Goal: Communication & Community: Answer question/provide support

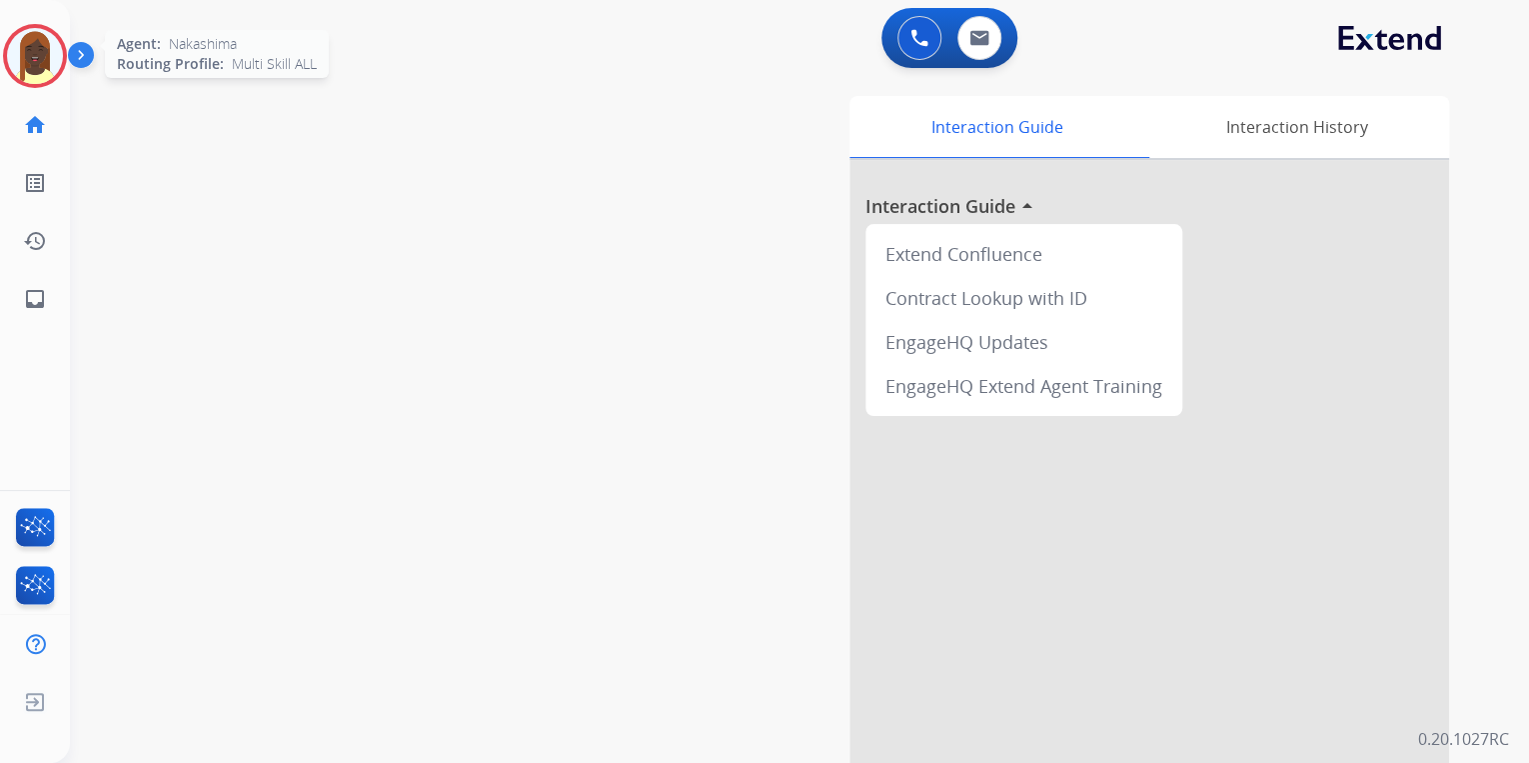
click at [48, 63] on img at bounding box center [35, 56] width 56 height 56
click at [990, 42] on button at bounding box center [980, 38] width 44 height 44
select select "**********"
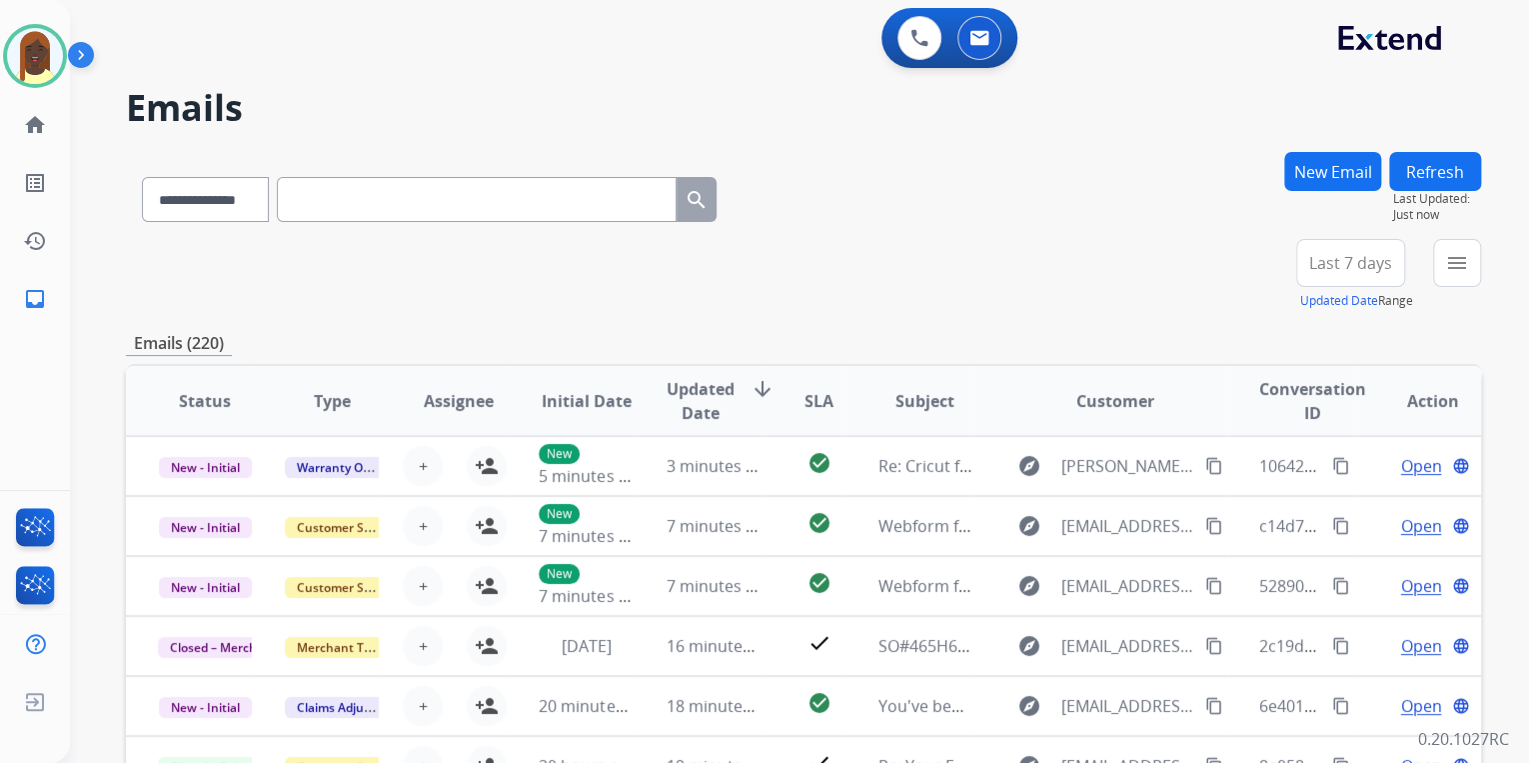
click at [1323, 174] on button "New Email" at bounding box center [1332, 171] width 97 height 39
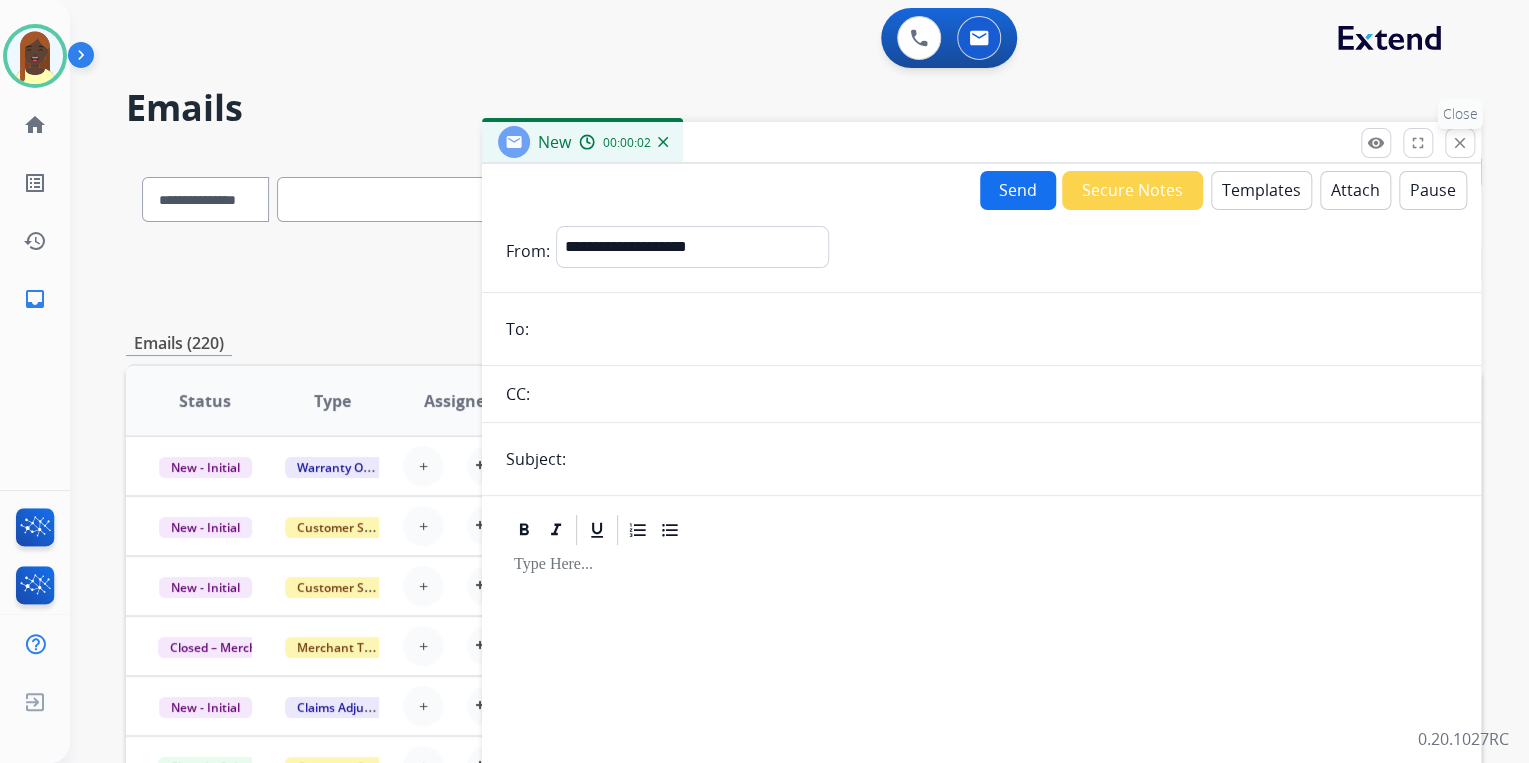
click at [1463, 148] on mat-icon "close" at bounding box center [1460, 143] width 18 height 18
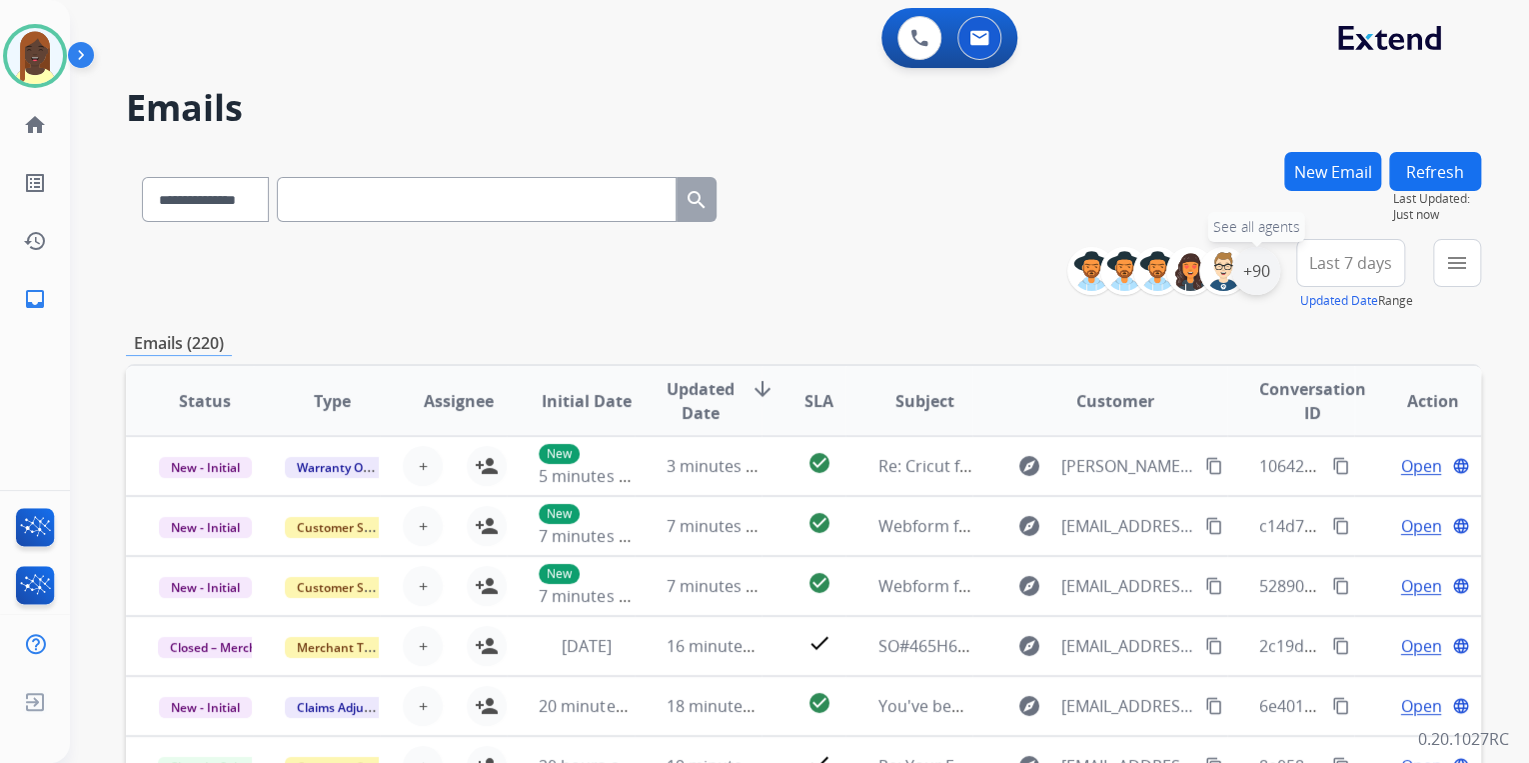
click at [1263, 288] on div "+90" at bounding box center [1256, 271] width 48 height 48
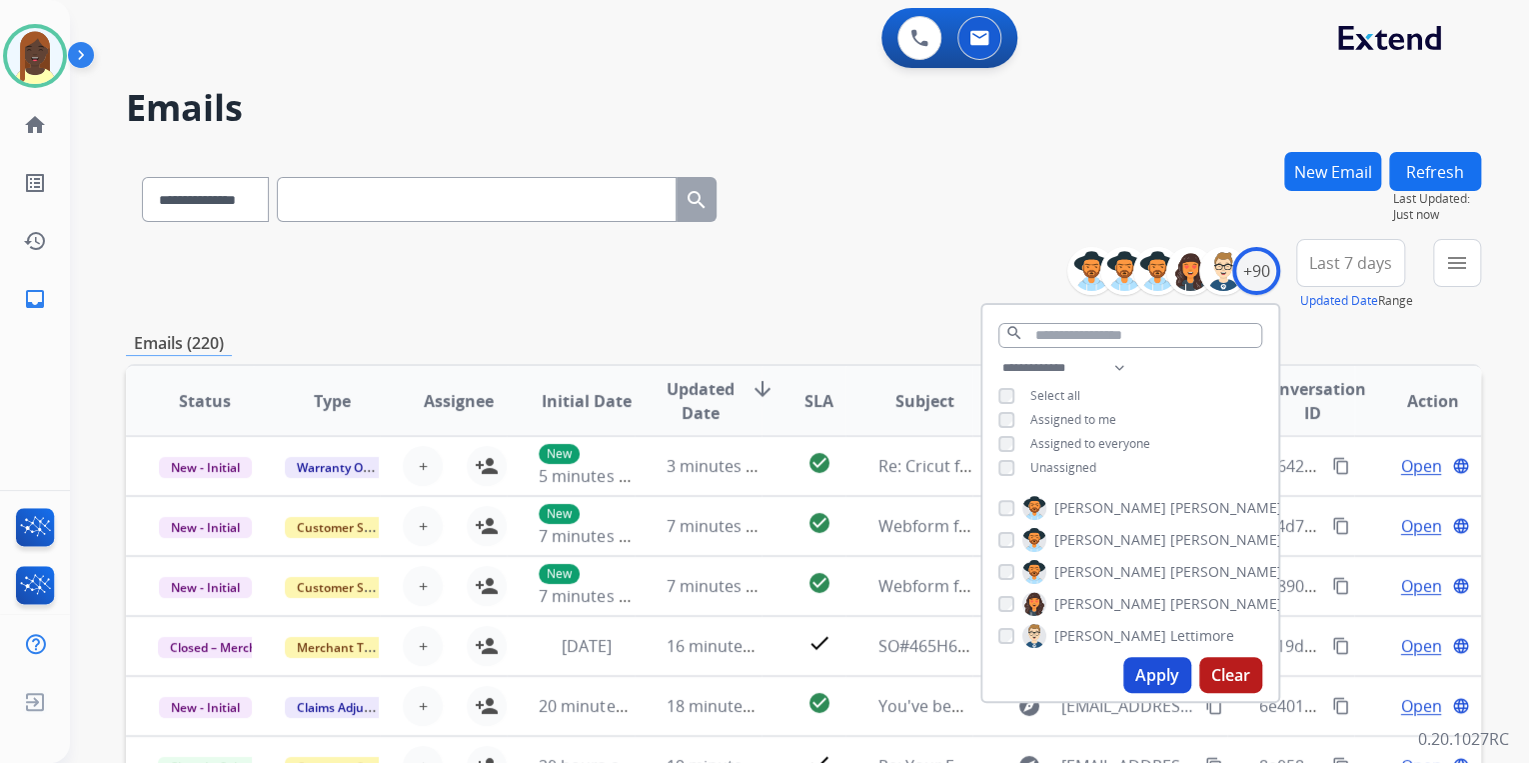
click at [1155, 661] on button "Apply" at bounding box center [1157, 675] width 68 height 36
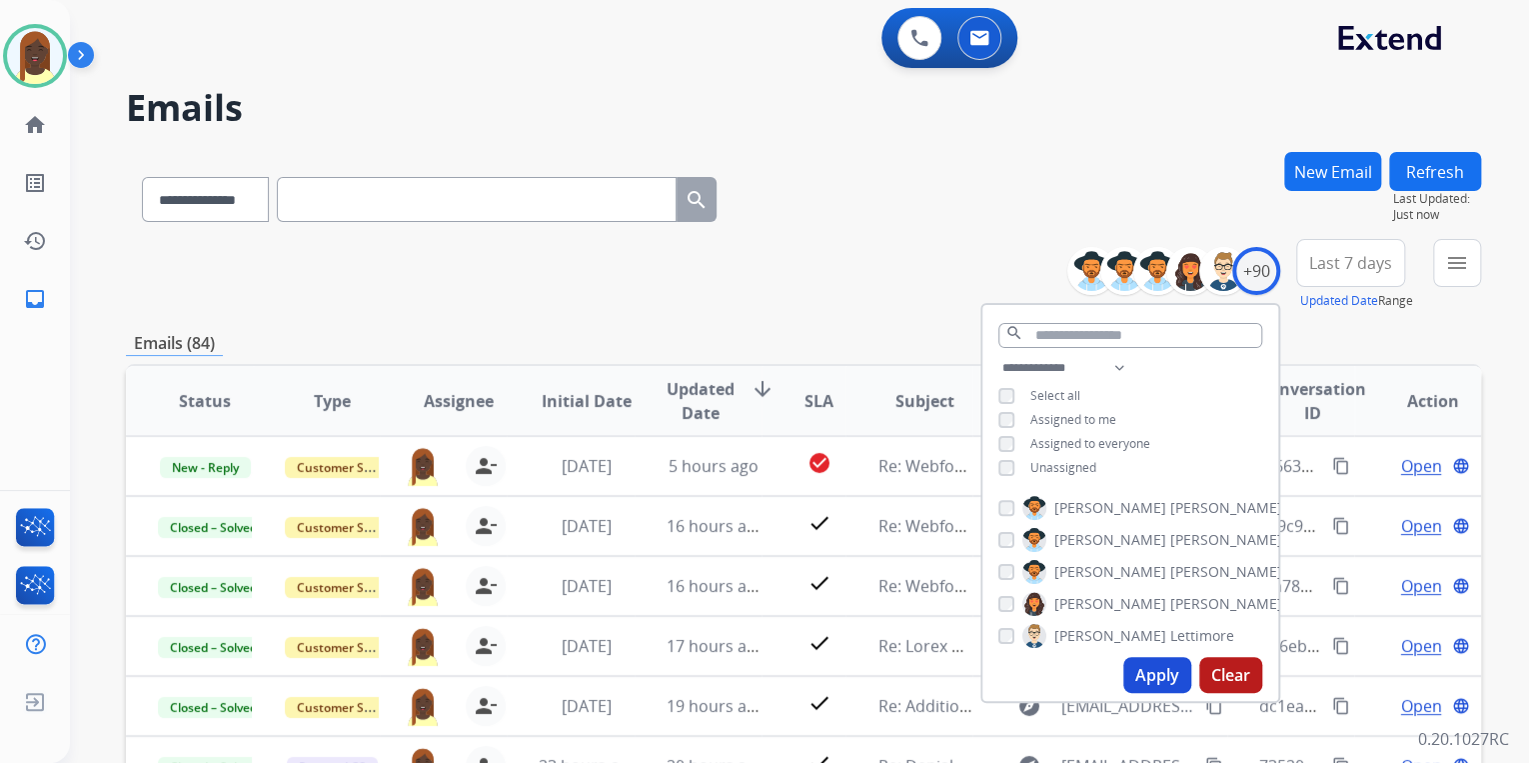
click at [832, 225] on div "**********" at bounding box center [803, 195] width 1355 height 87
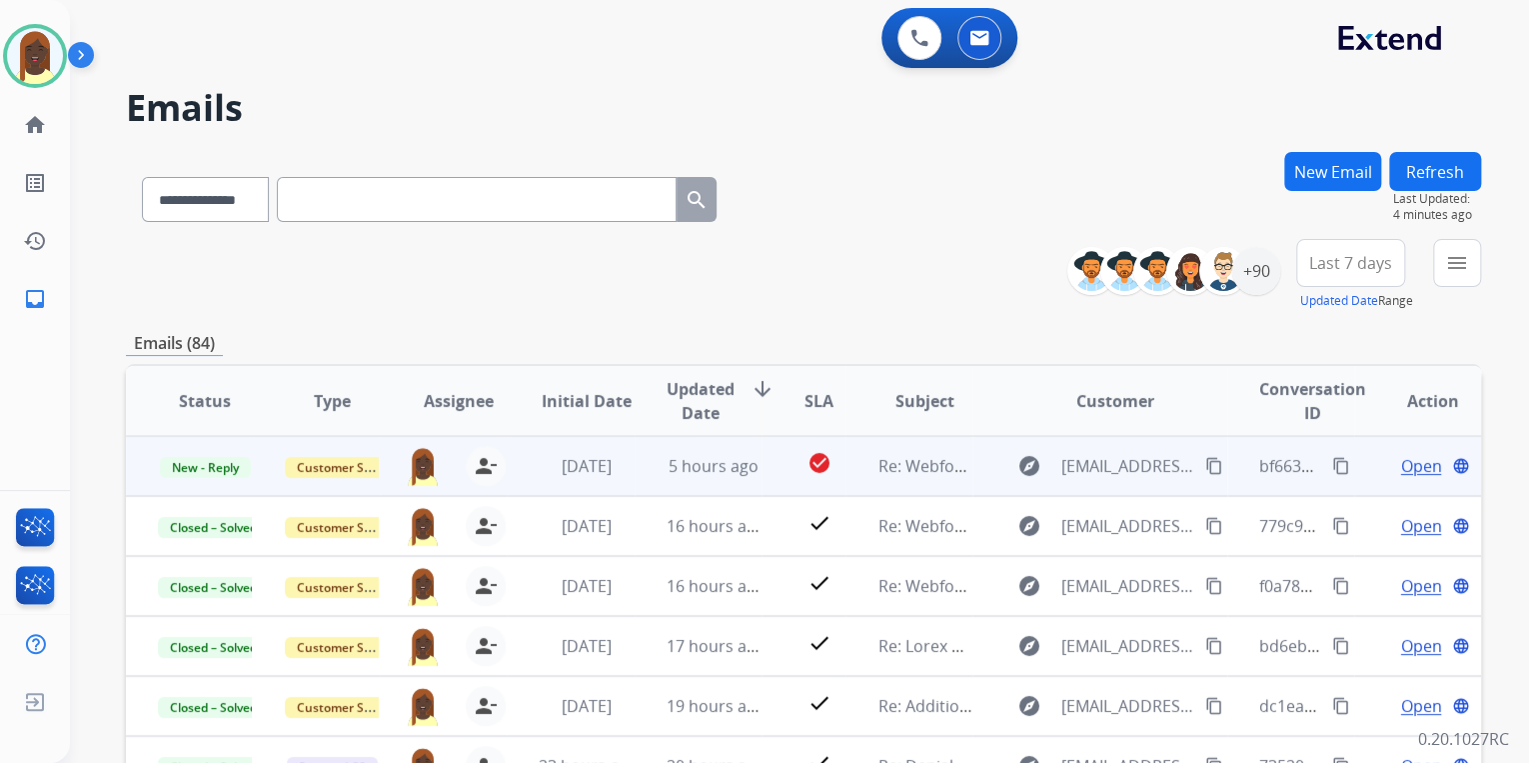
click at [1332, 466] on mat-icon "content_copy" at bounding box center [1341, 466] width 18 height 18
click at [1400, 470] on span "Open" at bounding box center [1420, 466] width 41 height 24
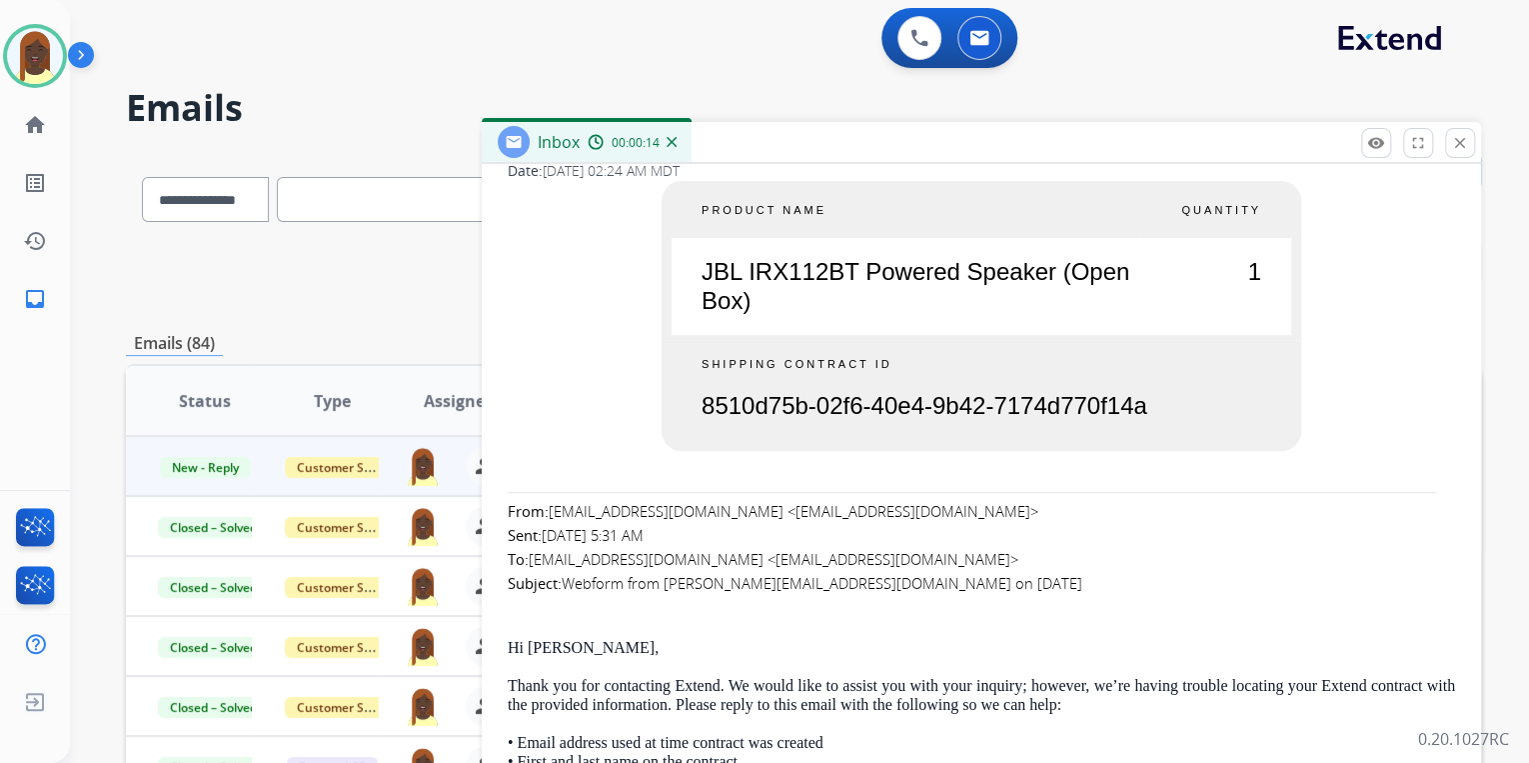
scroll to position [244, 0]
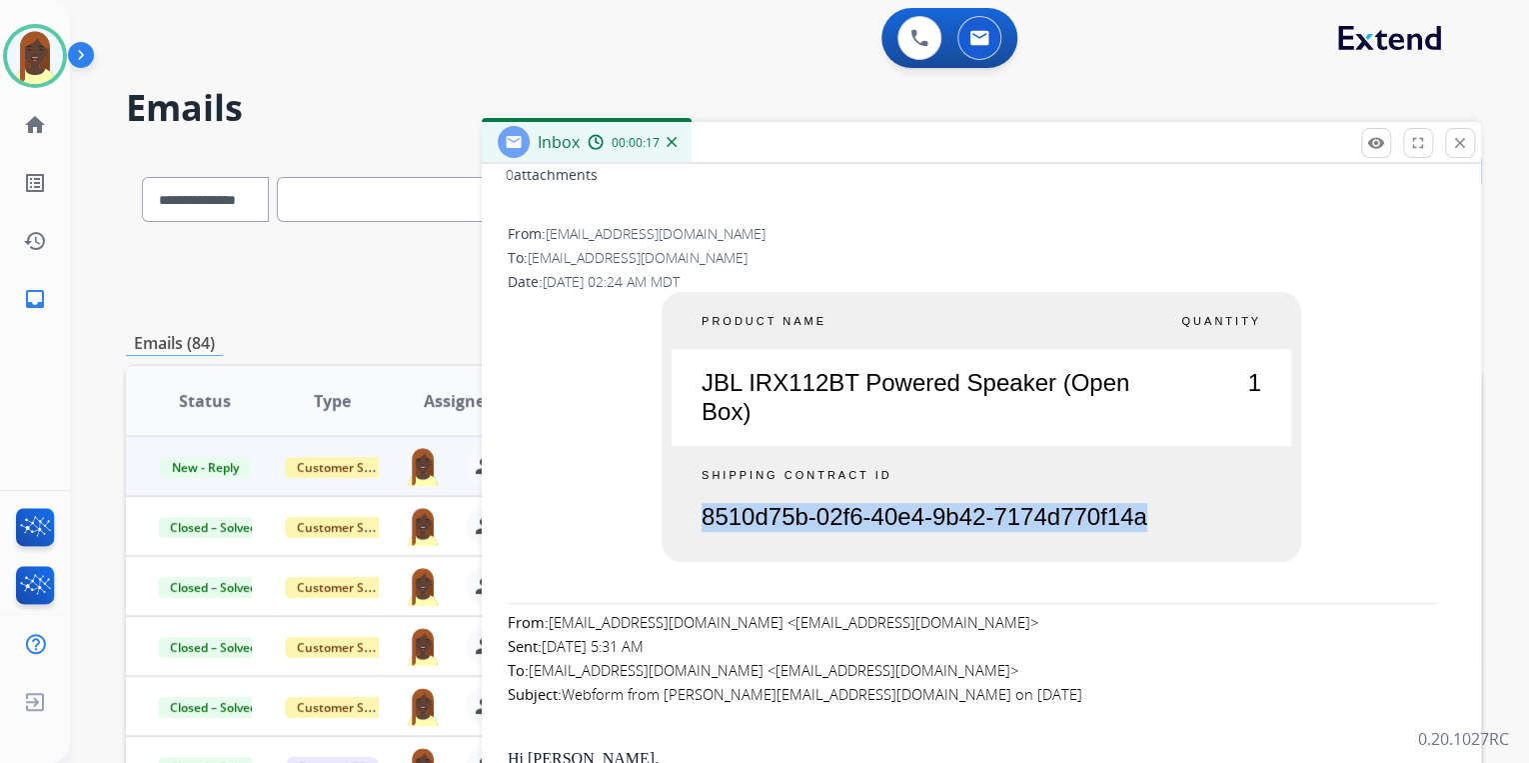
drag, startPoint x: 1154, startPoint y: 523, endPoint x: 692, endPoint y: 531, distance: 462.8
click at [692, 531] on td "SHIPPING CONTRACT ID 8510d75b-02f6-40e4-9b42-7174d770f14a" at bounding box center [982, 506] width 640 height 111
drag, startPoint x: 692, startPoint y: 531, endPoint x: 804, endPoint y: 512, distance: 113.5
copy td "8510d75b-02f6-40e4-9b42-7174d770f14a"
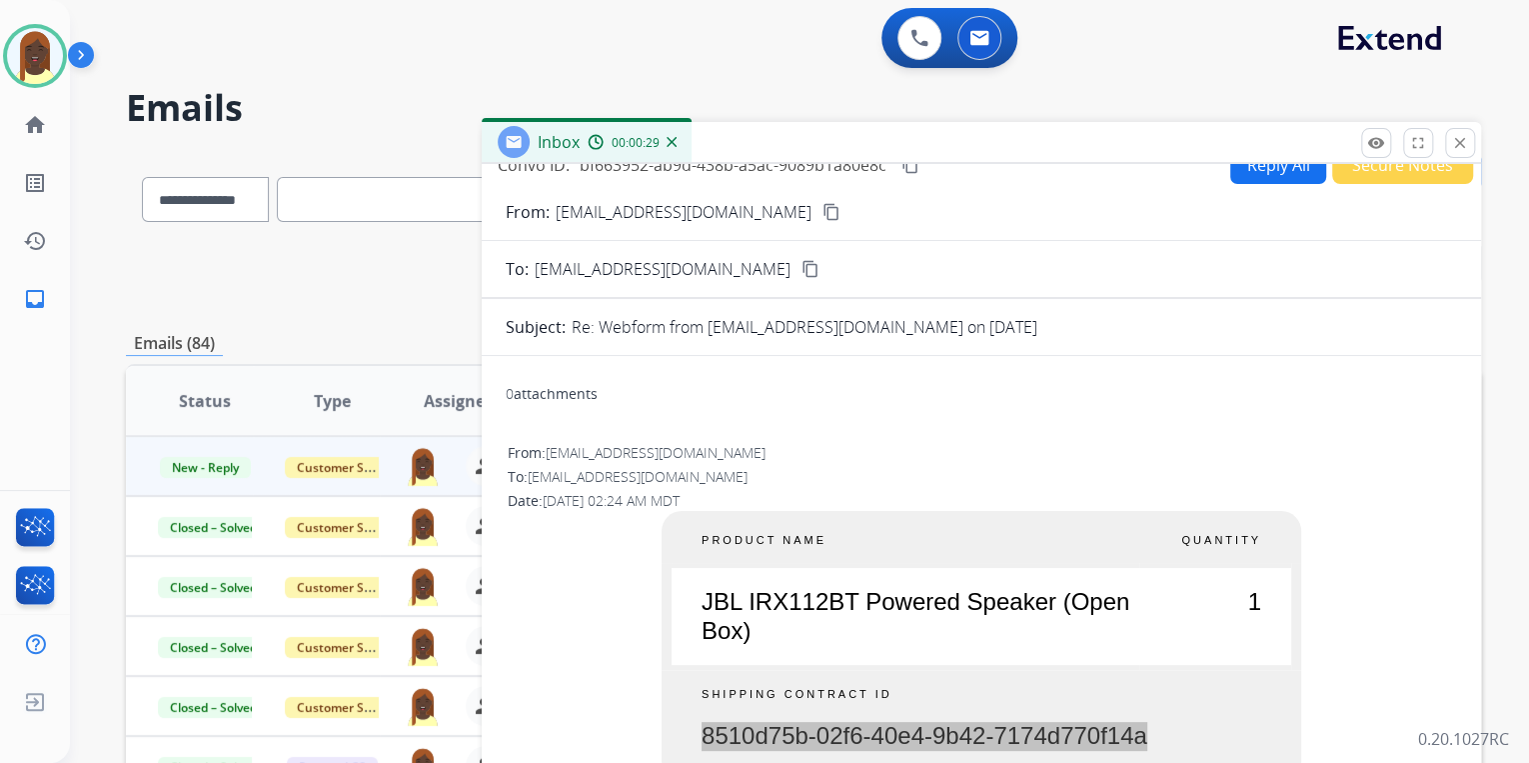
scroll to position [4, 0]
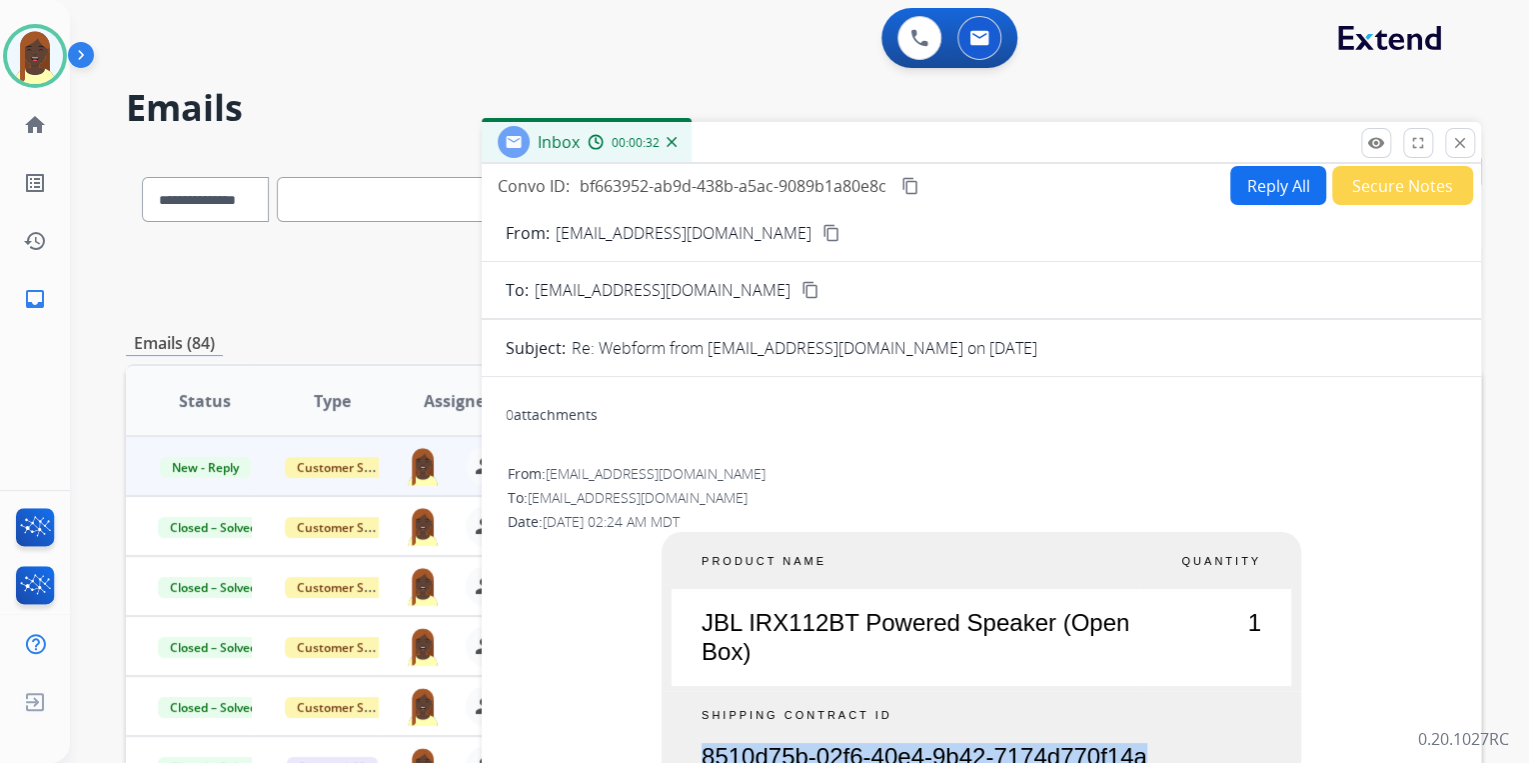
click at [823, 231] on mat-icon "content_copy" at bounding box center [832, 233] width 18 height 18
click at [1267, 192] on button "Reply All" at bounding box center [1278, 185] width 96 height 39
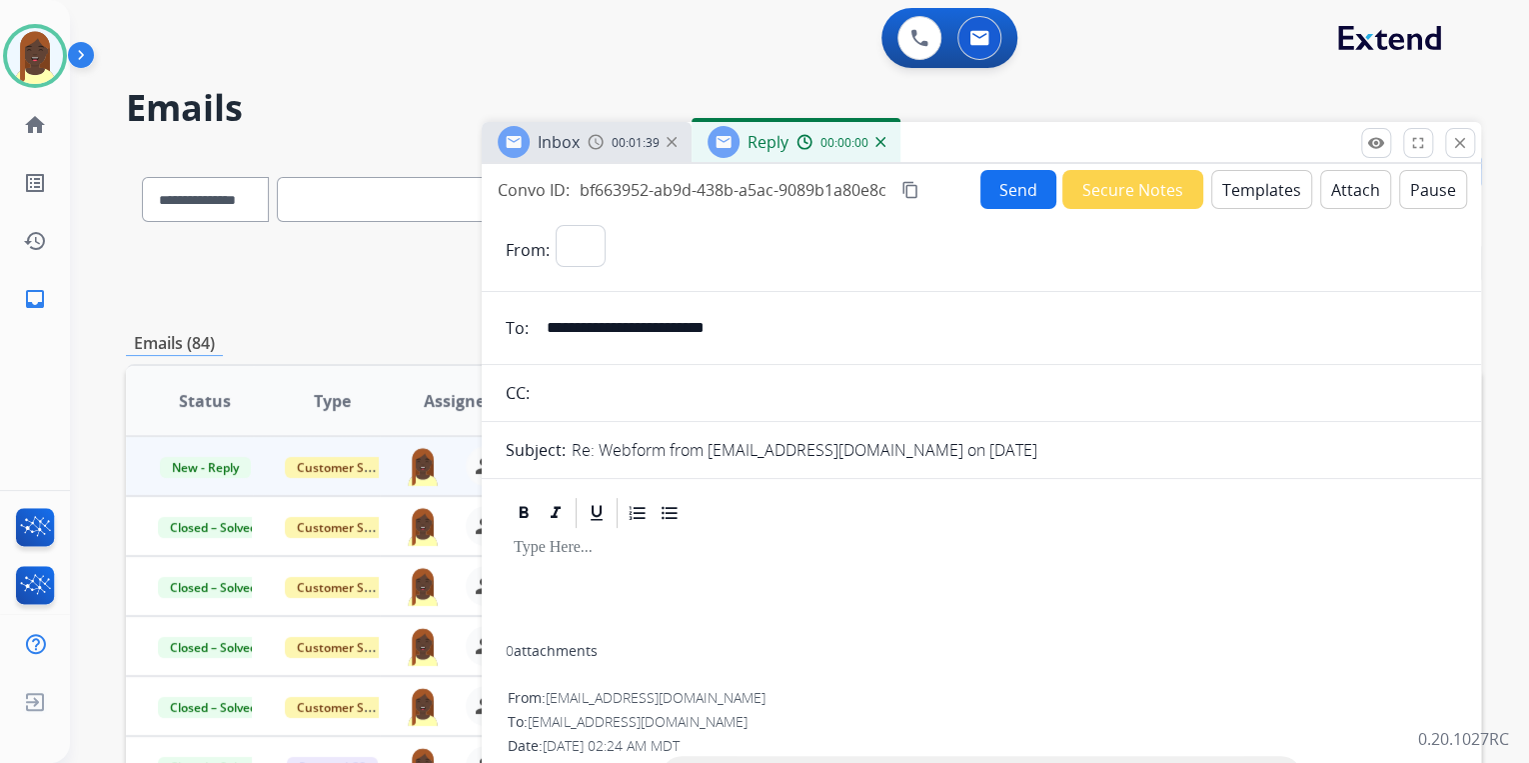
select select "**********"
click at [1239, 190] on button "Templates" at bounding box center [1261, 189] width 101 height 39
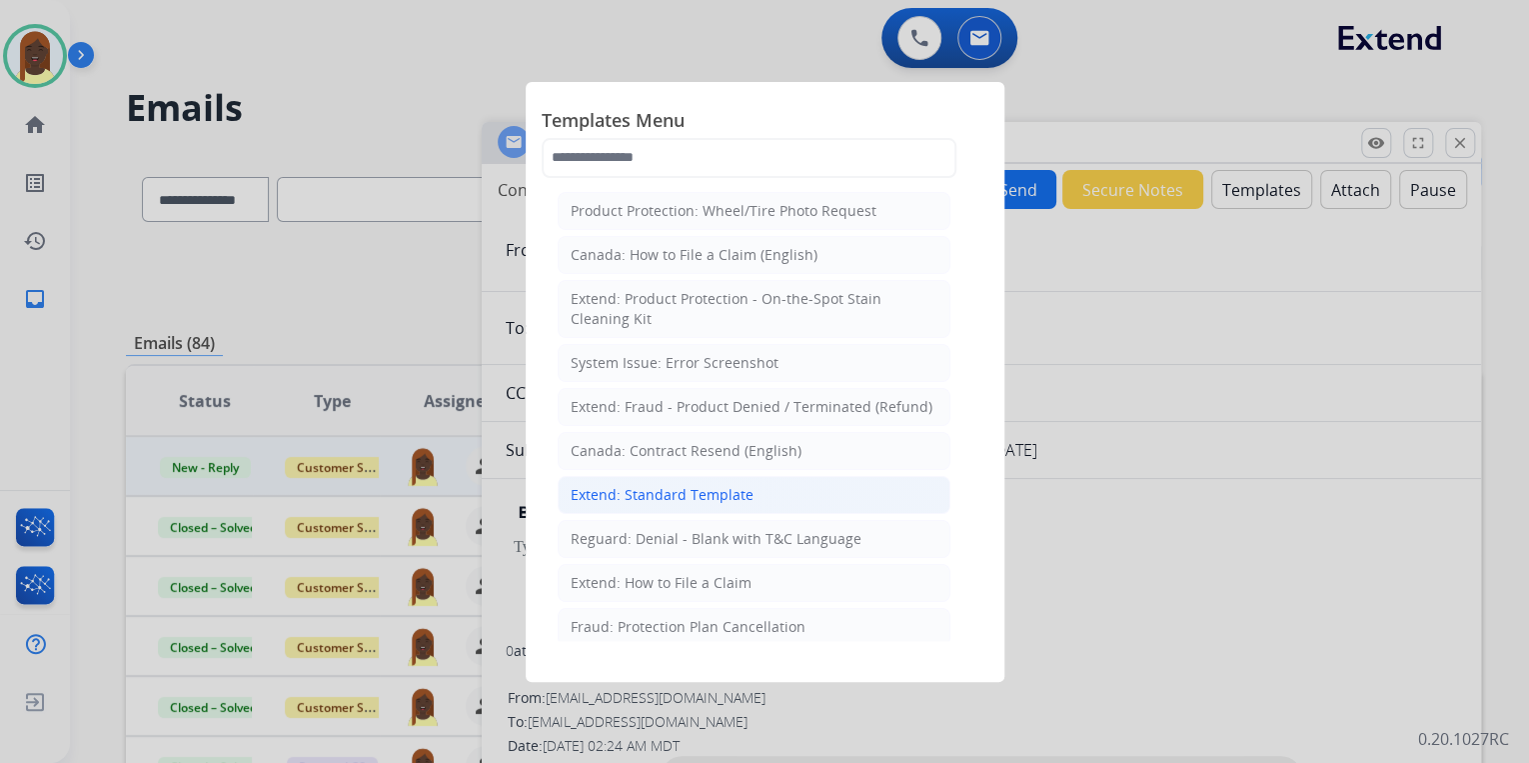
click at [735, 487] on div "Extend: Standard Template" at bounding box center [662, 495] width 183 height 20
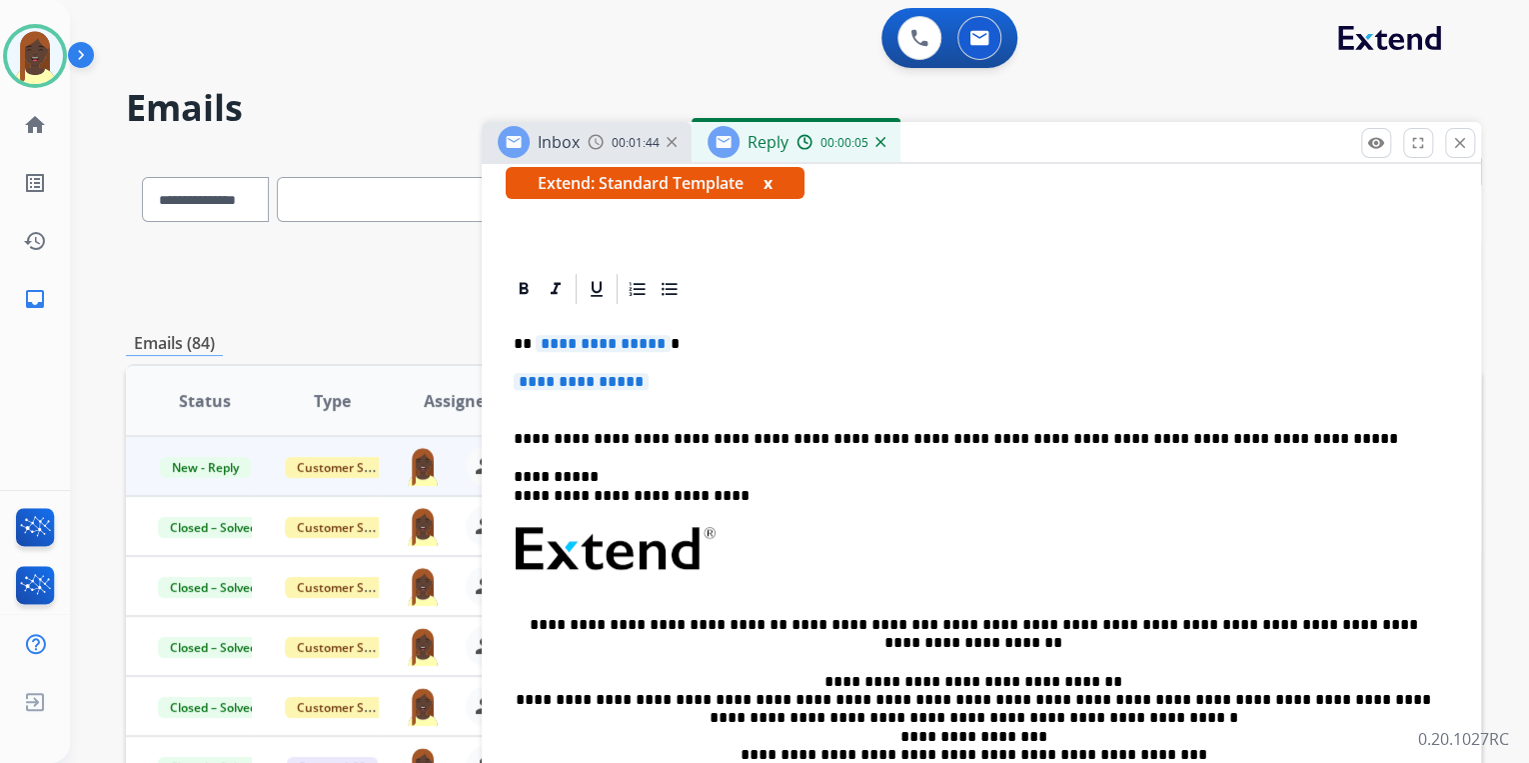
scroll to position [400, 0]
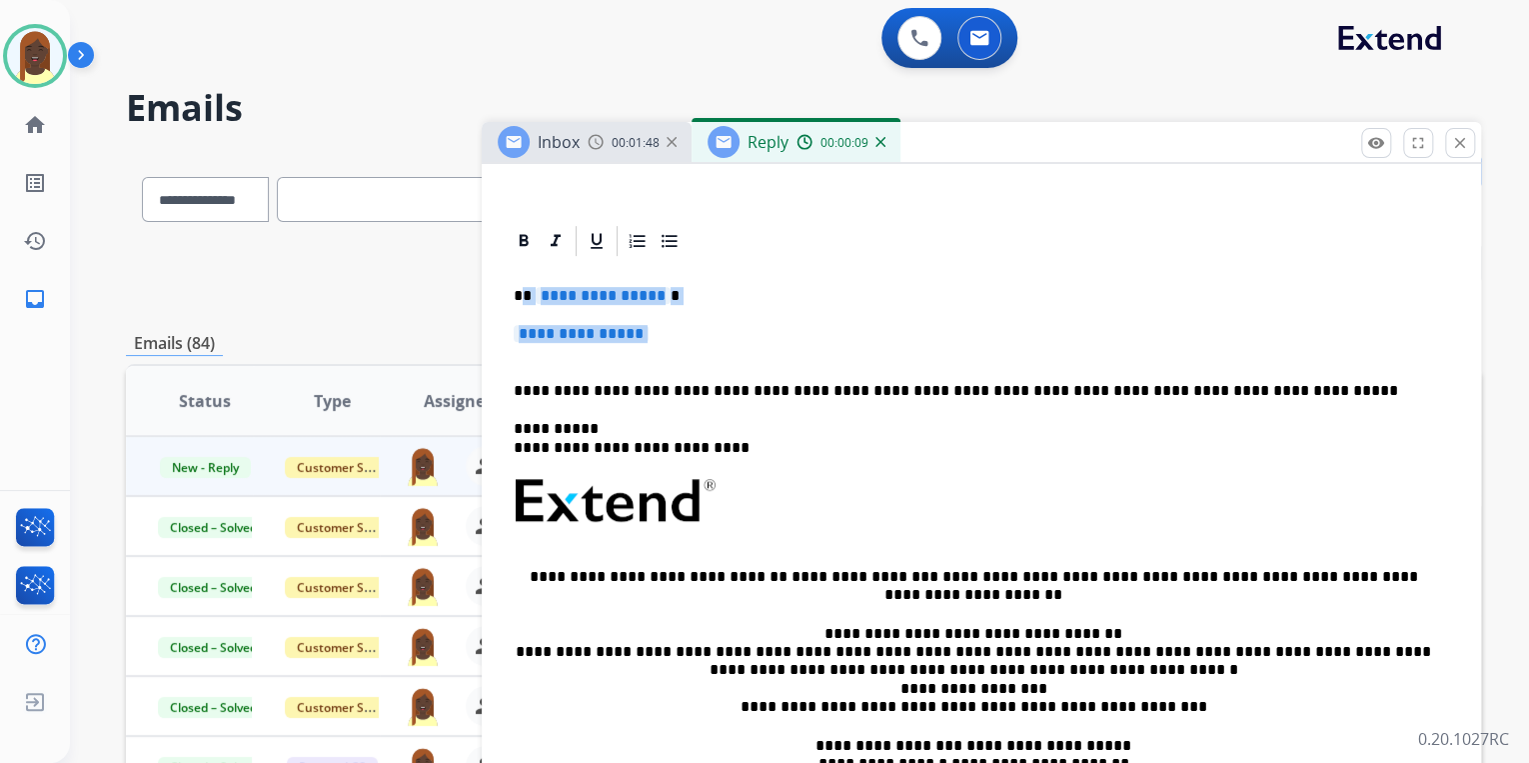
drag, startPoint x: 523, startPoint y: 292, endPoint x: 688, endPoint y: 348, distance: 174.2
click at [688, 348] on div "**********" at bounding box center [982, 560] width 952 height 602
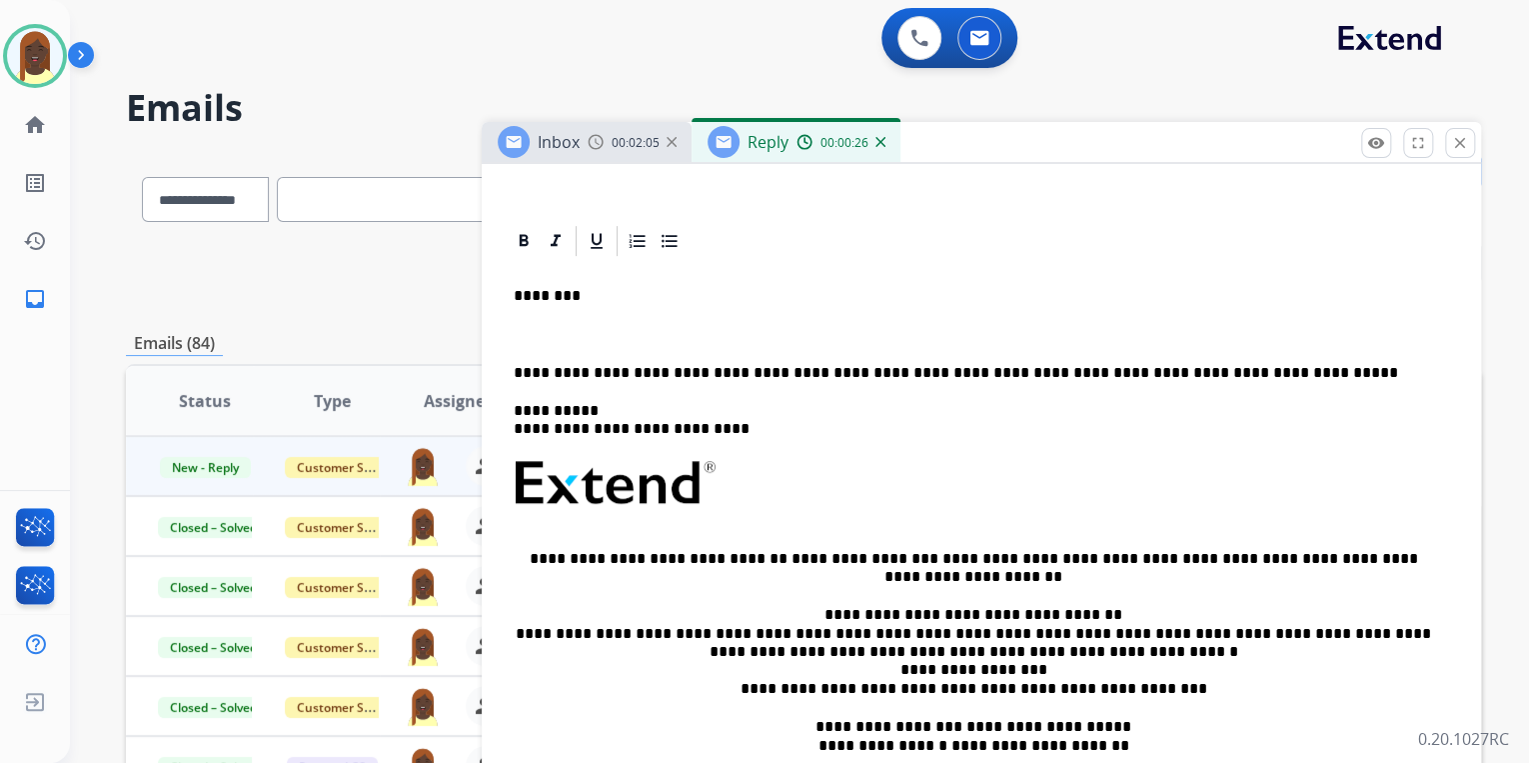
click at [530, 317] on div "**********" at bounding box center [982, 551] width 952 height 584
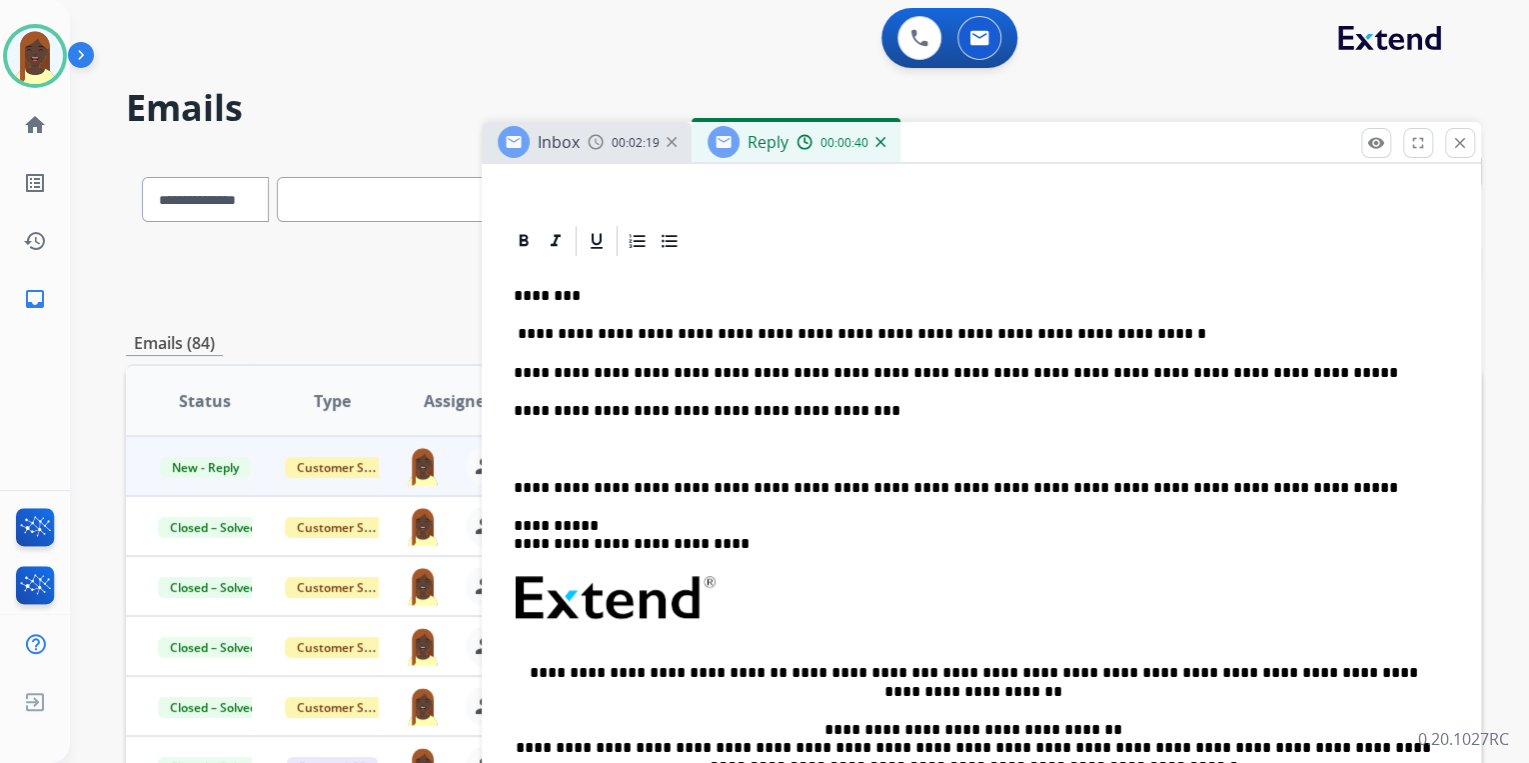
click at [1227, 372] on p "**********" at bounding box center [974, 373] width 920 height 18
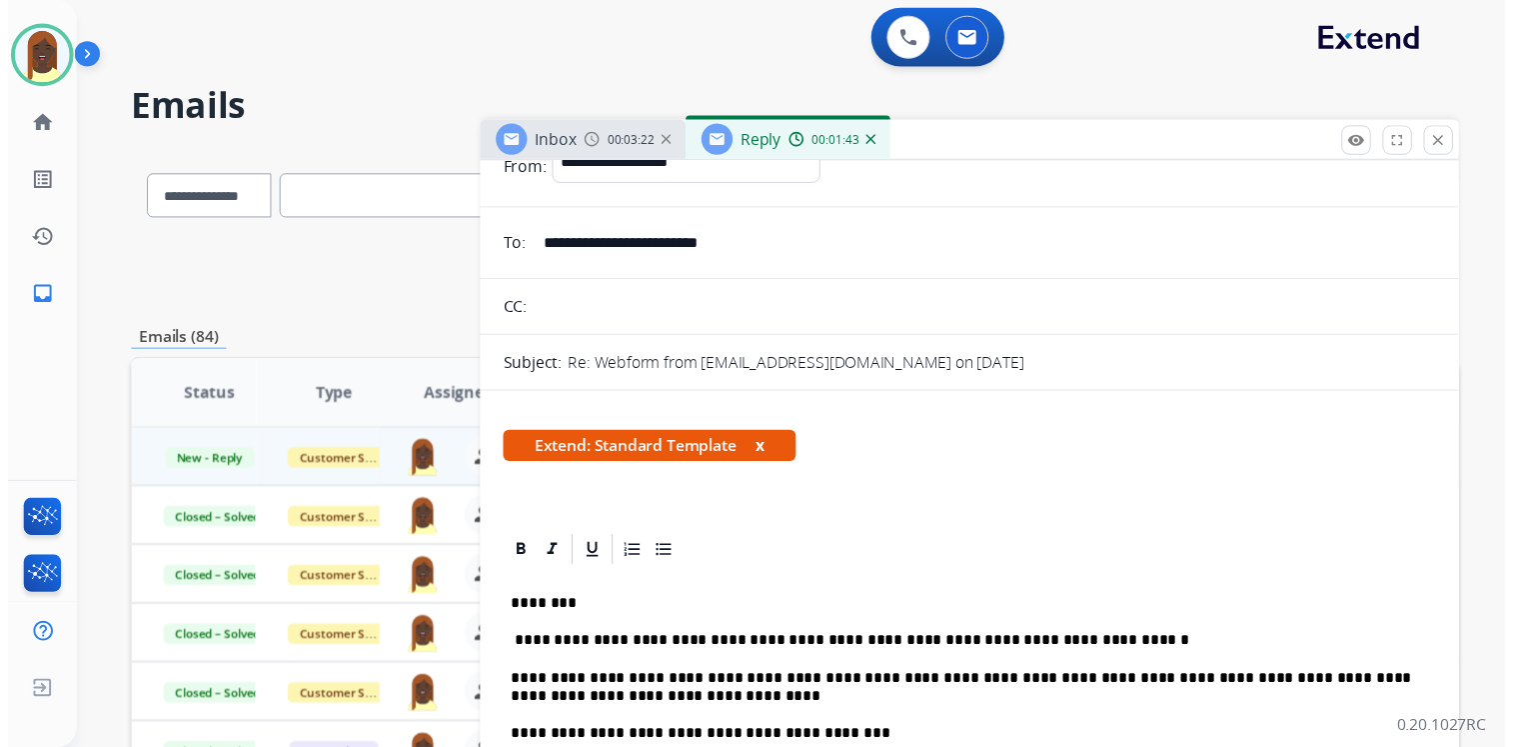
scroll to position [0, 0]
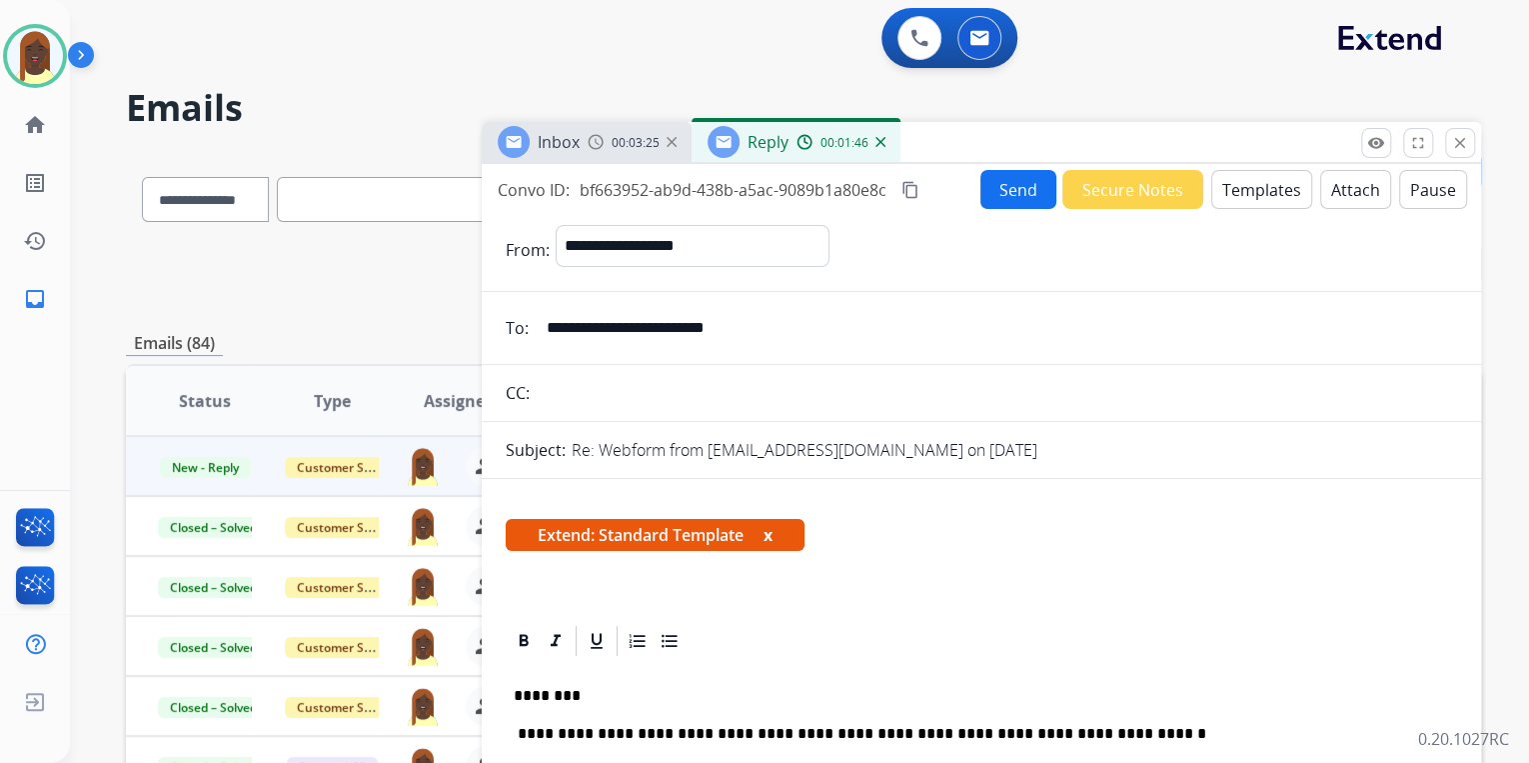
click at [1006, 199] on button "Send" at bounding box center [1019, 189] width 76 height 39
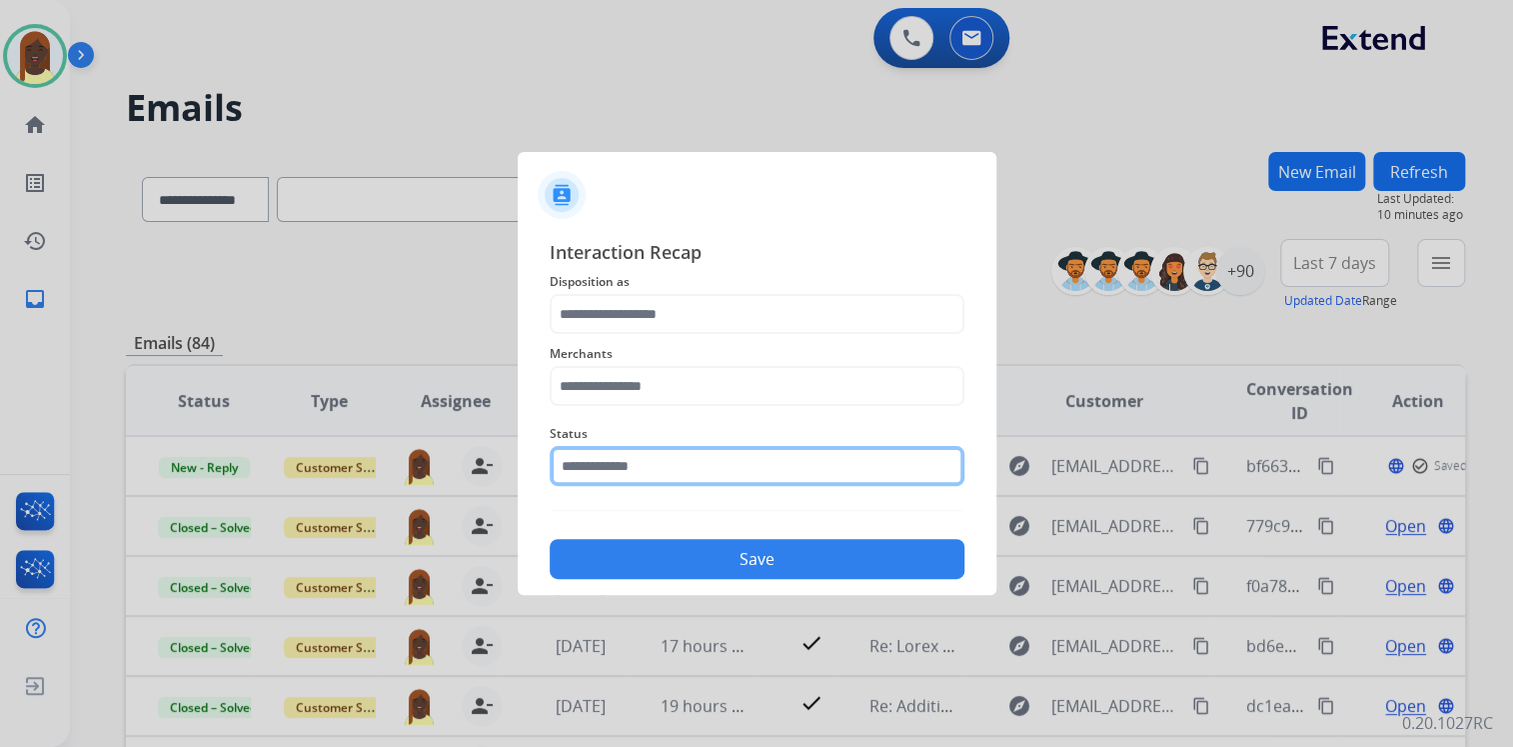
click at [717, 472] on input "text" at bounding box center [757, 466] width 415 height 40
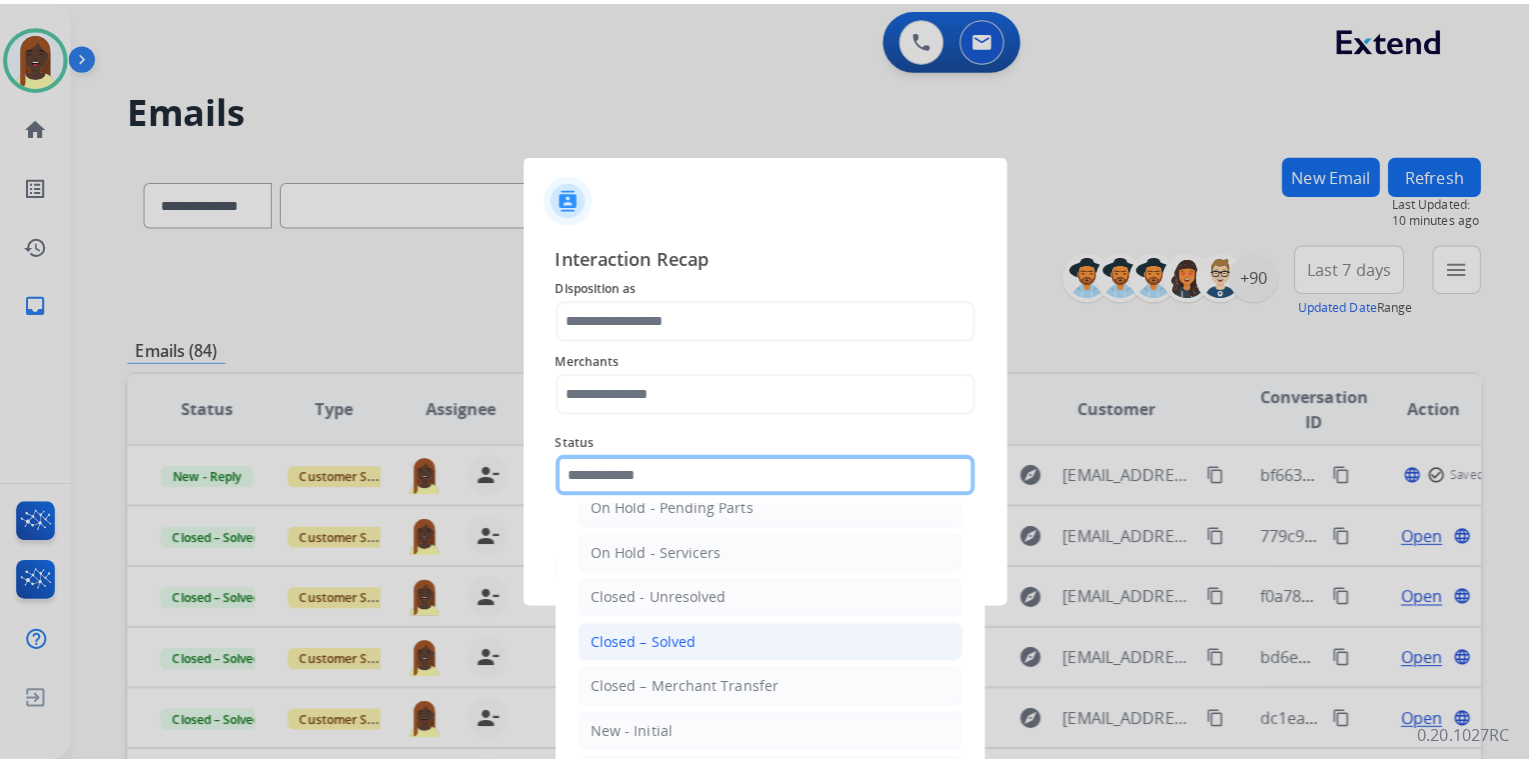
scroll to position [116, 0]
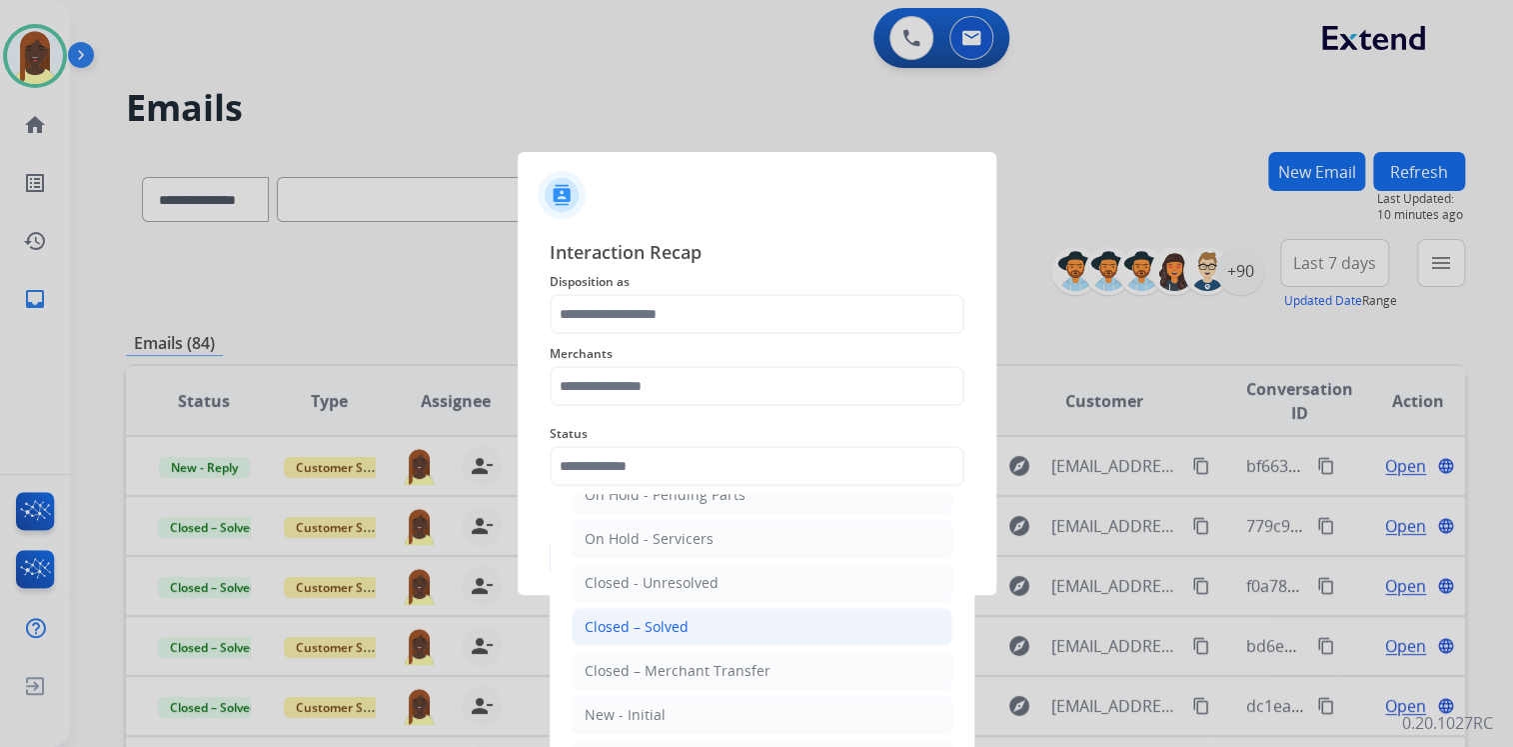
click at [700, 613] on li "Closed – Solved" at bounding box center [762, 627] width 381 height 38
type input "**********"
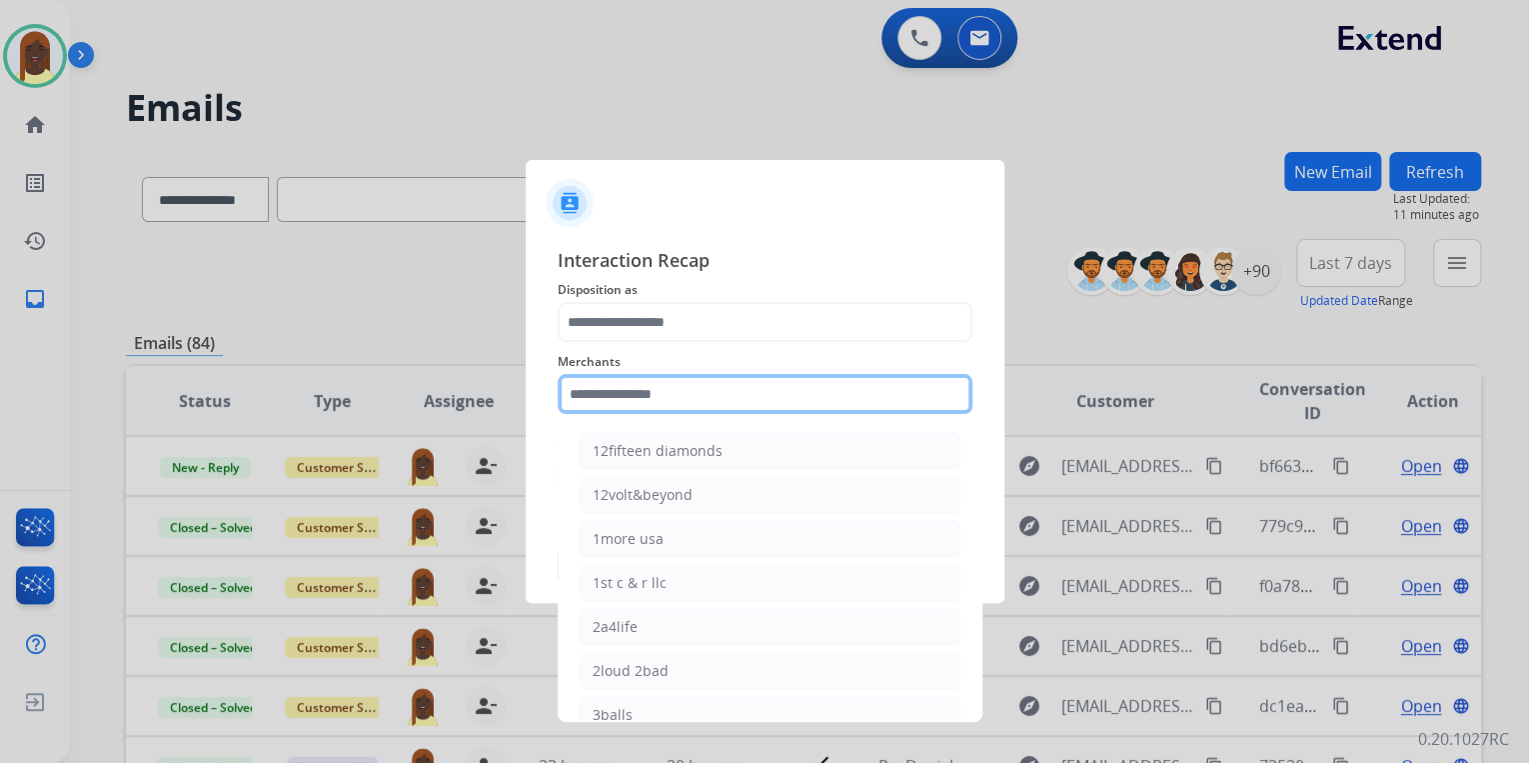
click at [630, 387] on input "text" at bounding box center [765, 394] width 415 height 40
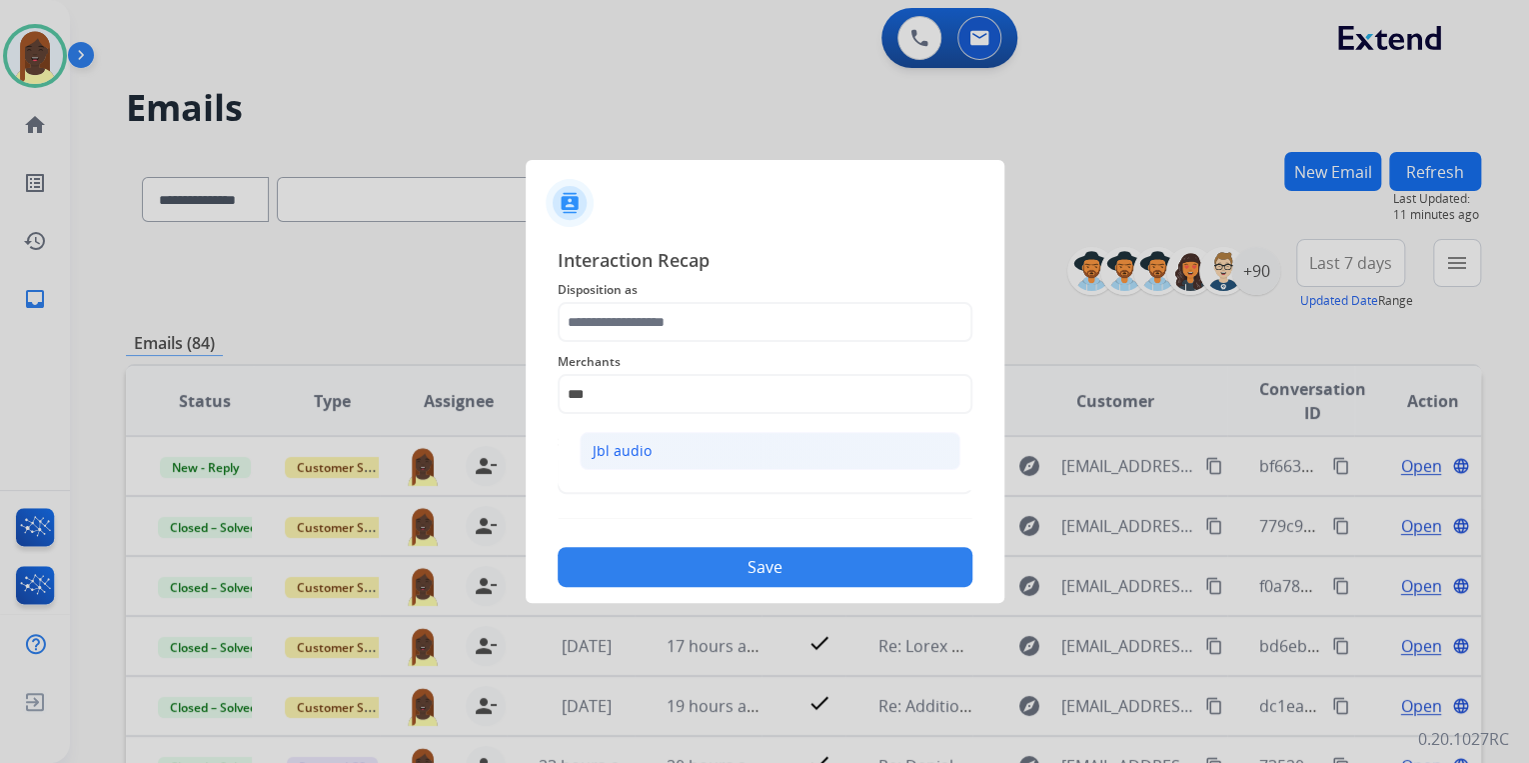
click at [609, 449] on div "Jbl audio" at bounding box center [622, 451] width 59 height 20
type input "*********"
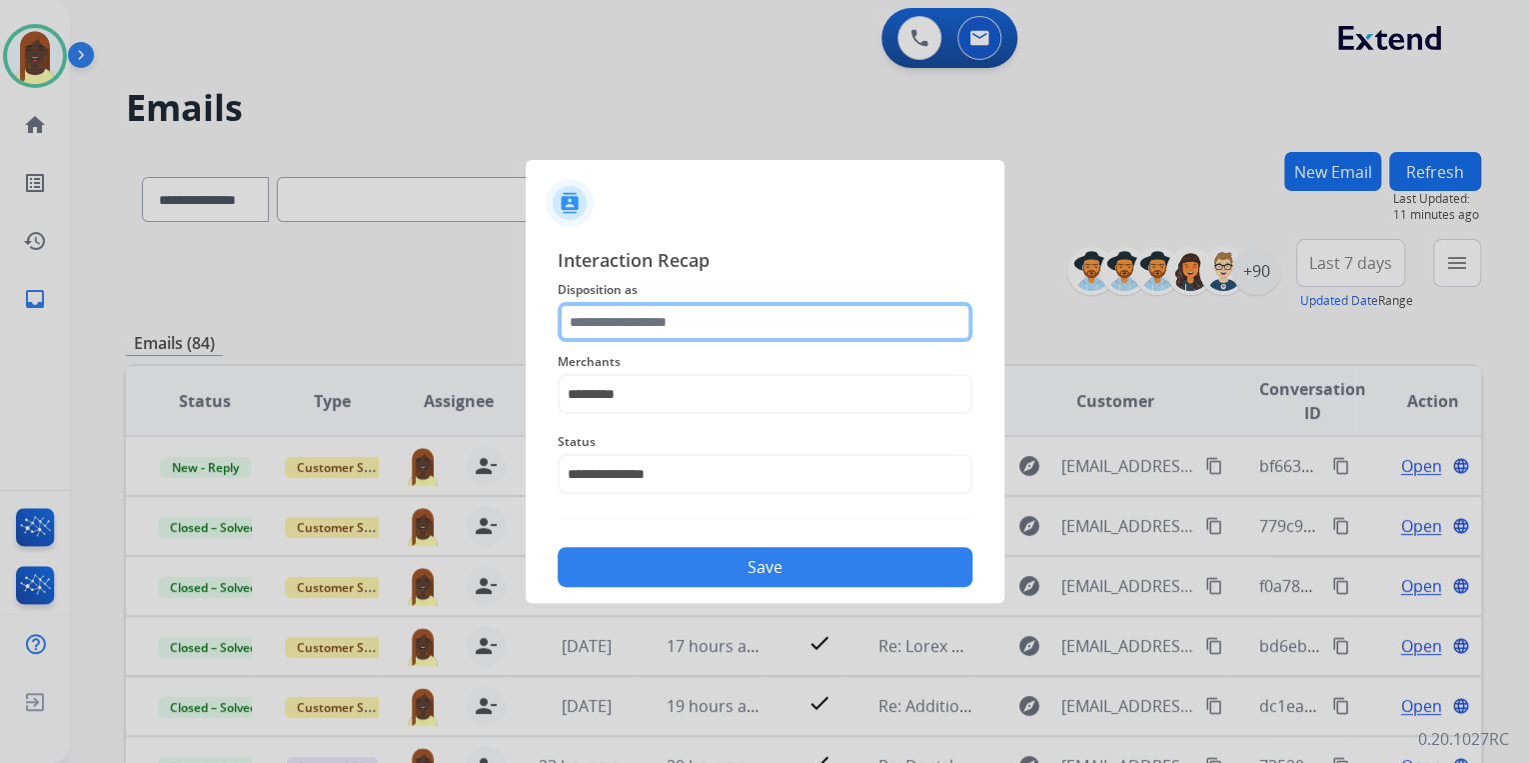
click at [594, 330] on input "text" at bounding box center [765, 322] width 415 height 40
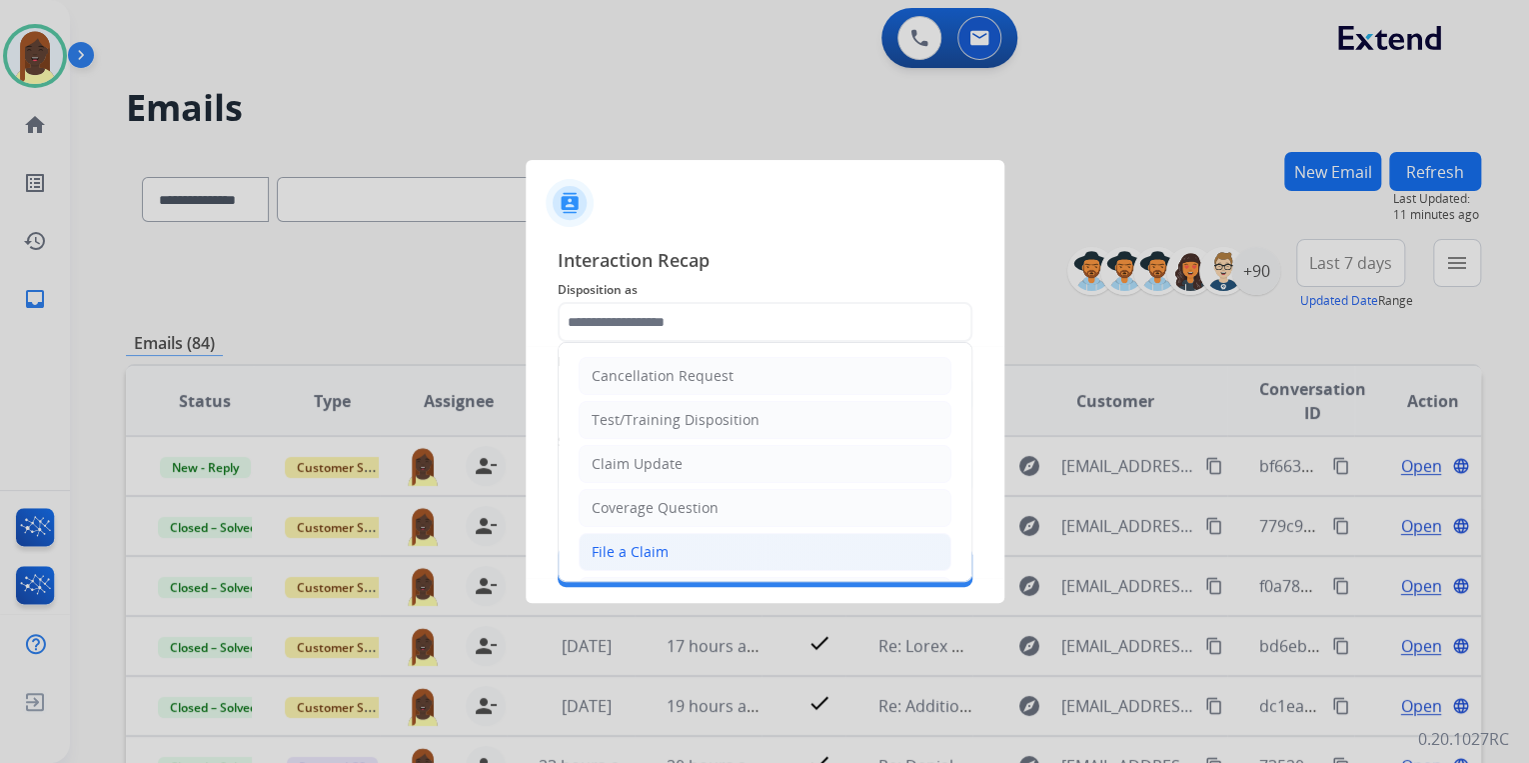
click at [640, 543] on div "File a Claim" at bounding box center [630, 552] width 77 height 20
type input "**********"
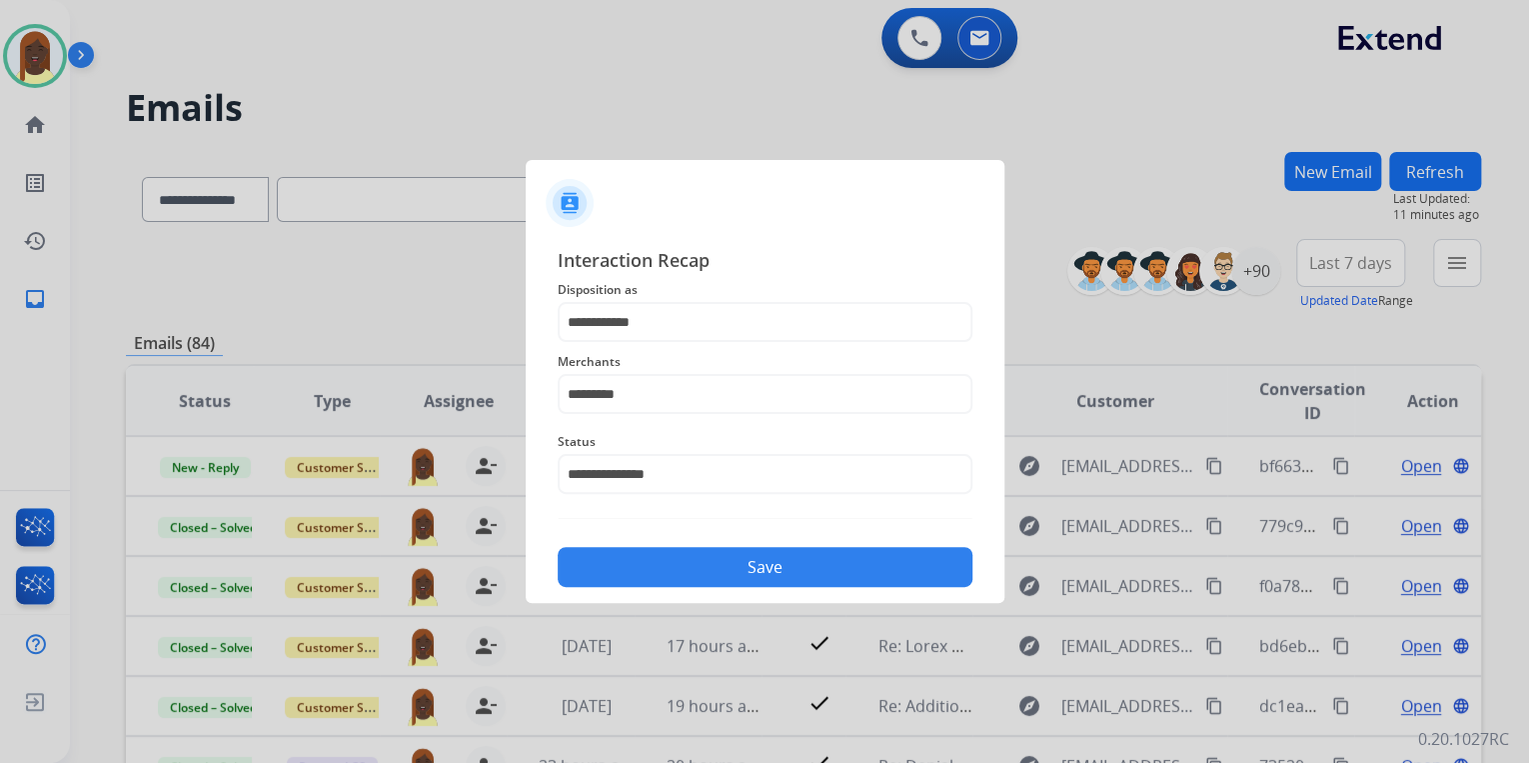
click at [735, 565] on button "Save" at bounding box center [765, 567] width 415 height 40
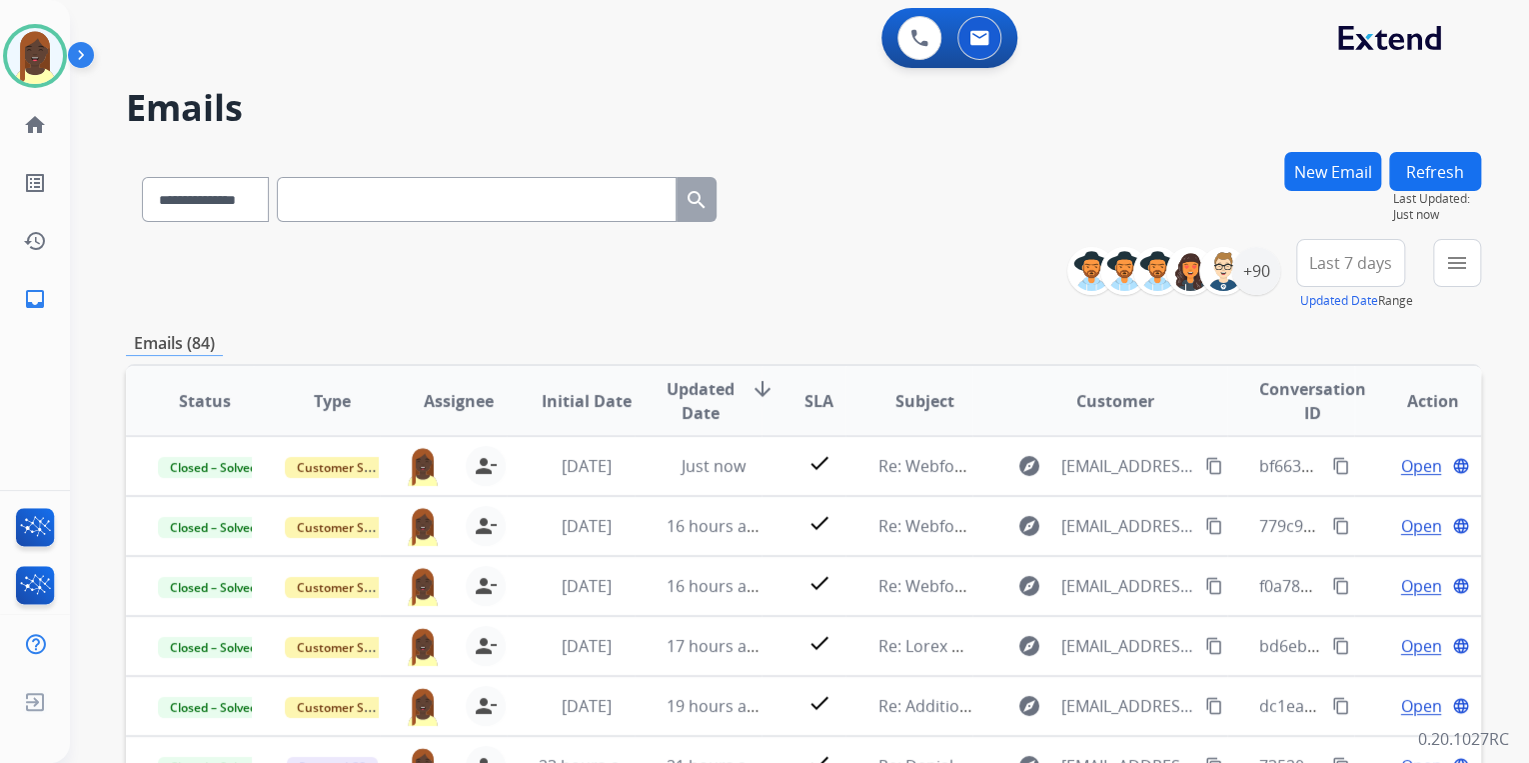
click at [882, 288] on div "**********" at bounding box center [803, 275] width 1355 height 72
click at [19, 67] on img at bounding box center [35, 56] width 56 height 56
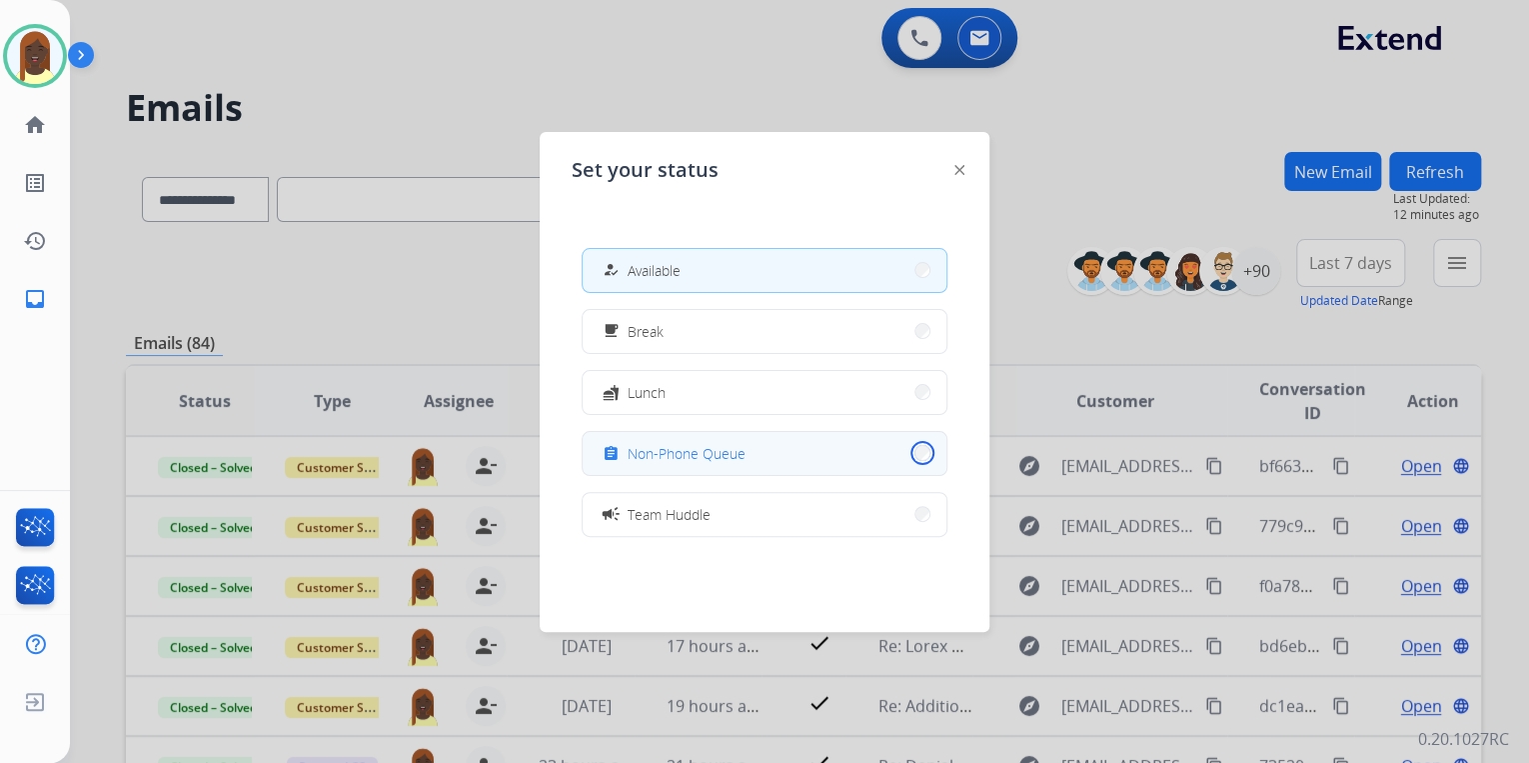
click at [908, 452] on button "assignment Non-Phone Queue" at bounding box center [765, 453] width 364 height 43
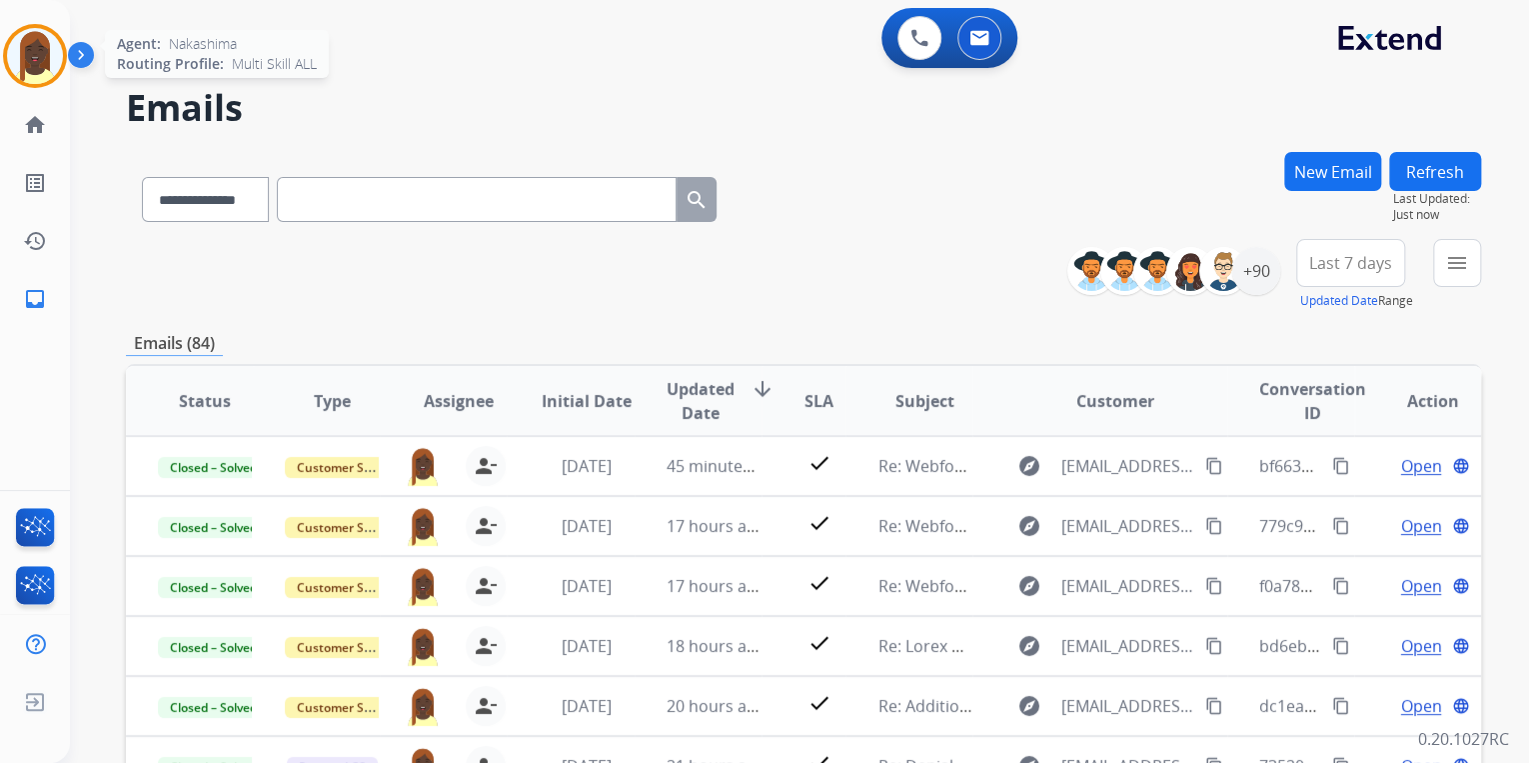
click at [36, 70] on img at bounding box center [35, 56] width 56 height 56
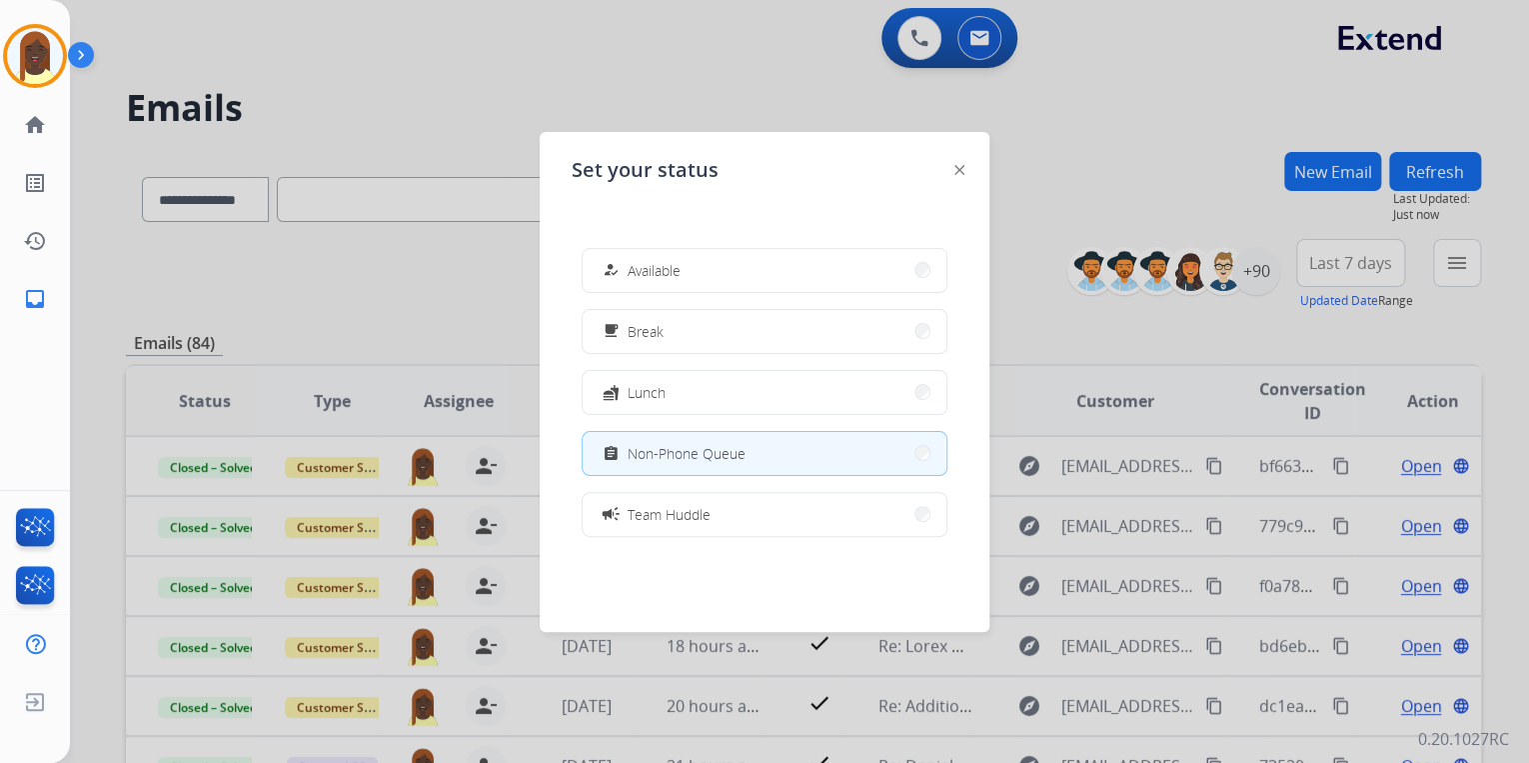
click at [575, 70] on div at bounding box center [764, 381] width 1529 height 763
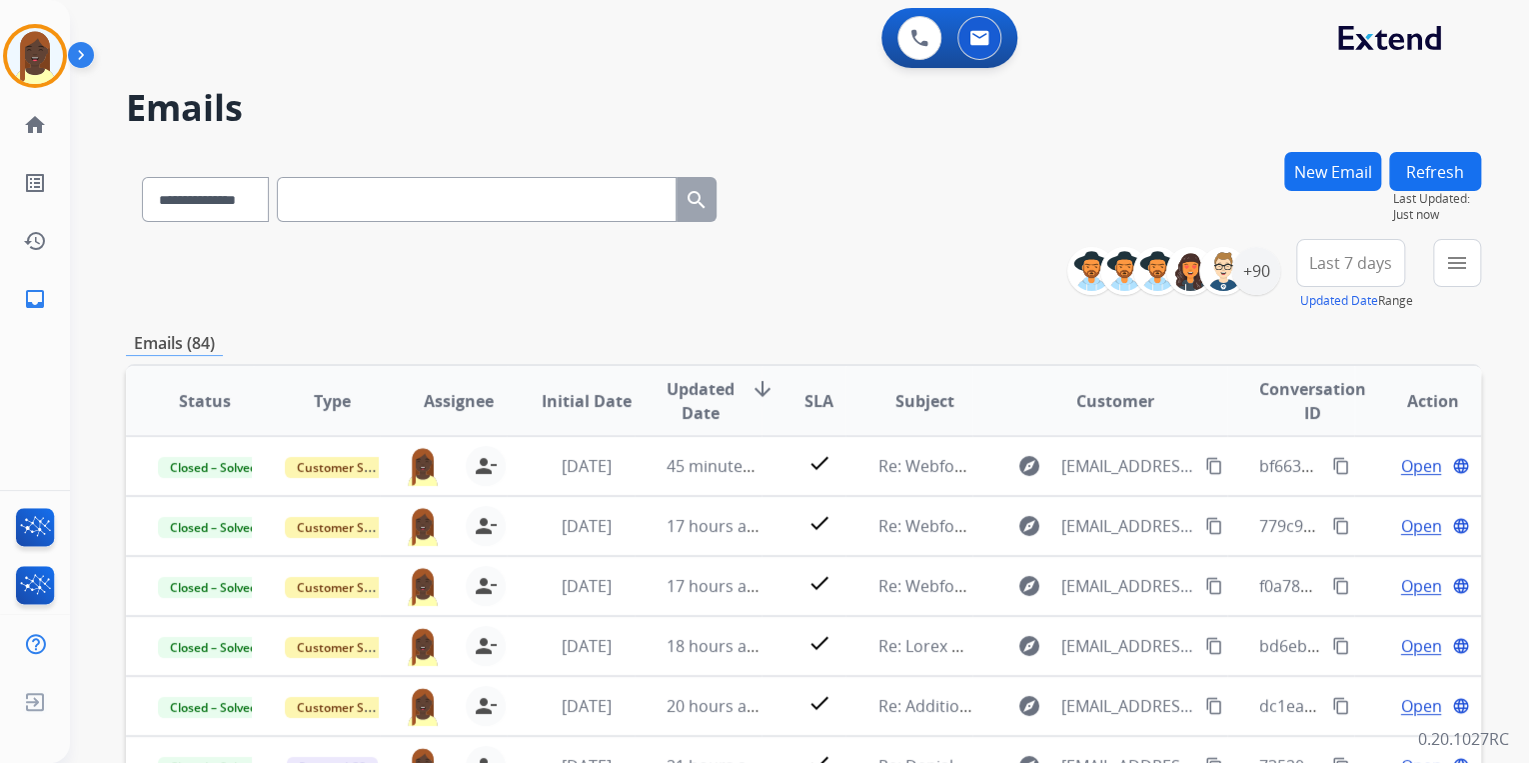
click at [621, 105] on h2 "Emails" at bounding box center [803, 108] width 1355 height 40
click at [36, 66] on img at bounding box center [35, 56] width 56 height 56
click at [1251, 292] on div "+90" at bounding box center [1256, 271] width 48 height 48
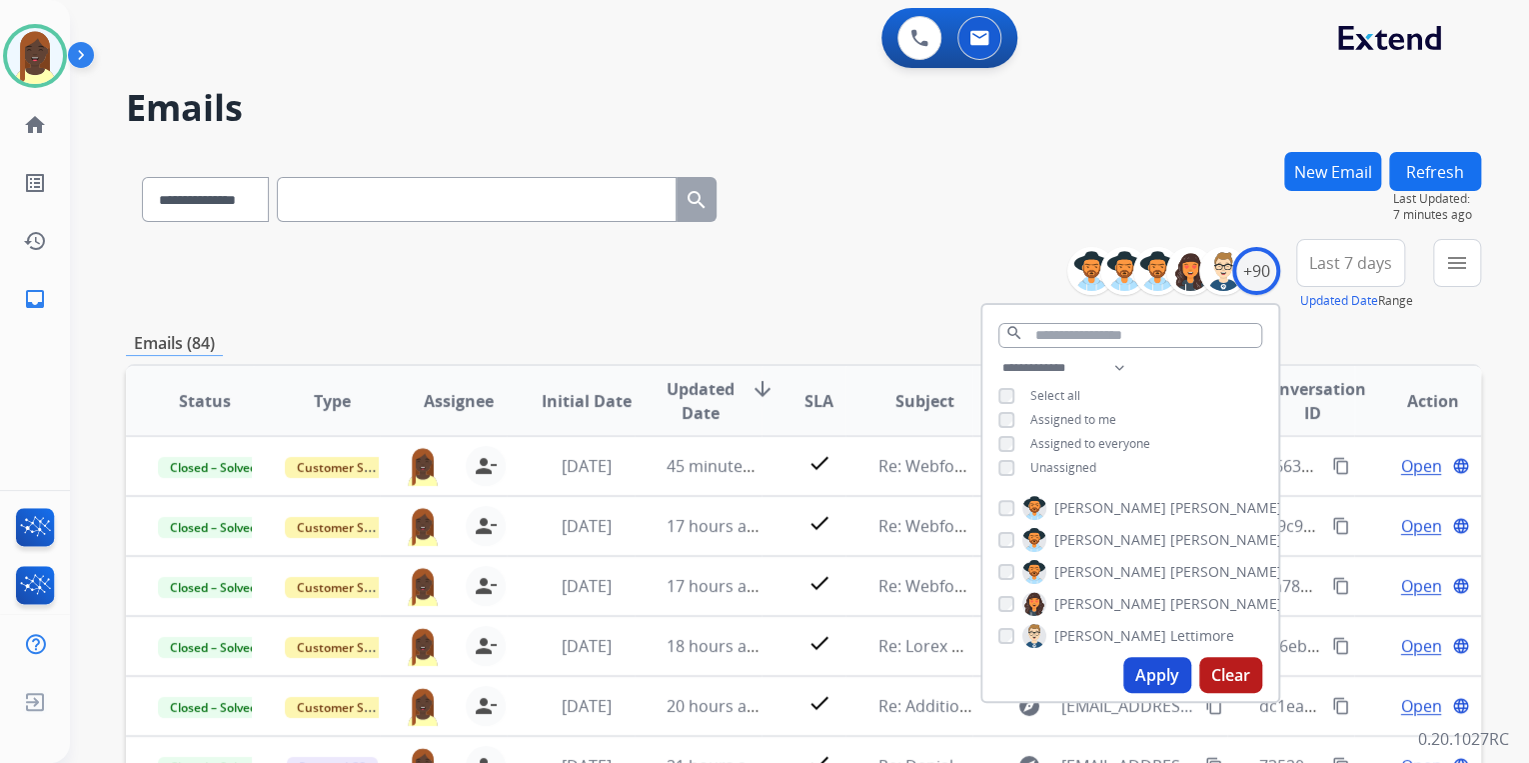
click at [959, 280] on div "**********" at bounding box center [803, 275] width 1355 height 72
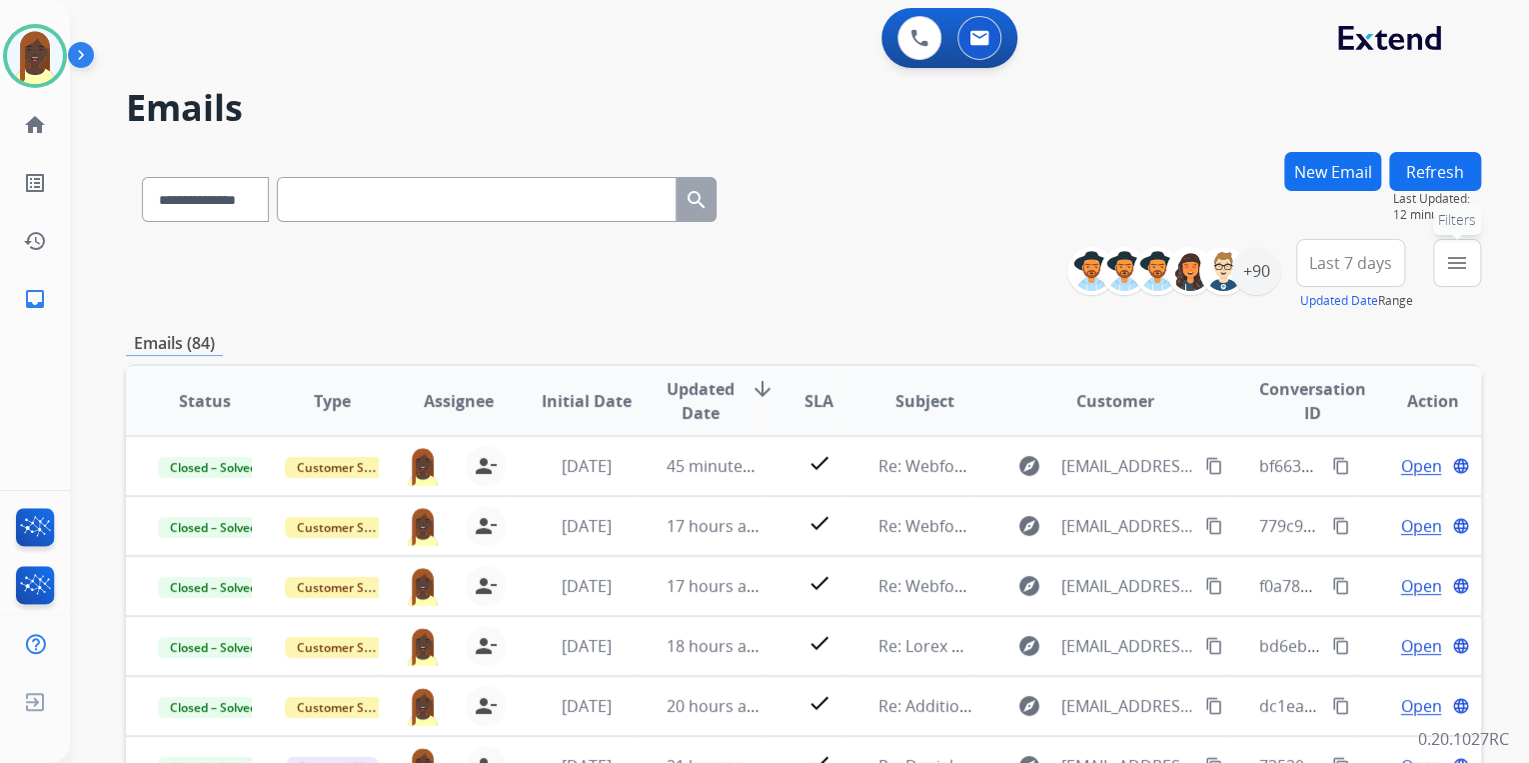
click at [1459, 271] on mat-icon "menu" at bounding box center [1457, 263] width 24 height 24
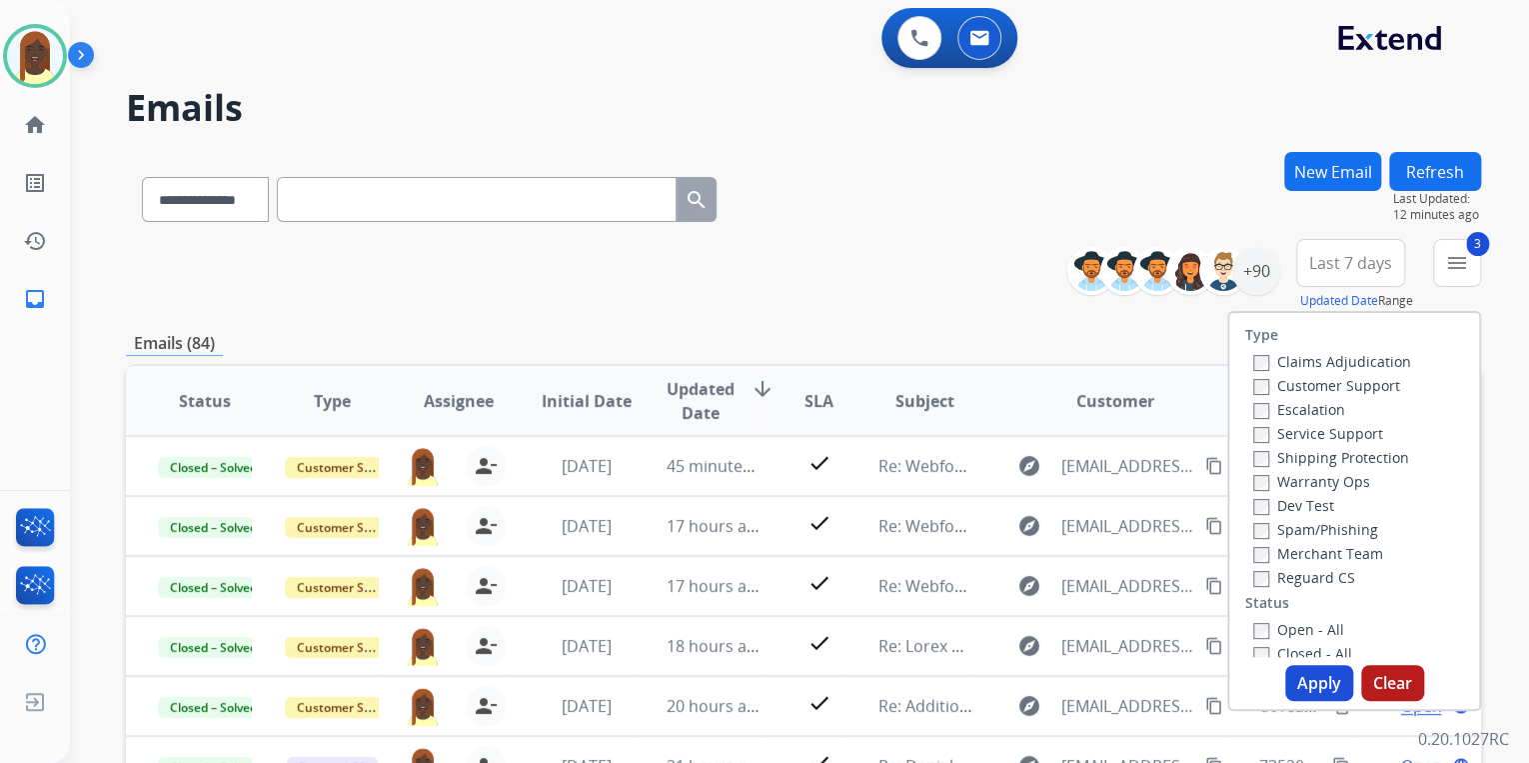
click at [1320, 681] on button "Apply" at bounding box center [1319, 683] width 68 height 36
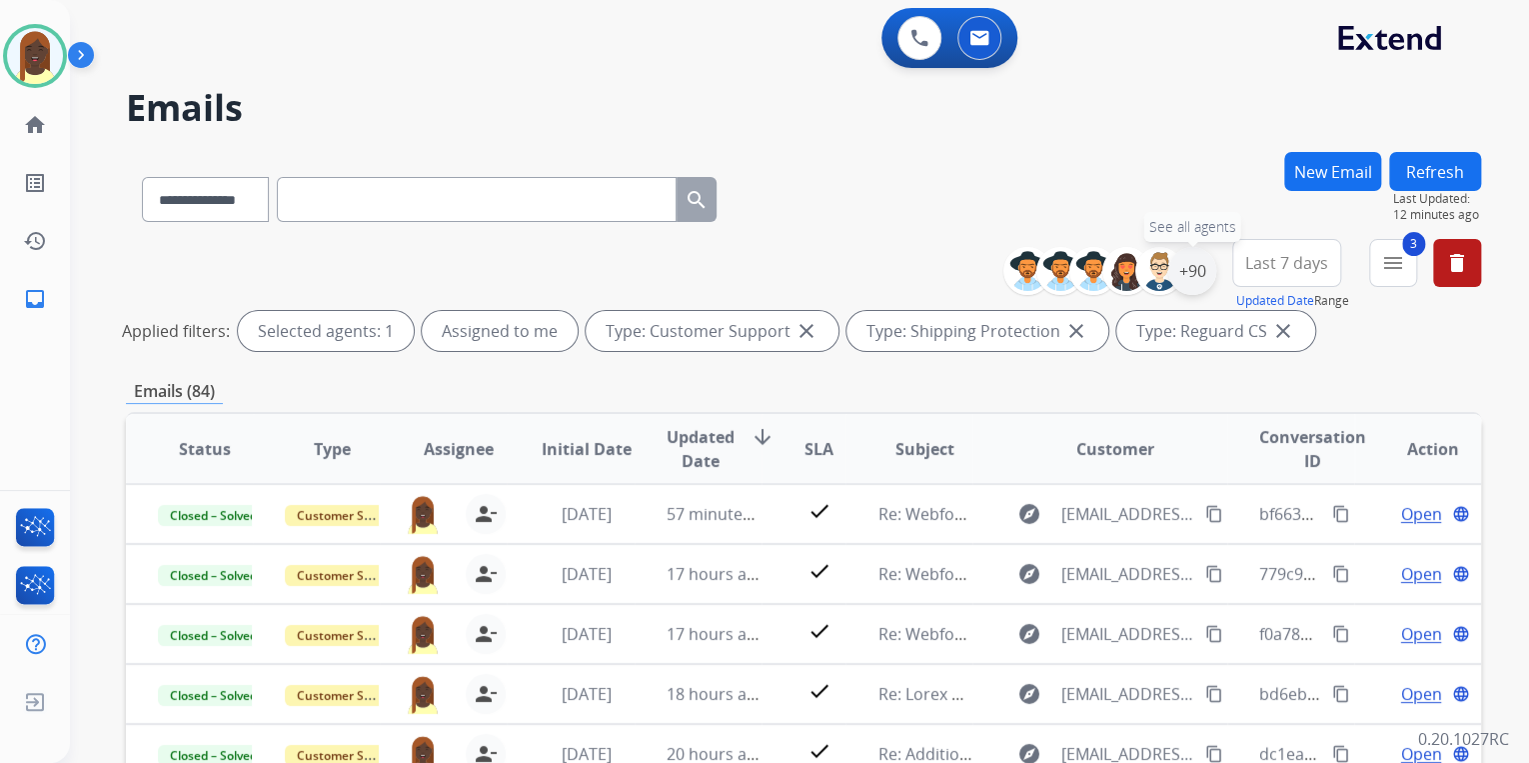
click at [1183, 281] on div "+90" at bounding box center [1192, 271] width 48 height 48
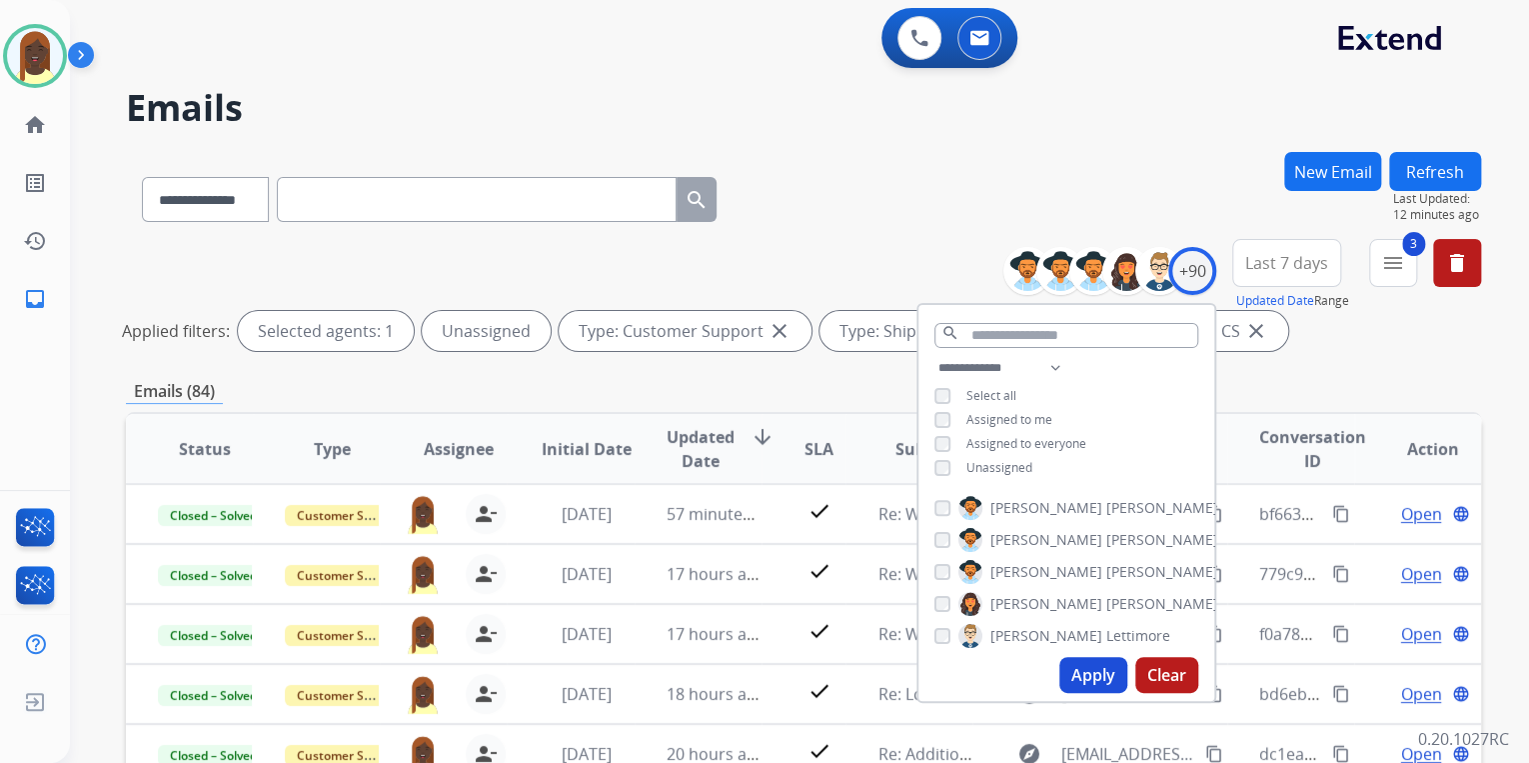
drag, startPoint x: 1106, startPoint y: 672, endPoint x: 1069, endPoint y: 593, distance: 87.2
click at [1106, 667] on button "Apply" at bounding box center [1093, 675] width 68 height 36
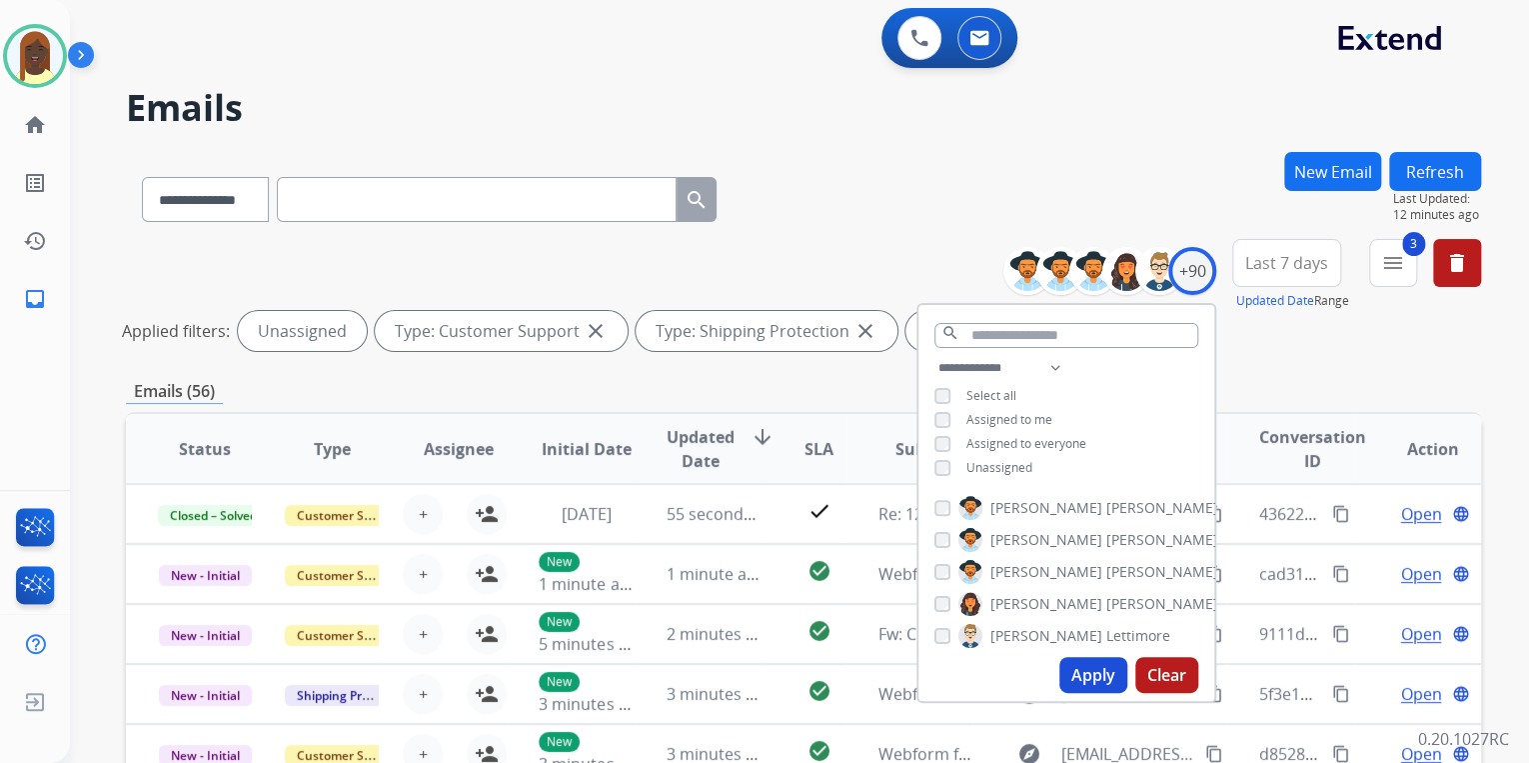
click at [835, 252] on div "**********" at bounding box center [803, 299] width 1355 height 120
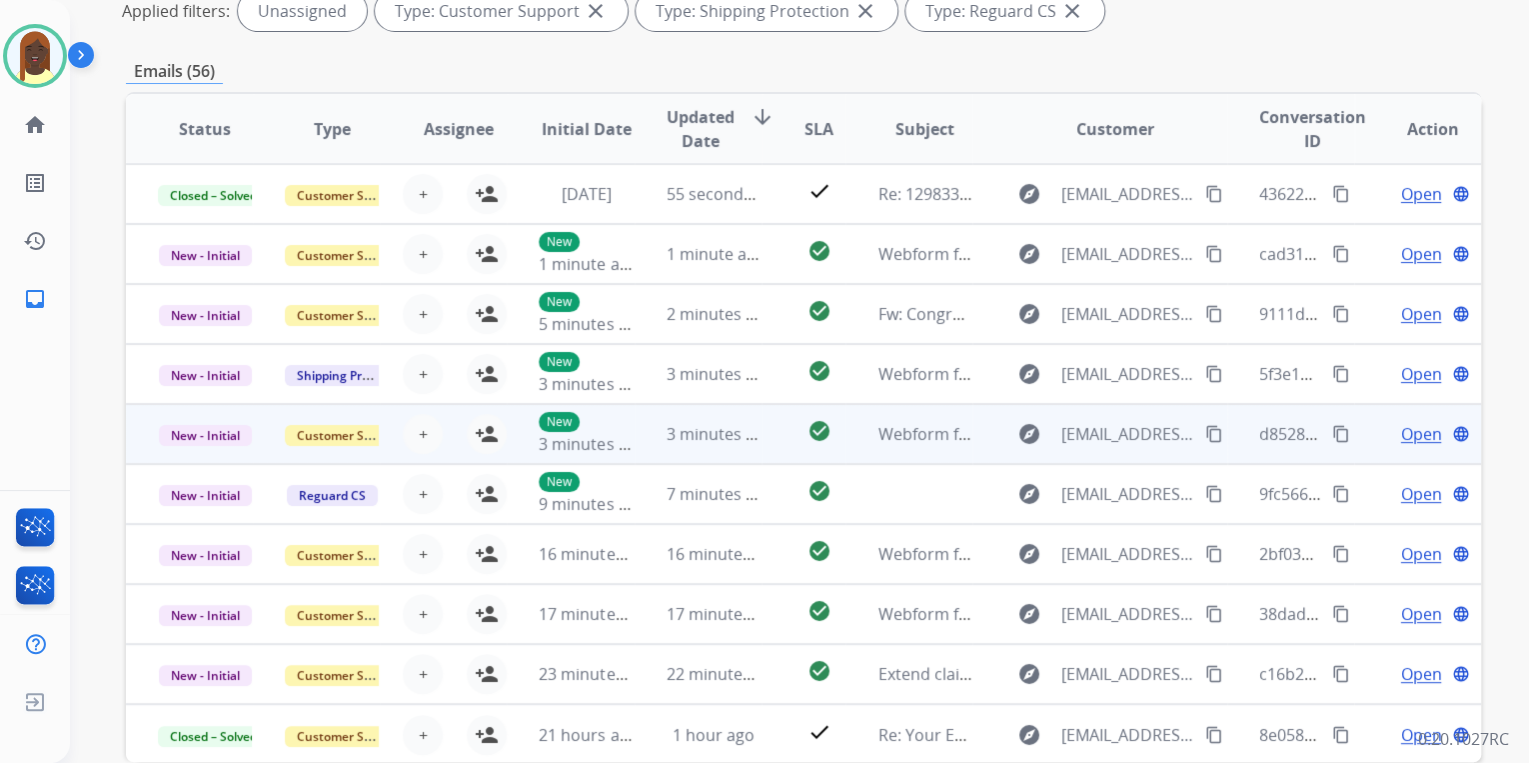
scroll to position [1, 0]
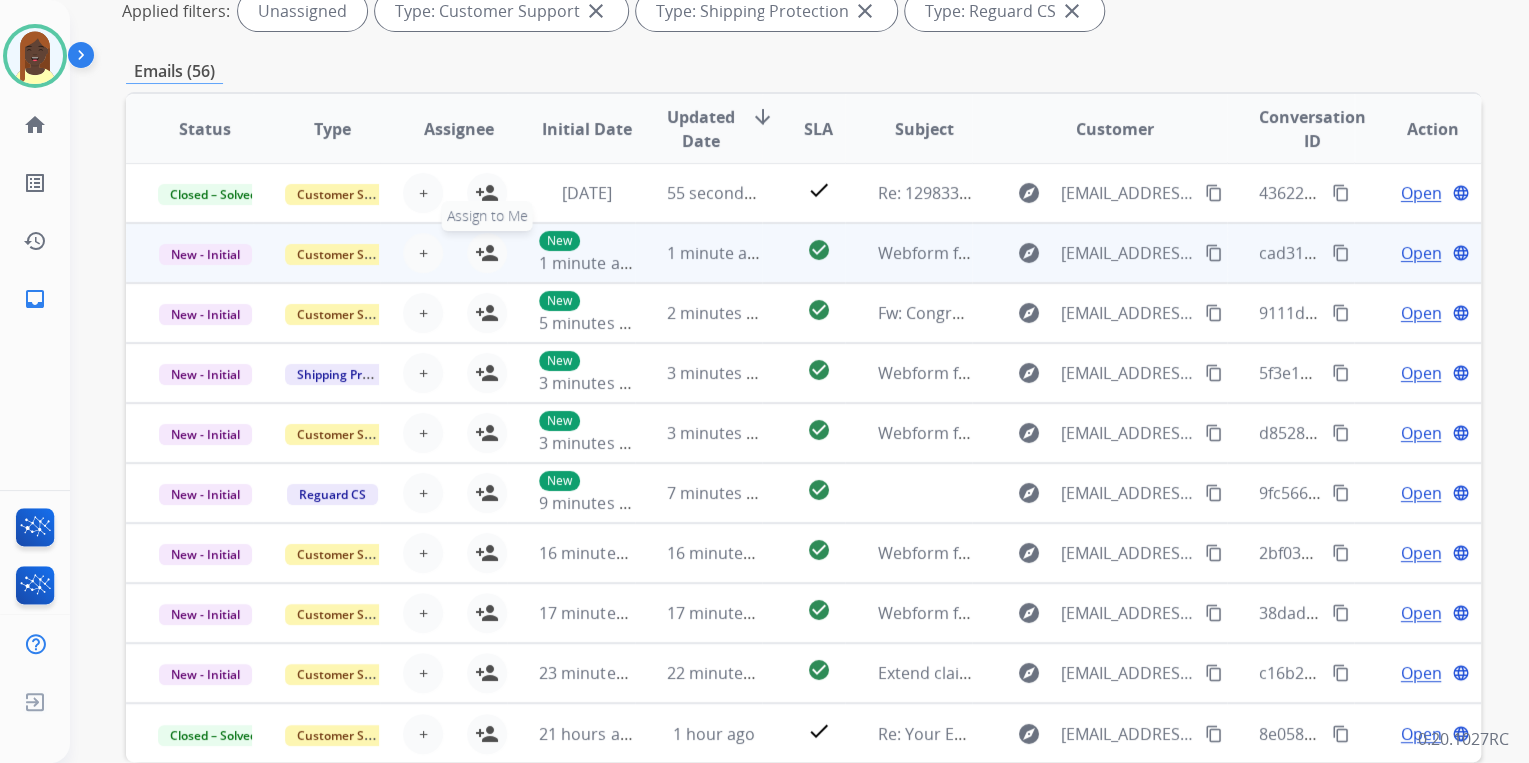
click at [485, 254] on mat-icon "person_add" at bounding box center [487, 253] width 24 height 24
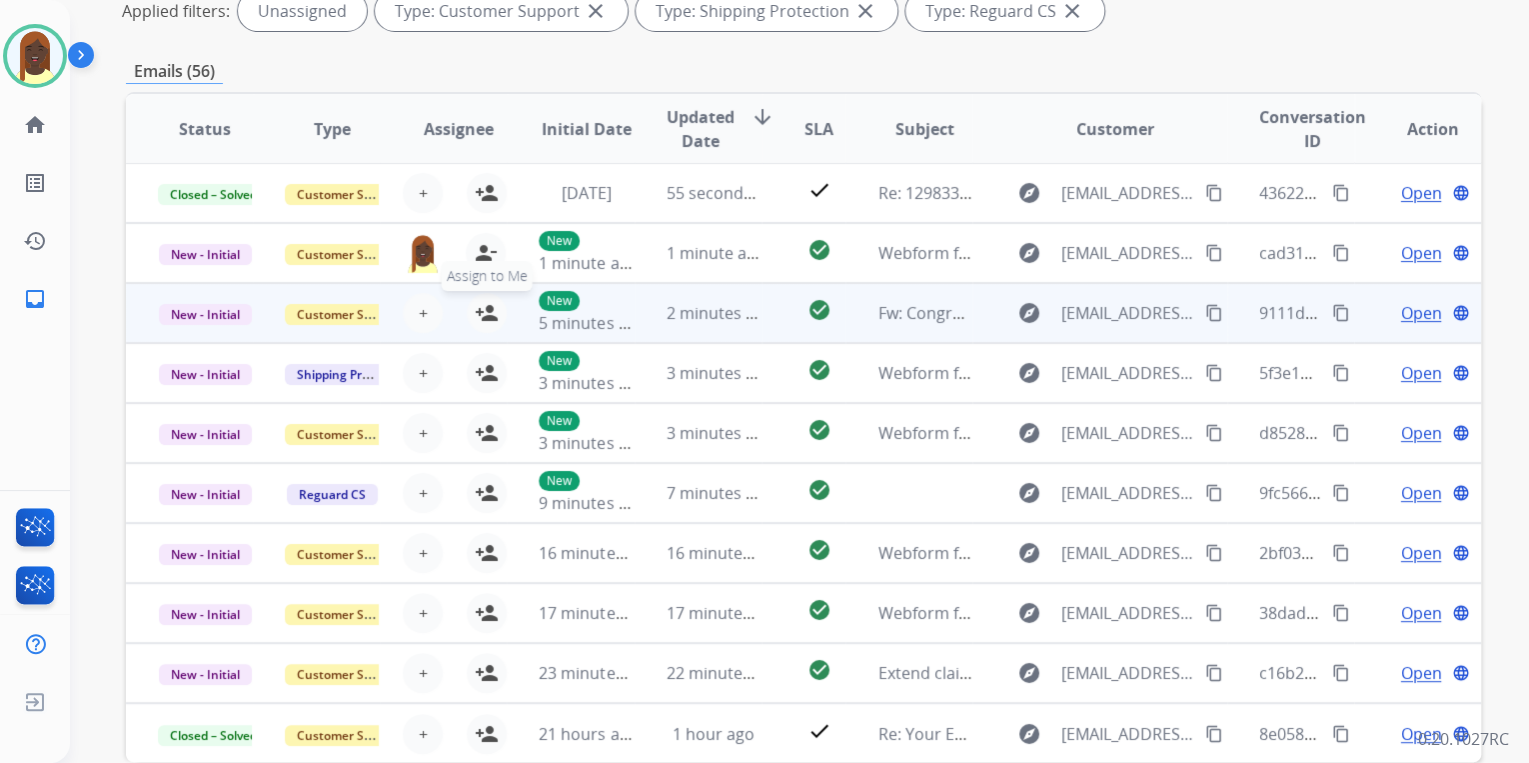
click at [481, 308] on mat-icon "person_add" at bounding box center [487, 313] width 24 height 24
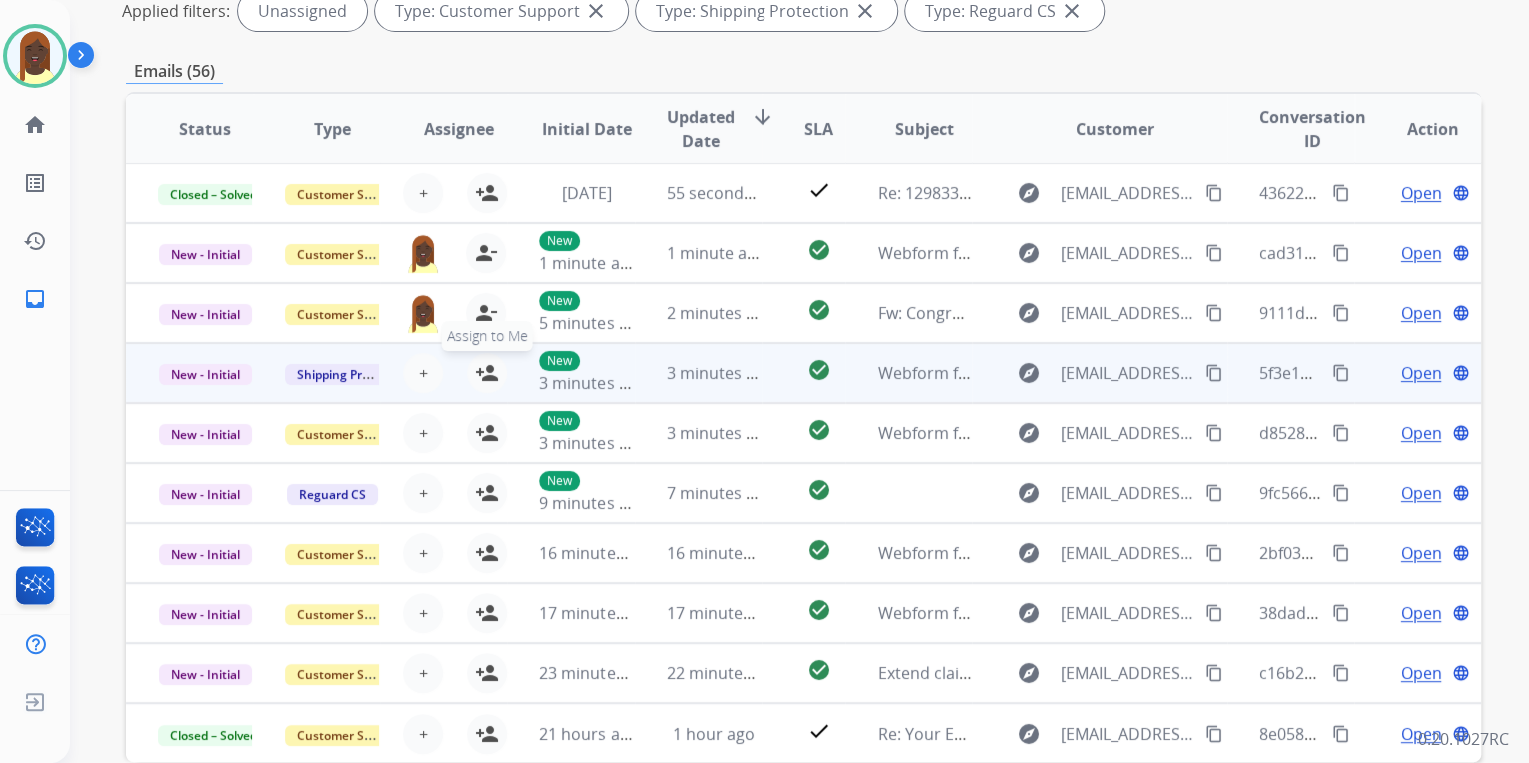
click at [479, 361] on mat-icon "person_add" at bounding box center [487, 373] width 24 height 24
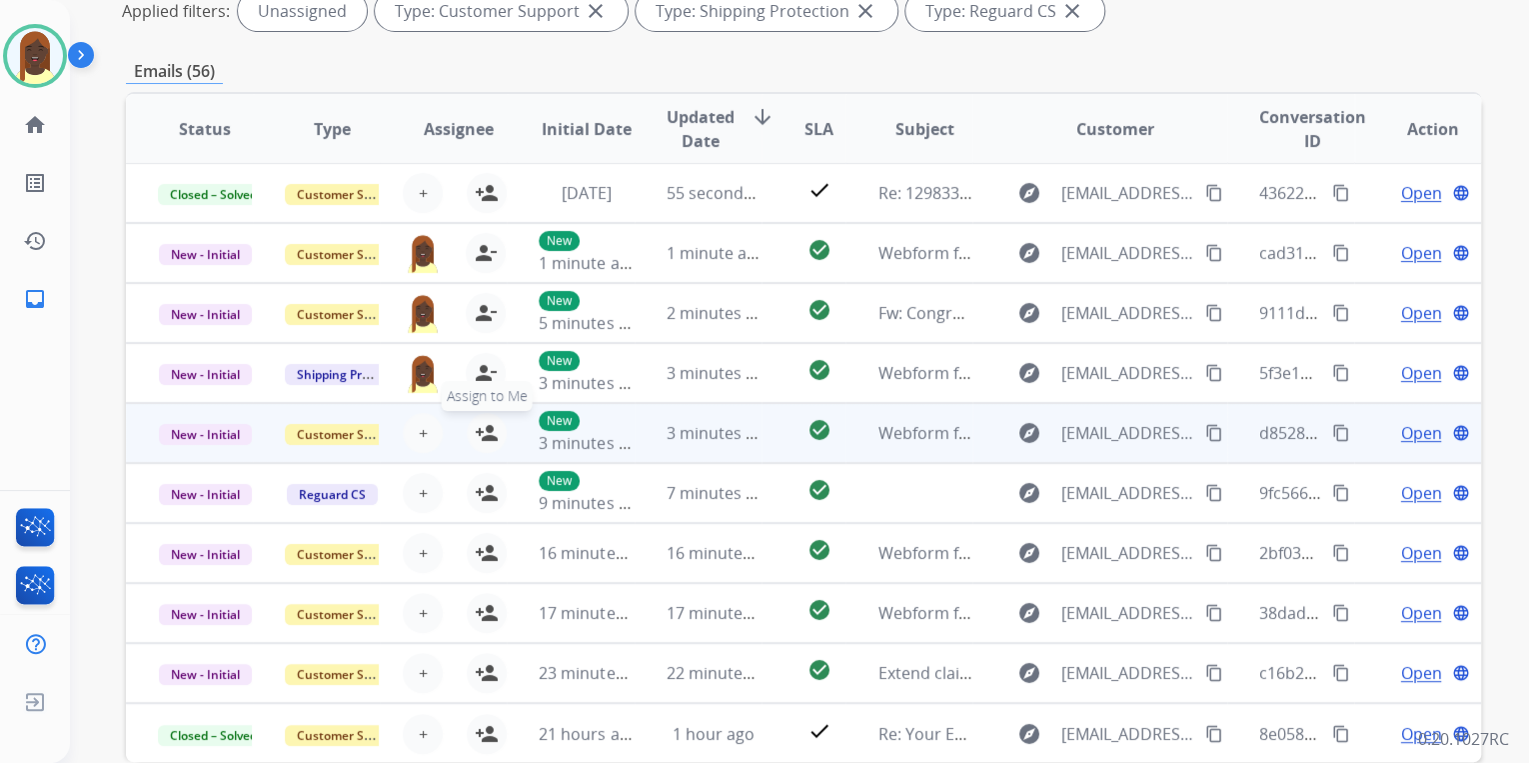
click at [486, 424] on mat-icon "person_add" at bounding box center [487, 433] width 24 height 24
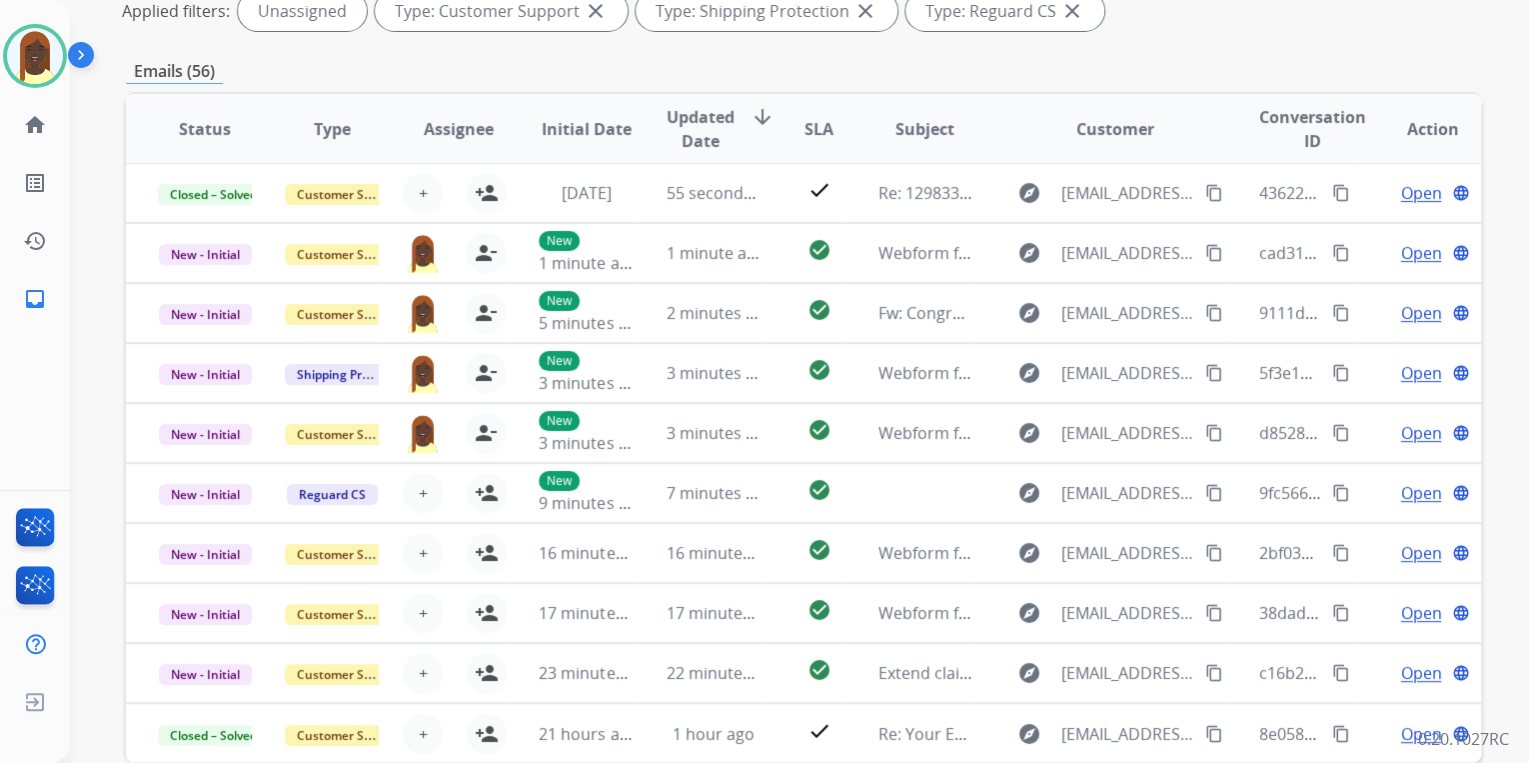
click at [1247, 70] on div "Emails (56)" at bounding box center [803, 71] width 1355 height 25
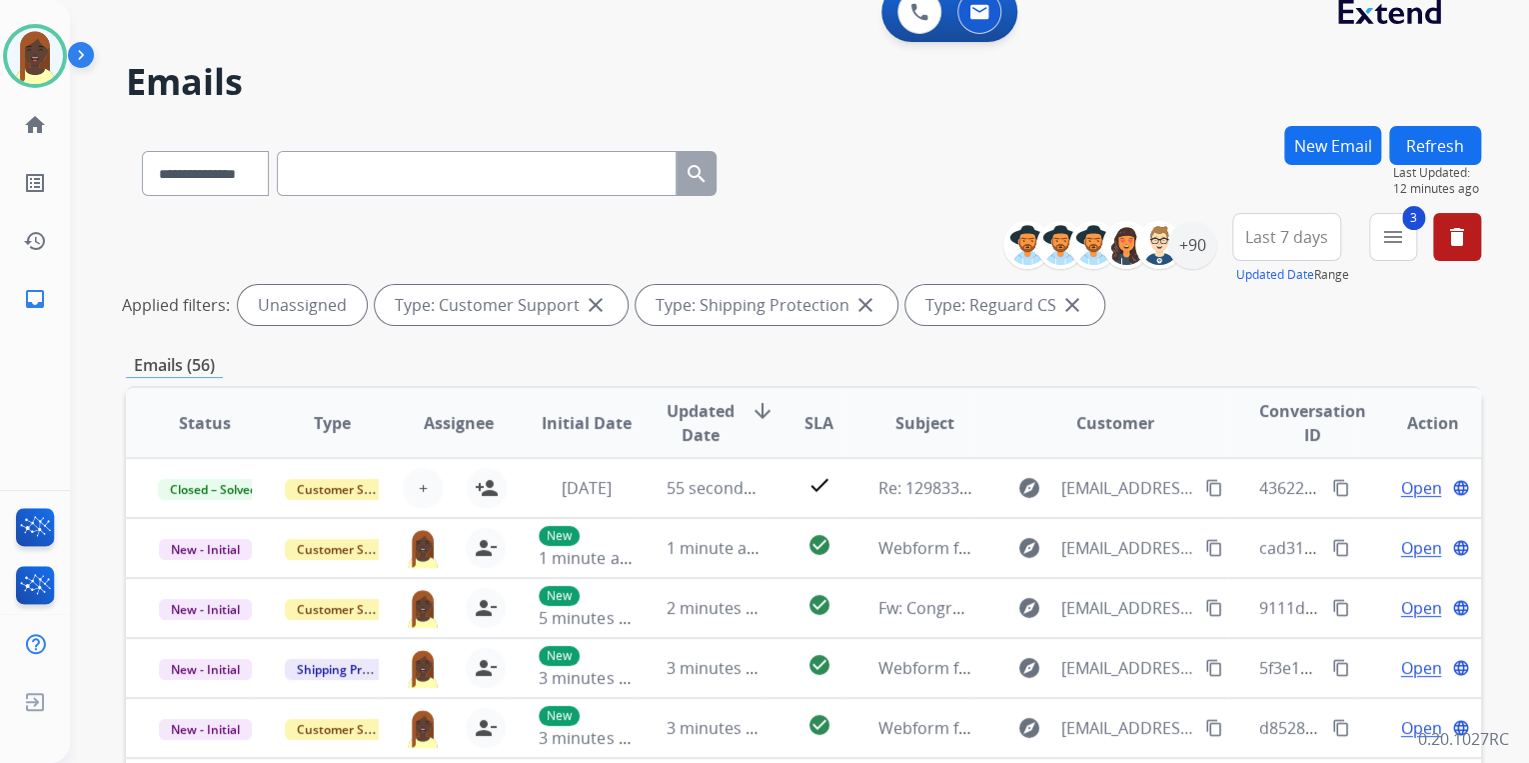
scroll to position [0, 0]
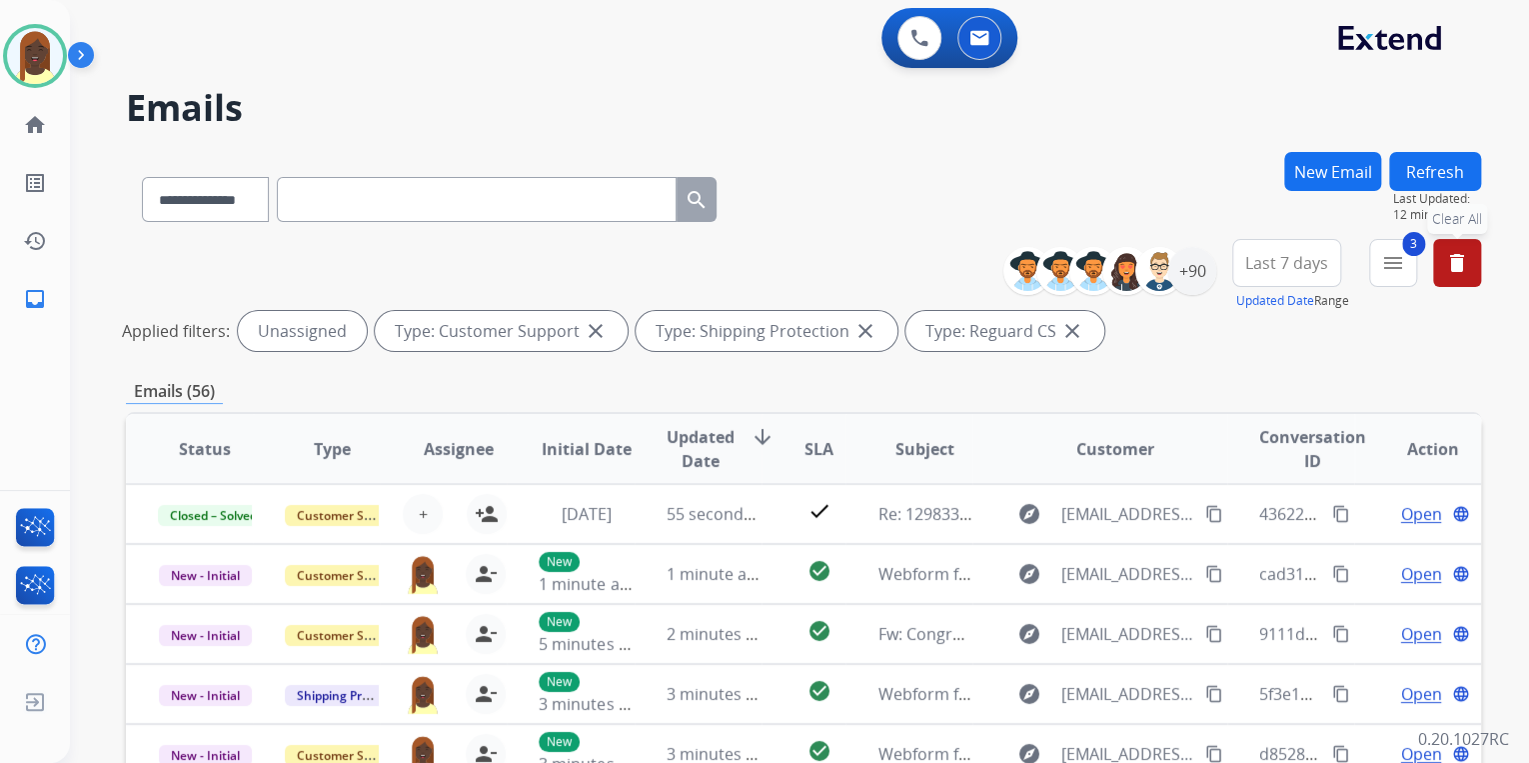
click at [1455, 260] on mat-icon "delete" at bounding box center [1457, 263] width 24 height 24
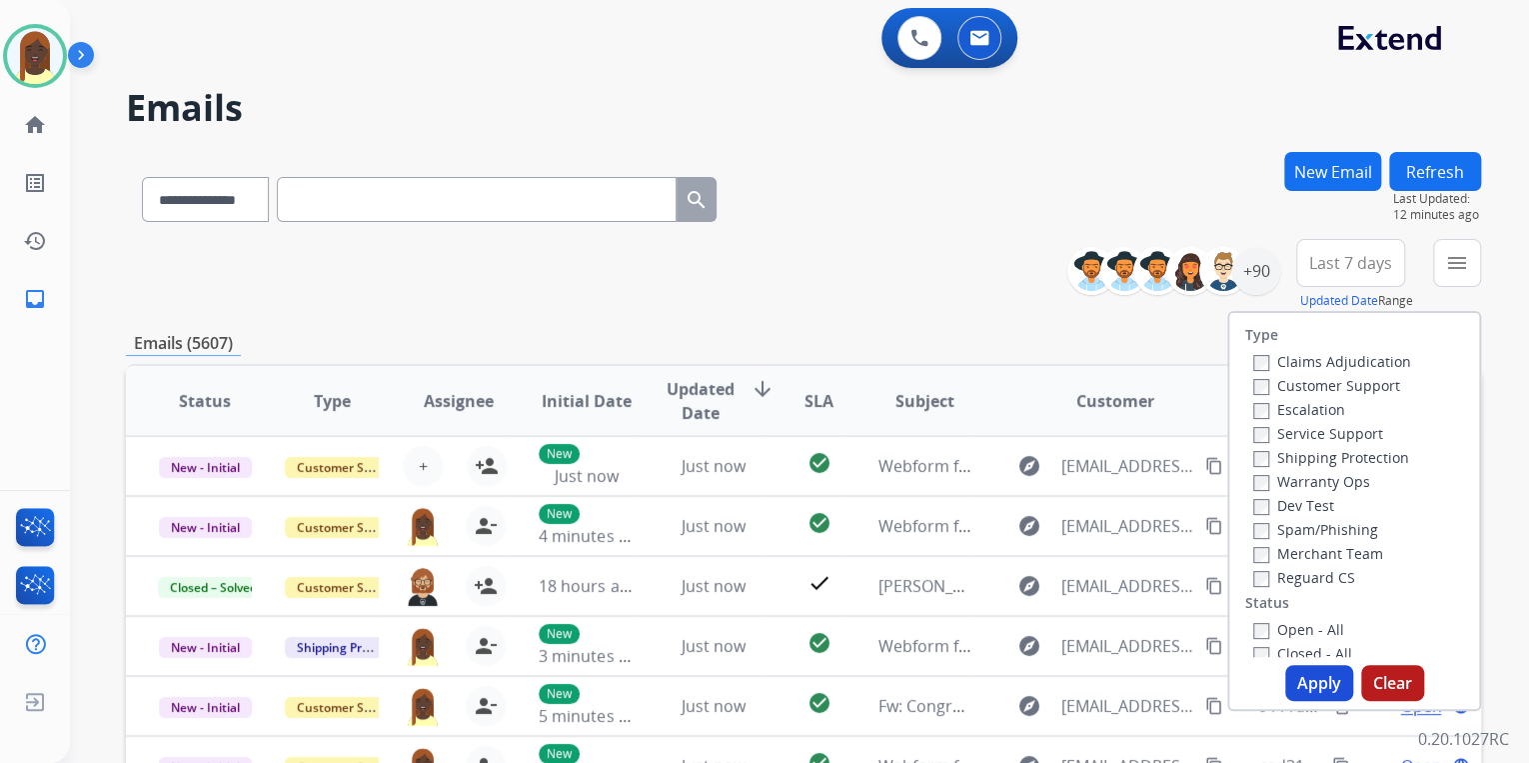
click at [953, 312] on div "**********" at bounding box center [803, 645] width 1355 height 986
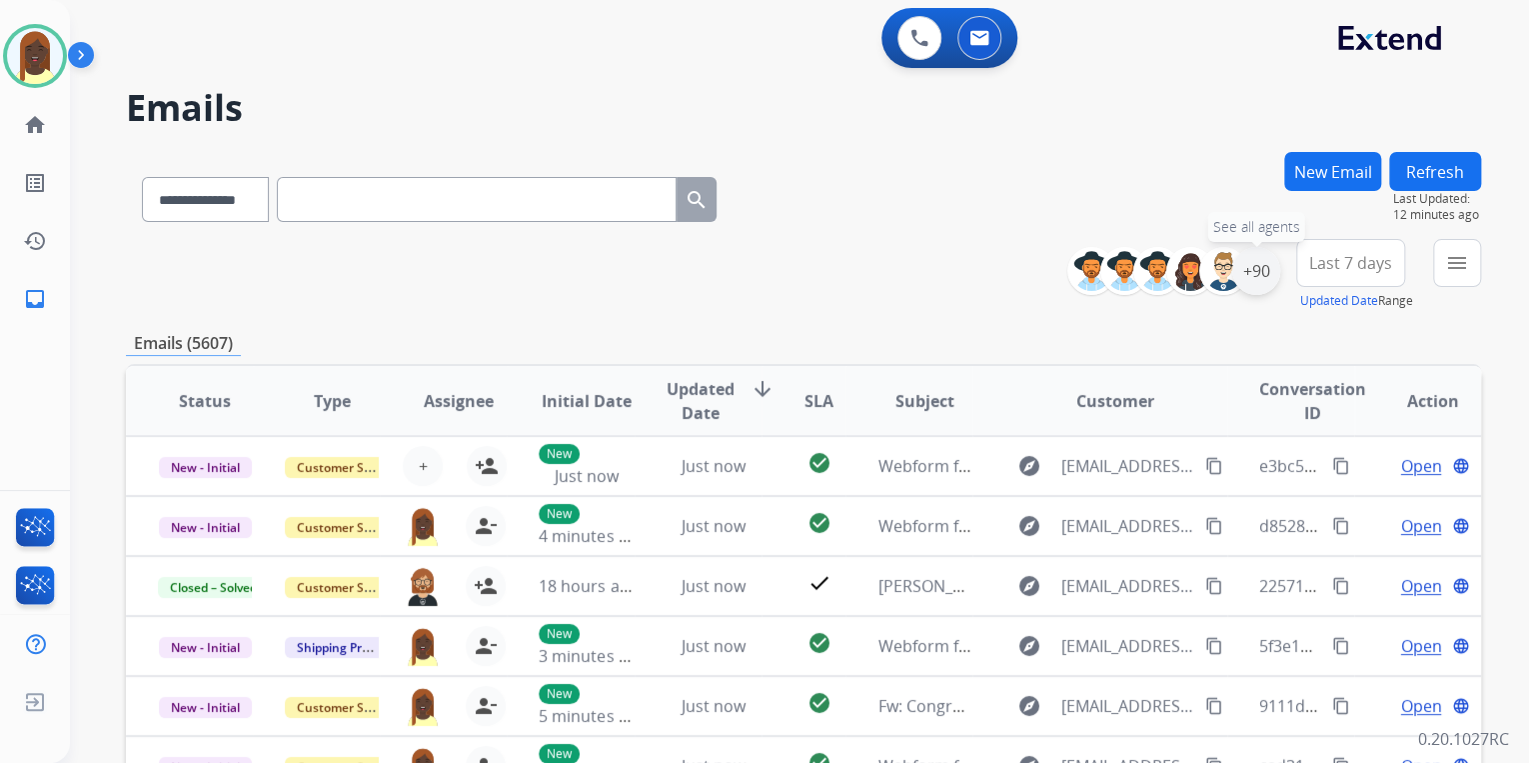
click at [1255, 284] on div "+90" at bounding box center [1256, 271] width 48 height 48
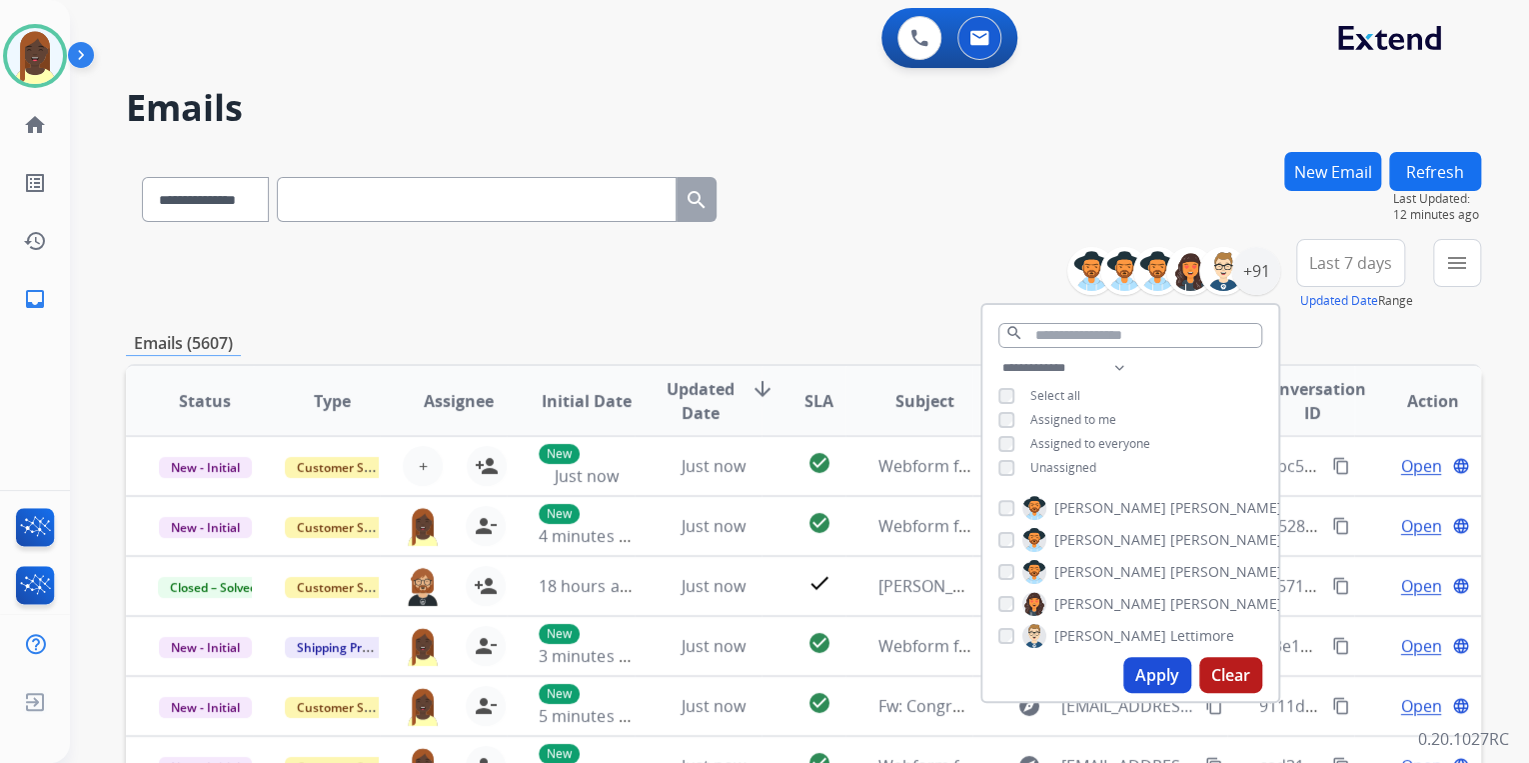
drag, startPoint x: 1142, startPoint y: 676, endPoint x: 1142, endPoint y: 648, distance: 28.0
click at [1144, 672] on button "Apply" at bounding box center [1157, 675] width 68 height 36
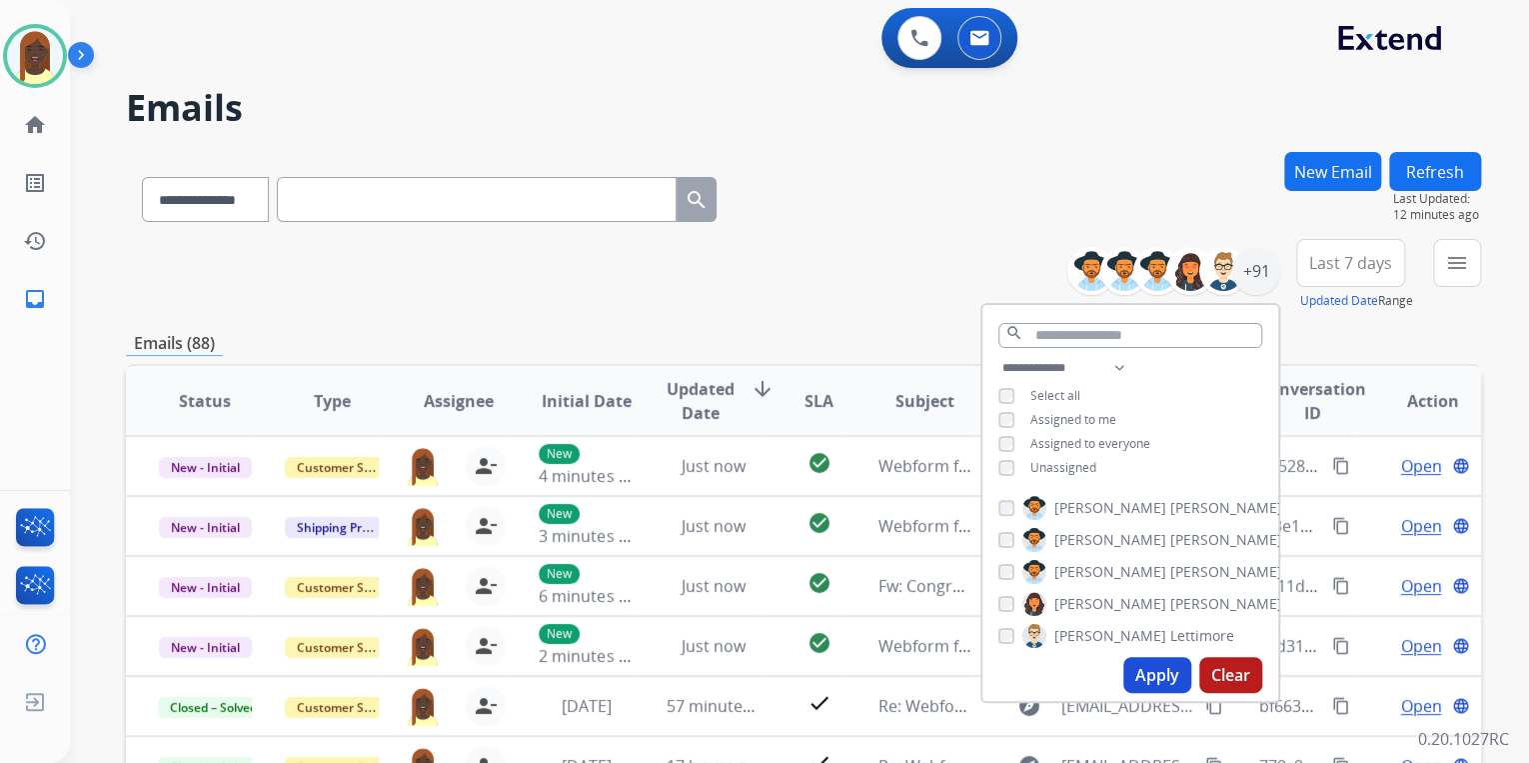
click at [945, 253] on div "**********" at bounding box center [803, 275] width 1355 height 72
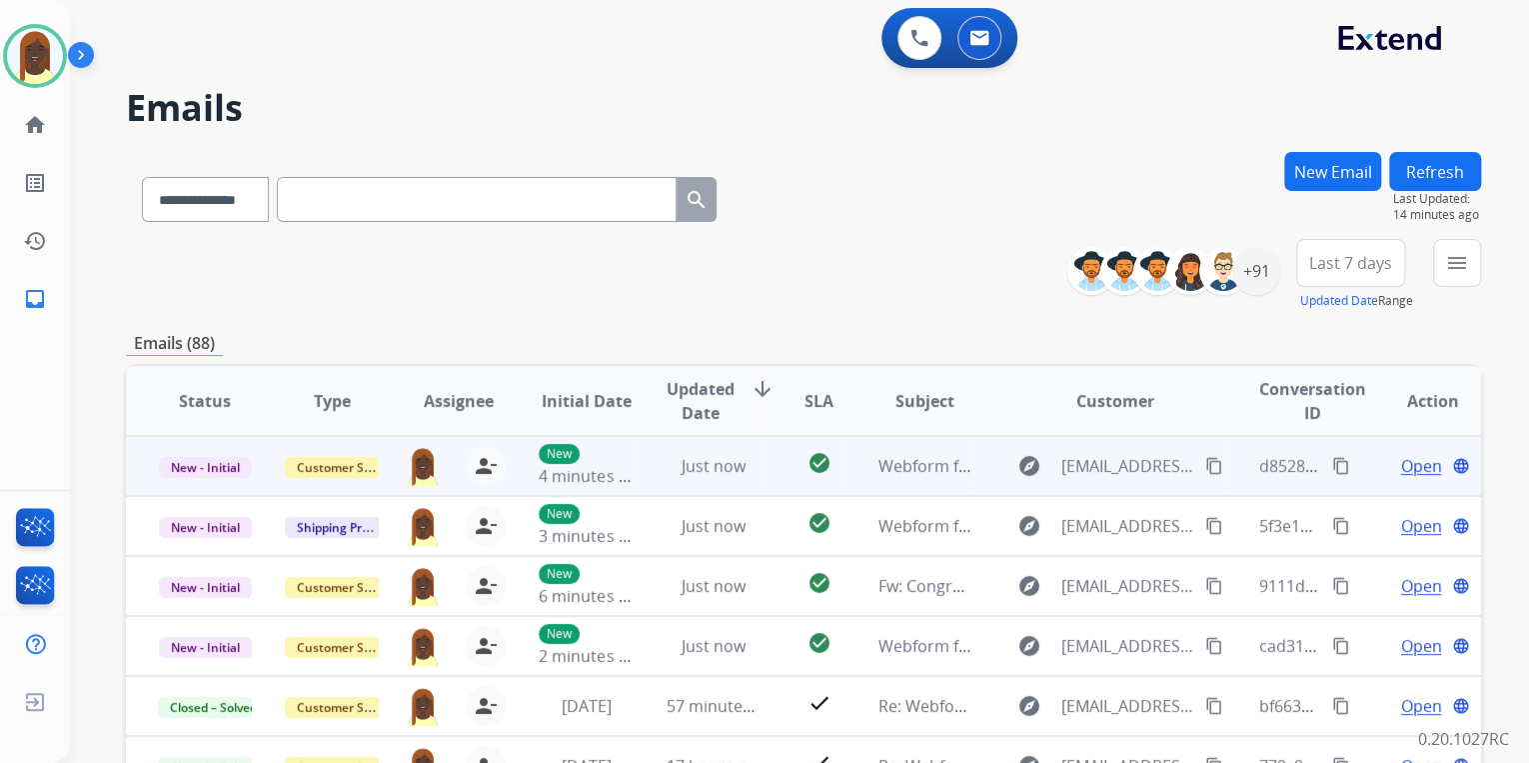
click at [1332, 468] on mat-icon "content_copy" at bounding box center [1341, 466] width 18 height 18
click at [1401, 462] on span "Open" at bounding box center [1420, 466] width 41 height 24
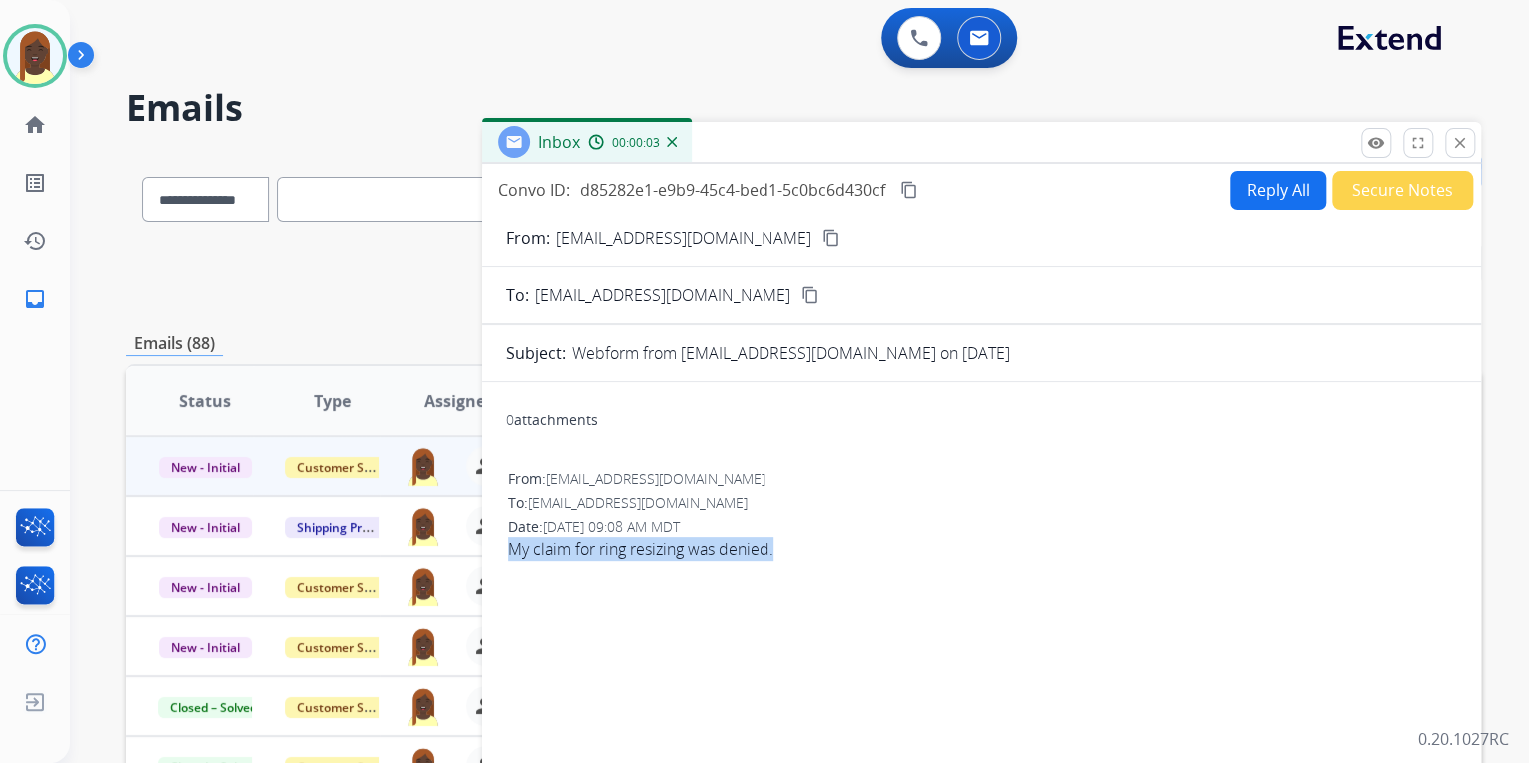
drag, startPoint x: 494, startPoint y: 554, endPoint x: 778, endPoint y: 564, distance: 284.0
click at [778, 564] on div "0 attachments From: [EMAIL_ADDRESS][DOMAIN_NAME] To: [EMAIL_ADDRESS][DOMAIN_NAM…" at bounding box center [982, 642] width 1000 height 489
drag, startPoint x: 778, startPoint y: 564, endPoint x: 748, endPoint y: 556, distance: 31.0
copy span "My claim for ring resizing was denied."
click at [823, 240] on mat-icon "content_copy" at bounding box center [832, 238] width 18 height 18
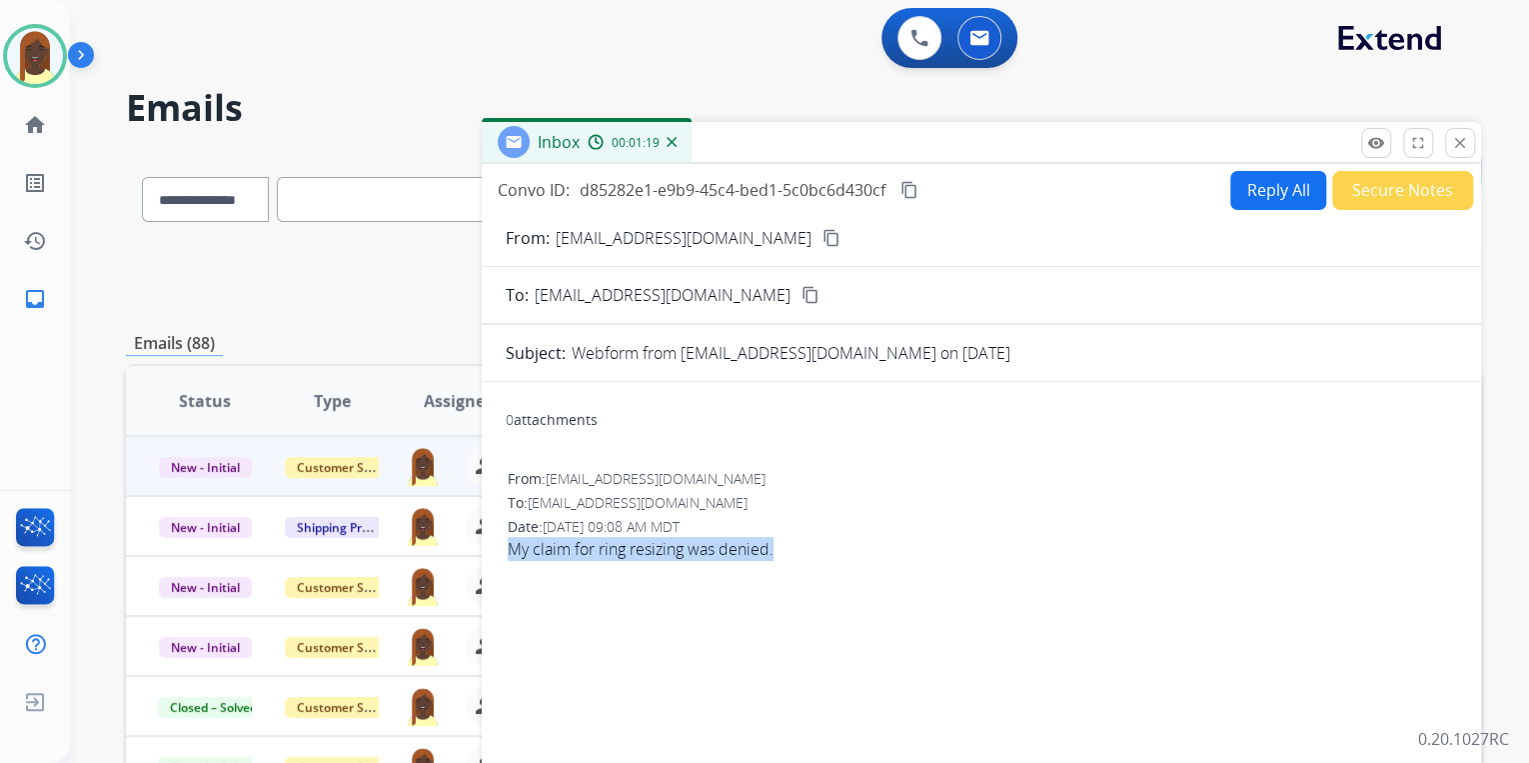
click at [1264, 191] on button "Reply All" at bounding box center [1278, 190] width 96 height 39
select select "**********"
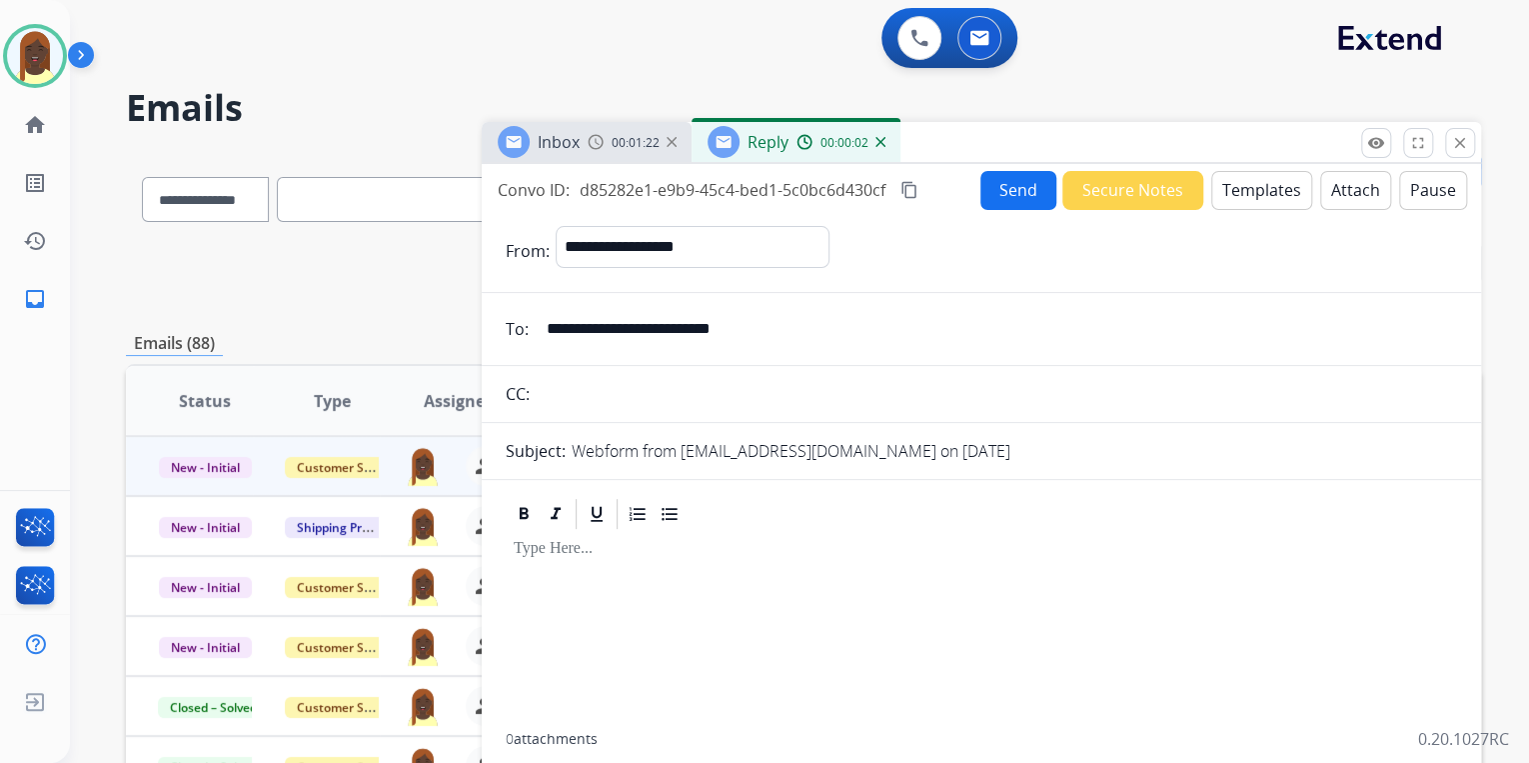
click at [1239, 196] on button "Templates" at bounding box center [1261, 190] width 101 height 39
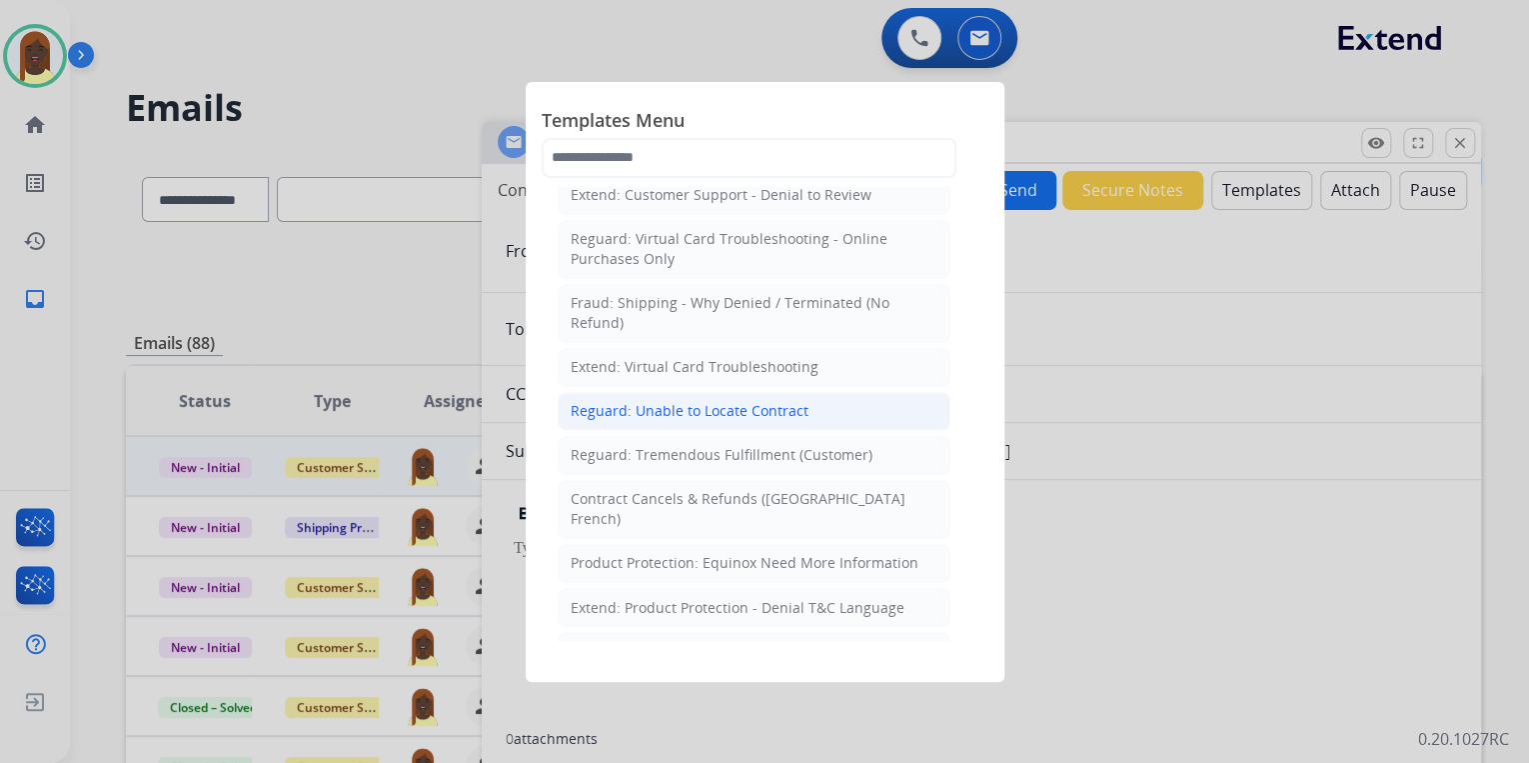
scroll to position [1599, 0]
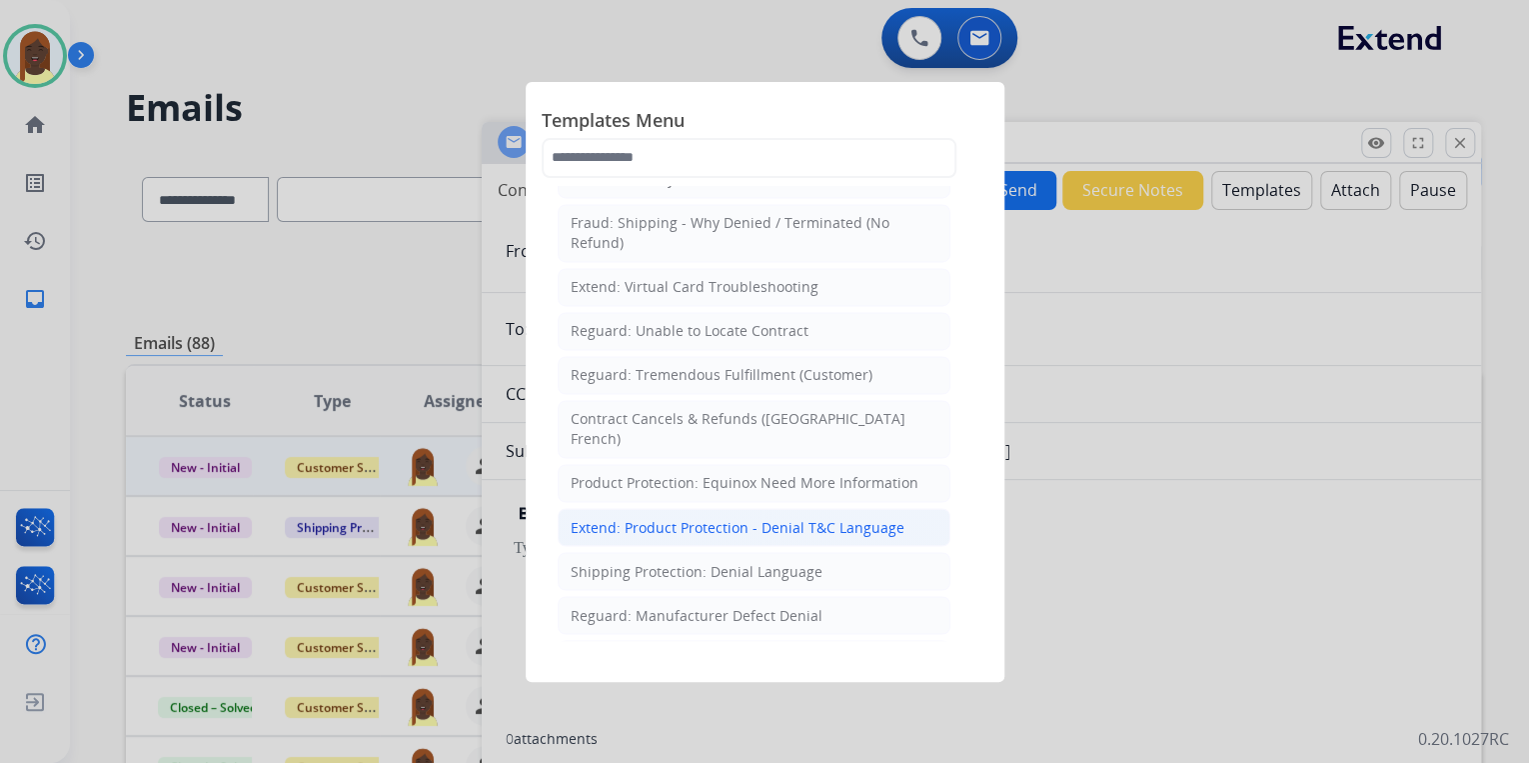
click at [788, 517] on div "Extend: Product Protection - Denial T&C Language" at bounding box center [738, 527] width 334 height 20
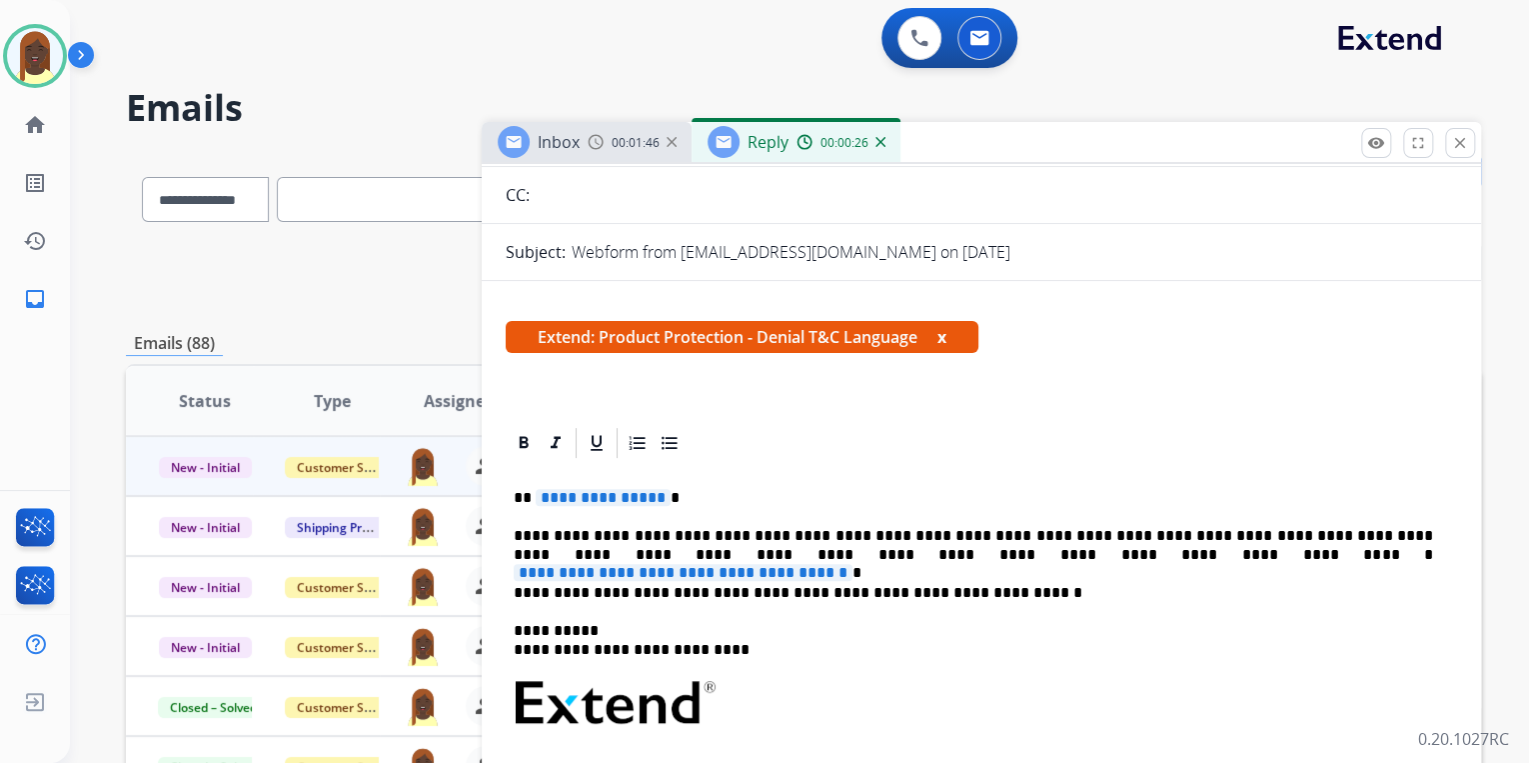
scroll to position [240, 0]
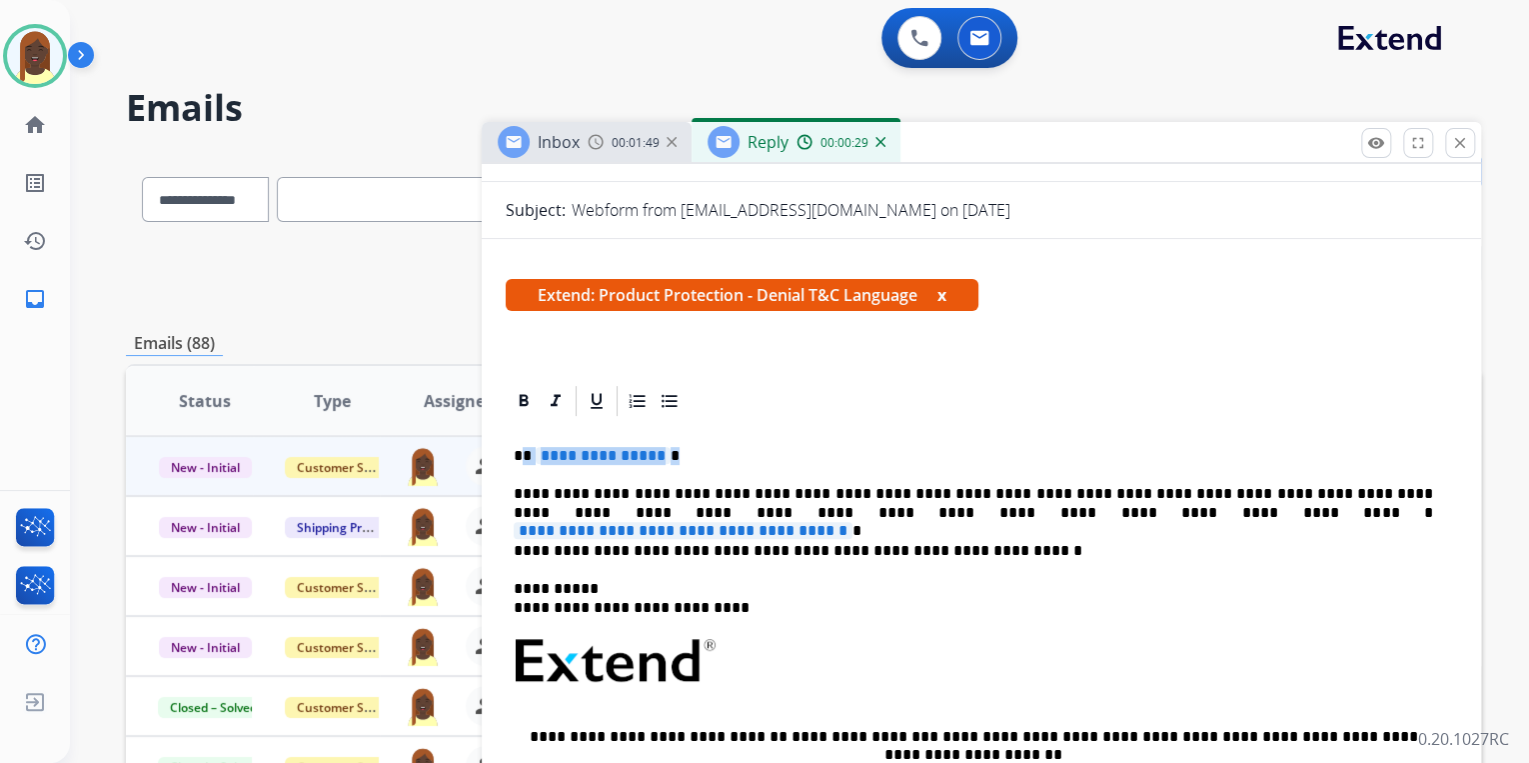
drag, startPoint x: 524, startPoint y: 452, endPoint x: 672, endPoint y: 460, distance: 148.1
click at [672, 460] on p "**********" at bounding box center [974, 456] width 920 height 18
click at [542, 456] on p "**" at bounding box center [974, 456] width 920 height 18
click at [851, 522] on span "**********" at bounding box center [683, 530] width 339 height 17
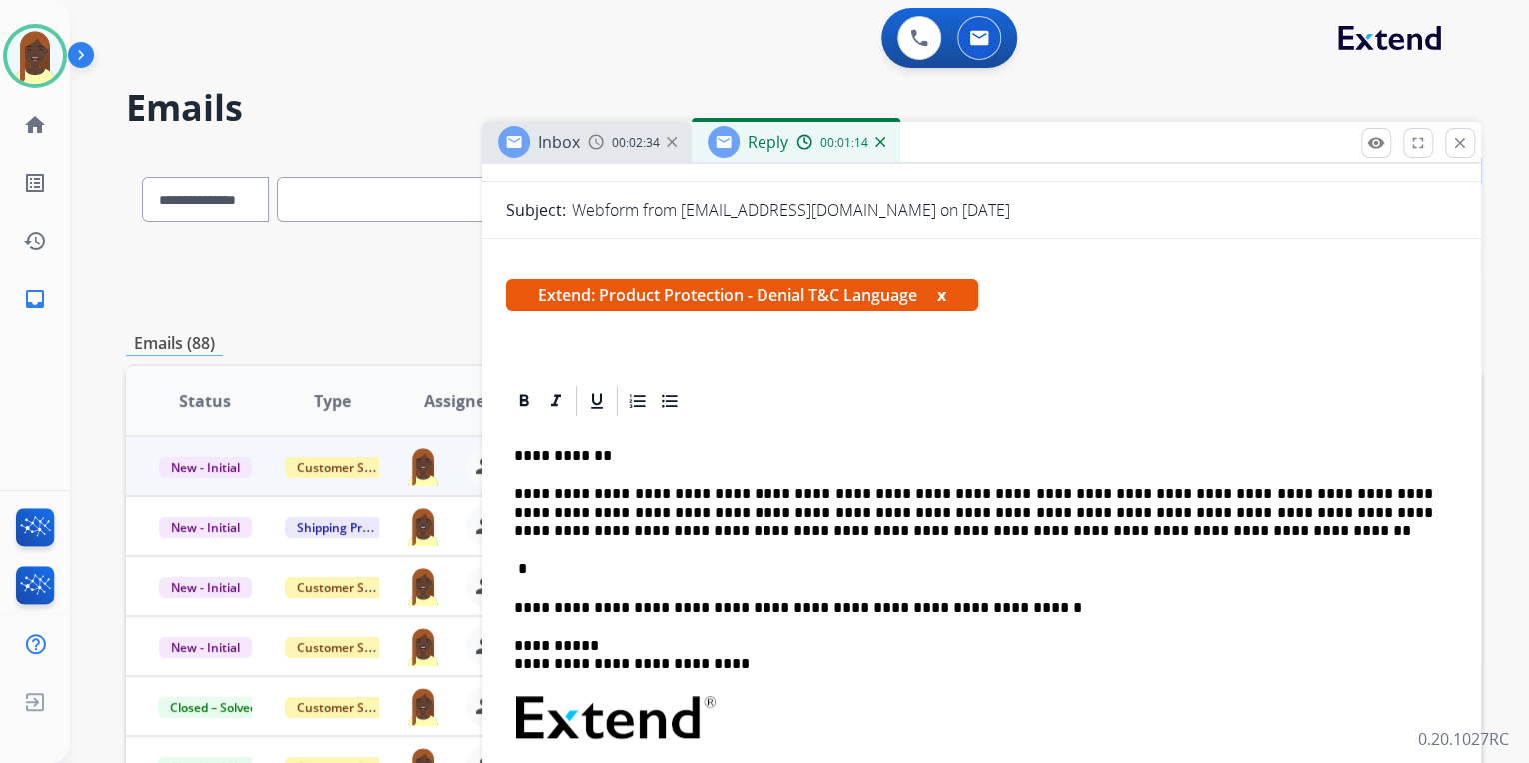
click at [534, 574] on p "*" at bounding box center [974, 569] width 920 height 18
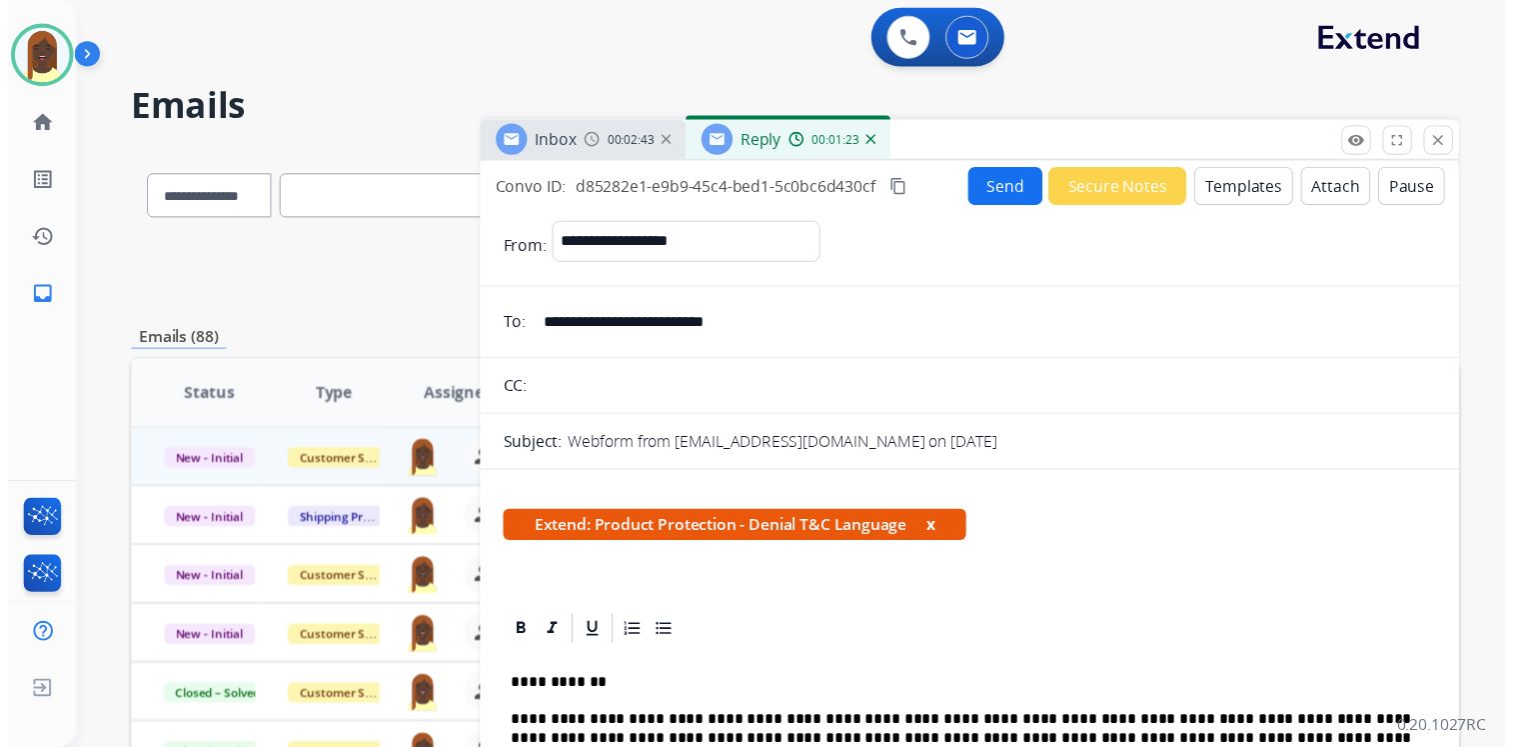
scroll to position [0, 0]
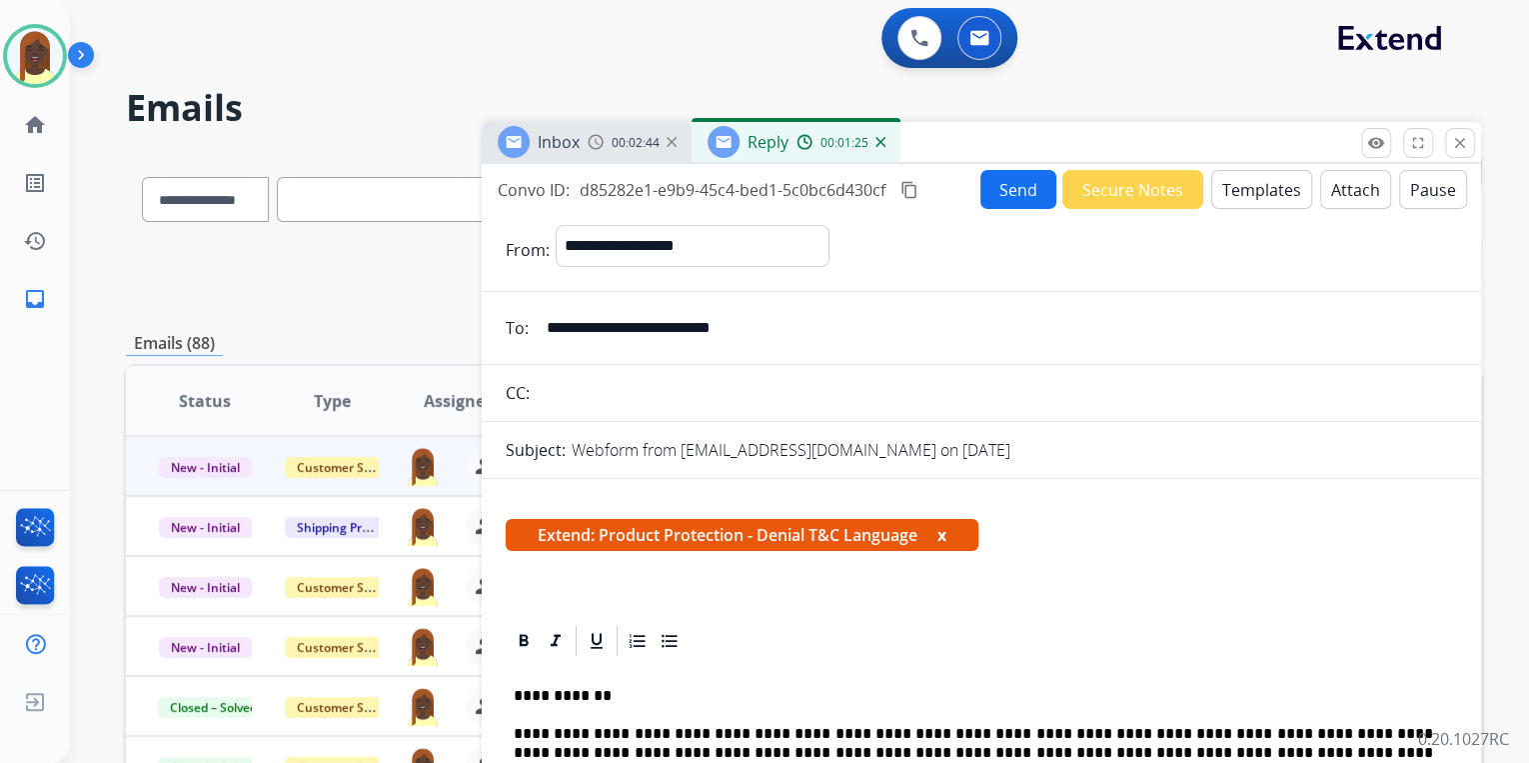
click at [1011, 196] on button "Send" at bounding box center [1019, 189] width 76 height 39
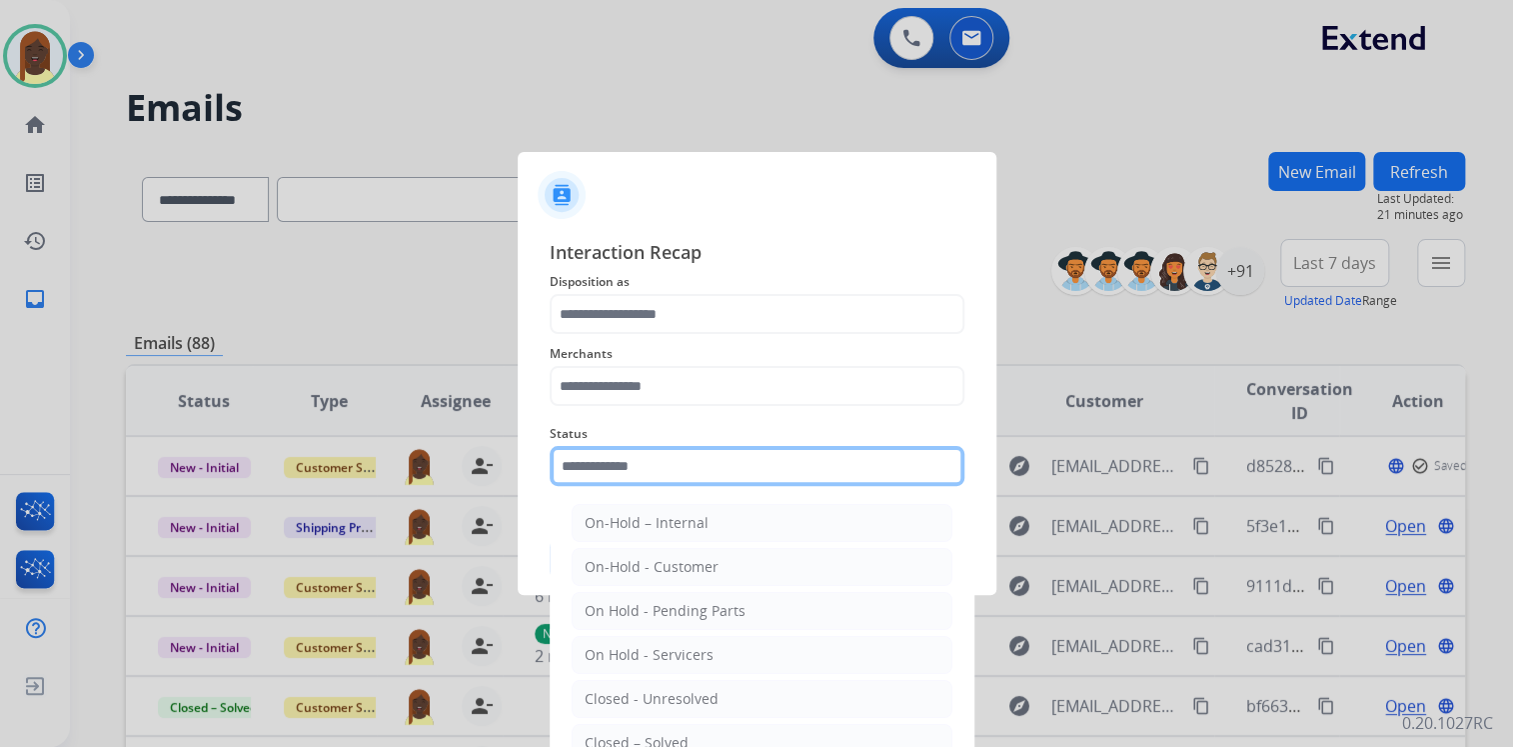
click at [585, 473] on input "text" at bounding box center [757, 466] width 415 height 40
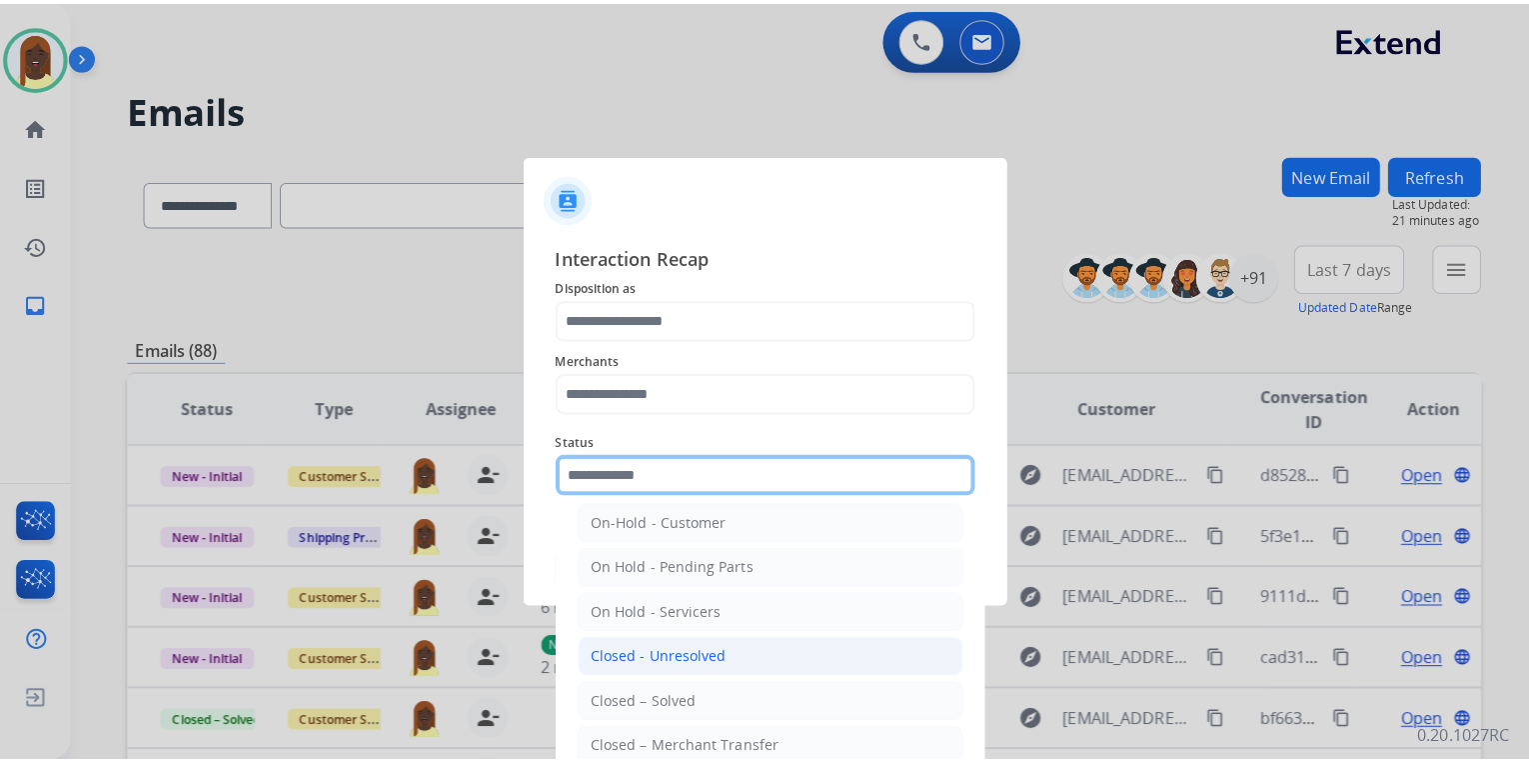
scroll to position [80, 0]
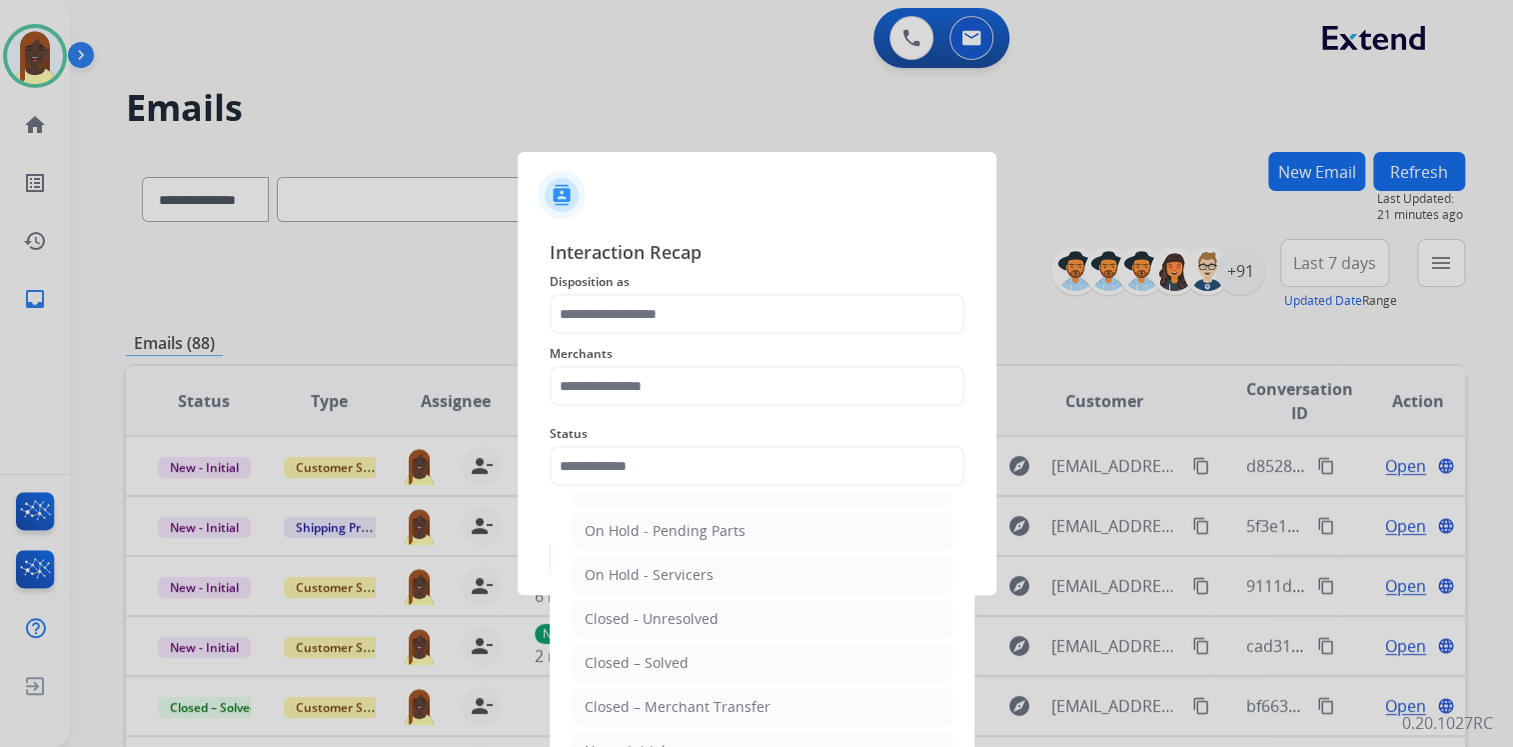
drag, startPoint x: 689, startPoint y: 672, endPoint x: 659, endPoint y: 560, distance: 115.9
click at [688, 666] on li "Closed – Solved" at bounding box center [762, 663] width 381 height 38
type input "**********"
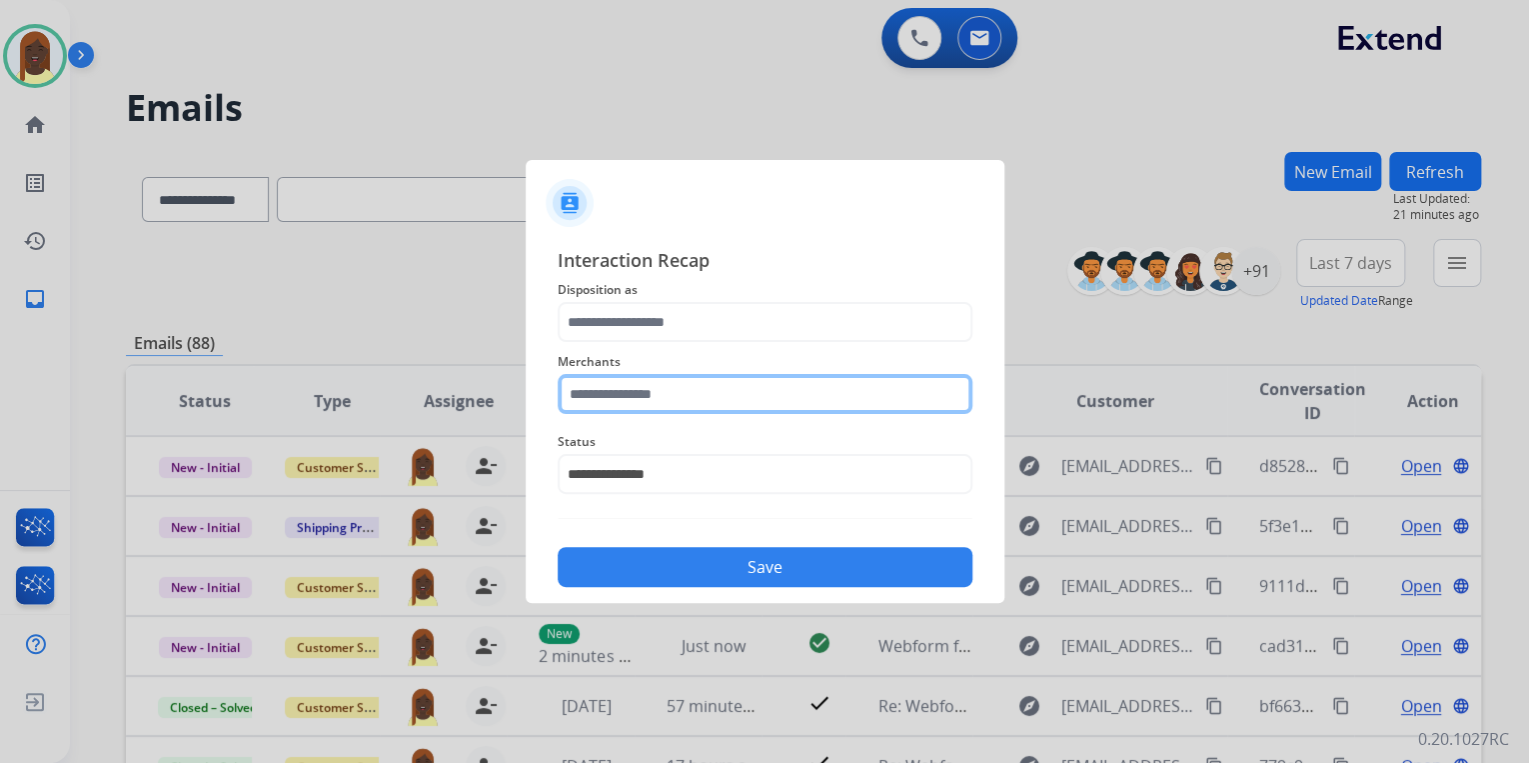
click at [625, 396] on input "text" at bounding box center [765, 394] width 415 height 40
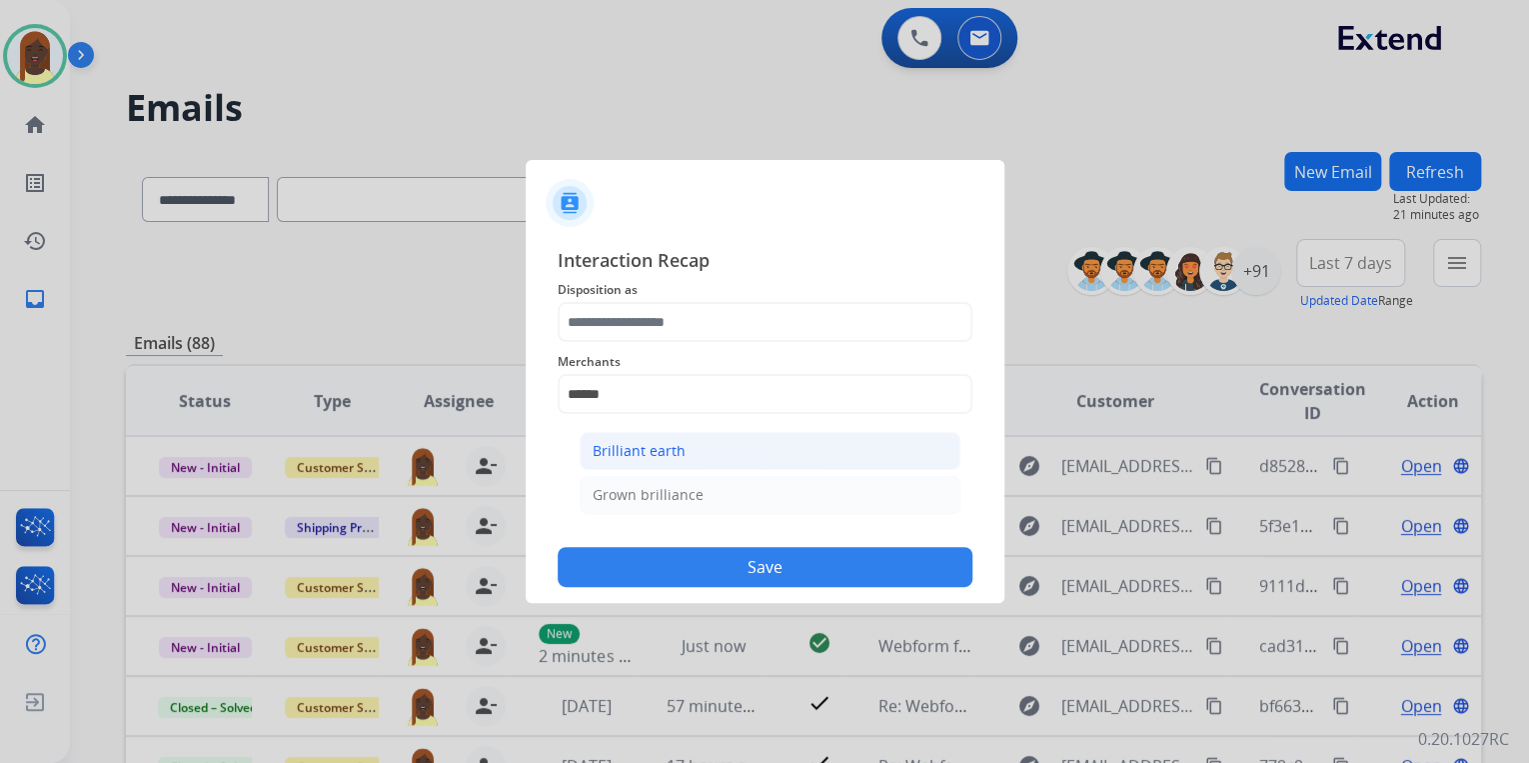
click at [652, 452] on div "Brilliant earth" at bounding box center [639, 451] width 93 height 20
type input "**********"
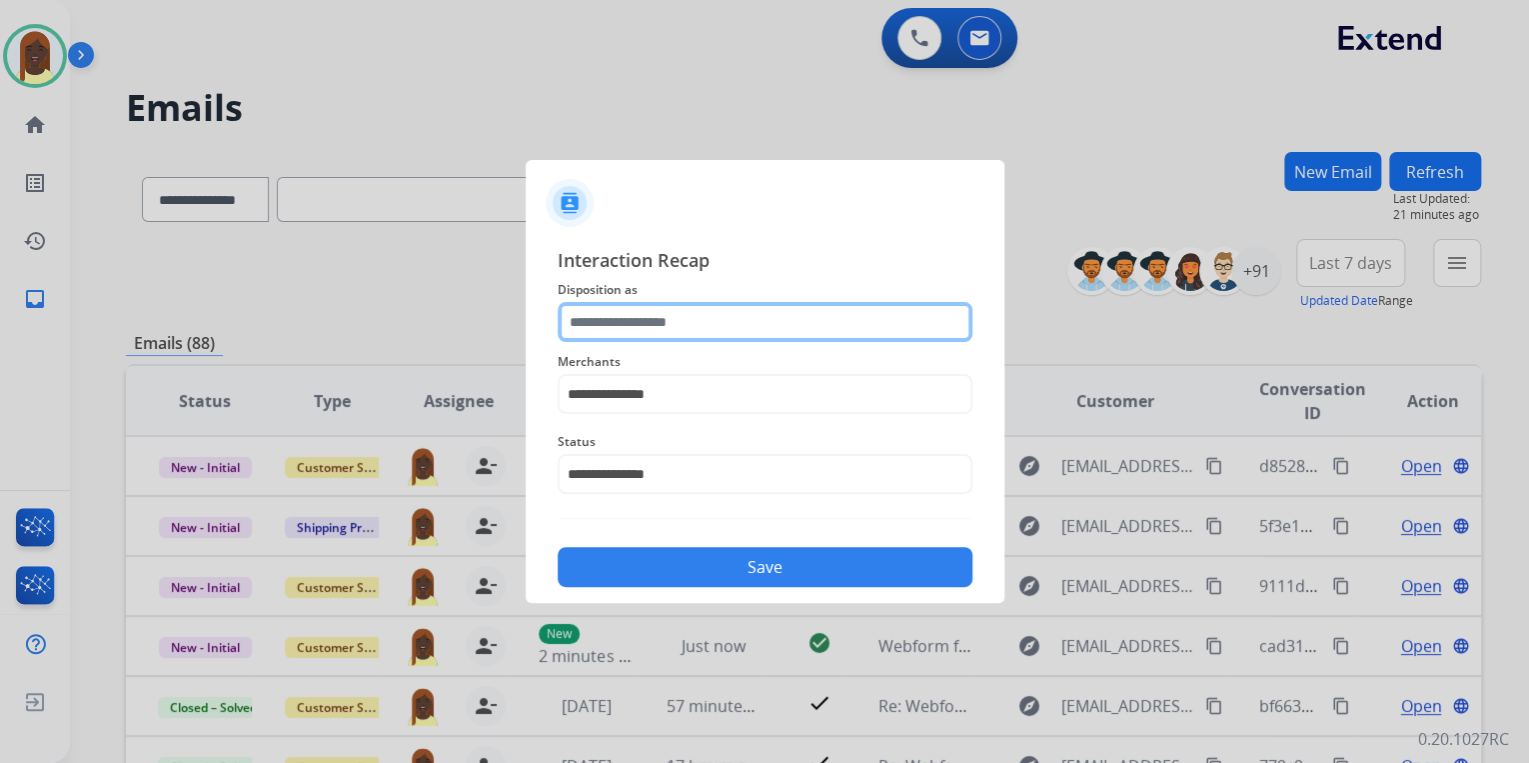
click at [632, 325] on input "text" at bounding box center [765, 322] width 415 height 40
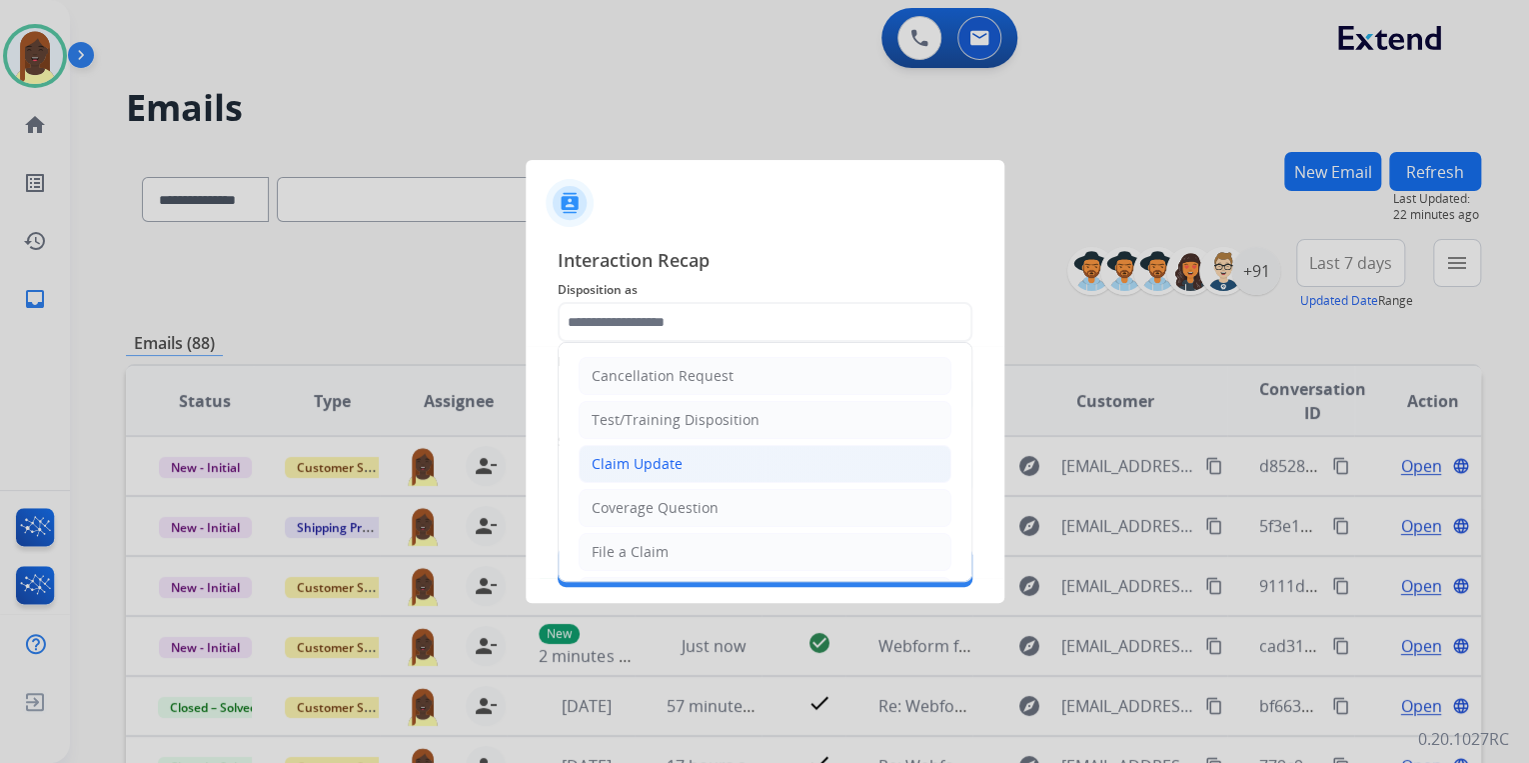
click at [648, 462] on div "Claim Update" at bounding box center [637, 464] width 91 height 20
type input "**********"
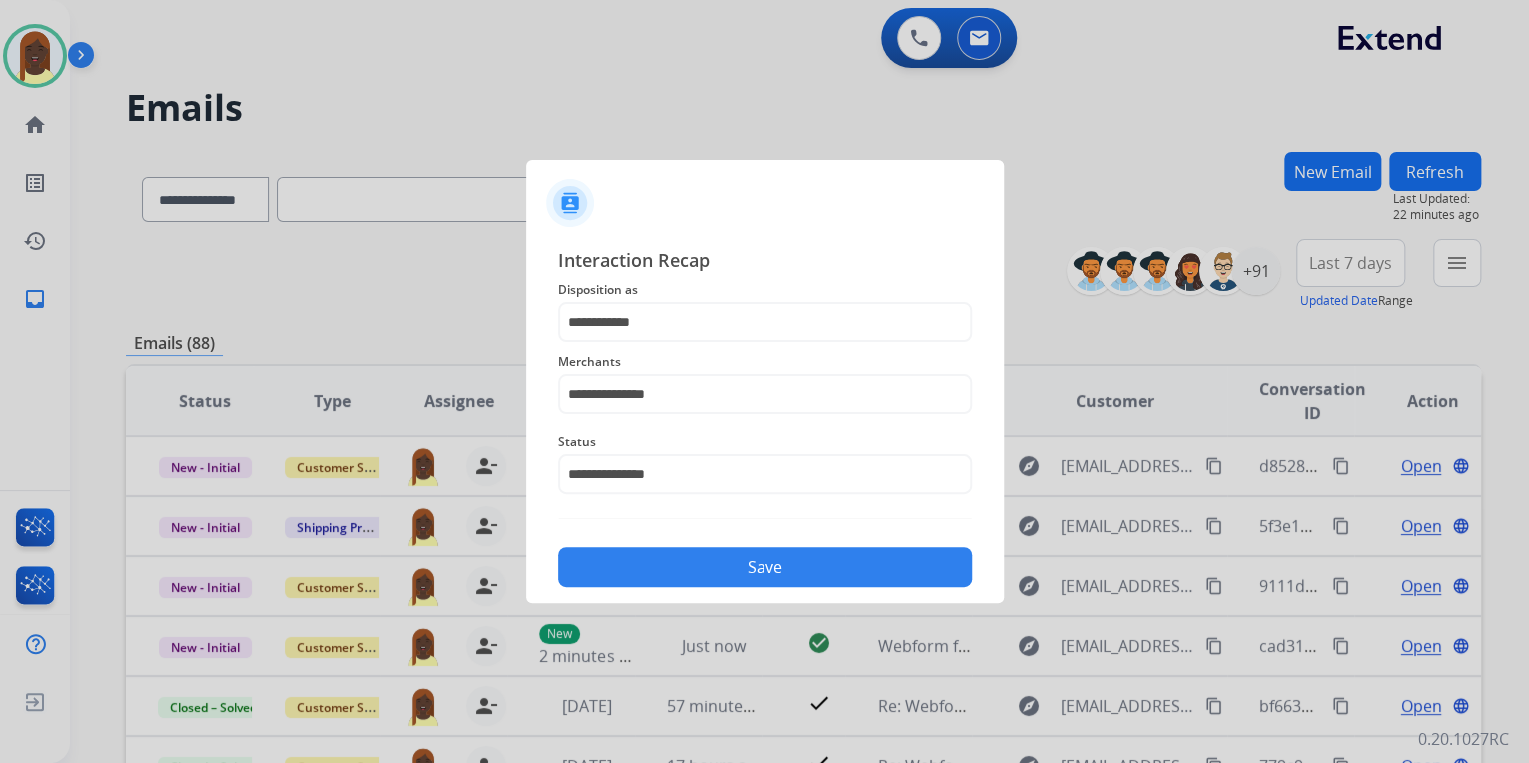
click at [735, 569] on button "Save" at bounding box center [765, 567] width 415 height 40
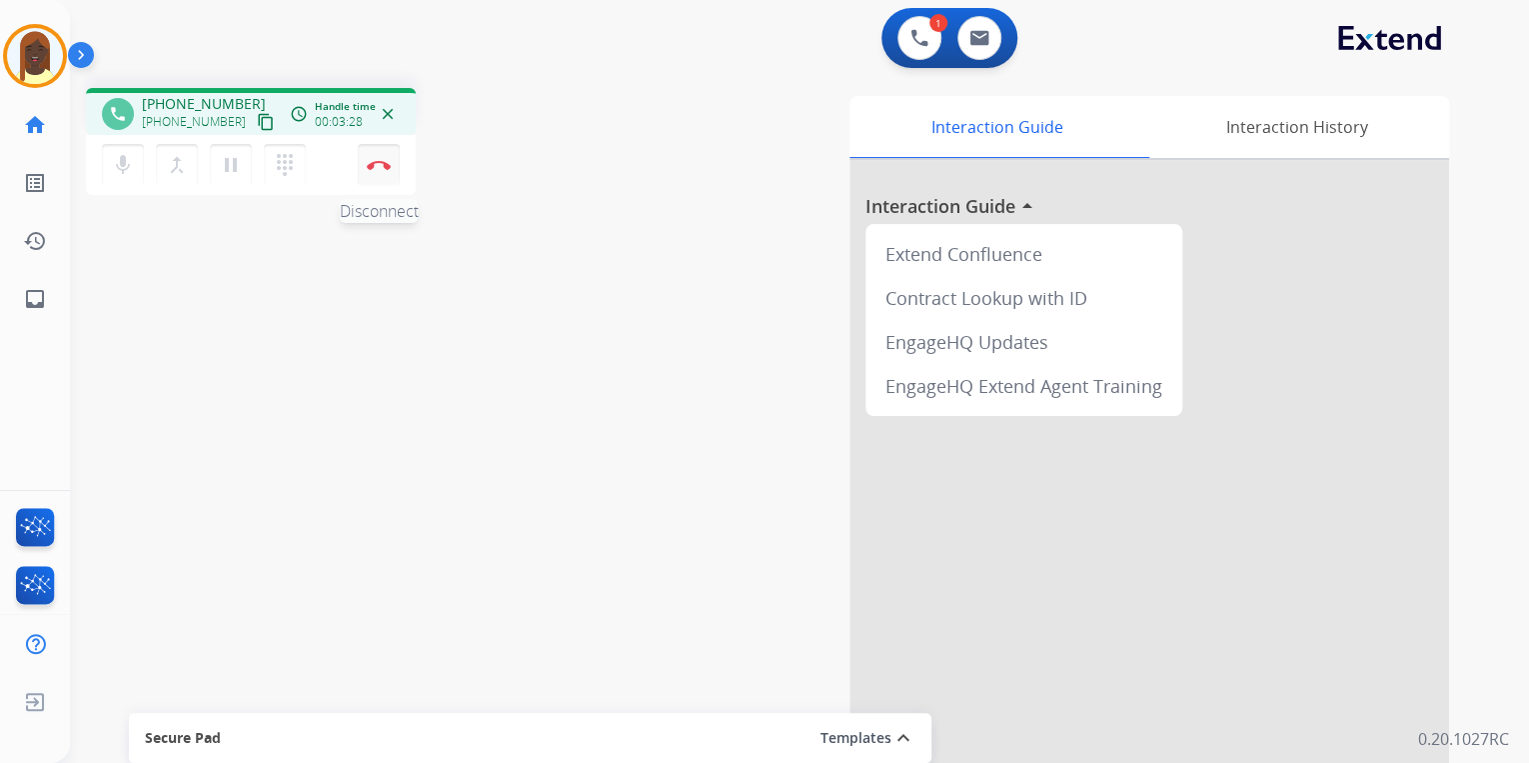
click at [390, 161] on img at bounding box center [379, 165] width 24 height 10
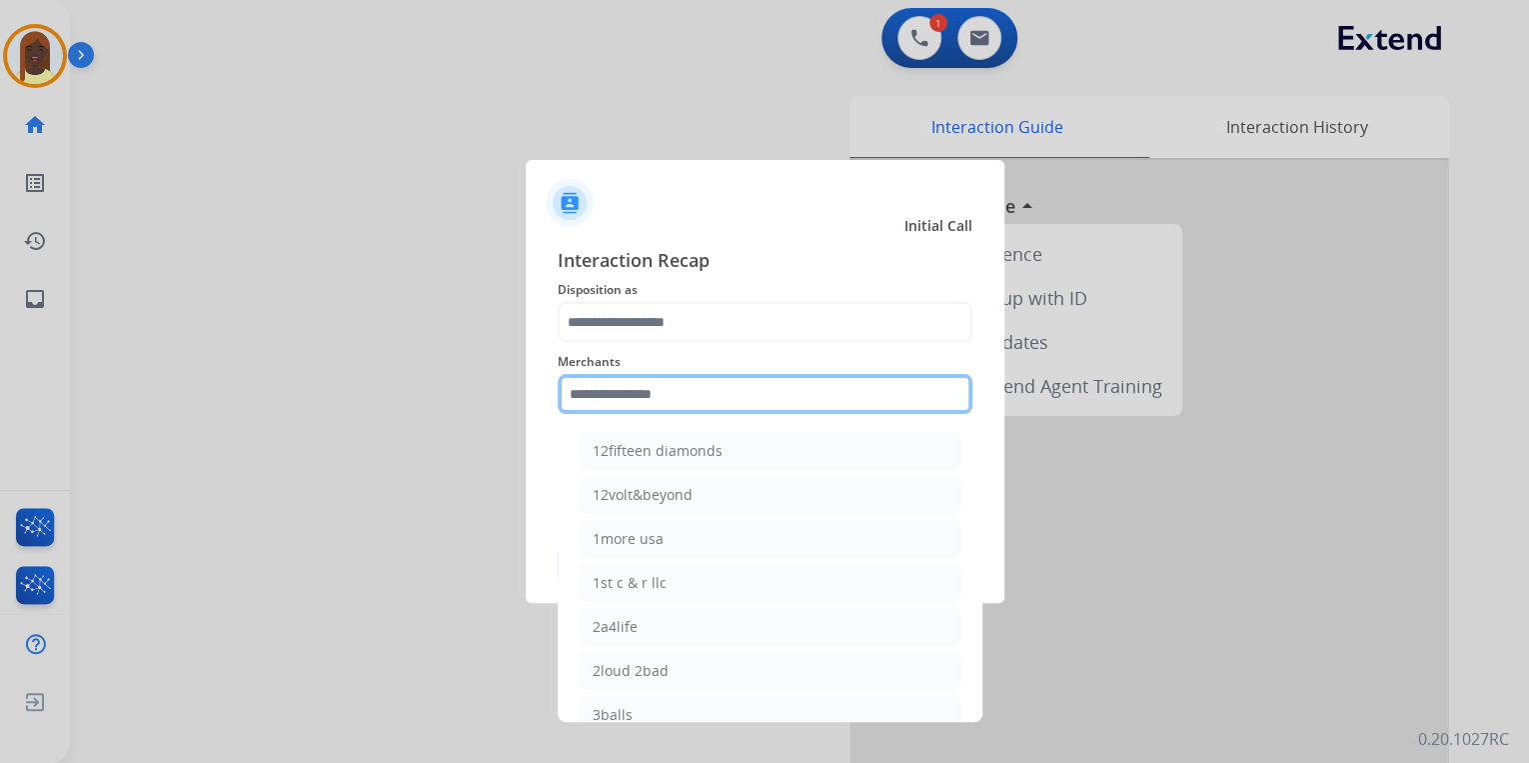
click at [631, 403] on input "text" at bounding box center [765, 394] width 415 height 40
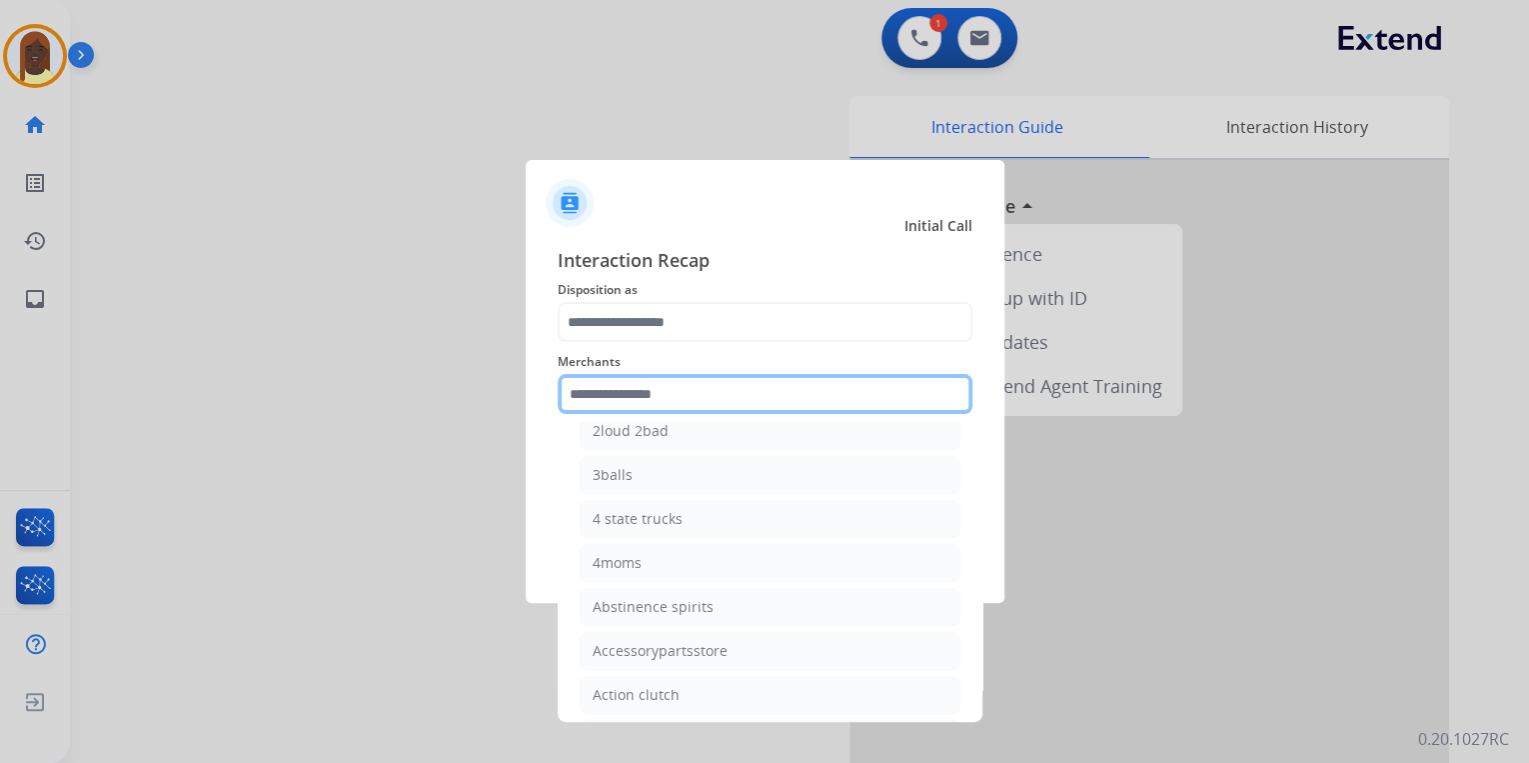
click at [600, 387] on input "text" at bounding box center [765, 394] width 415 height 40
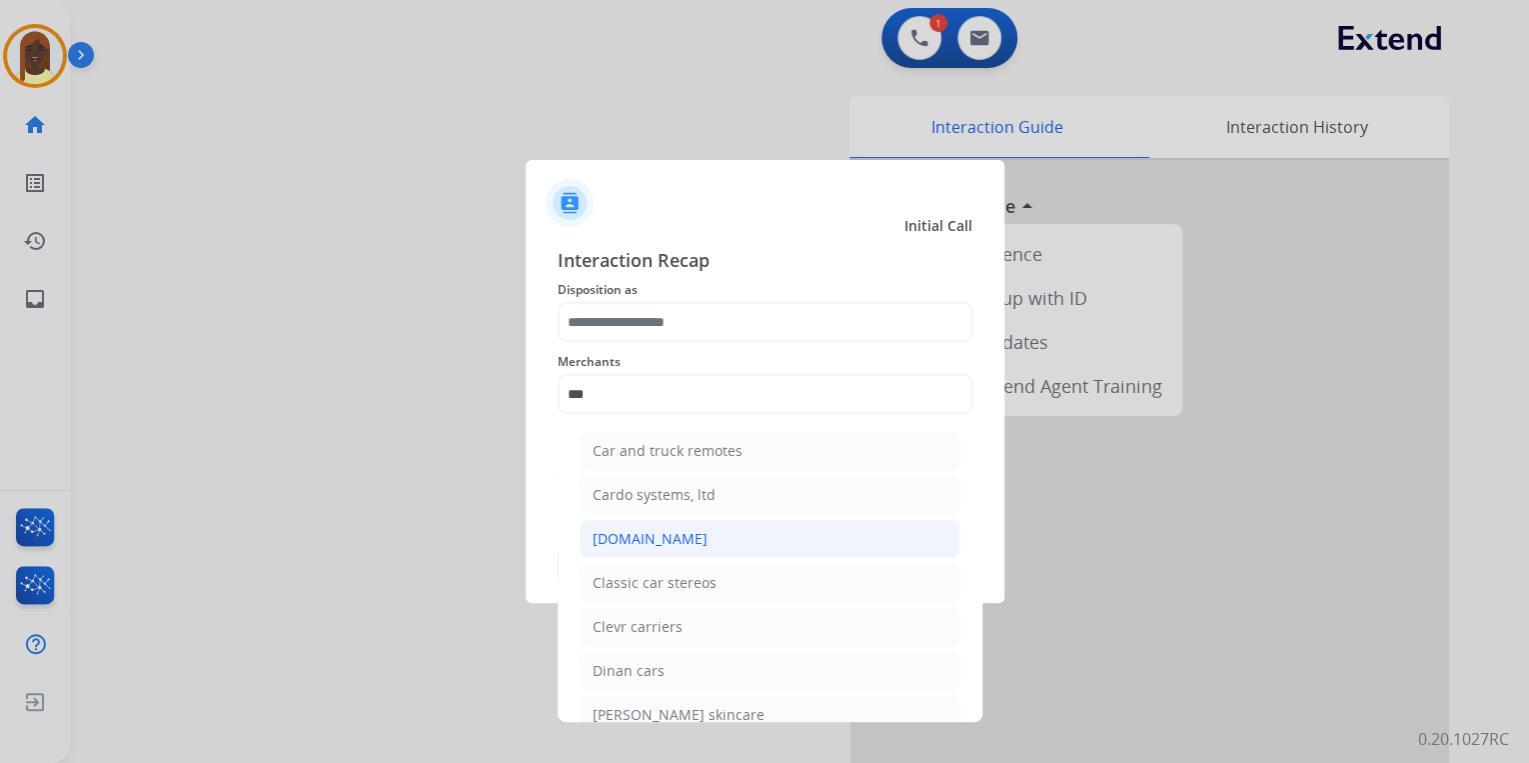
click at [672, 536] on div "[DOMAIN_NAME]" at bounding box center [650, 539] width 115 height 20
type input "**********"
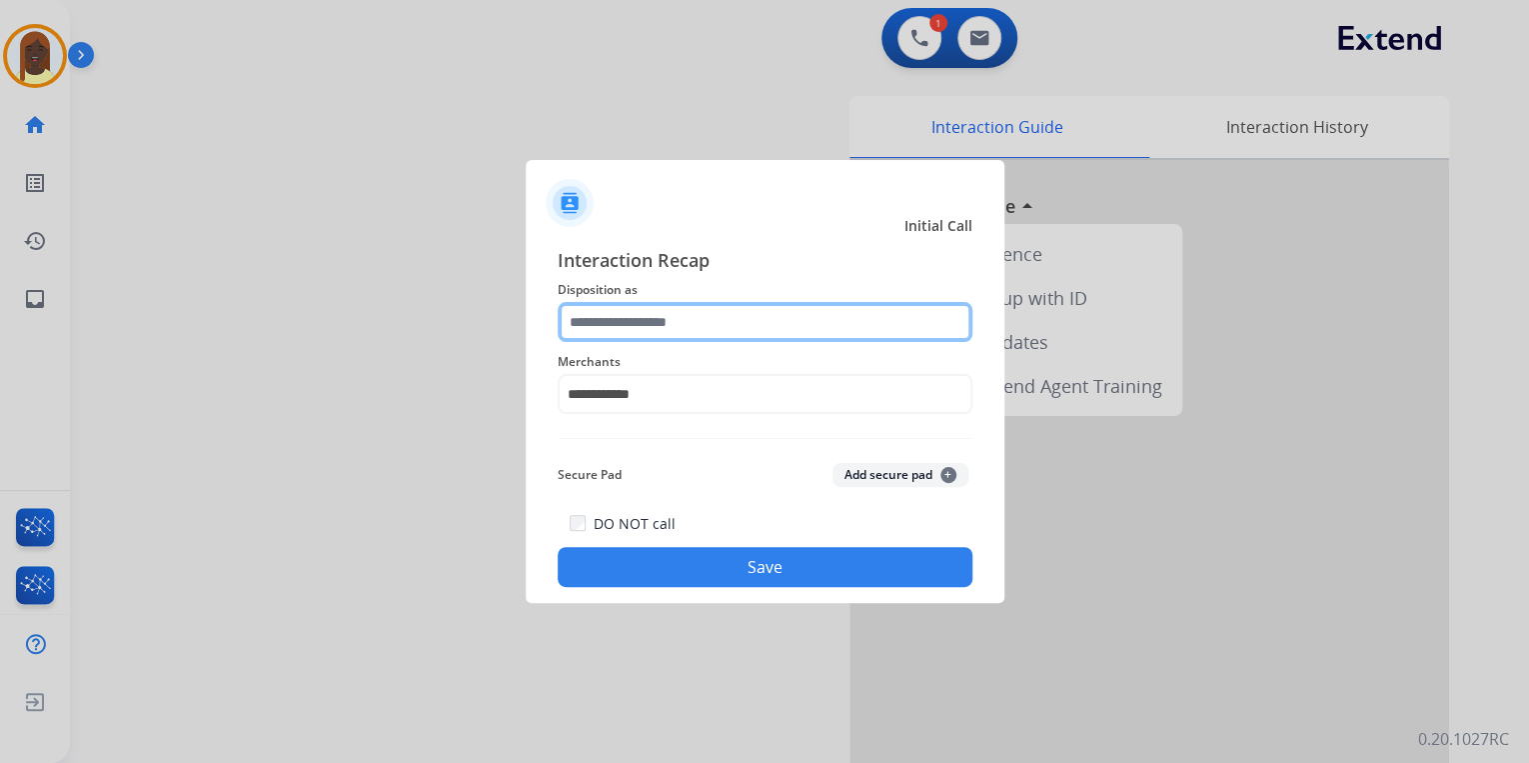
click at [608, 324] on input "text" at bounding box center [765, 322] width 415 height 40
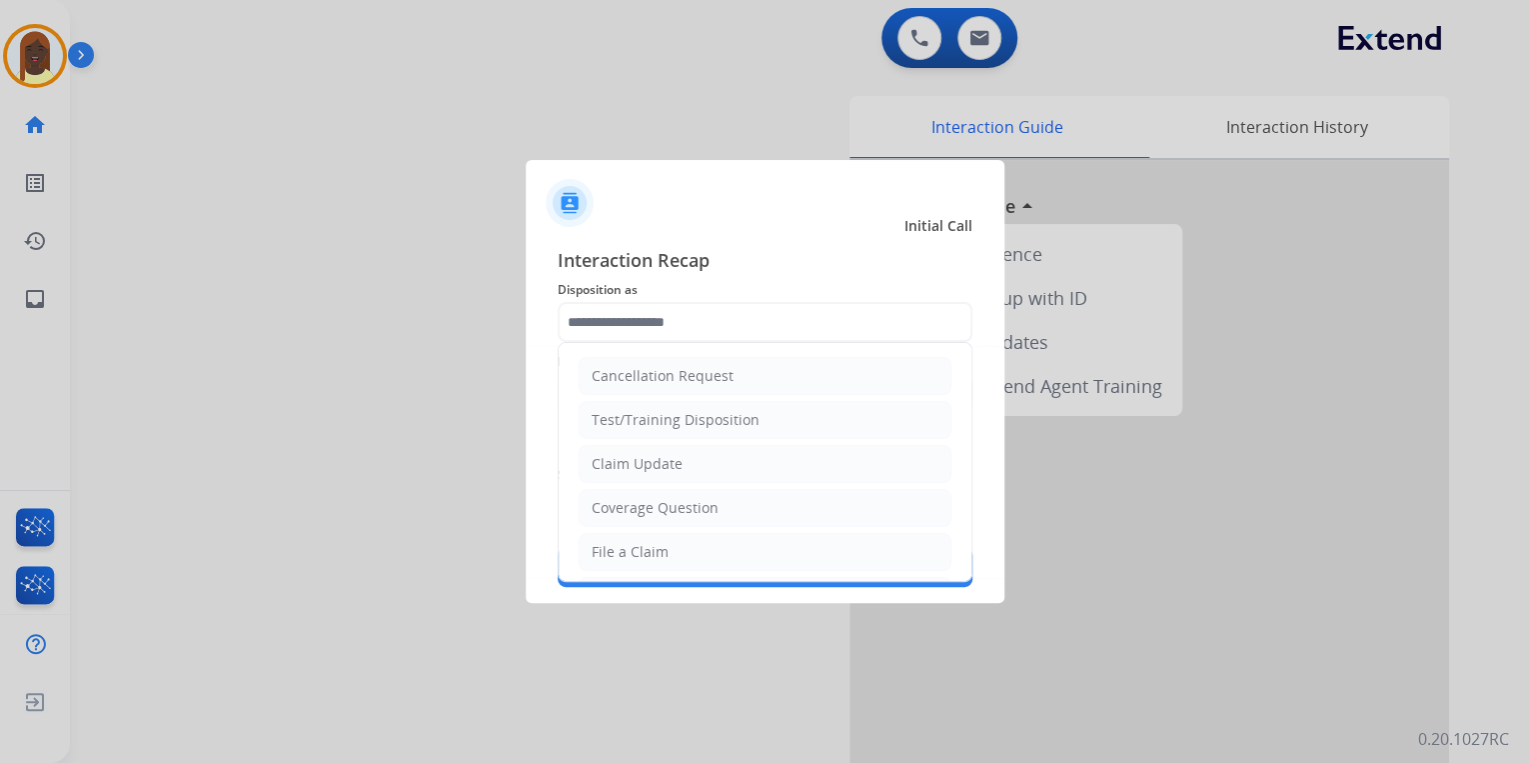
click at [686, 466] on li "Claim Update" at bounding box center [765, 464] width 373 height 38
type input "**********"
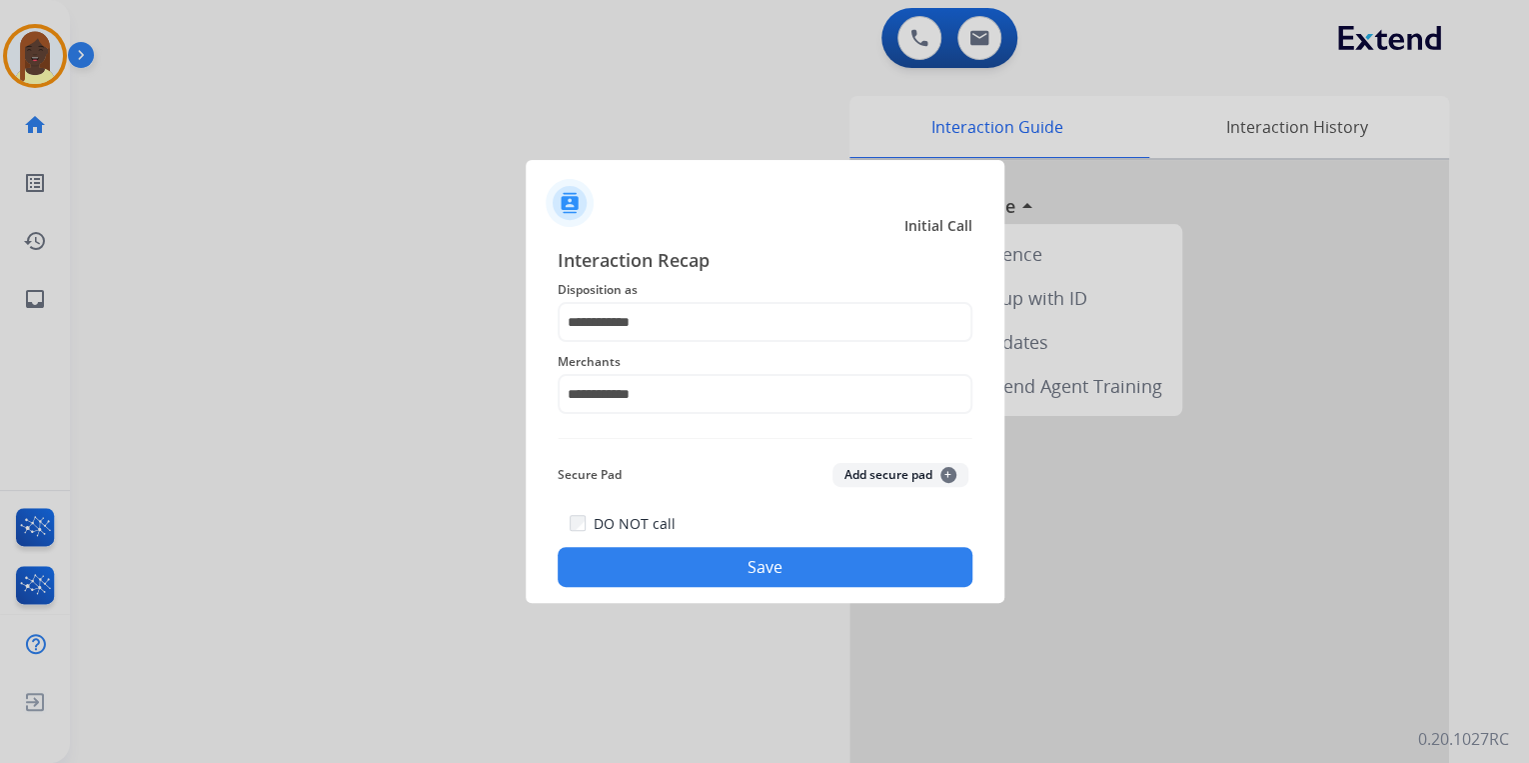
click at [678, 574] on button "Save" at bounding box center [765, 567] width 415 height 40
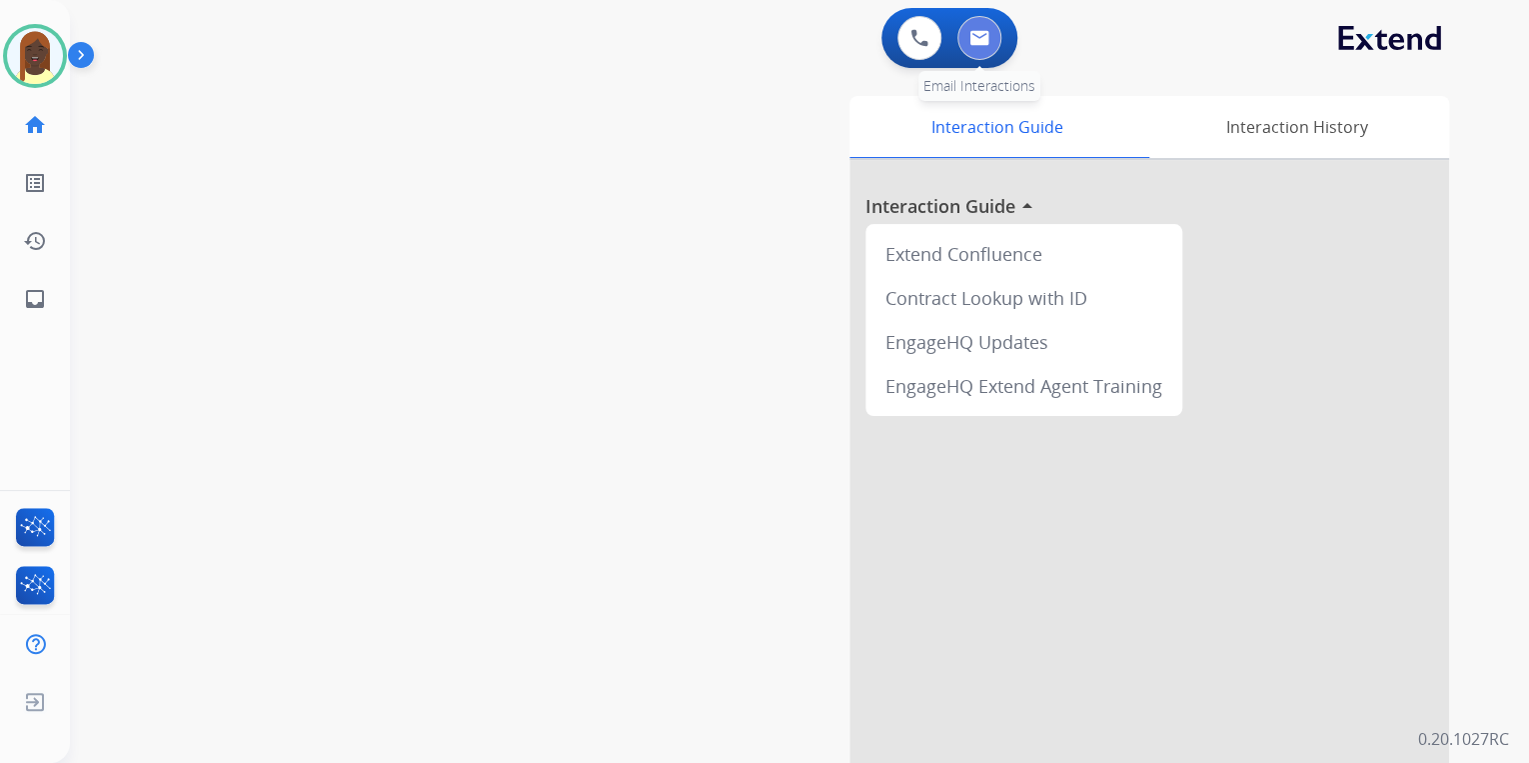
click at [988, 43] on img at bounding box center [980, 38] width 20 height 16
select select "**********"
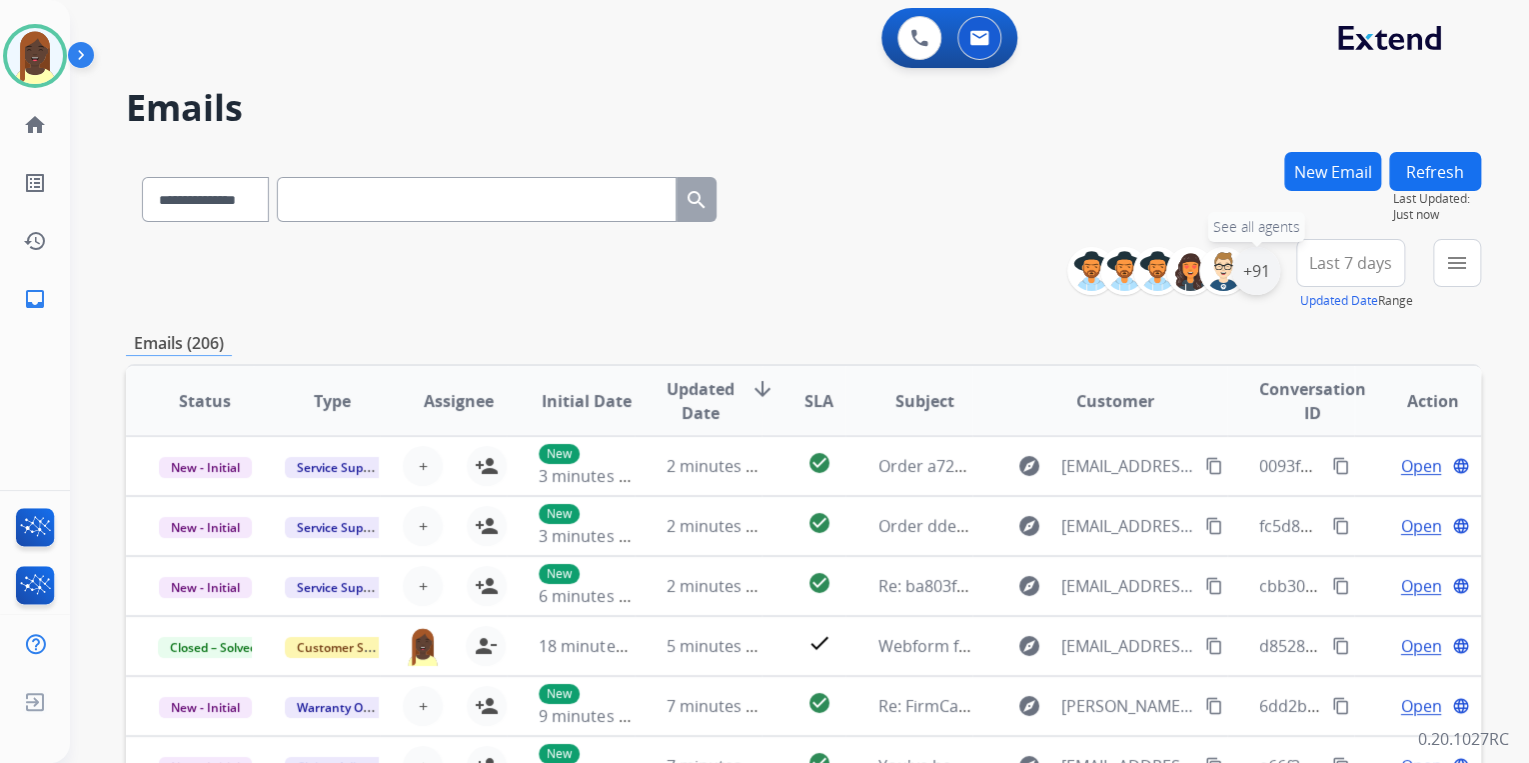
click at [1255, 289] on div "+91" at bounding box center [1256, 271] width 48 height 48
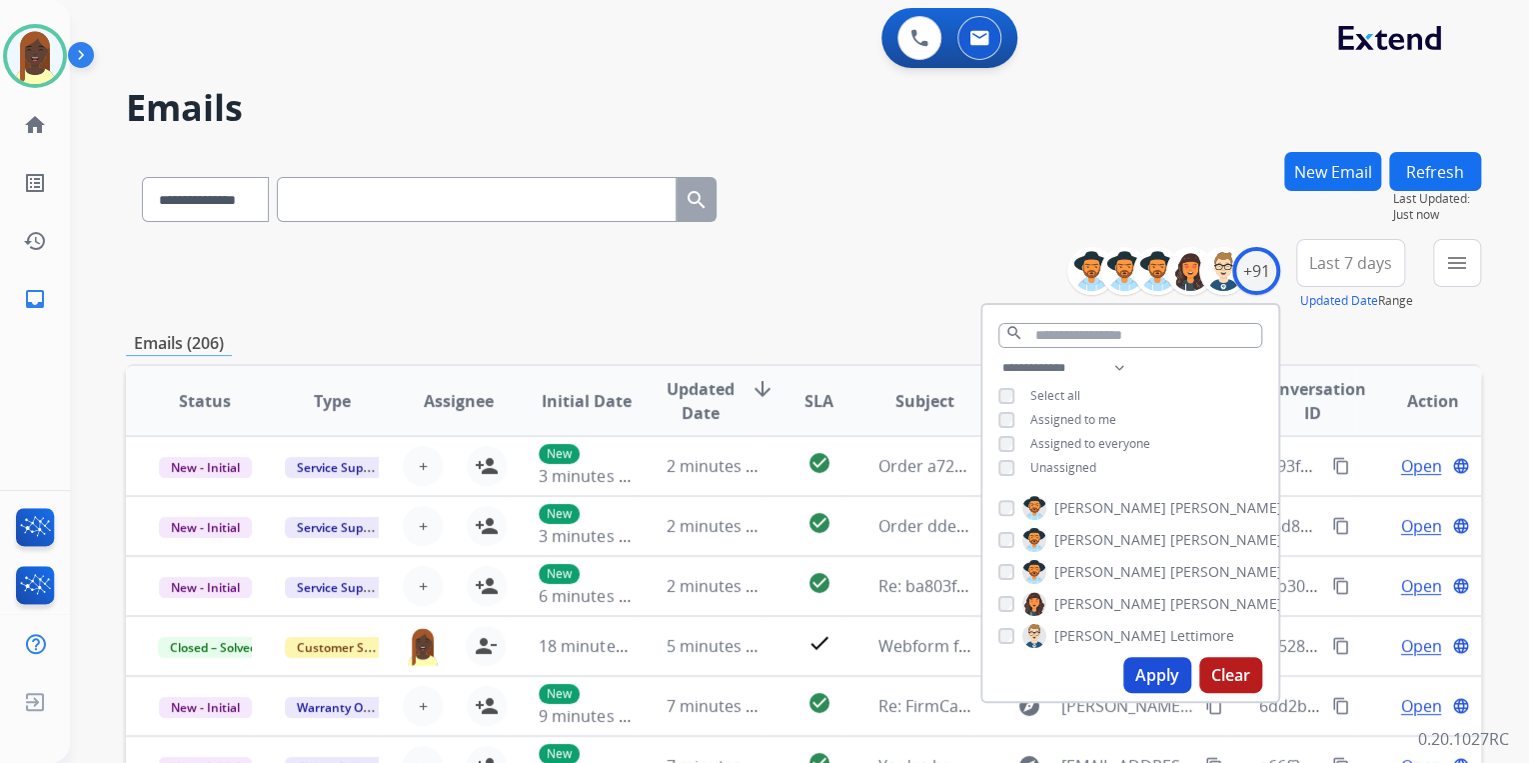
drag, startPoint x: 1156, startPoint y: 687, endPoint x: 1134, endPoint y: 649, distance: 43.9
click at [1155, 683] on button "Apply" at bounding box center [1157, 675] width 68 height 36
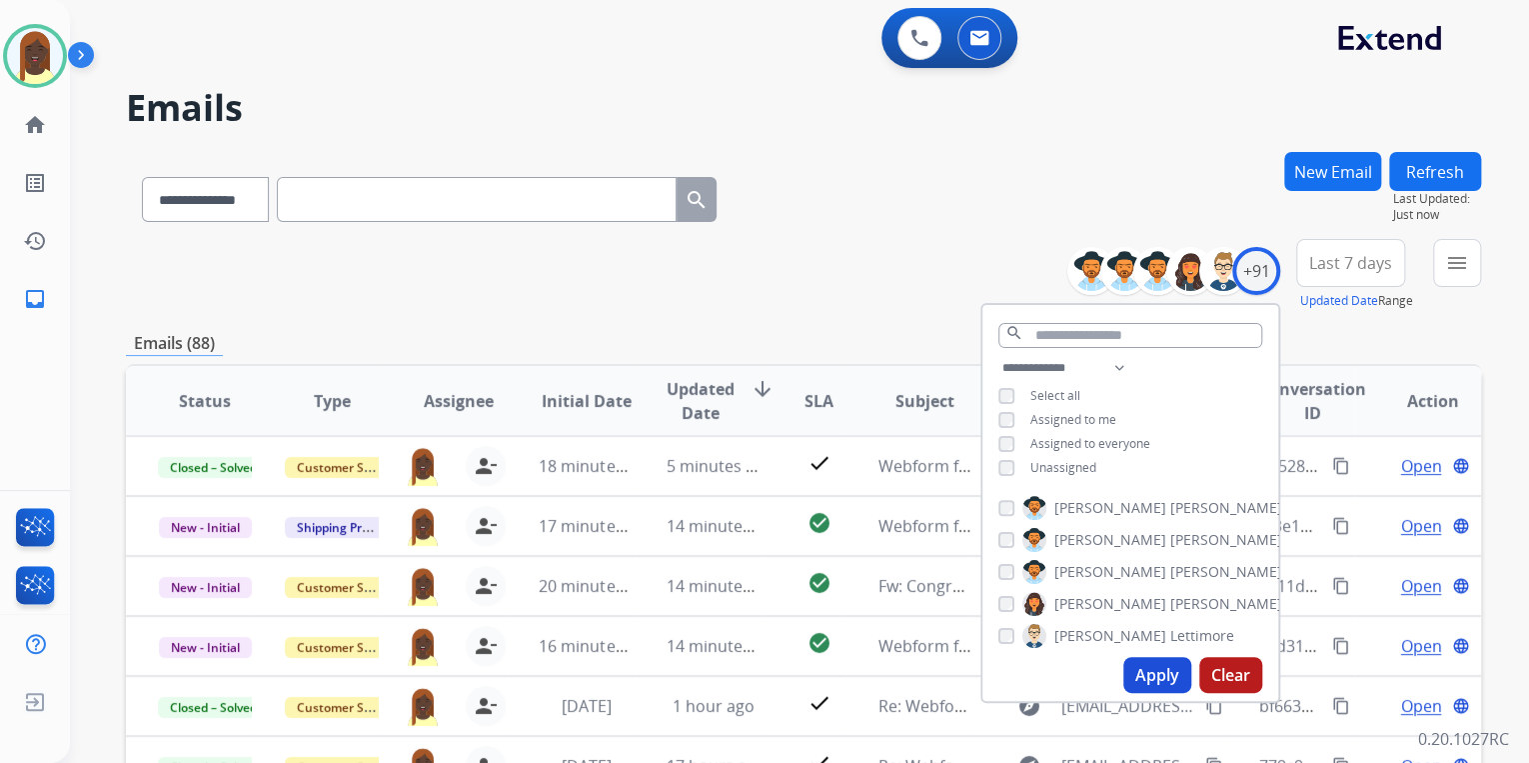
click at [865, 302] on div "**********" at bounding box center [803, 275] width 1355 height 72
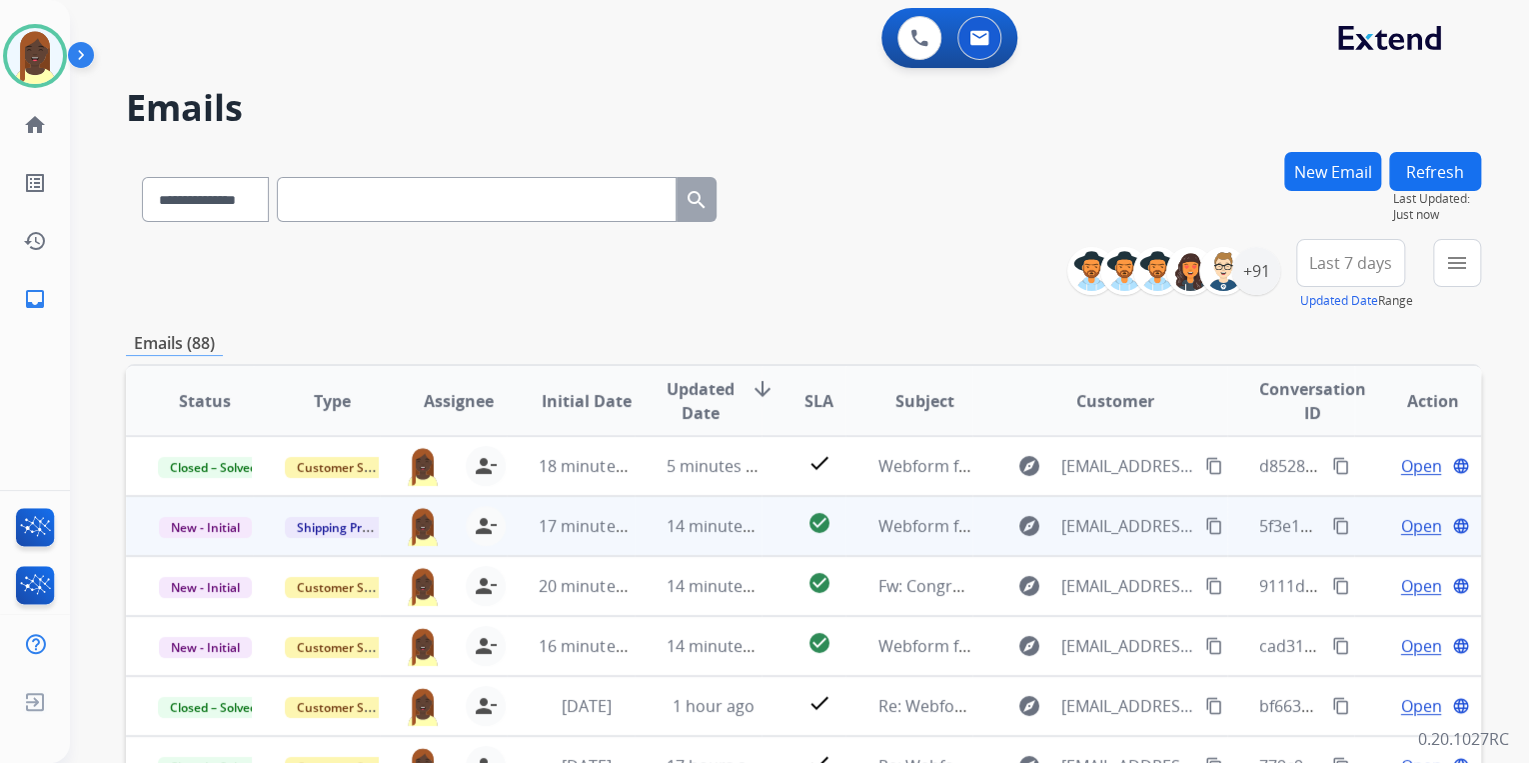
click at [1205, 527] on mat-icon "content_copy" at bounding box center [1214, 526] width 18 height 18
click at [1332, 529] on mat-icon "content_copy" at bounding box center [1341, 526] width 18 height 18
click at [1400, 532] on span "Open" at bounding box center [1420, 526] width 41 height 24
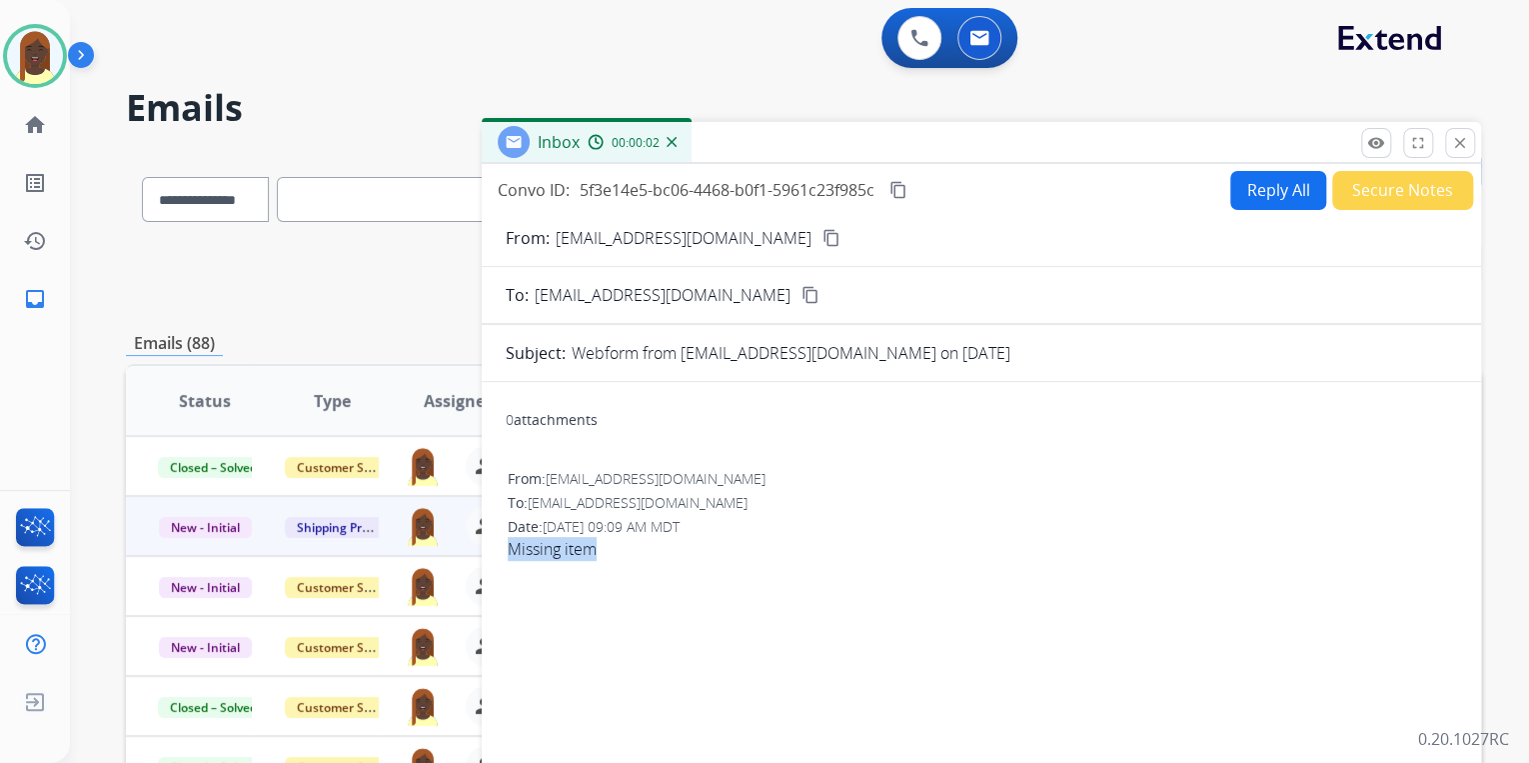
drag, startPoint x: 524, startPoint y: 548, endPoint x: 598, endPoint y: 552, distance: 74.1
click at [598, 552] on div "0 attachments From: [EMAIL_ADDRESS][DOMAIN_NAME] To: [EMAIL_ADDRESS][DOMAIN_NAM…" at bounding box center [982, 642] width 1000 height 489
copy span "Missing item"
click at [1463, 146] on mat-icon "close" at bounding box center [1460, 143] width 18 height 18
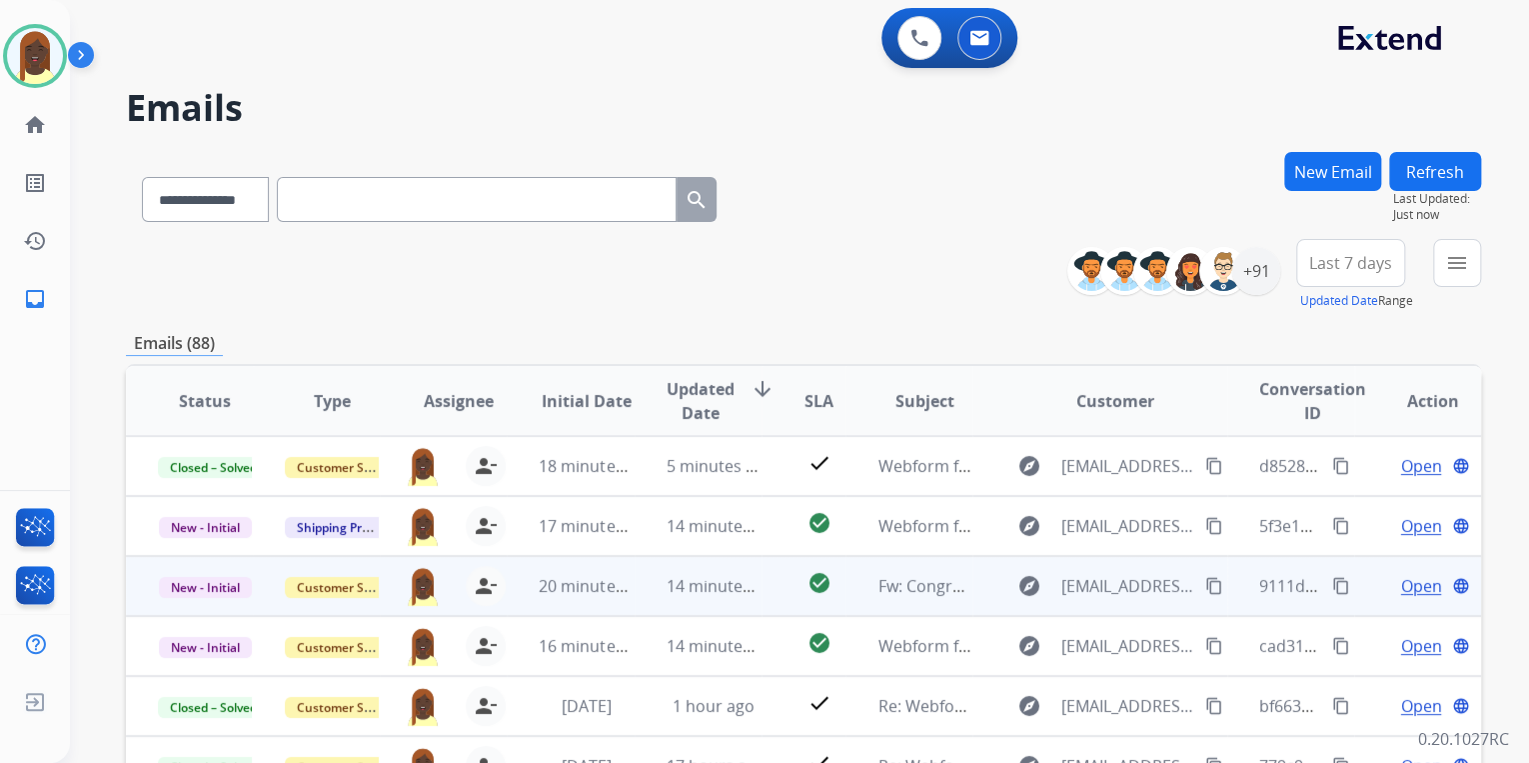
click at [1205, 584] on mat-icon "content_copy" at bounding box center [1214, 586] width 18 height 18
click at [1332, 584] on mat-icon "content_copy" at bounding box center [1341, 586] width 18 height 18
click at [1408, 584] on span "Open" at bounding box center [1420, 586] width 41 height 24
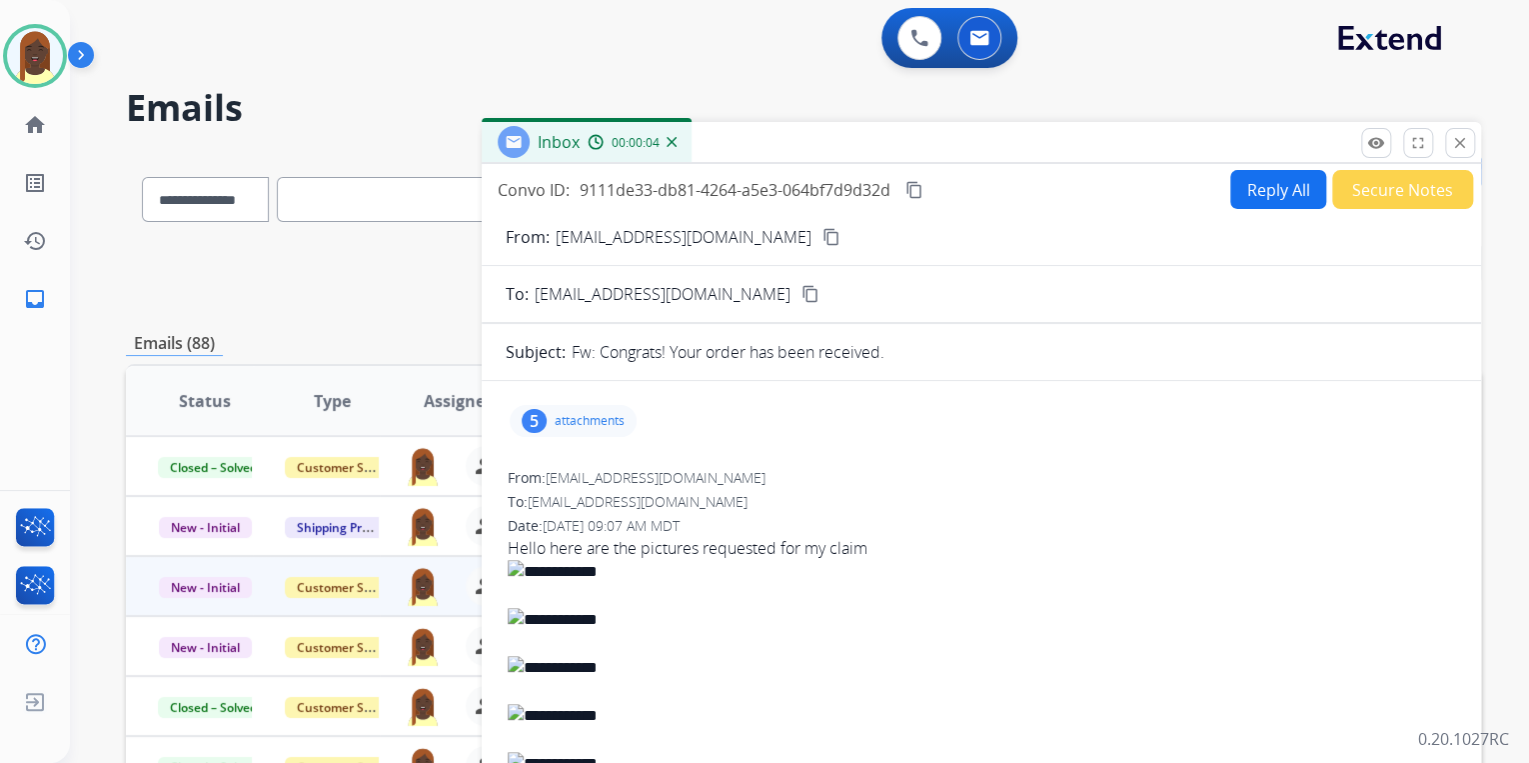
drag, startPoint x: 509, startPoint y: 544, endPoint x: 871, endPoint y: 549, distance: 361.9
drag, startPoint x: 871, startPoint y: 549, endPoint x: 835, endPoint y: 556, distance: 36.7
copy span "Hello here are the pictures requested for my claim"
click at [1459, 143] on mat-icon "close" at bounding box center [1460, 143] width 18 height 18
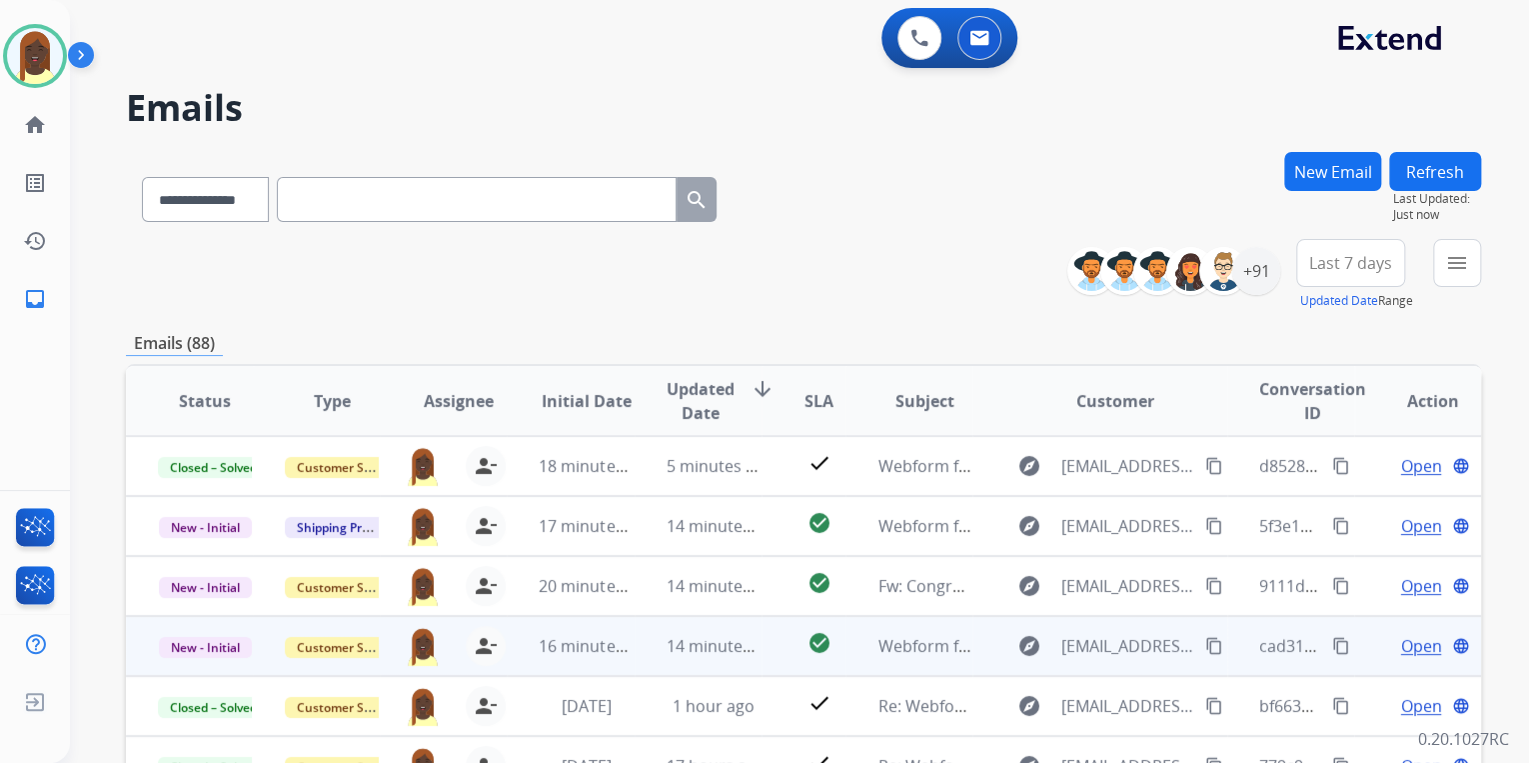
click at [1205, 648] on mat-icon "content_copy" at bounding box center [1214, 646] width 18 height 18
click at [1332, 648] on mat-icon "content_copy" at bounding box center [1341, 646] width 18 height 18
click at [1408, 647] on span "Open" at bounding box center [1420, 646] width 41 height 24
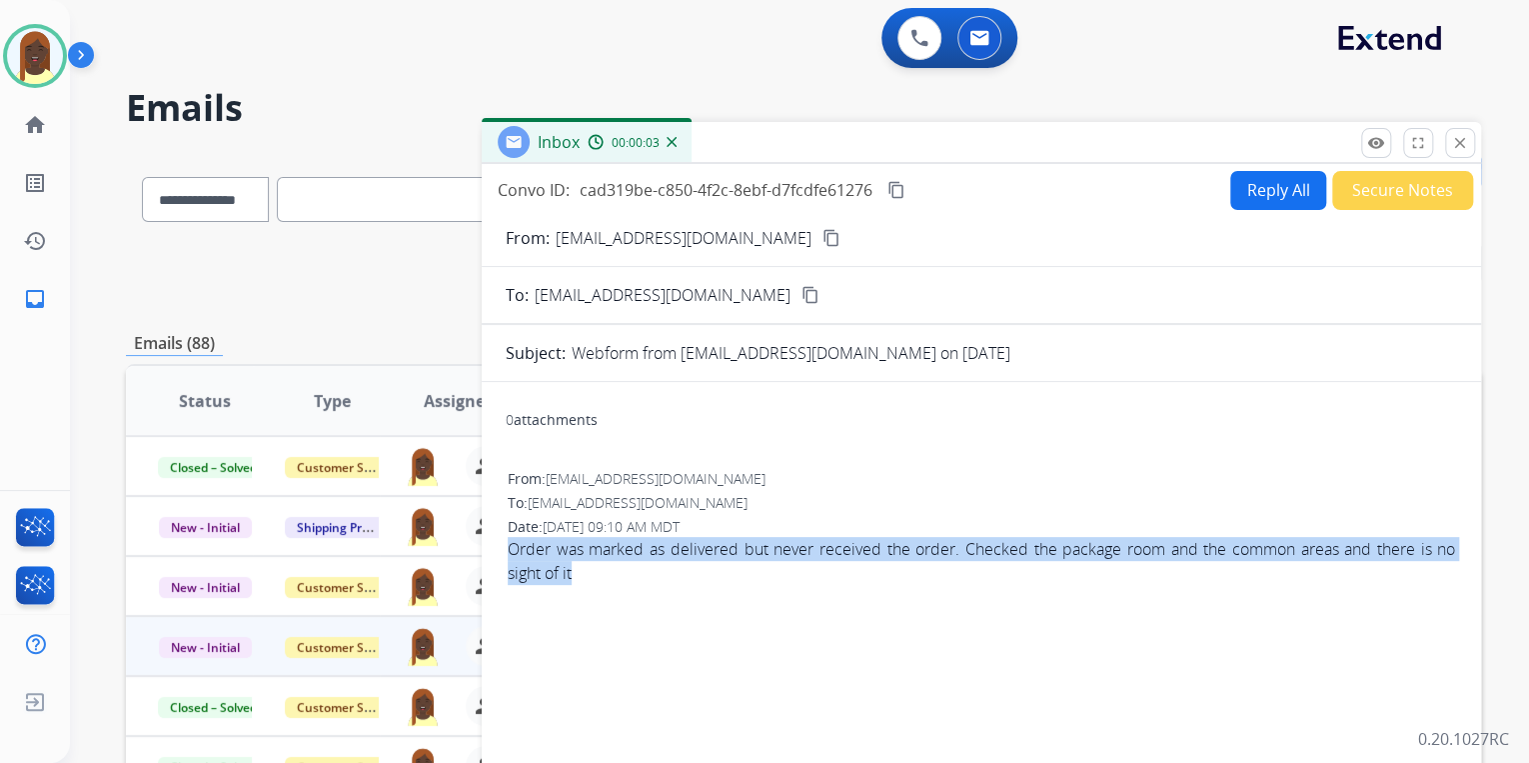
drag, startPoint x: 504, startPoint y: 547, endPoint x: 589, endPoint y: 585, distance: 93.1
click at [589, 585] on div "0 attachments From: [EMAIL_ADDRESS][DOMAIN_NAME] To: [EMAIL_ADDRESS][DOMAIN_NAM…" at bounding box center [982, 642] width 1000 height 489
copy span "Order was marked as delivered but never received the order. Checked the package…"
click at [1459, 153] on button "close Close" at bounding box center [1460, 143] width 30 height 30
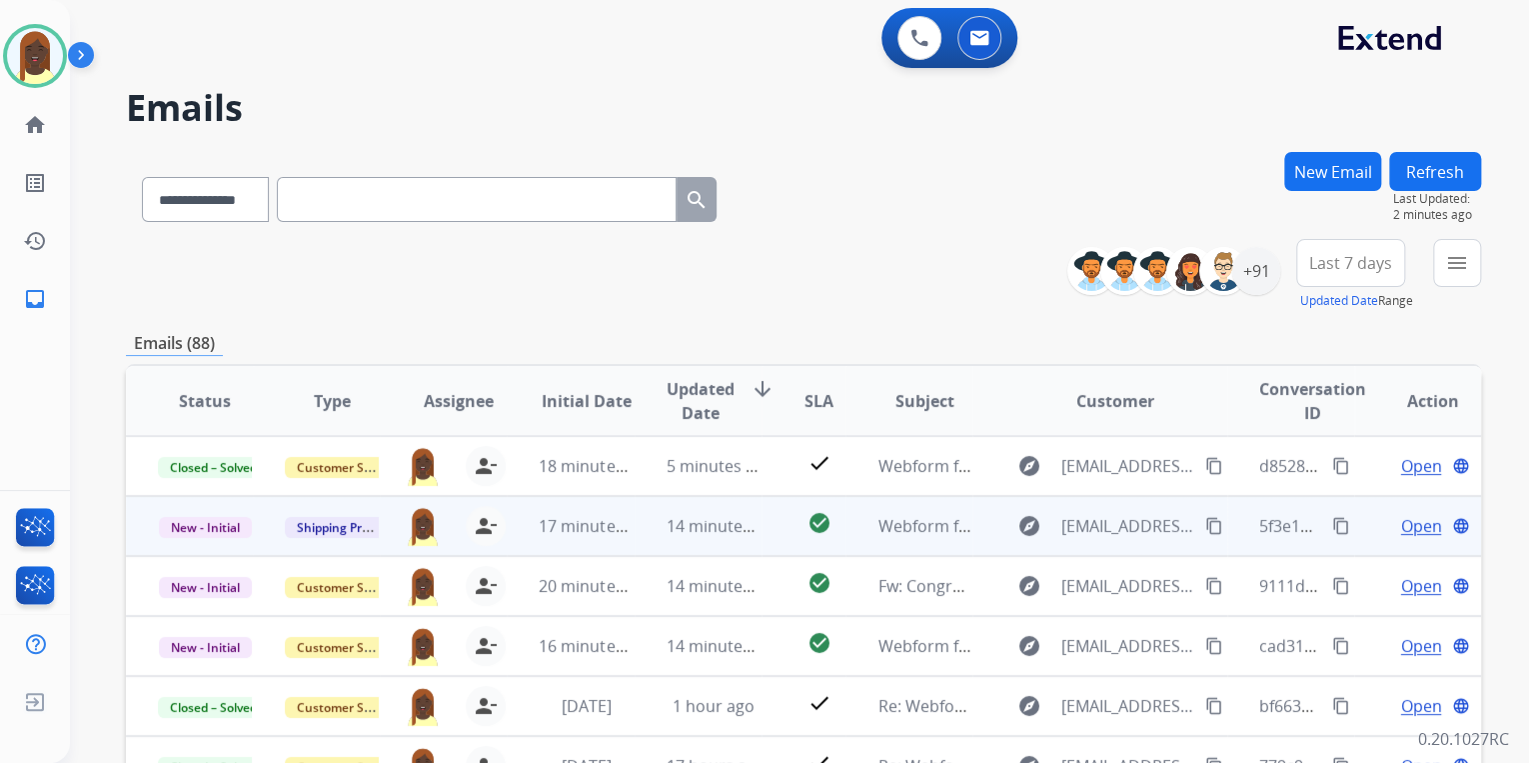
click at [1205, 528] on mat-icon "content_copy" at bounding box center [1214, 526] width 18 height 18
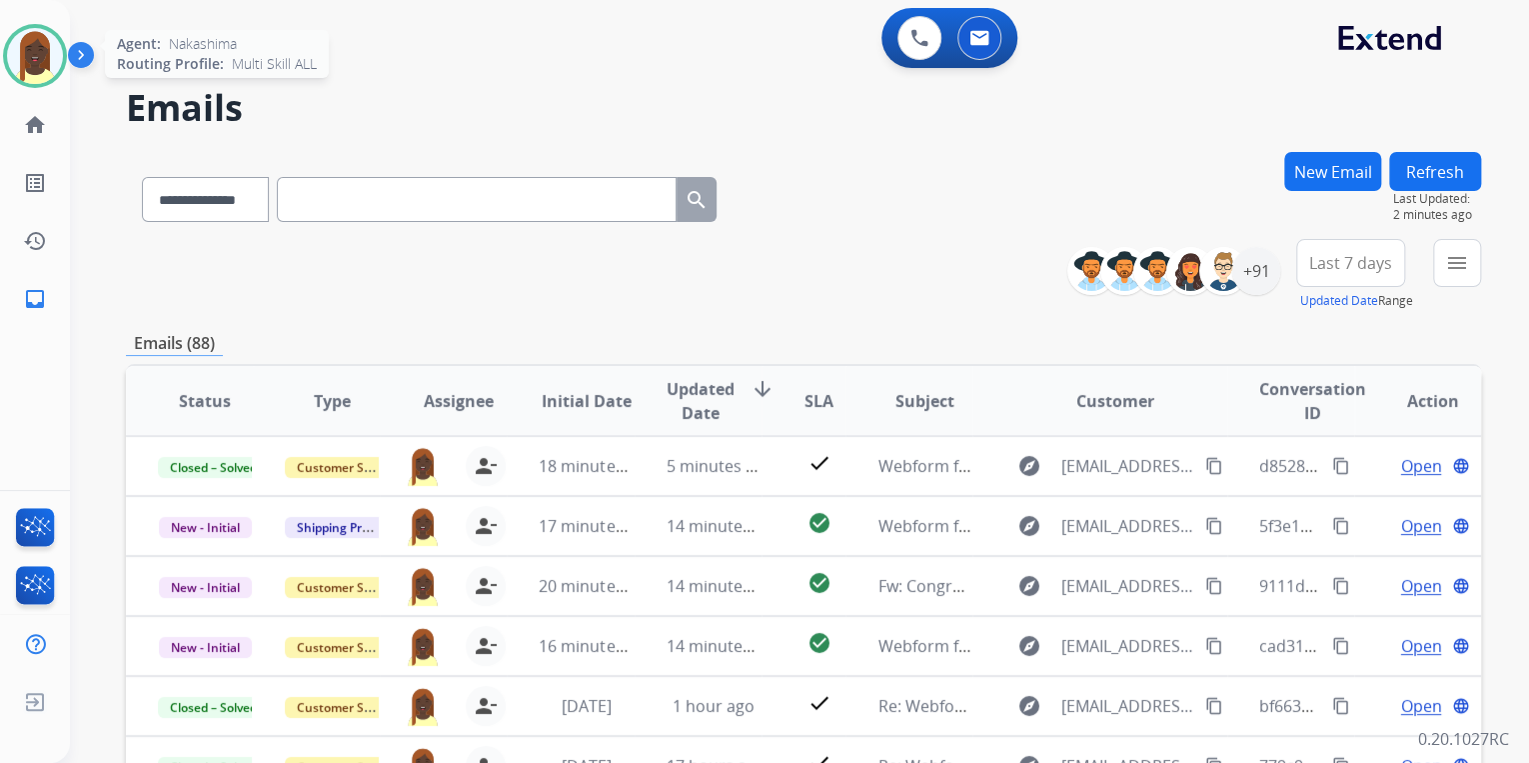
click at [23, 56] on img at bounding box center [35, 56] width 56 height 56
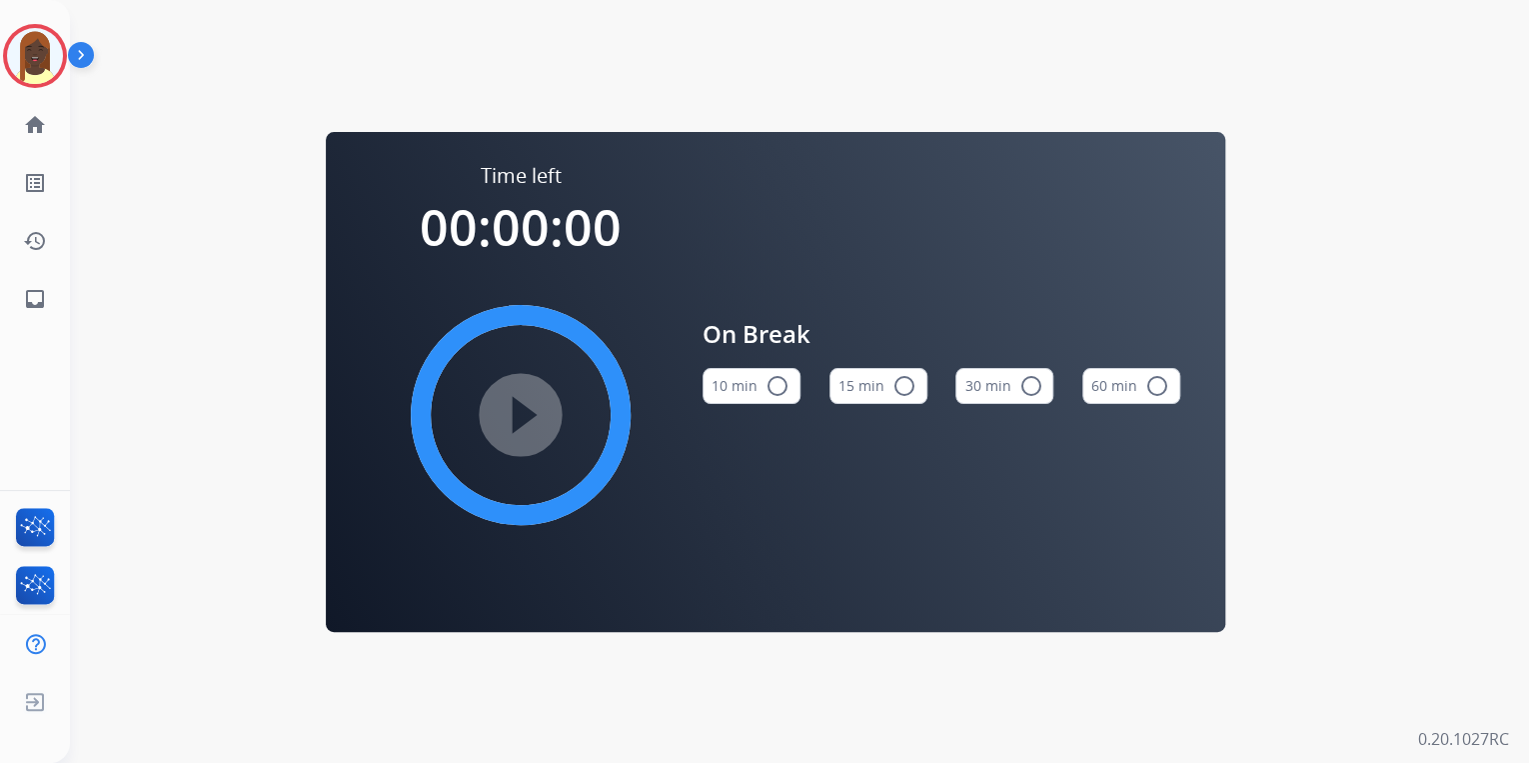
click at [904, 383] on mat-icon "radio_button_unchecked" at bounding box center [905, 386] width 24 height 24
click at [516, 411] on mat-icon "play_circle_filled" at bounding box center [521, 415] width 24 height 24
click at [40, 62] on img at bounding box center [35, 56] width 56 height 56
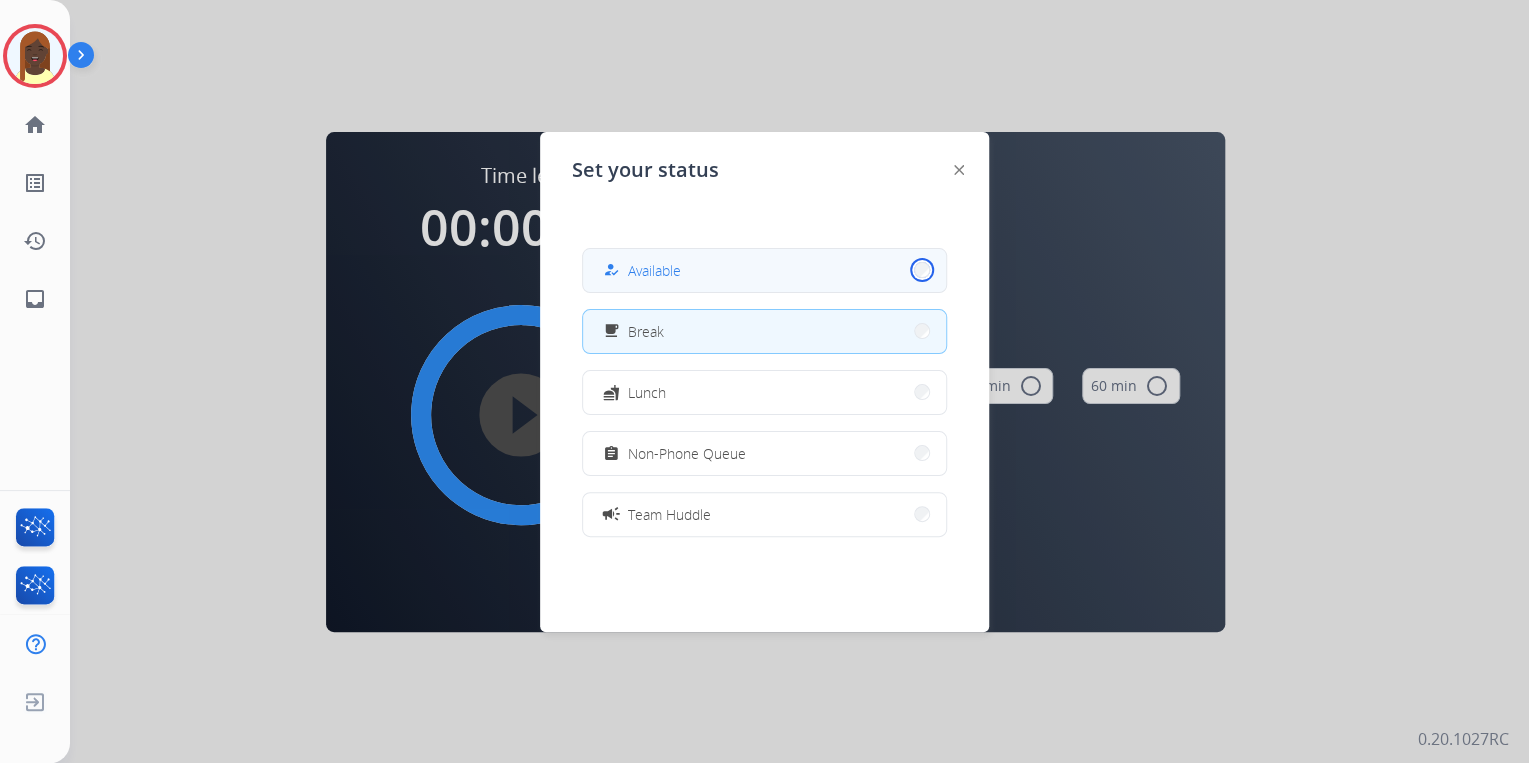
click at [909, 267] on button "how_to_reg Available" at bounding box center [765, 270] width 364 height 43
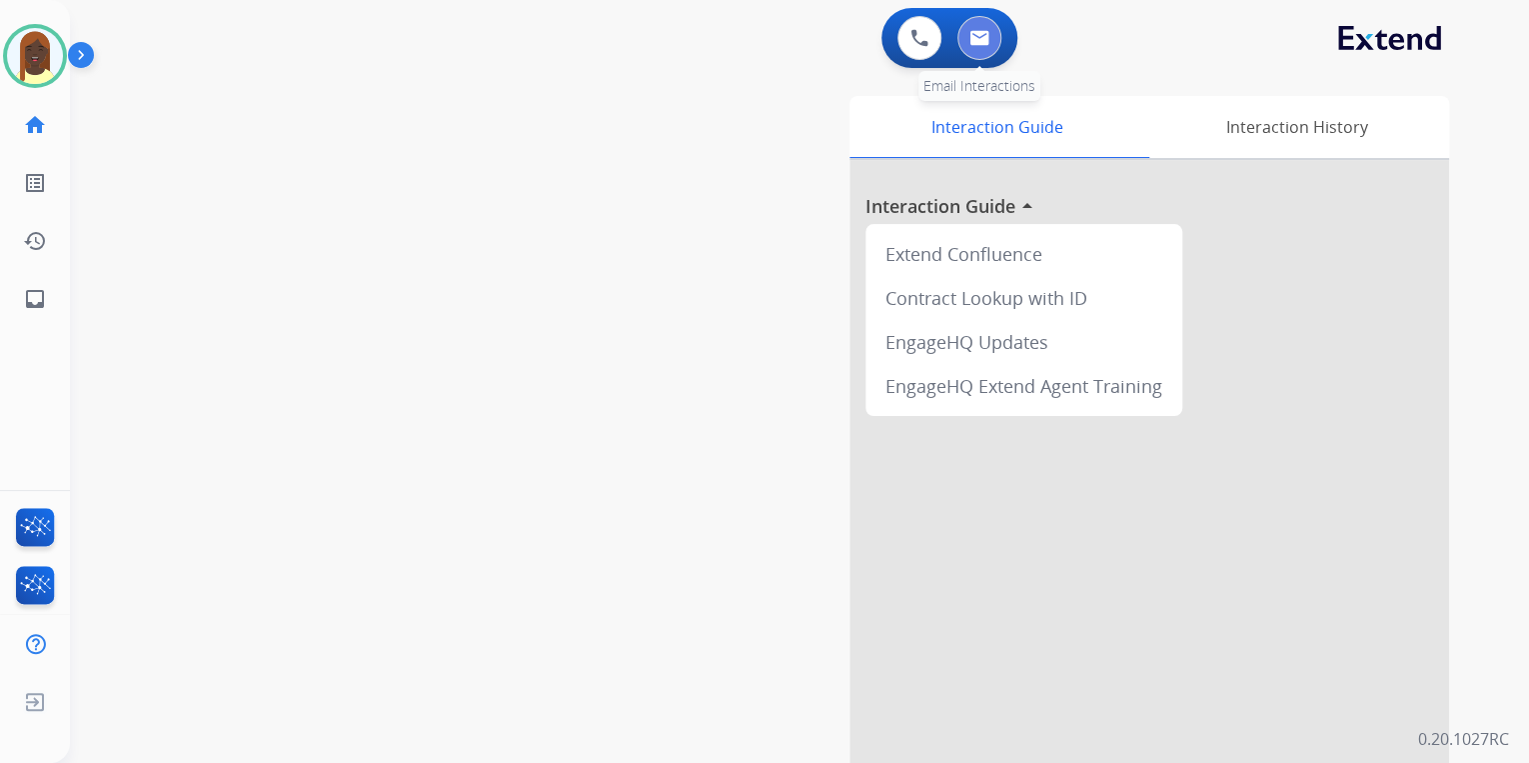
click at [980, 37] on img at bounding box center [980, 38] width 20 height 16
select select "**********"
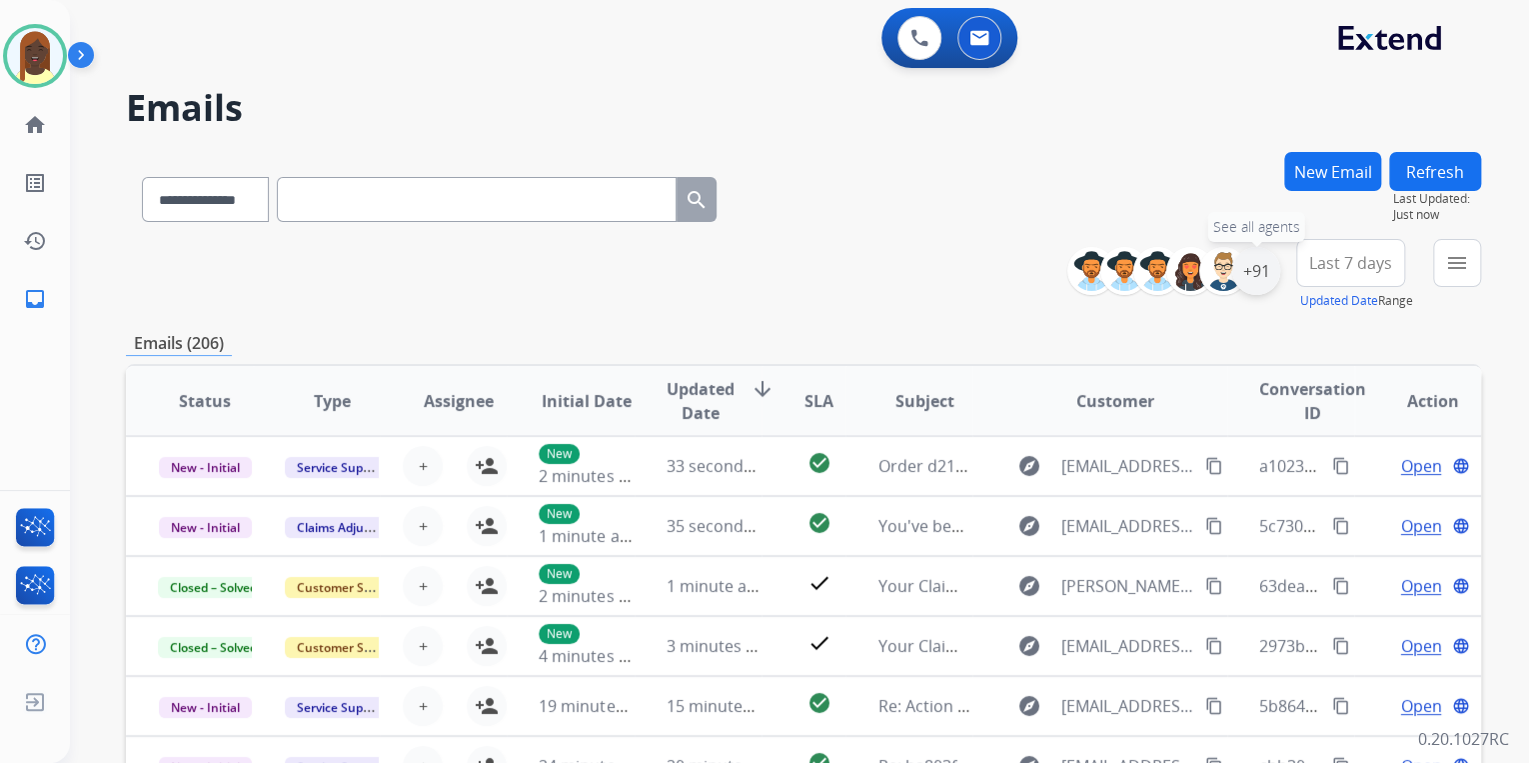
click at [1249, 284] on div "+91" at bounding box center [1256, 271] width 48 height 48
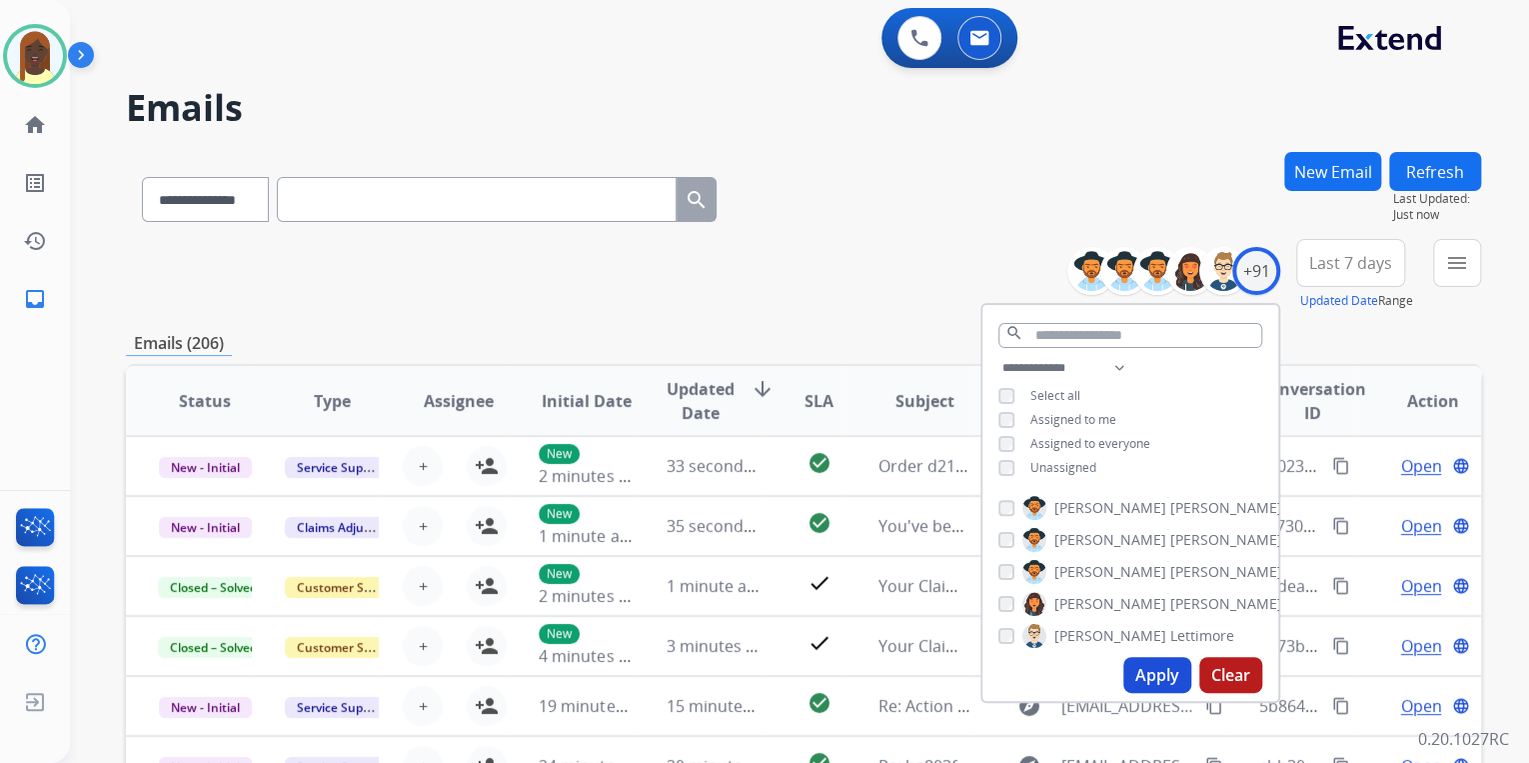
click at [1148, 669] on button "Apply" at bounding box center [1157, 675] width 68 height 36
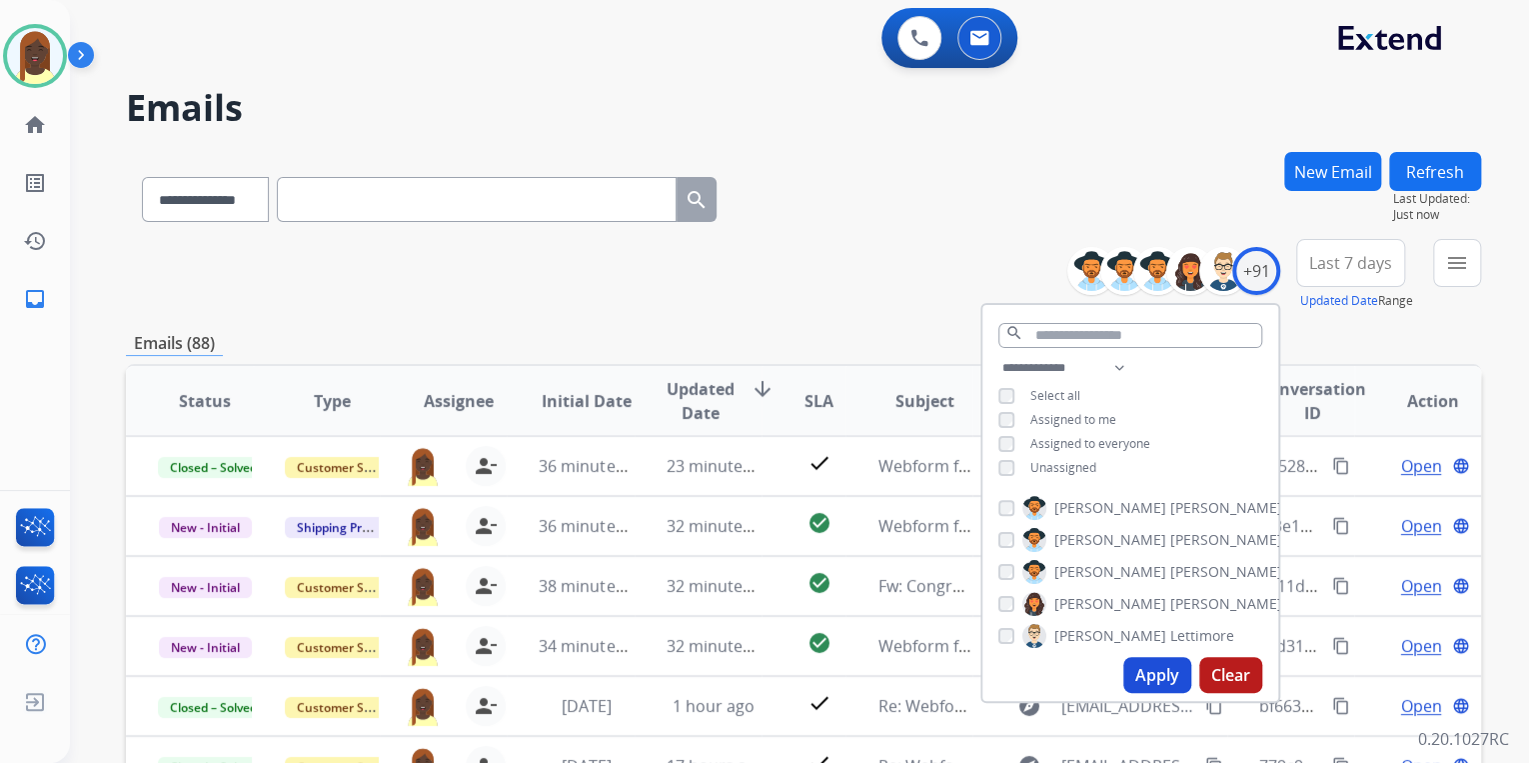
click at [798, 292] on div "**********" at bounding box center [803, 275] width 1355 height 72
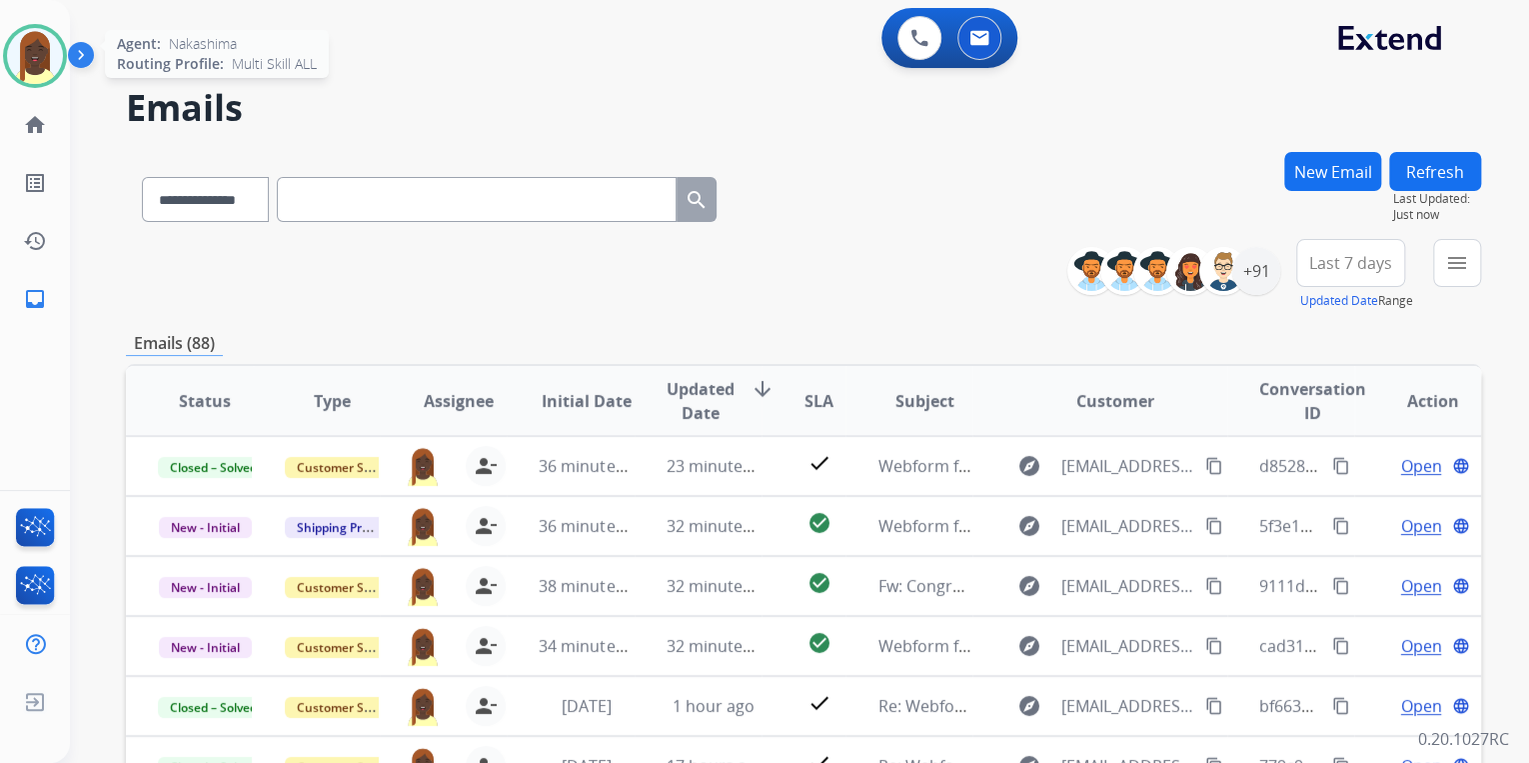
click at [52, 69] on img at bounding box center [35, 56] width 56 height 56
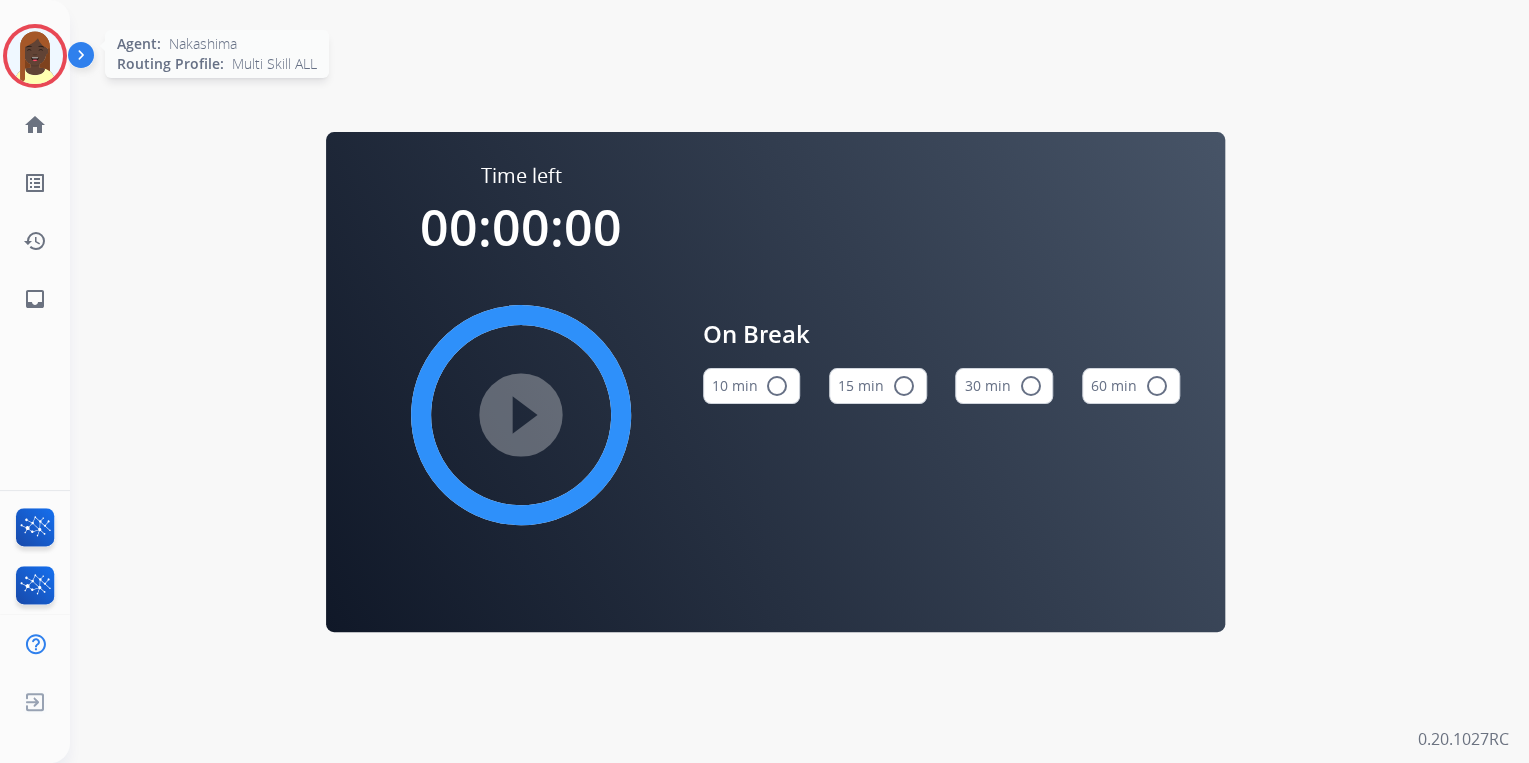
click at [24, 64] on img at bounding box center [35, 56] width 56 height 56
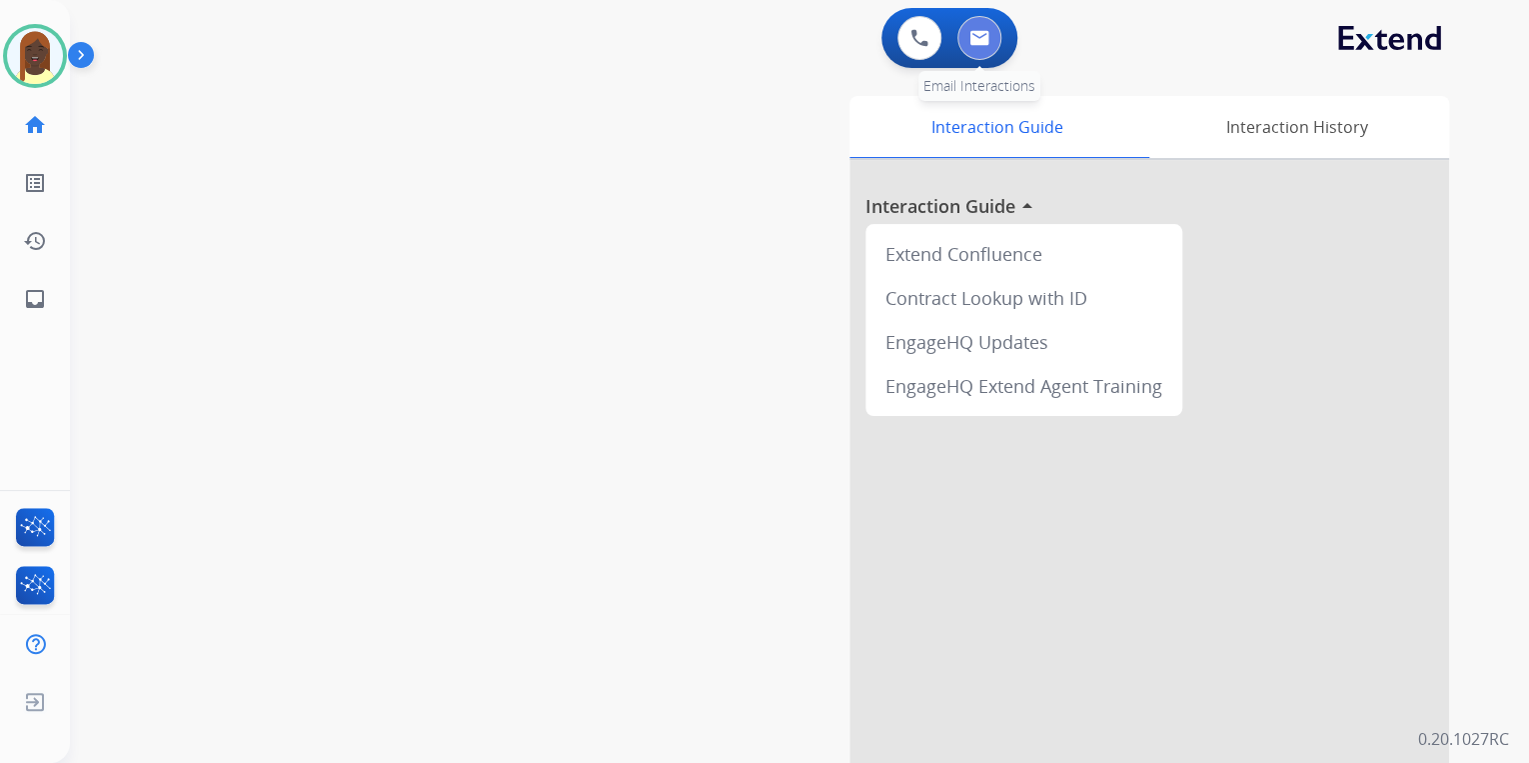
click at [966, 40] on button at bounding box center [980, 38] width 44 height 44
select select "**********"
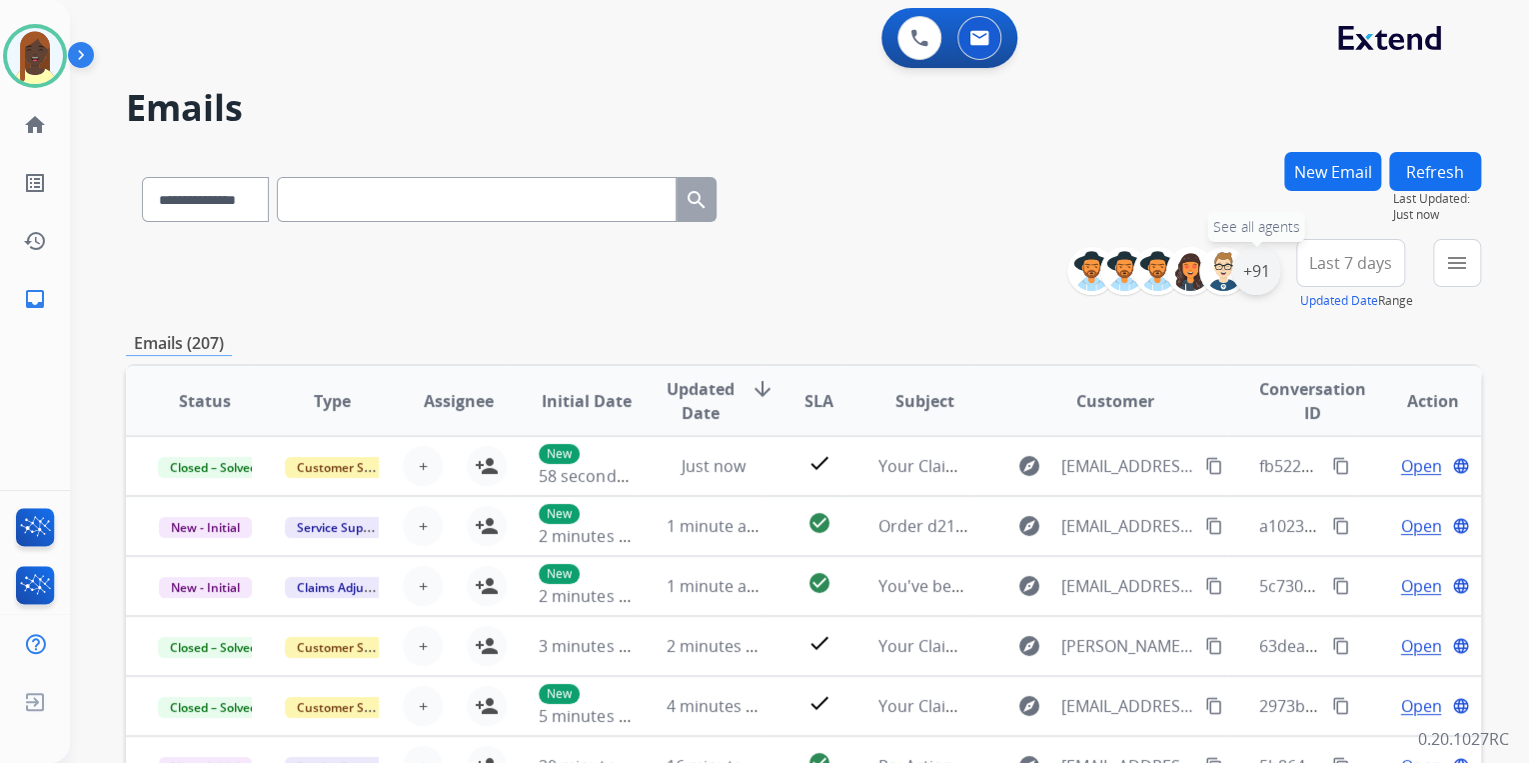
click at [1259, 286] on div "+91" at bounding box center [1256, 271] width 48 height 48
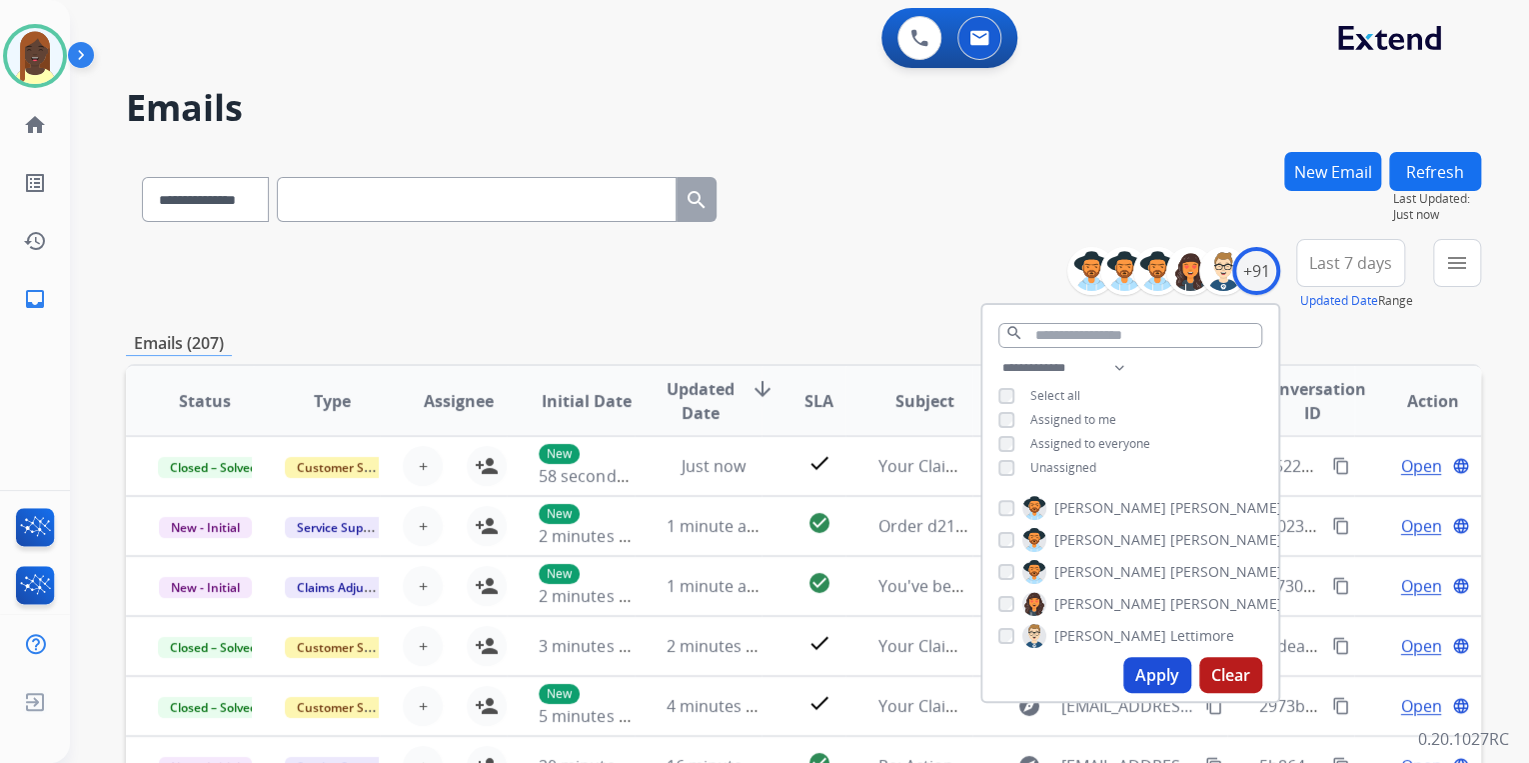
click at [1156, 682] on button "Apply" at bounding box center [1157, 675] width 68 height 36
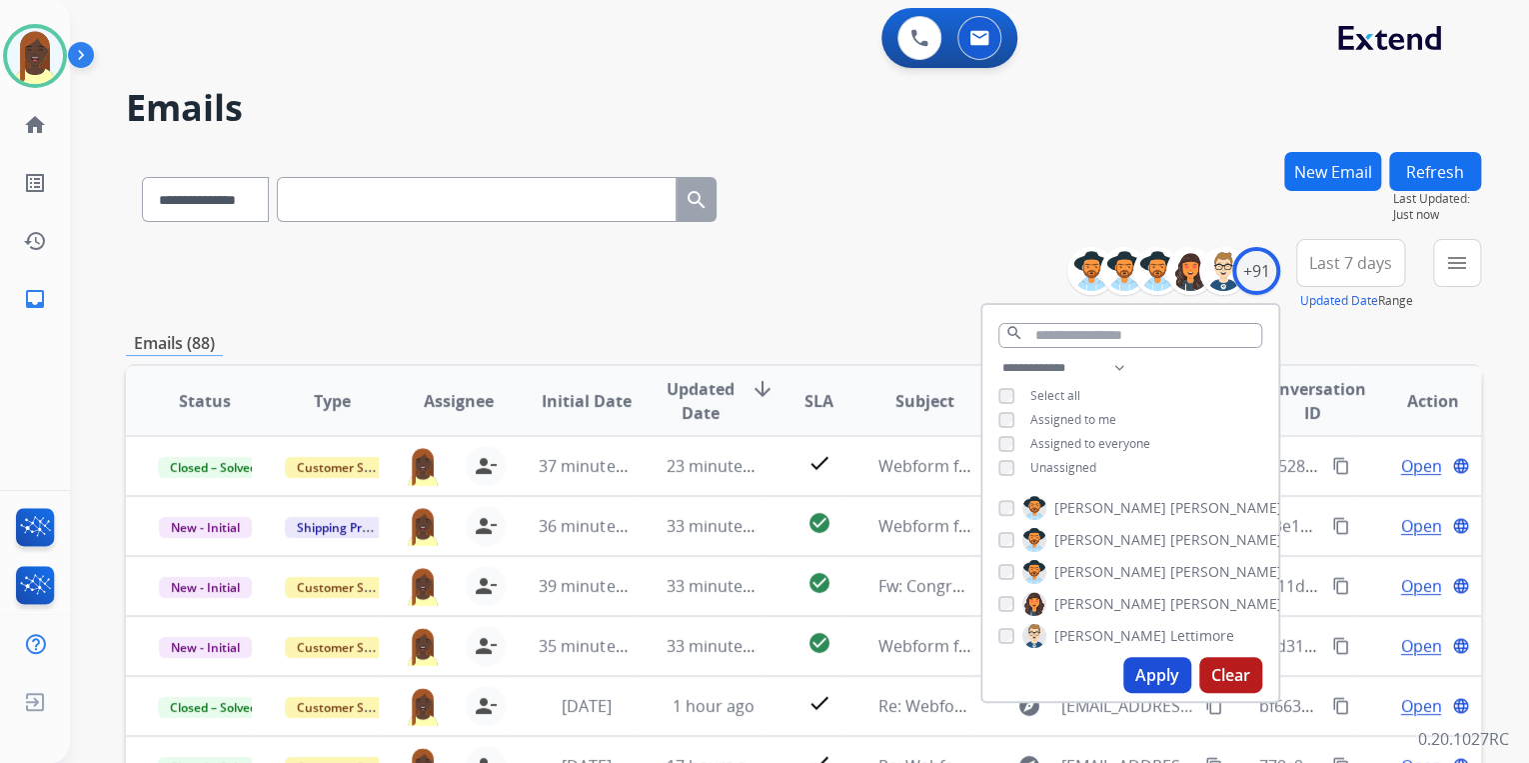
click at [880, 318] on div "**********" at bounding box center [803, 645] width 1355 height 986
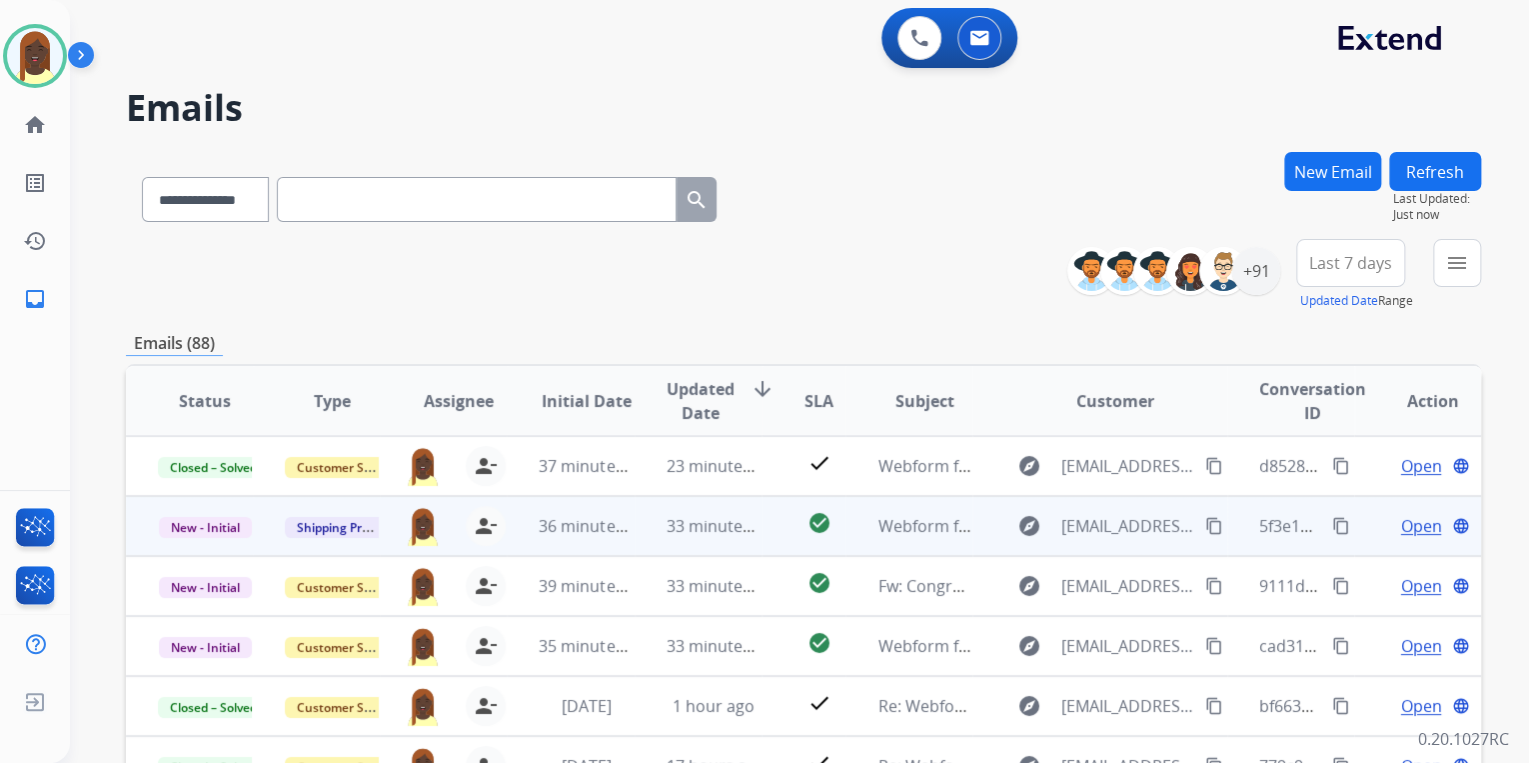
click at [1205, 528] on mat-icon "content_copy" at bounding box center [1214, 526] width 18 height 18
click at [1405, 524] on span "Open" at bounding box center [1420, 526] width 41 height 24
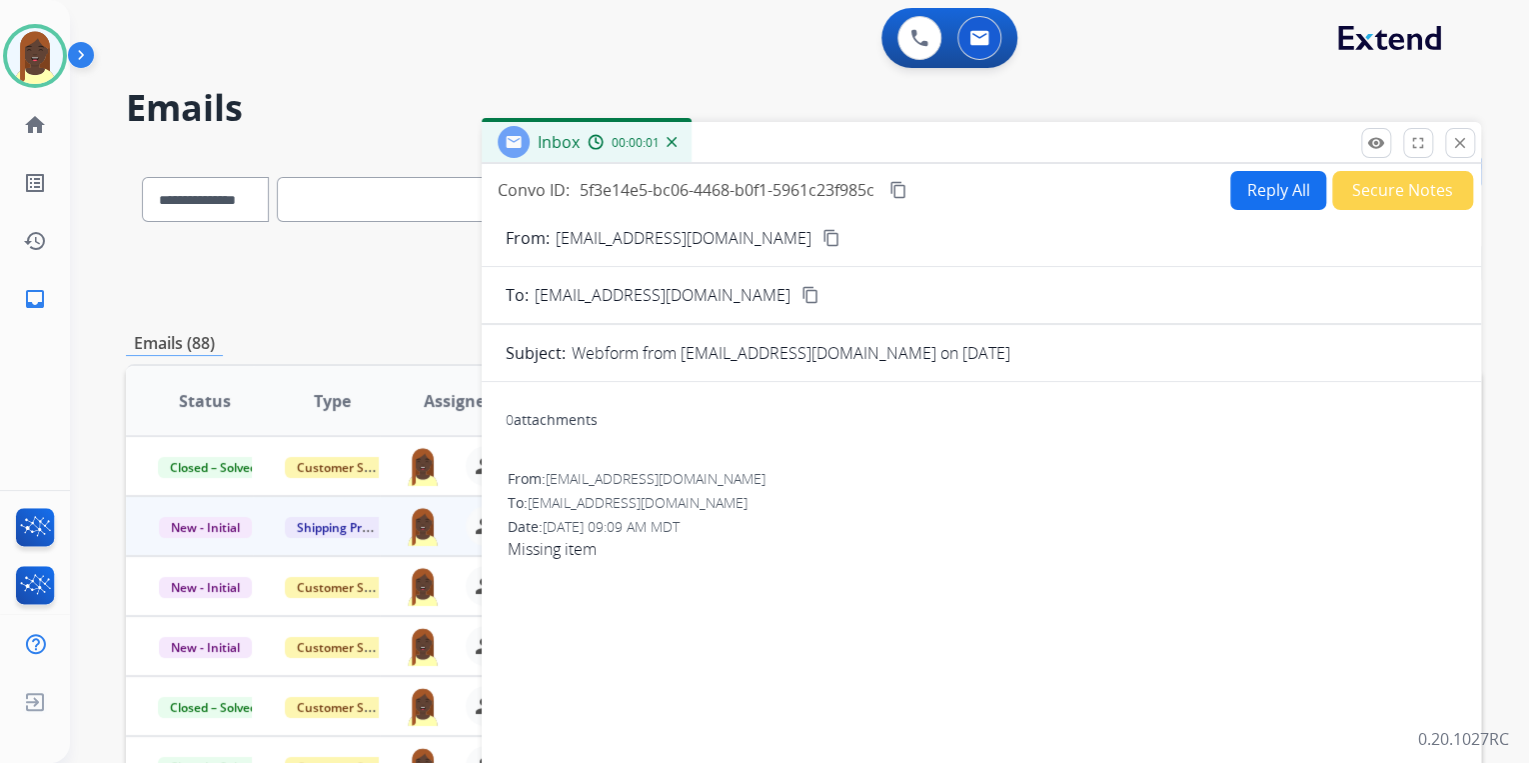
click at [1251, 193] on button "Reply All" at bounding box center [1278, 190] width 96 height 39
select select "**********"
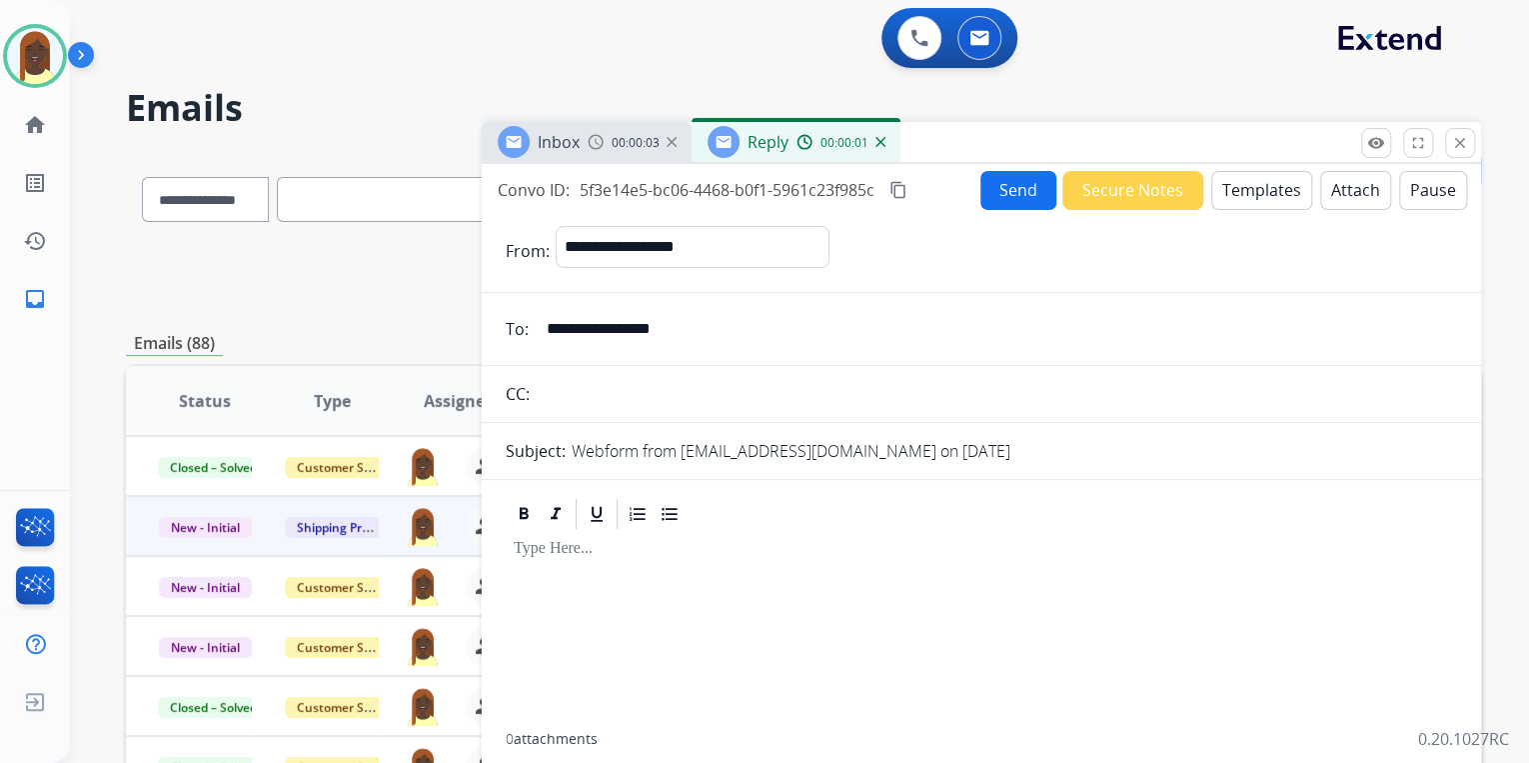
click at [1247, 192] on button "Templates" at bounding box center [1261, 190] width 101 height 39
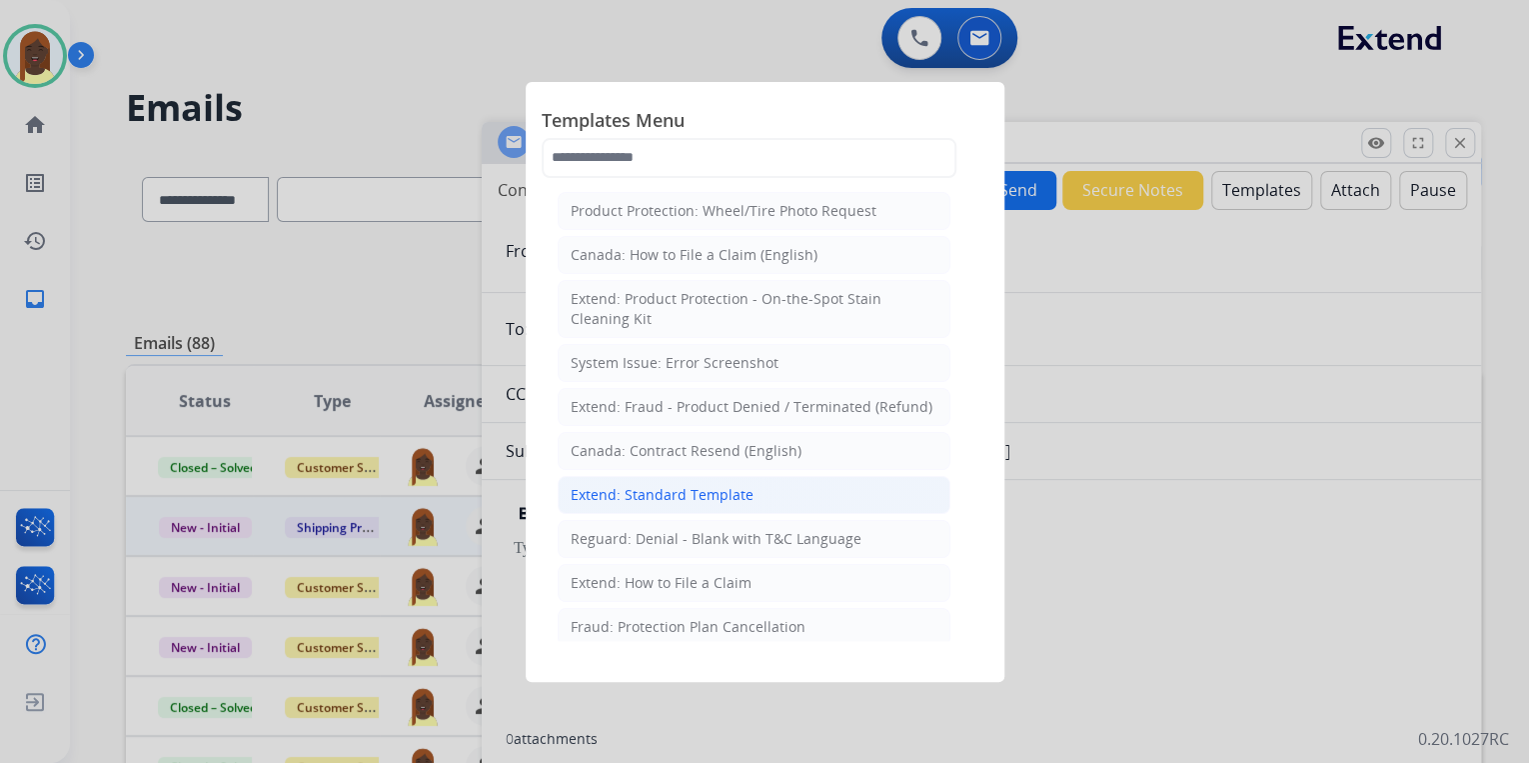
click at [684, 496] on div "Extend: Standard Template" at bounding box center [662, 495] width 183 height 20
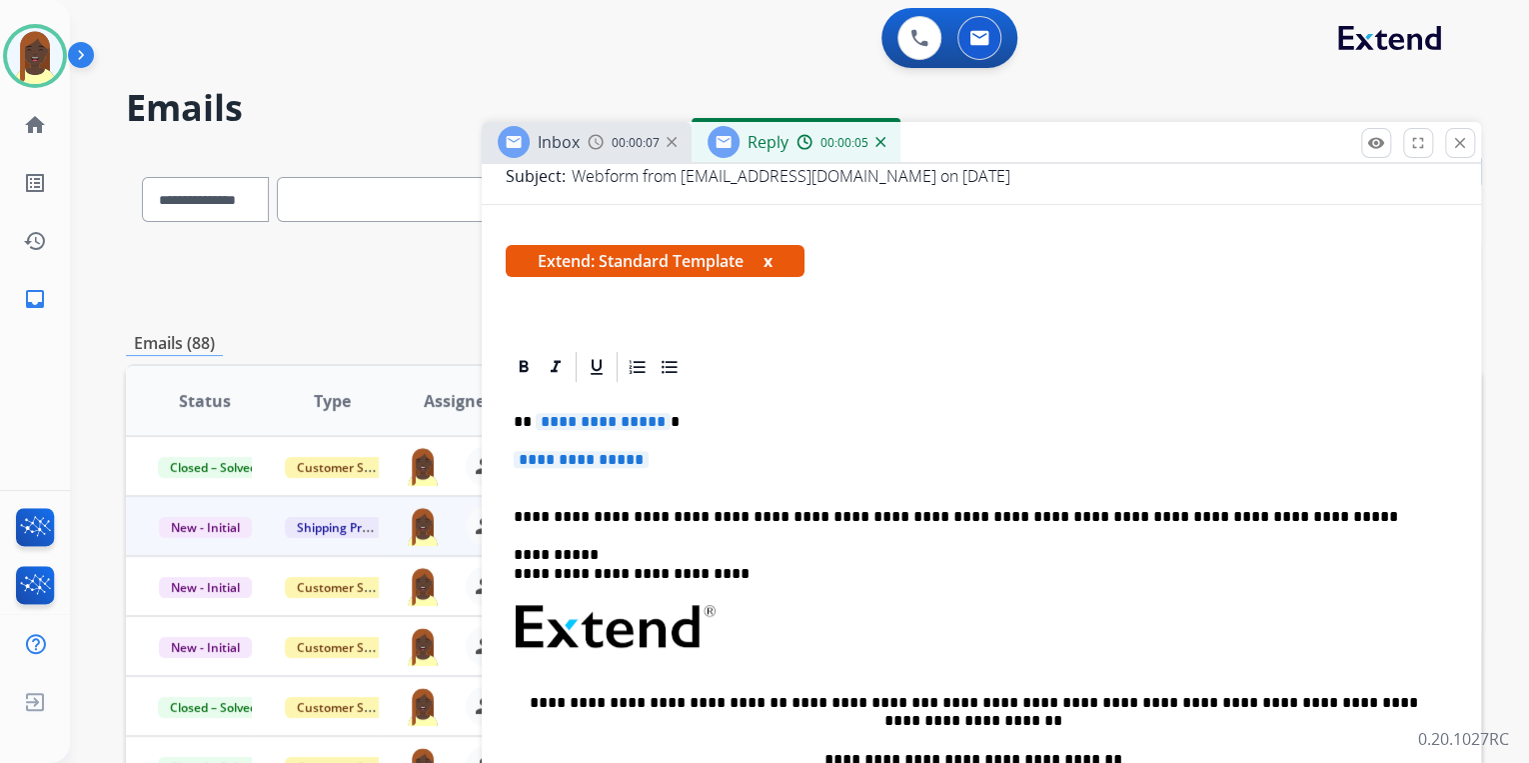
scroll to position [320, 0]
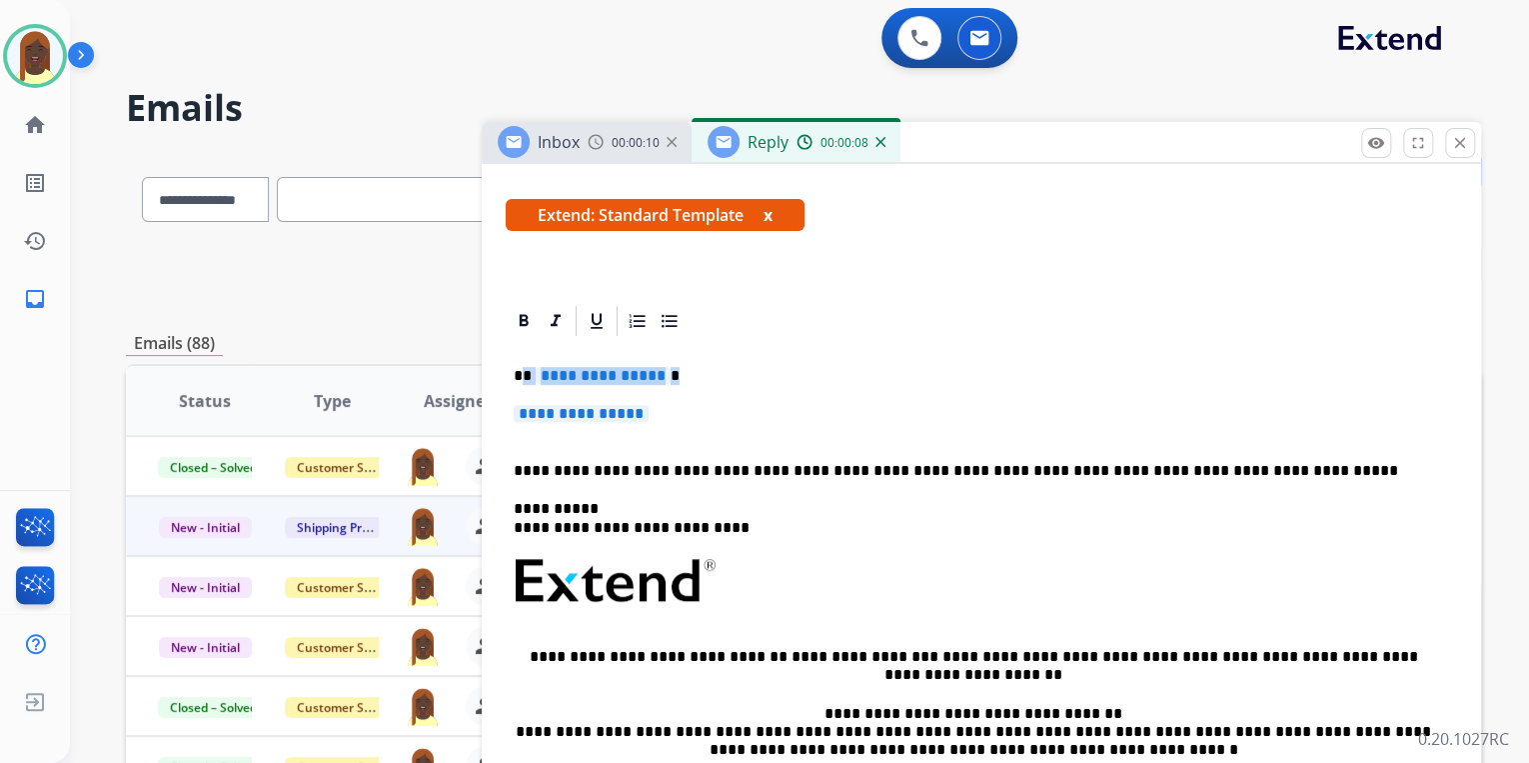
drag, startPoint x: 553, startPoint y: 382, endPoint x: 680, endPoint y: 408, distance: 129.6
click at [680, 408] on div "**********" at bounding box center [982, 634] width 952 height 590
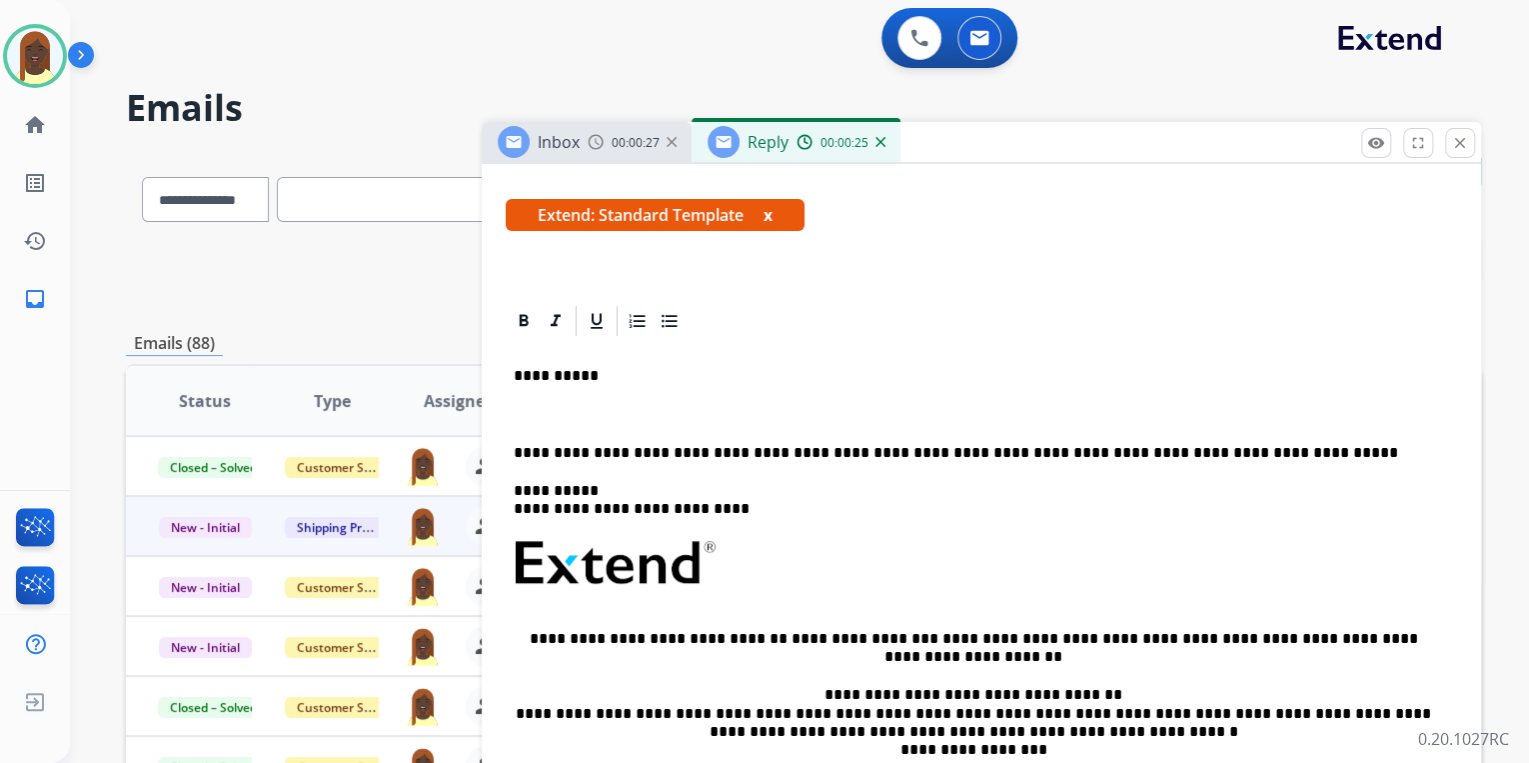
click at [772, 210] on button "x" at bounding box center [768, 215] width 9 height 24
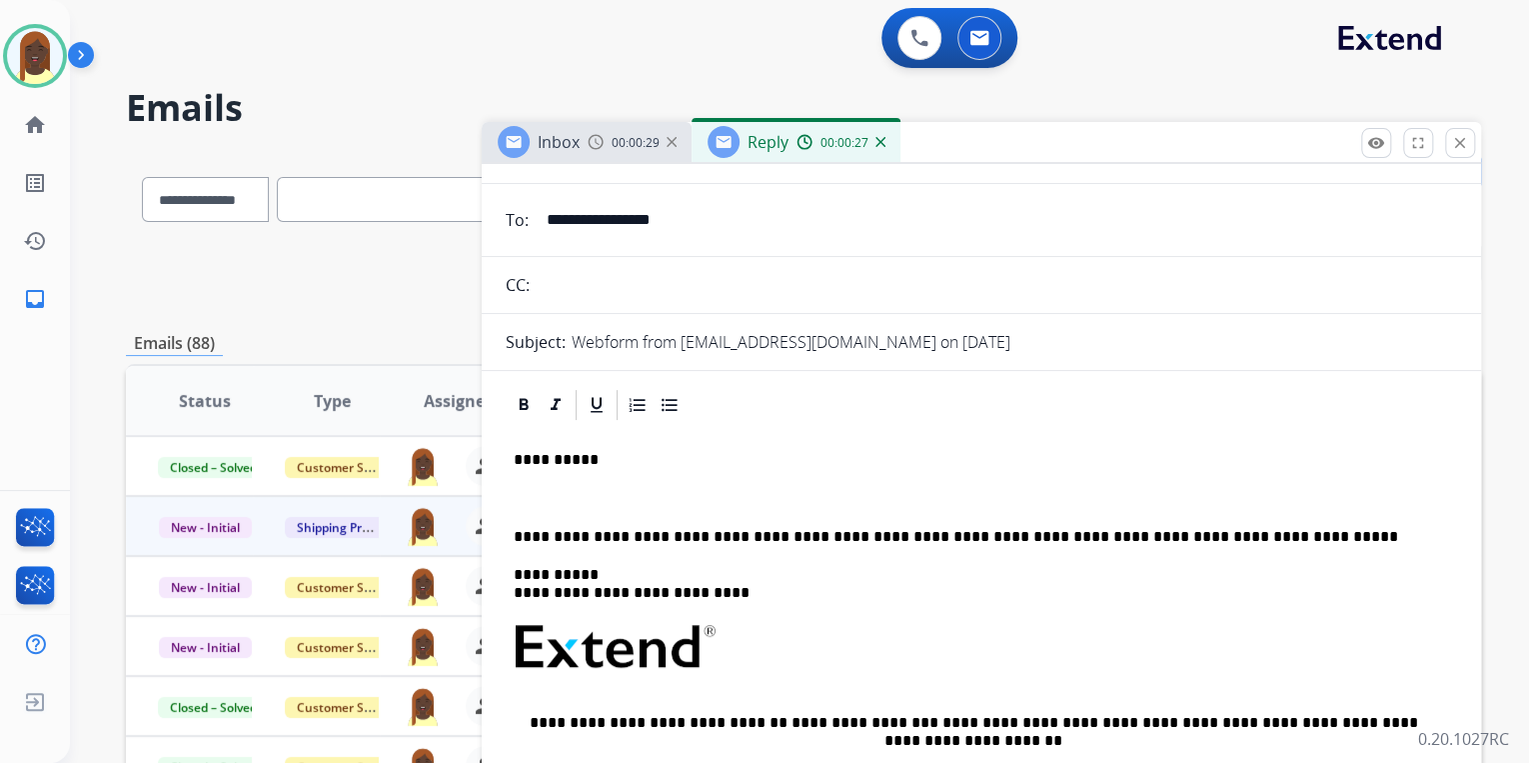
scroll to position [0, 0]
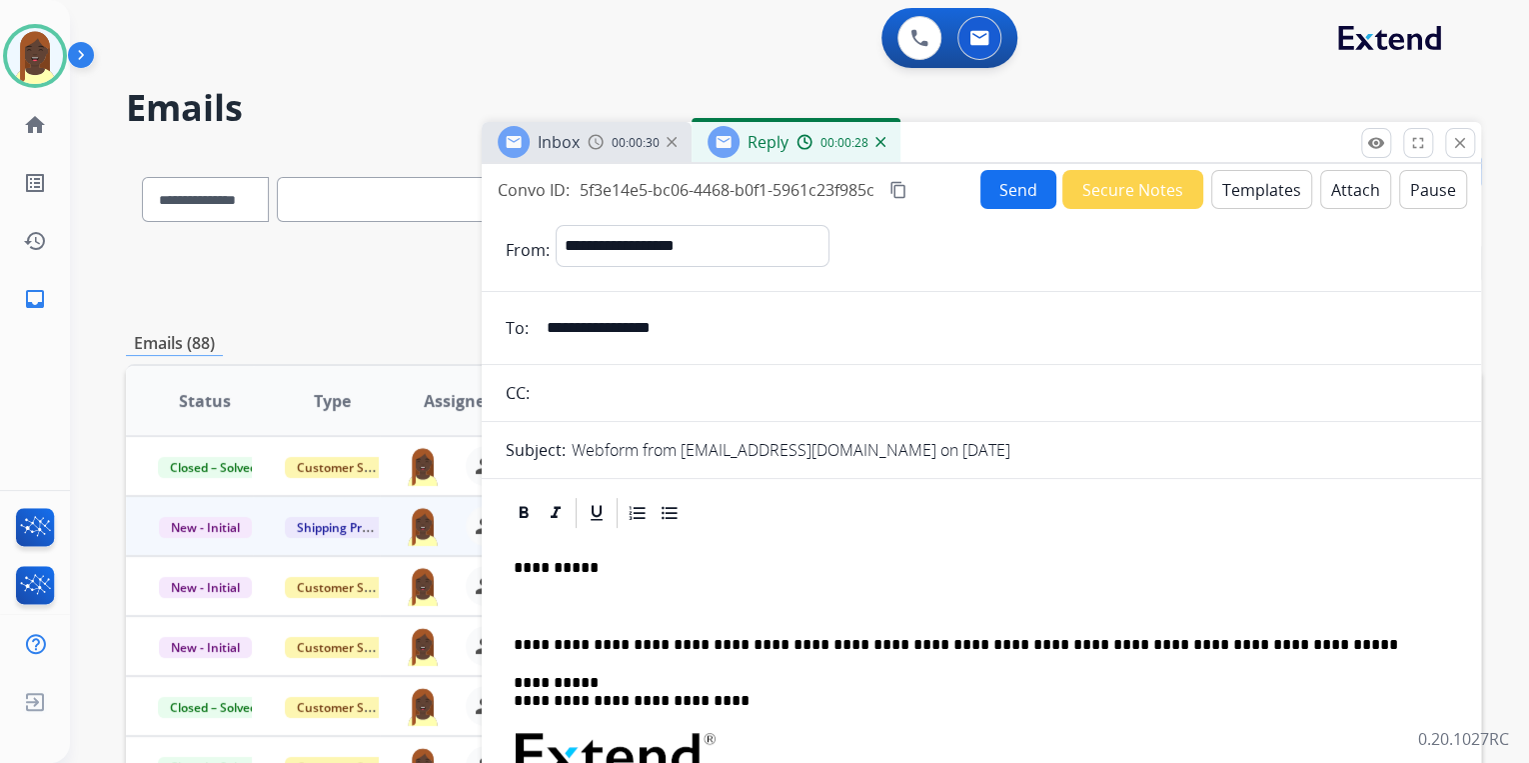
click at [1249, 191] on button "Templates" at bounding box center [1261, 189] width 101 height 39
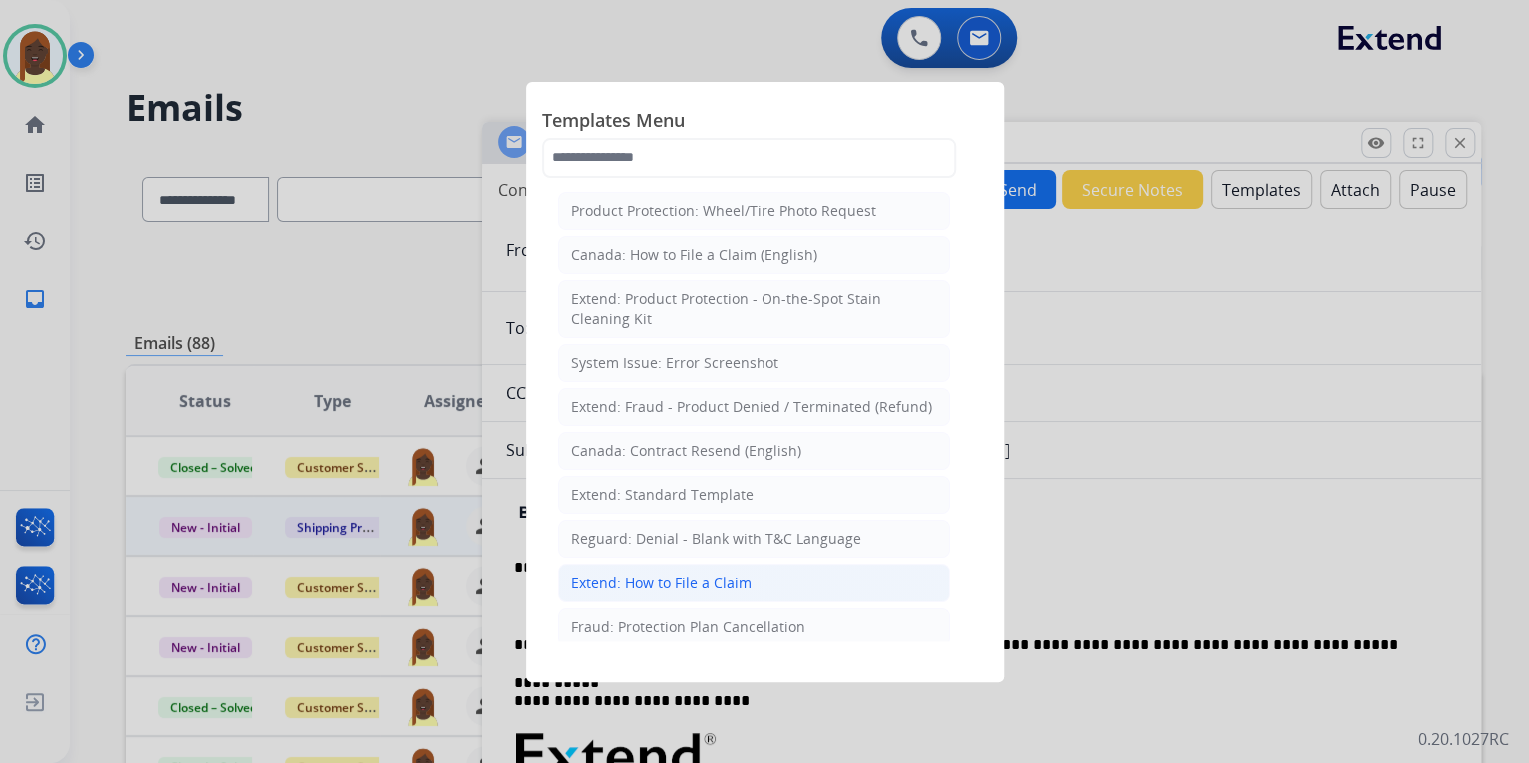
click at [729, 582] on div "Extend: How to File a Claim" at bounding box center [661, 583] width 181 height 20
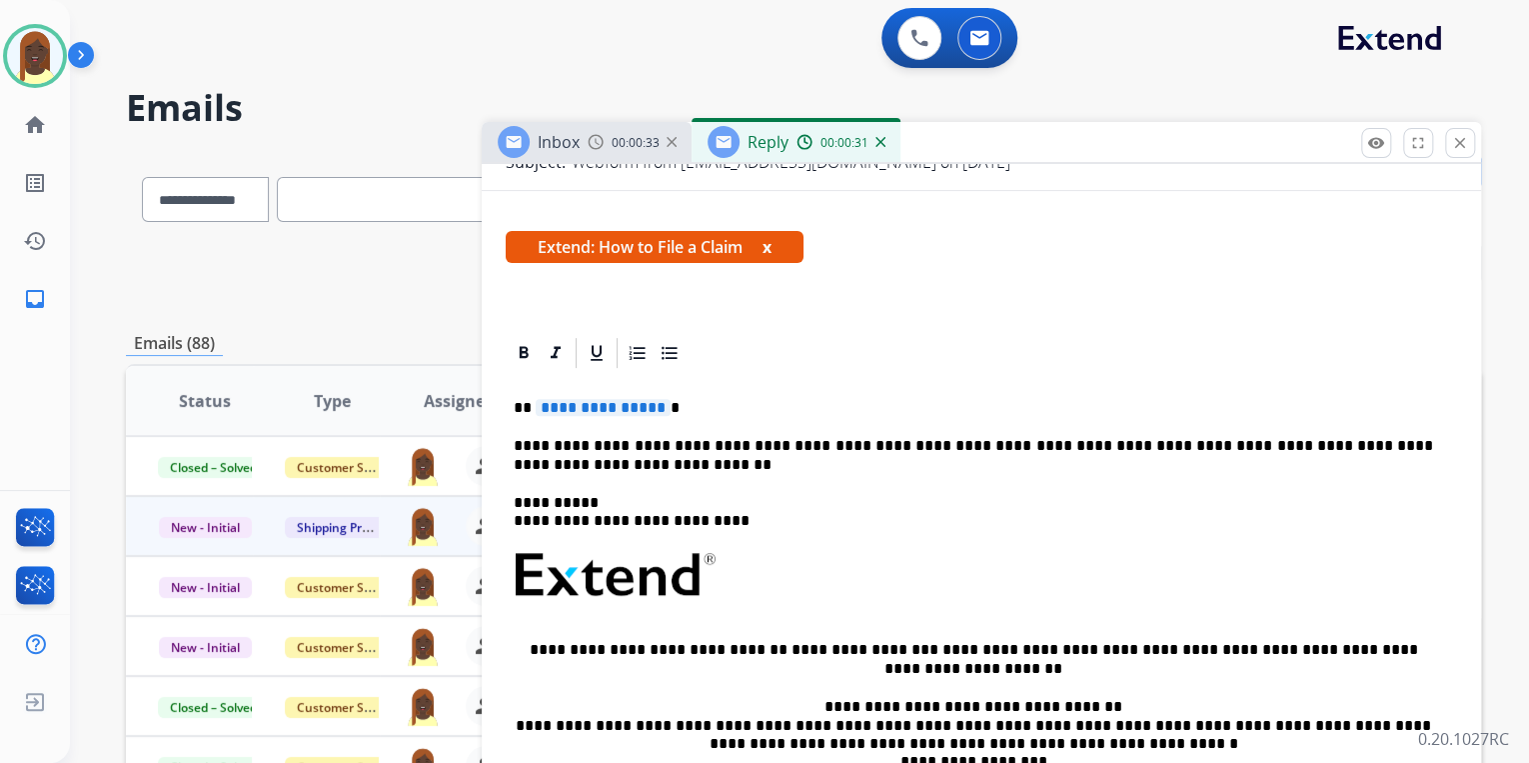
scroll to position [320, 0]
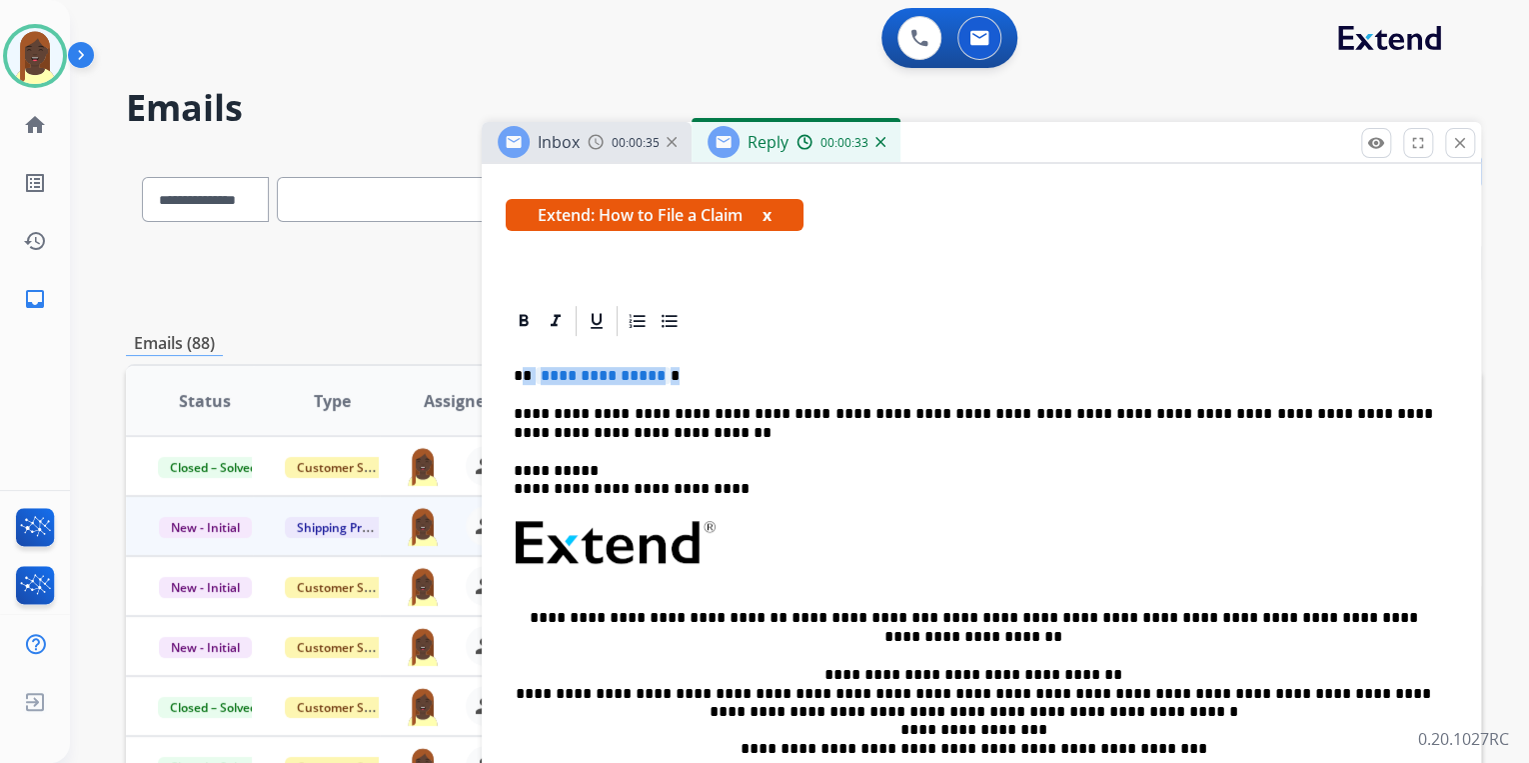
drag, startPoint x: 524, startPoint y: 375, endPoint x: 702, endPoint y: 373, distance: 177.9
click at [702, 373] on p "**********" at bounding box center [974, 376] width 920 height 18
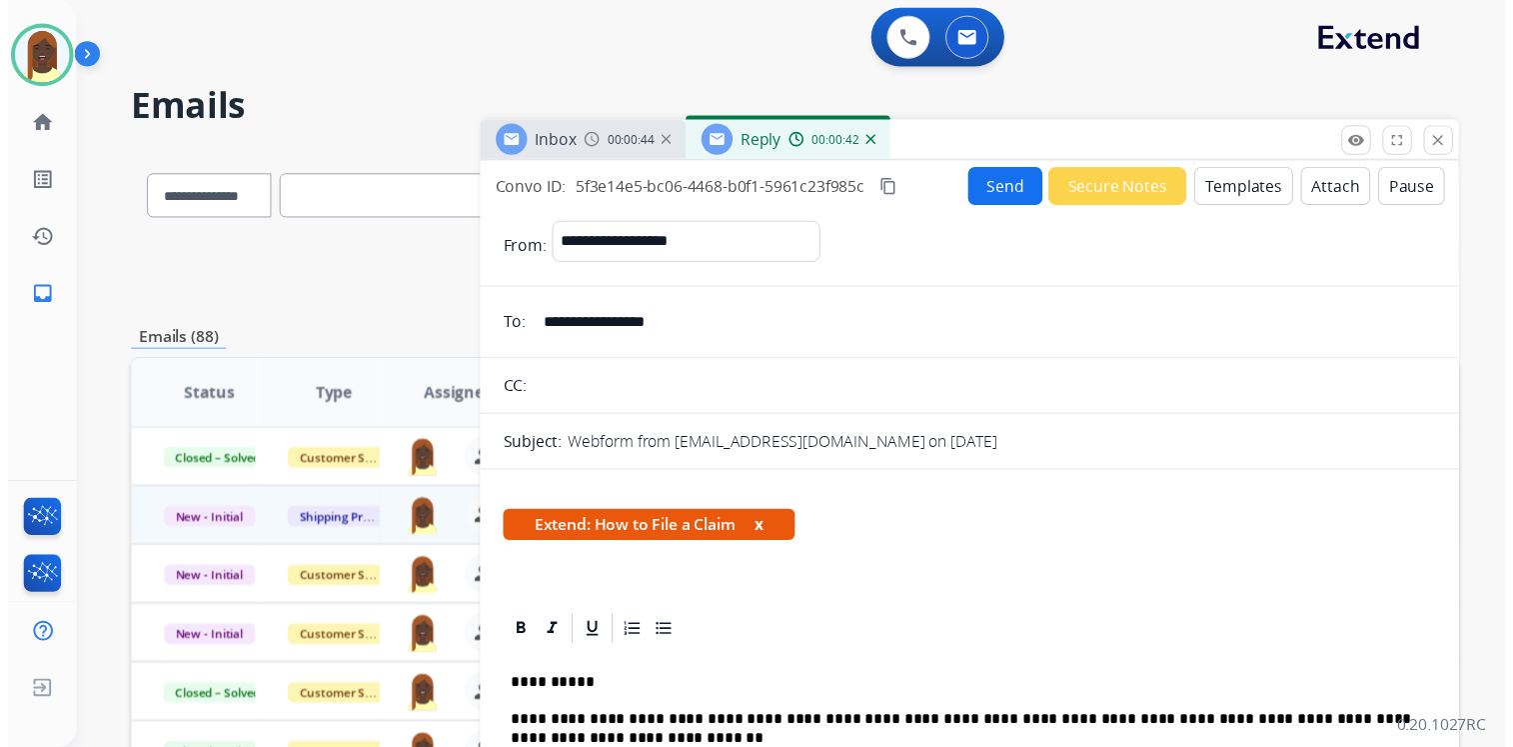
scroll to position [0, 0]
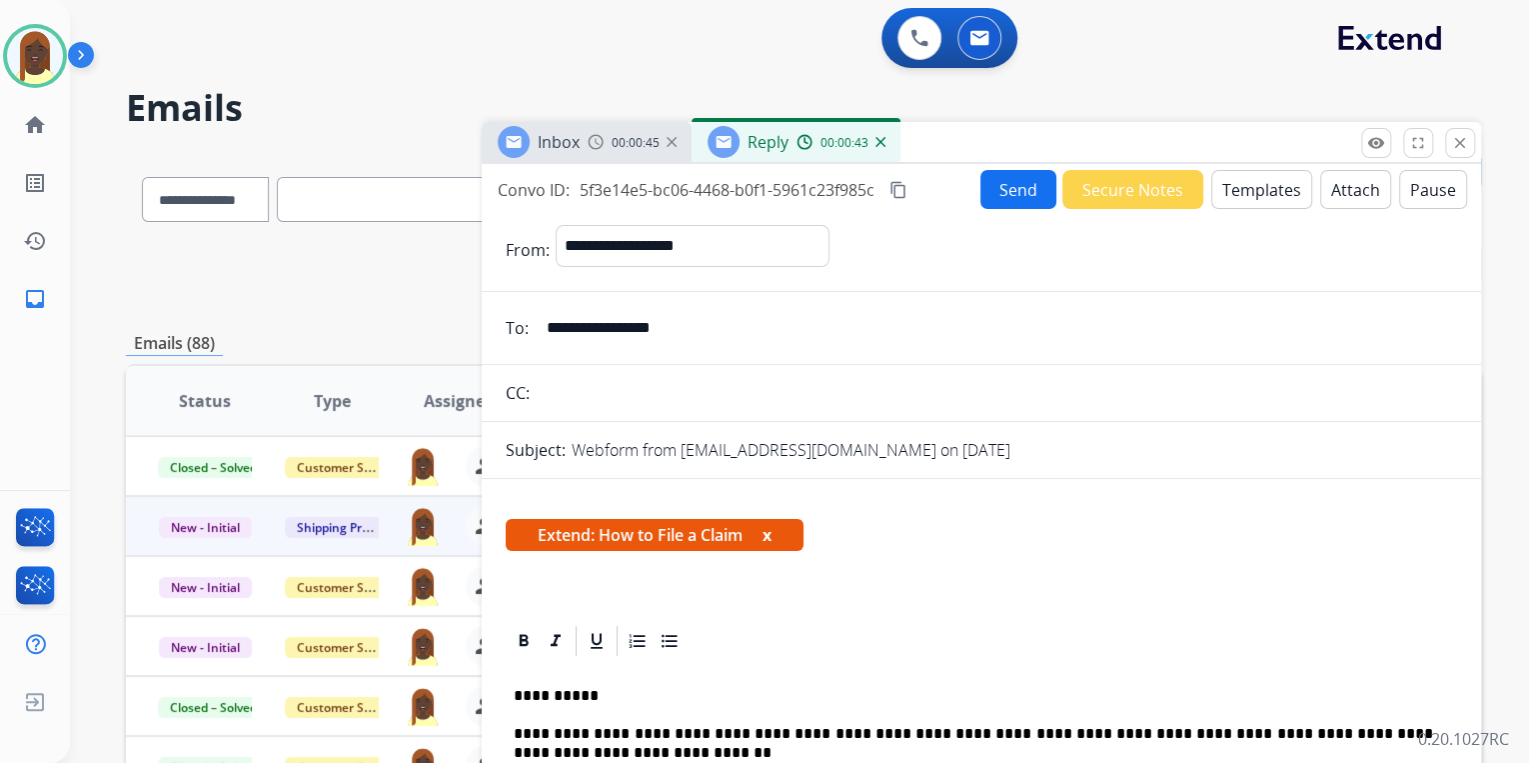
click at [1003, 206] on button "Send" at bounding box center [1019, 189] width 76 height 39
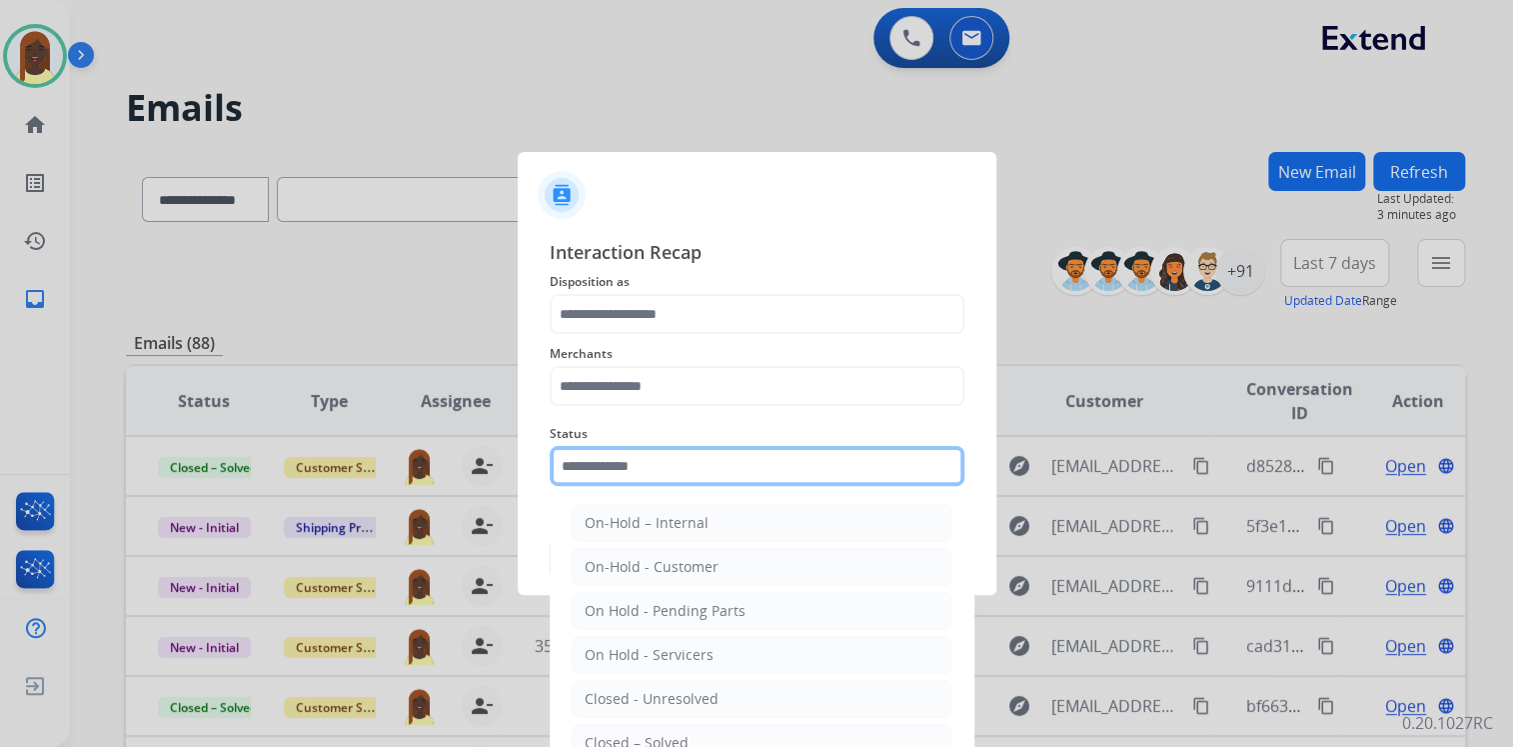
click at [605, 476] on input "text" at bounding box center [757, 466] width 415 height 40
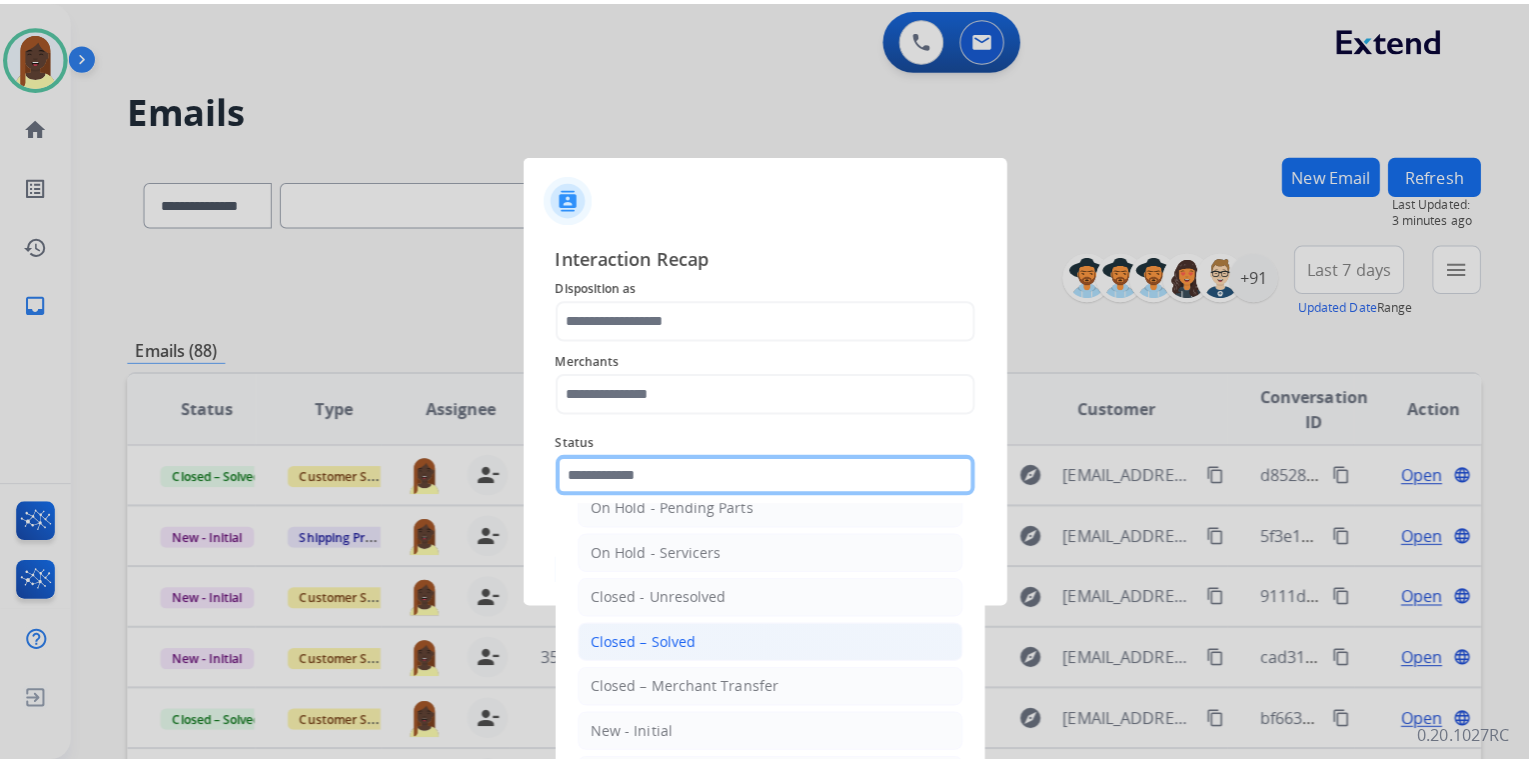
scroll to position [116, 0]
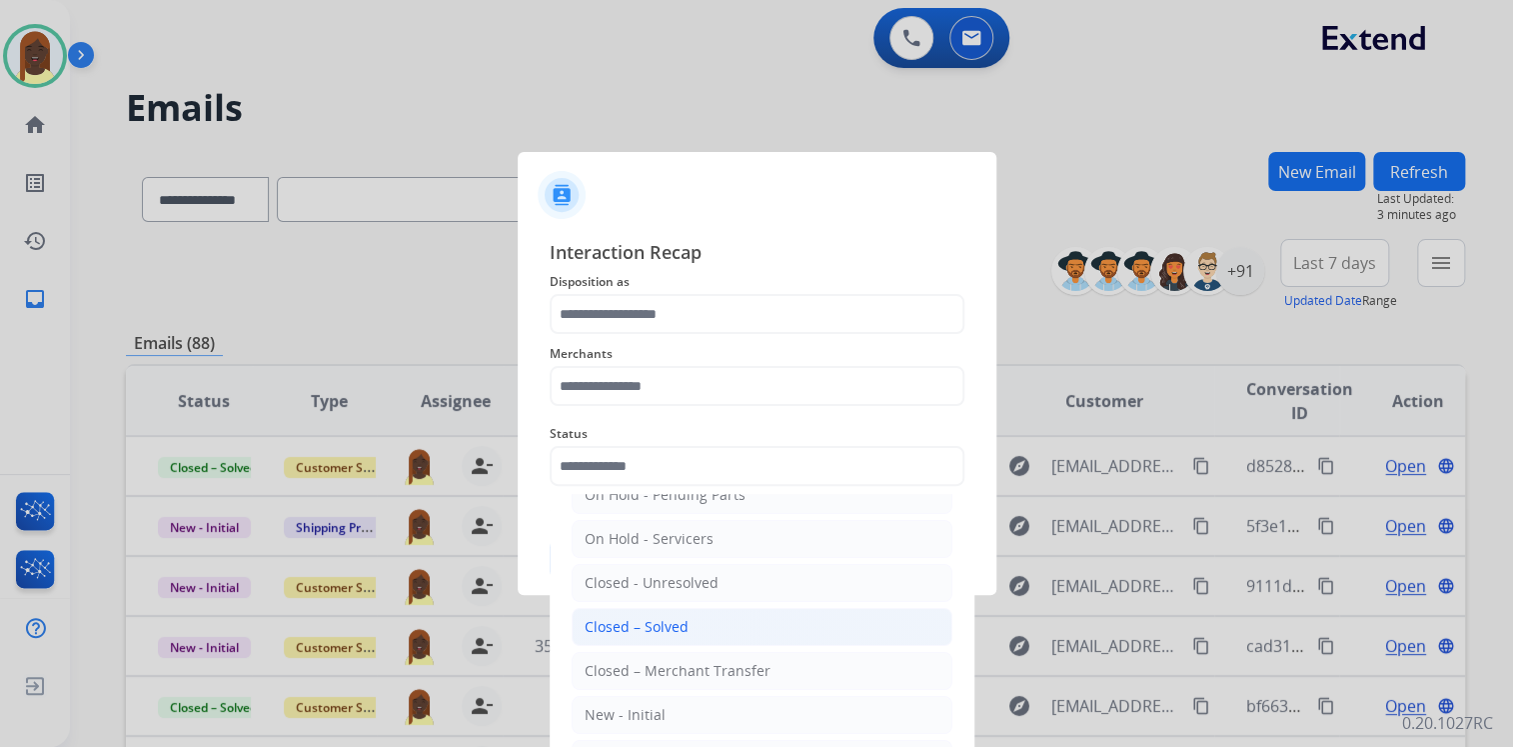
drag, startPoint x: 672, startPoint y: 620, endPoint x: 609, endPoint y: 434, distance: 196.3
click at [670, 613] on li "Closed – Solved" at bounding box center [762, 627] width 381 height 38
type input "**********"
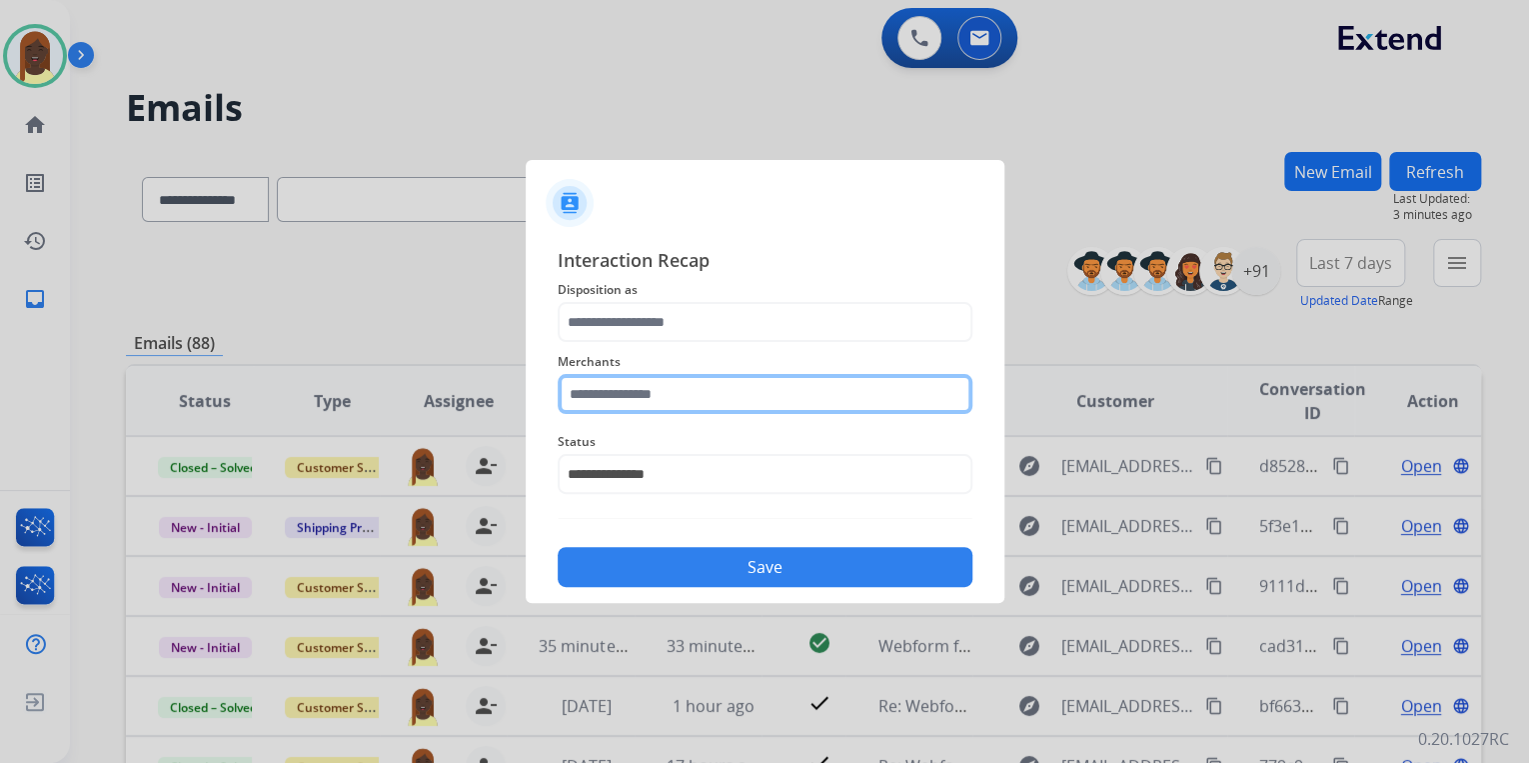
click at [614, 384] on input "text" at bounding box center [765, 394] width 415 height 40
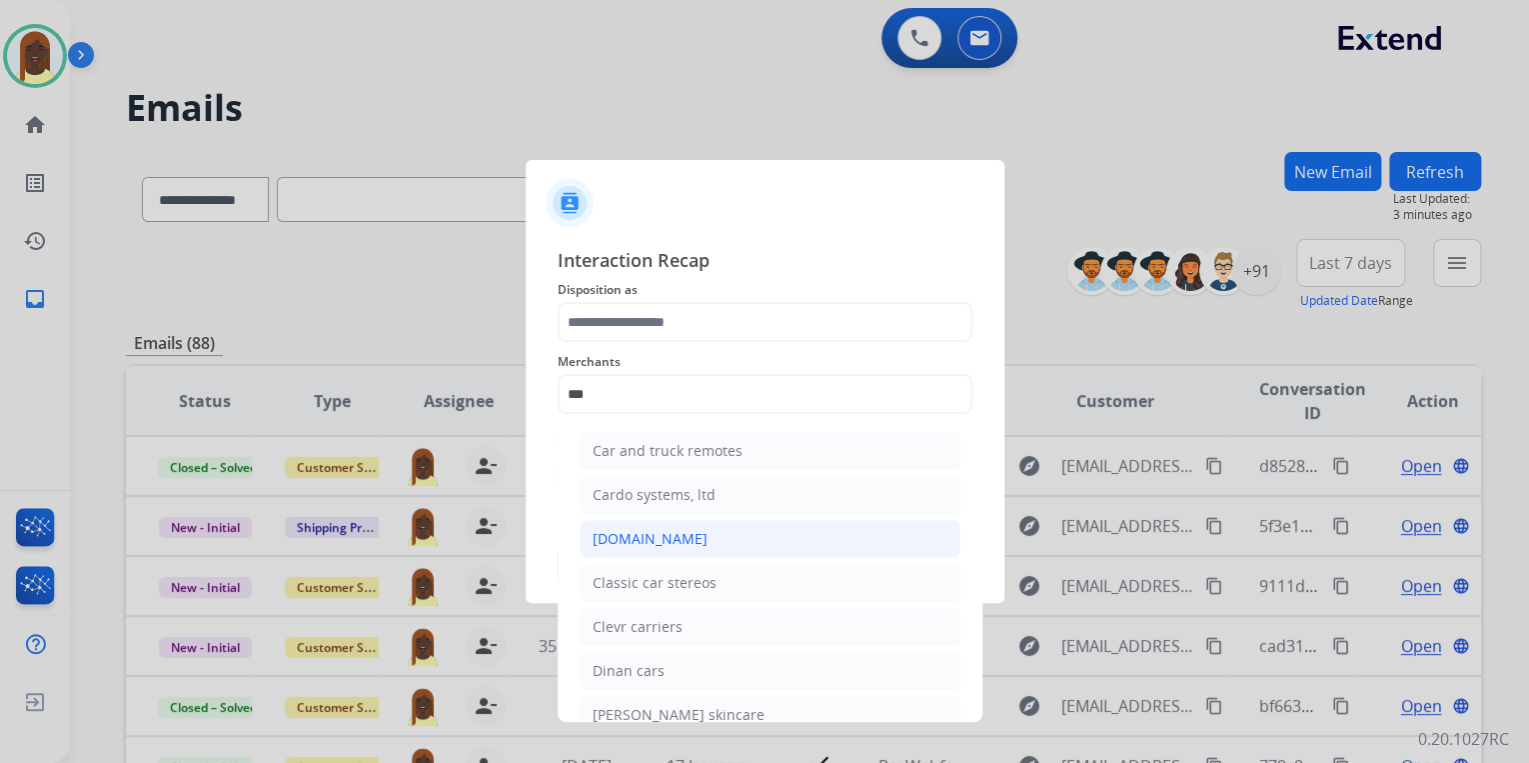
click at [633, 536] on div "[DOMAIN_NAME]" at bounding box center [650, 539] width 115 height 20
type input "**********"
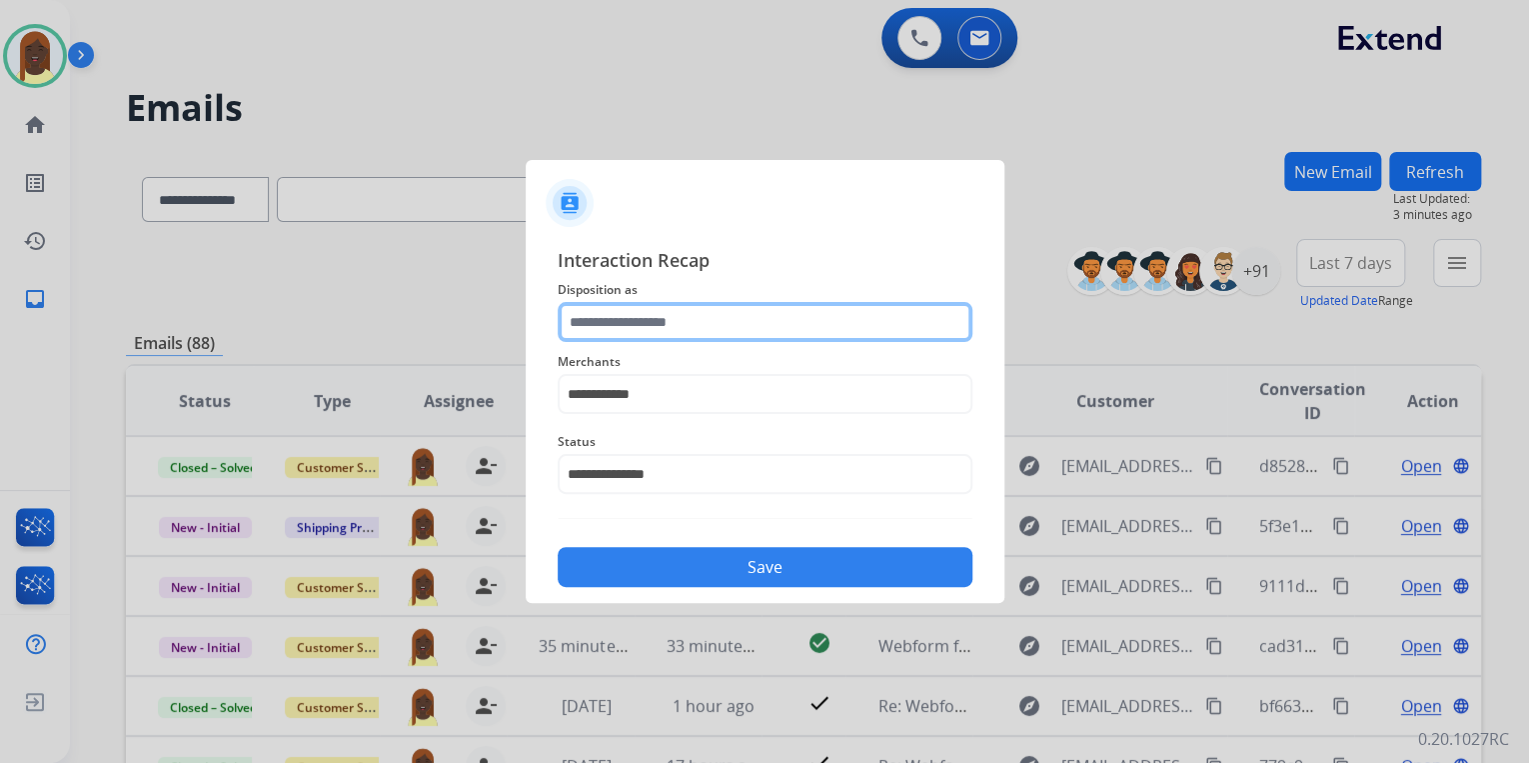
click at [621, 328] on input "text" at bounding box center [765, 322] width 415 height 40
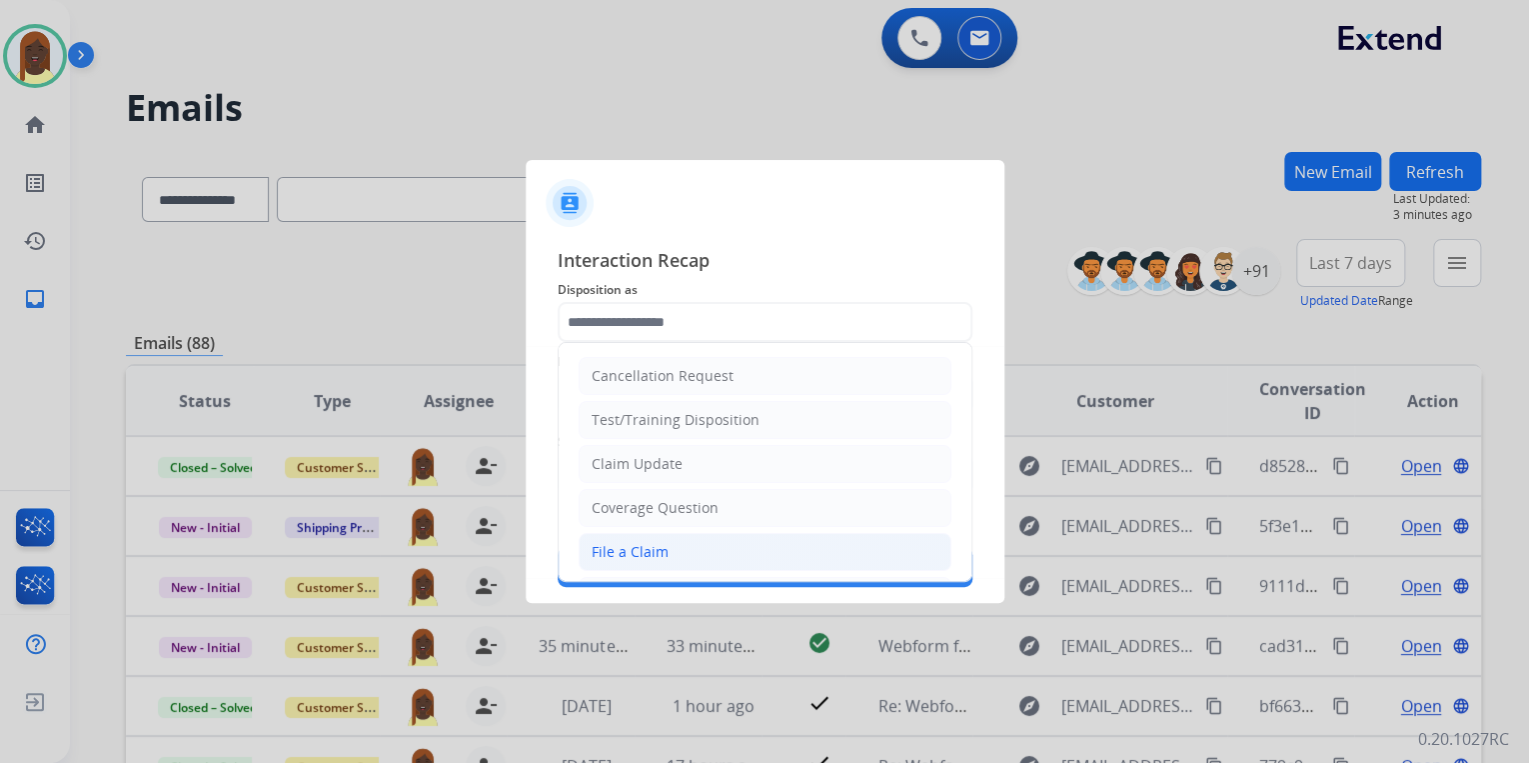
click at [645, 546] on div "File a Claim" at bounding box center [630, 552] width 77 height 20
type input "**********"
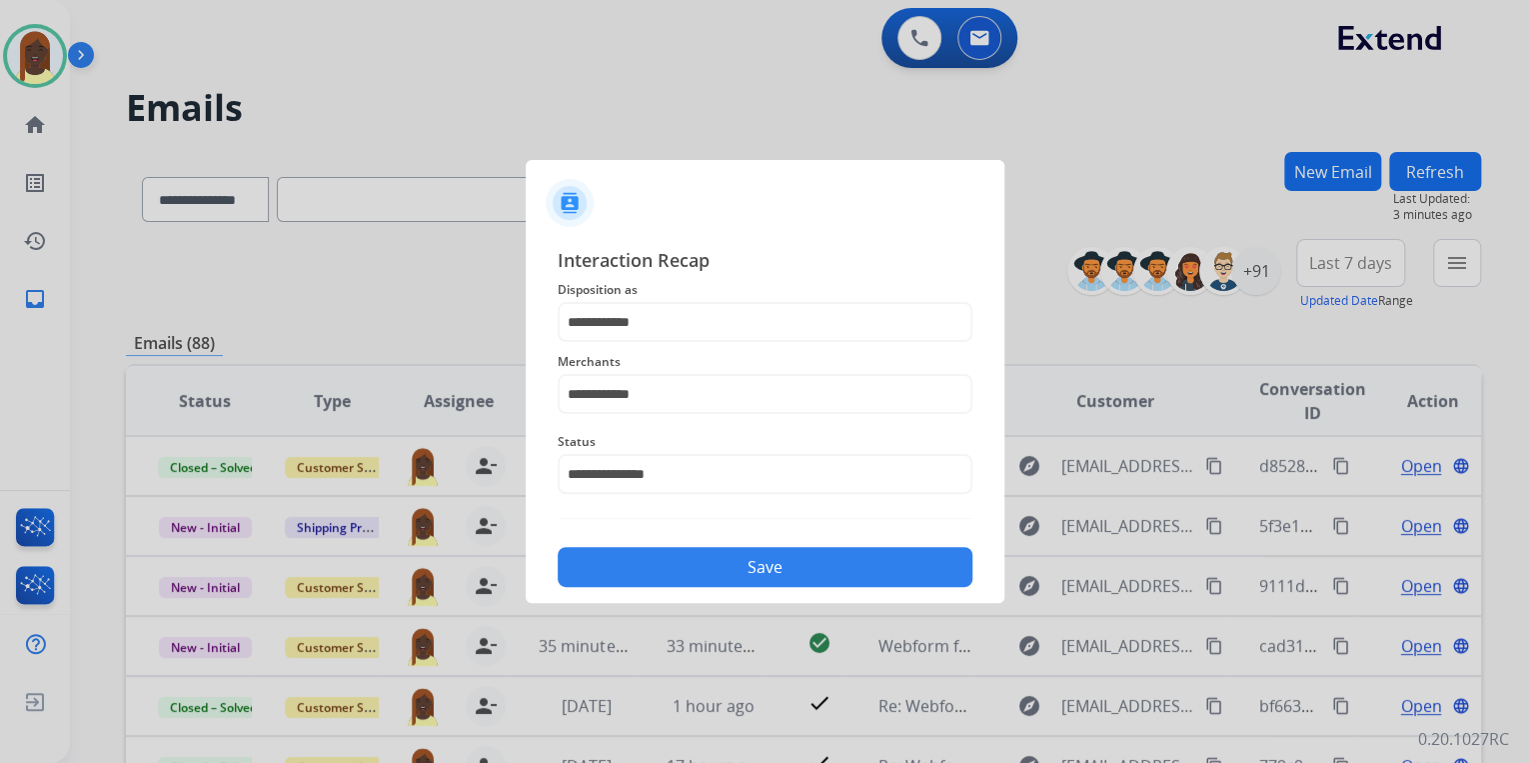
click at [756, 571] on button "Save" at bounding box center [765, 567] width 415 height 40
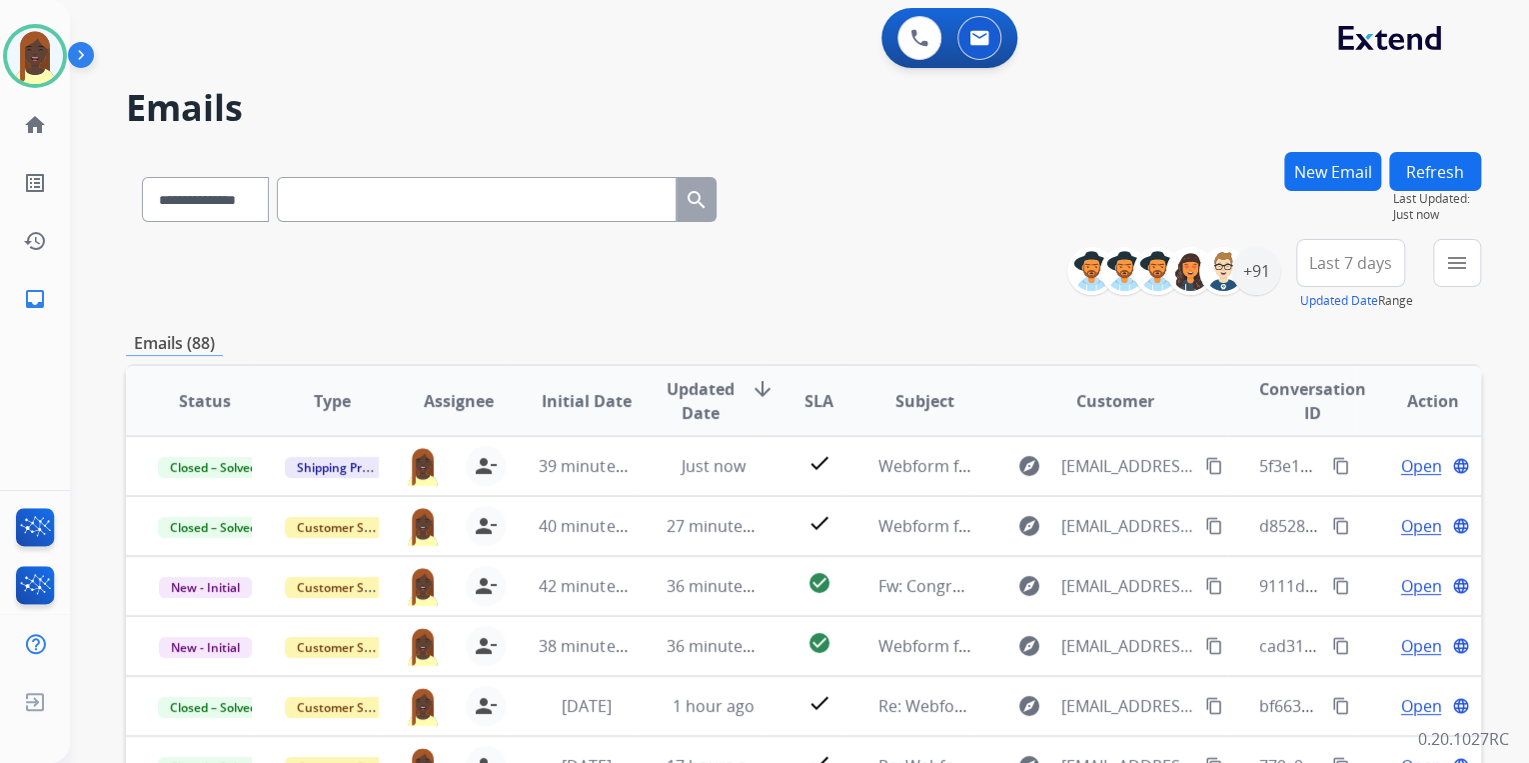
click at [899, 327] on div "**********" at bounding box center [803, 645] width 1355 height 986
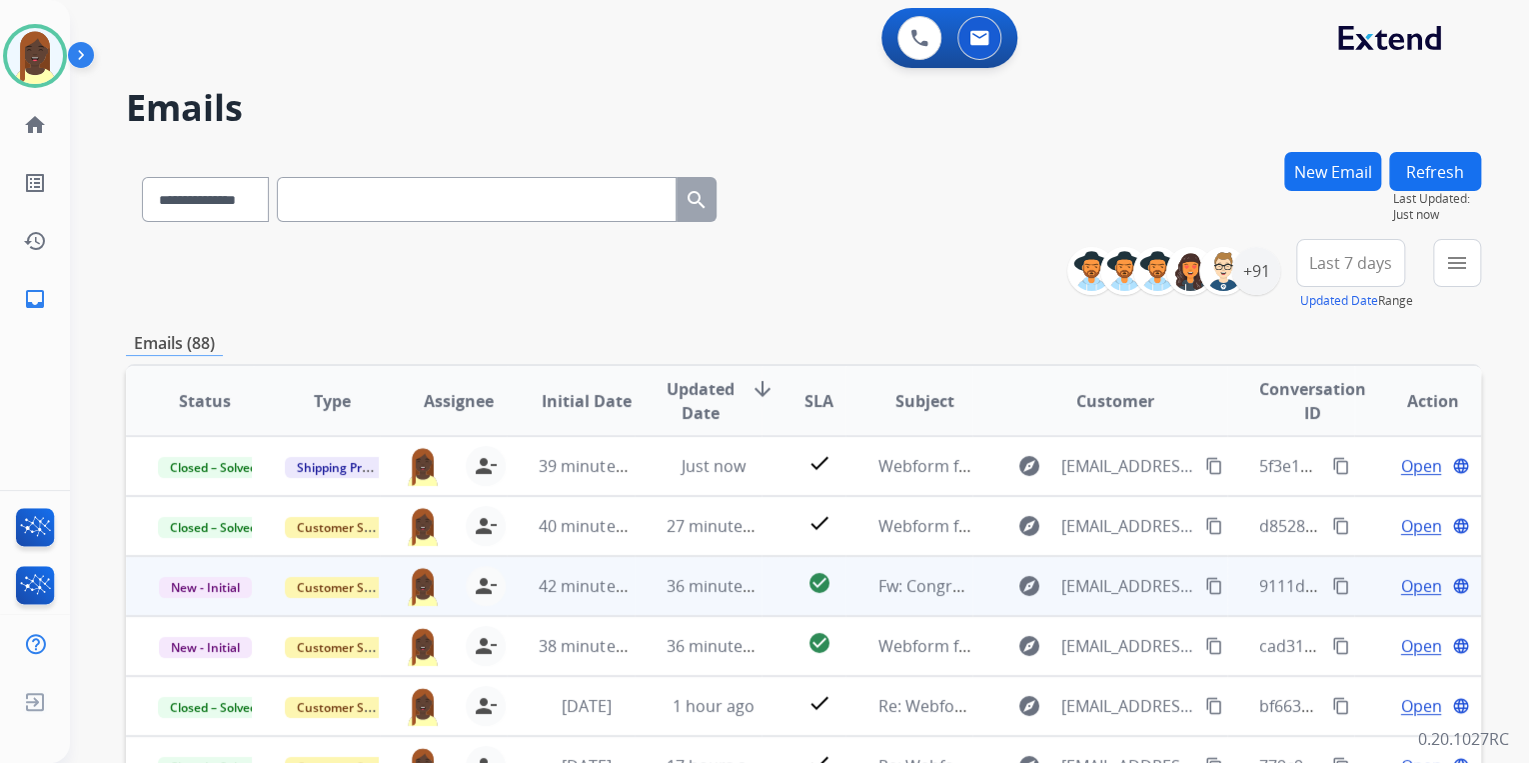
click at [1332, 589] on mat-icon "content_copy" at bounding box center [1341, 586] width 18 height 18
click at [1414, 592] on span "Open" at bounding box center [1420, 586] width 41 height 24
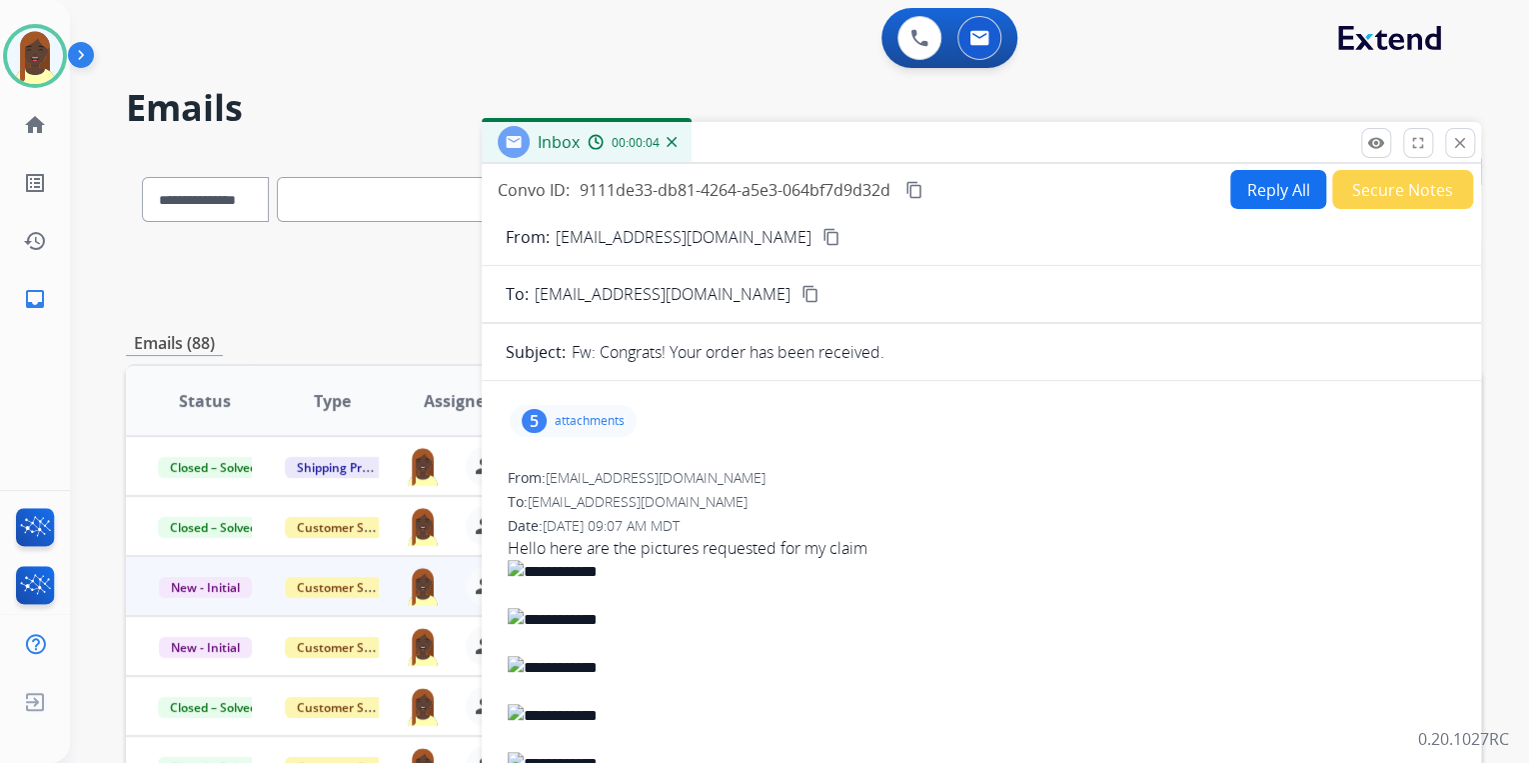
drag, startPoint x: 501, startPoint y: 545, endPoint x: 864, endPoint y: 542, distance: 362.8
drag, startPoint x: 864, startPoint y: 542, endPoint x: 853, endPoint y: 549, distance: 13.0
copy span "Hello here are the pictures requested for my claim"
click at [599, 432] on div "5 attachments" at bounding box center [573, 421] width 127 height 32
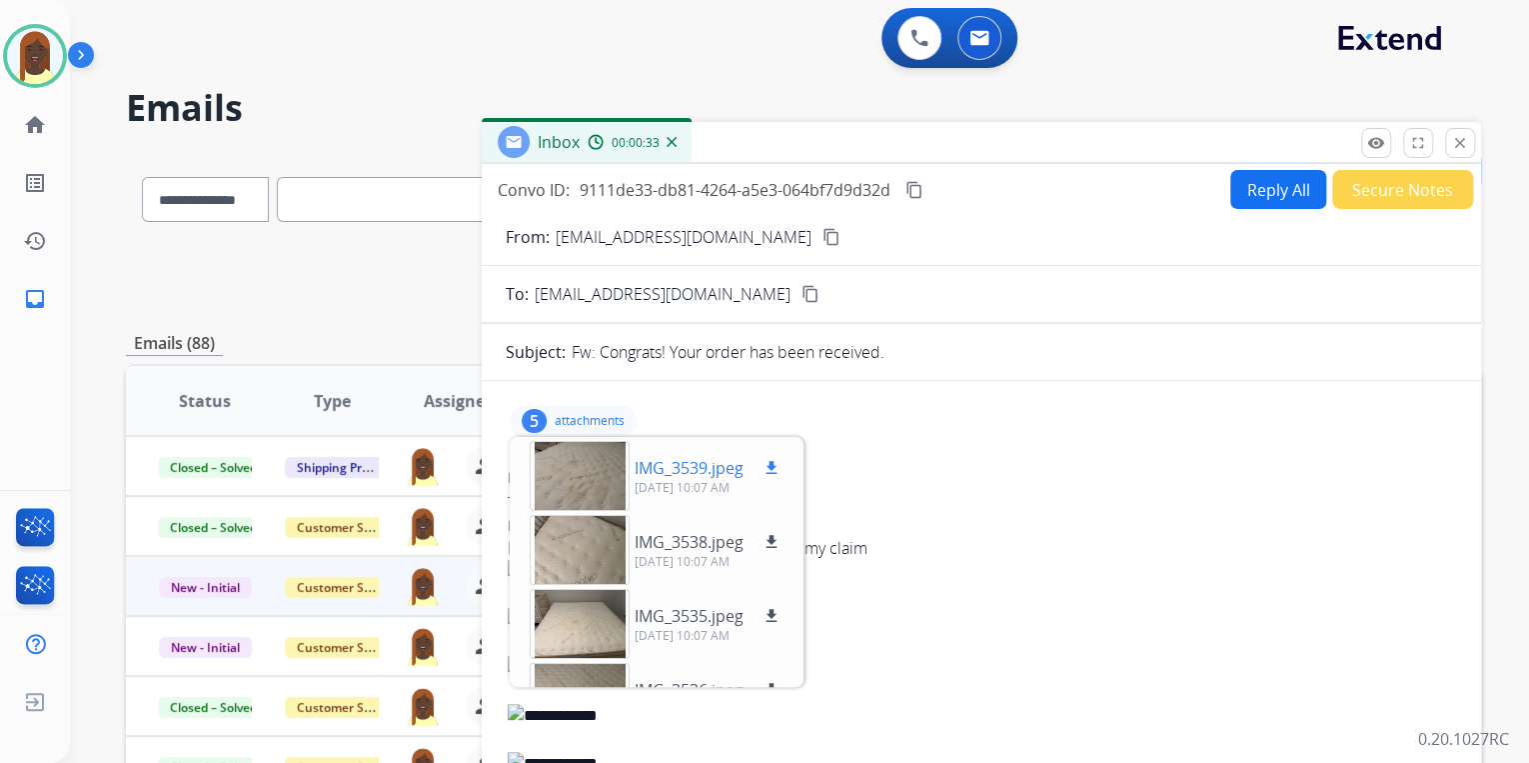
click at [773, 466] on mat-icon "download" at bounding box center [772, 468] width 18 height 18
click at [772, 535] on mat-icon "download" at bounding box center [772, 542] width 18 height 18
click at [772, 611] on mat-icon "download" at bounding box center [772, 616] width 18 height 18
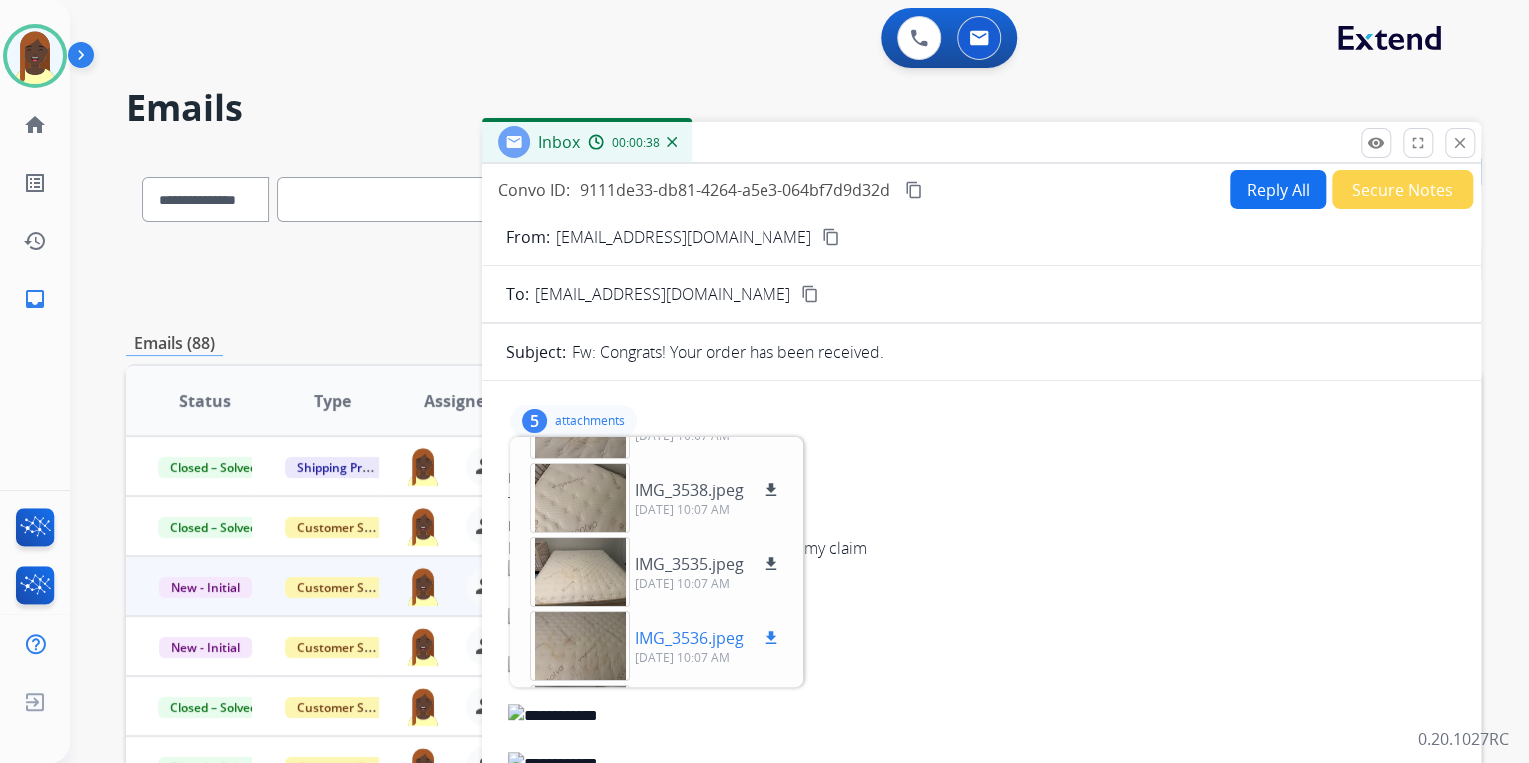
scroll to position [124, 0]
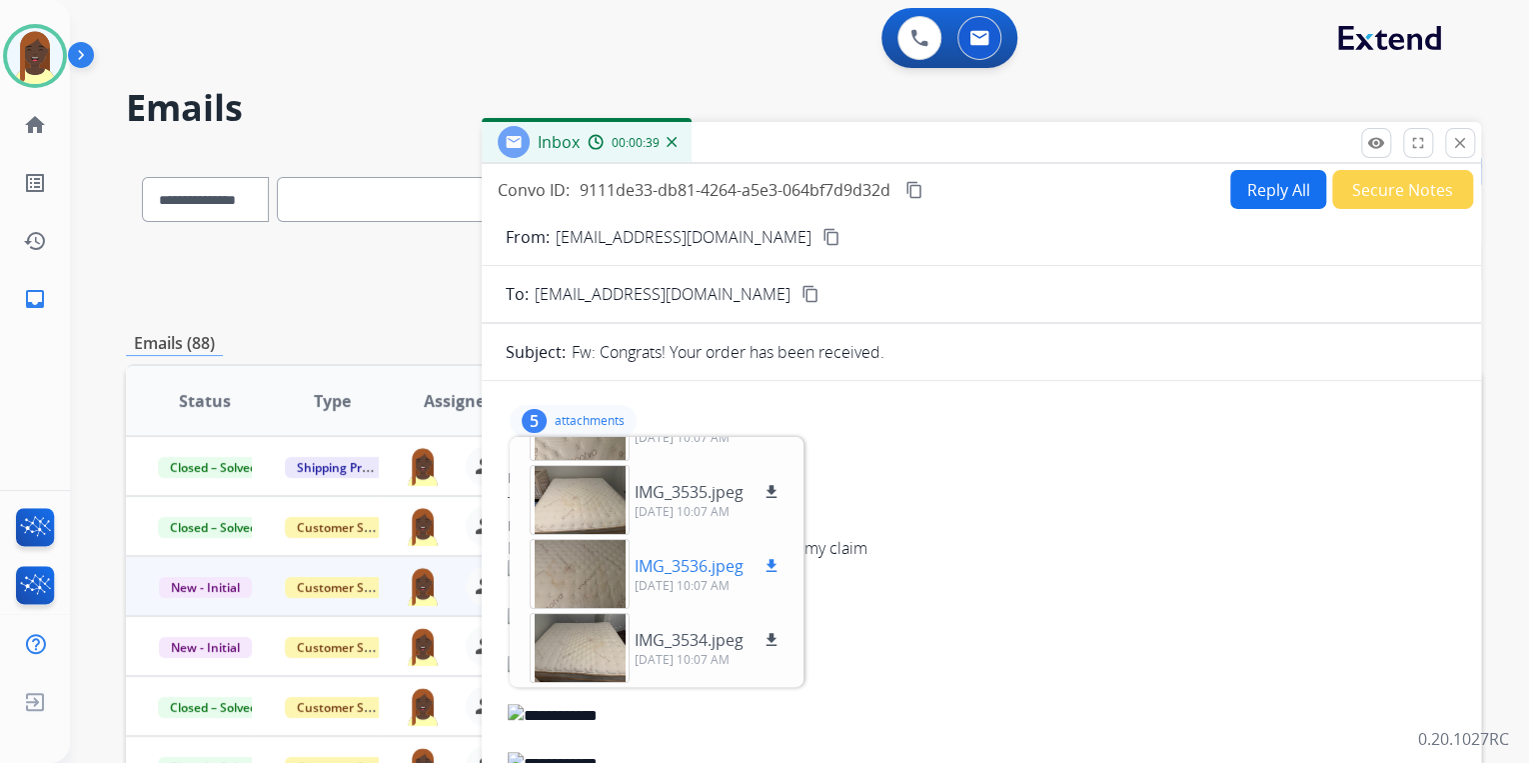
click at [768, 560] on mat-icon "download" at bounding box center [772, 566] width 18 height 18
click at [772, 640] on mat-icon "download" at bounding box center [772, 640] width 18 height 18
click at [1161, 632] on div at bounding box center [982, 644] width 948 height 24
click at [823, 239] on mat-icon "content_copy" at bounding box center [832, 237] width 18 height 18
click at [823, 237] on mat-icon "content_copy" at bounding box center [832, 237] width 18 height 18
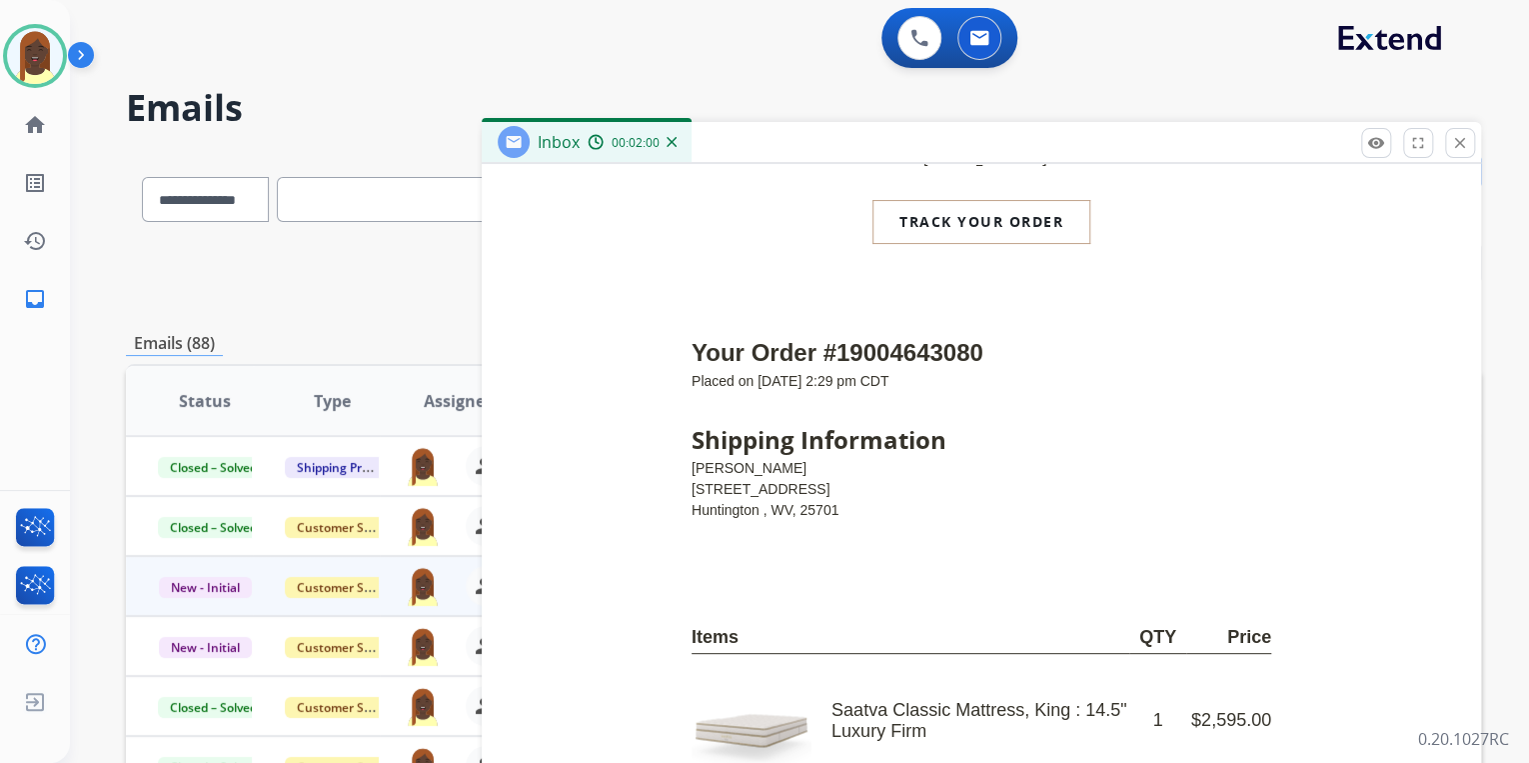
scroll to position [1359, 0]
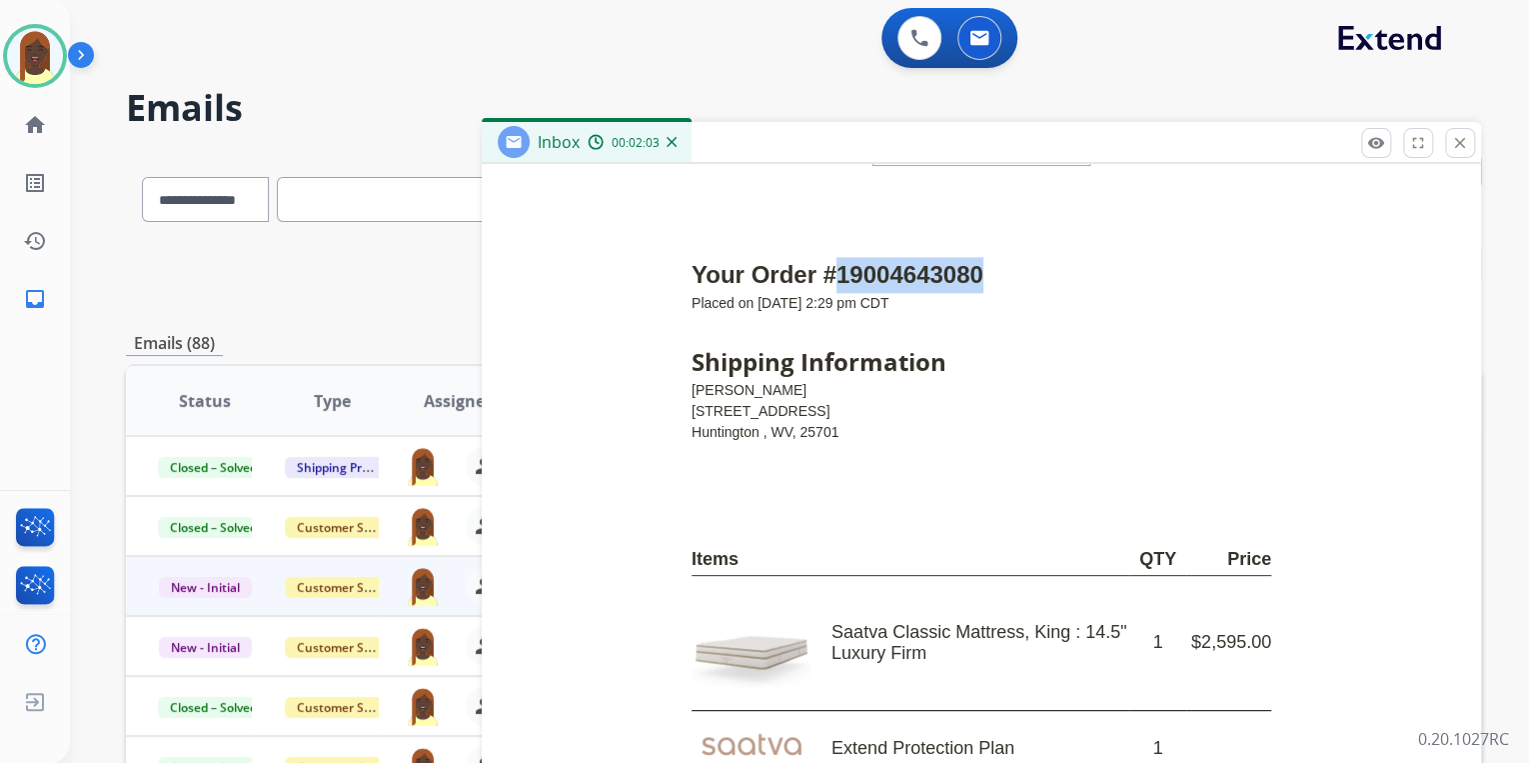
drag, startPoint x: 944, startPoint y: 251, endPoint x: 829, endPoint y: 262, distance: 115.5
click at [829, 262] on td "Your Order #19004643080" at bounding box center [982, 275] width 580 height 36
drag, startPoint x: 829, startPoint y: 262, endPoint x: 898, endPoint y: 256, distance: 69.2
copy td "19004643080"
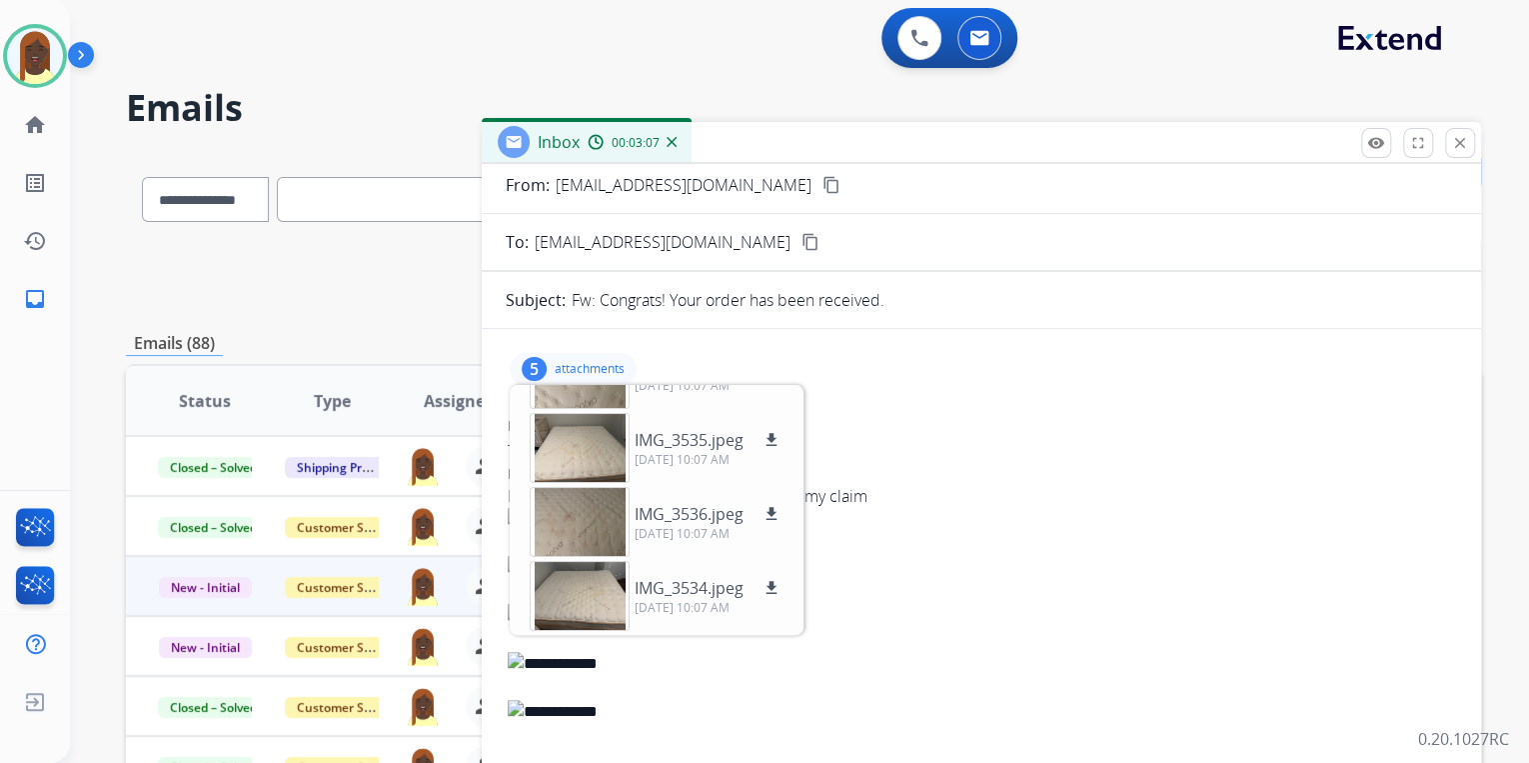
scroll to position [0, 0]
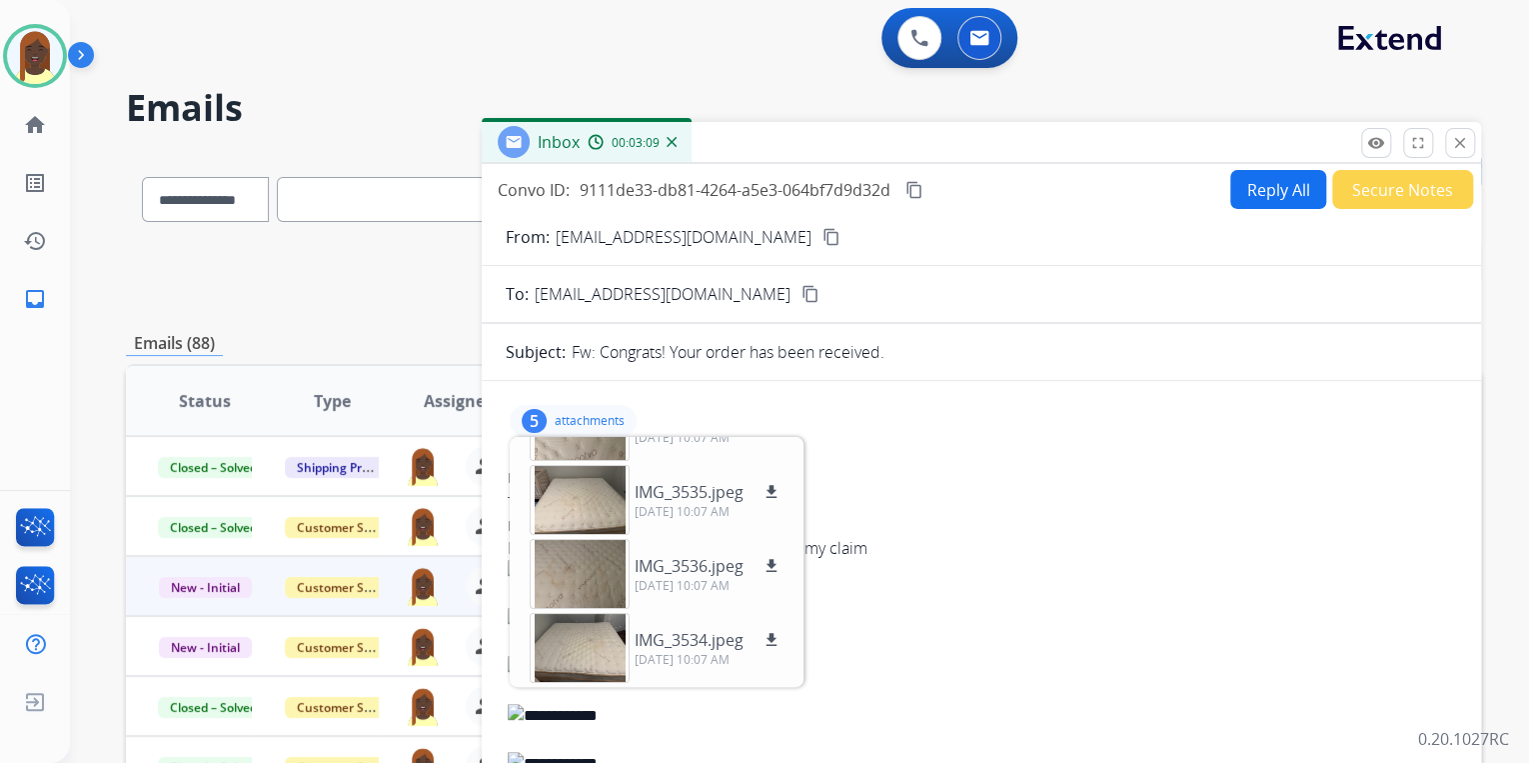
click at [1246, 194] on button "Reply All" at bounding box center [1278, 189] width 96 height 39
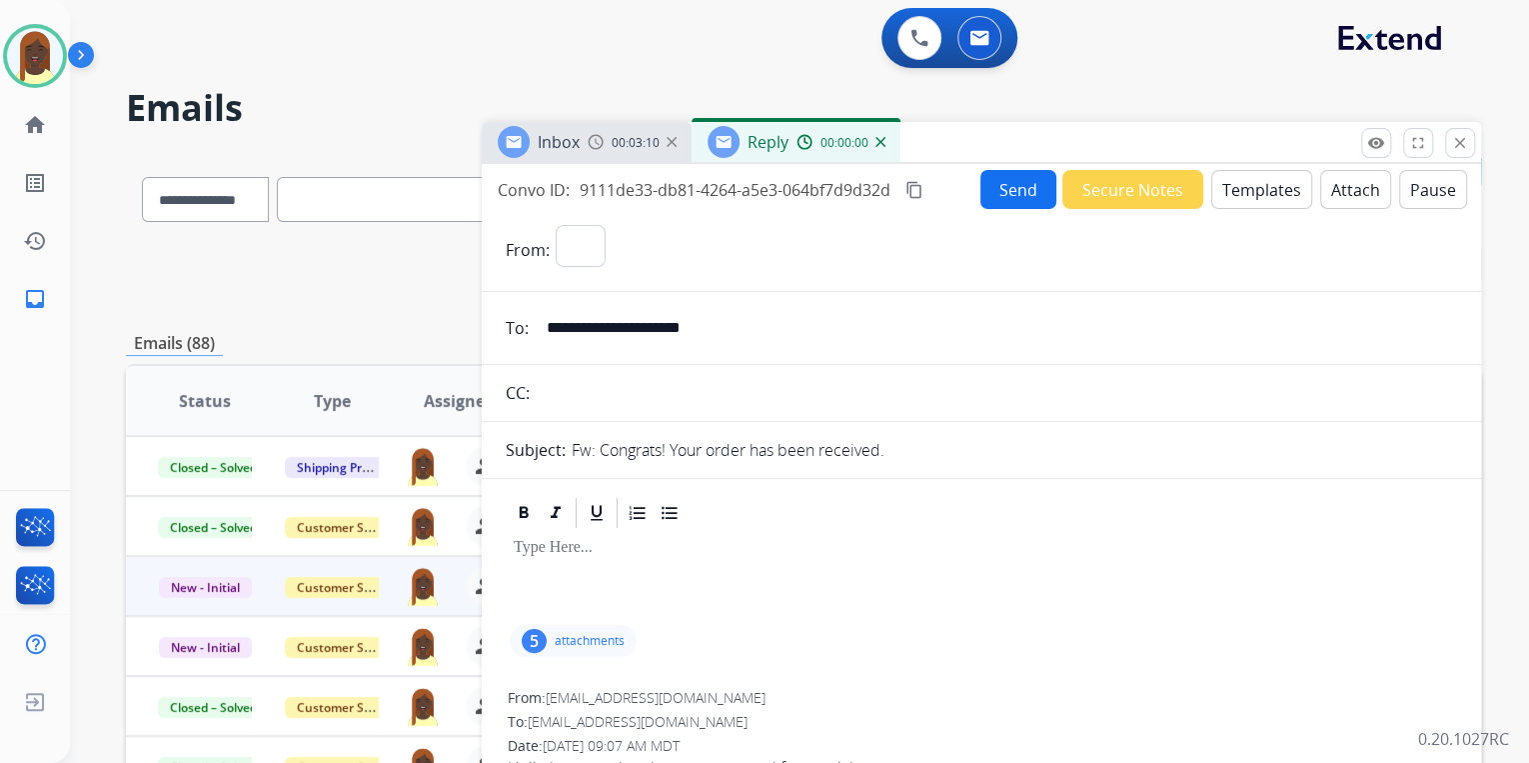
select select "**********"
click at [1247, 181] on button "Templates" at bounding box center [1261, 189] width 101 height 39
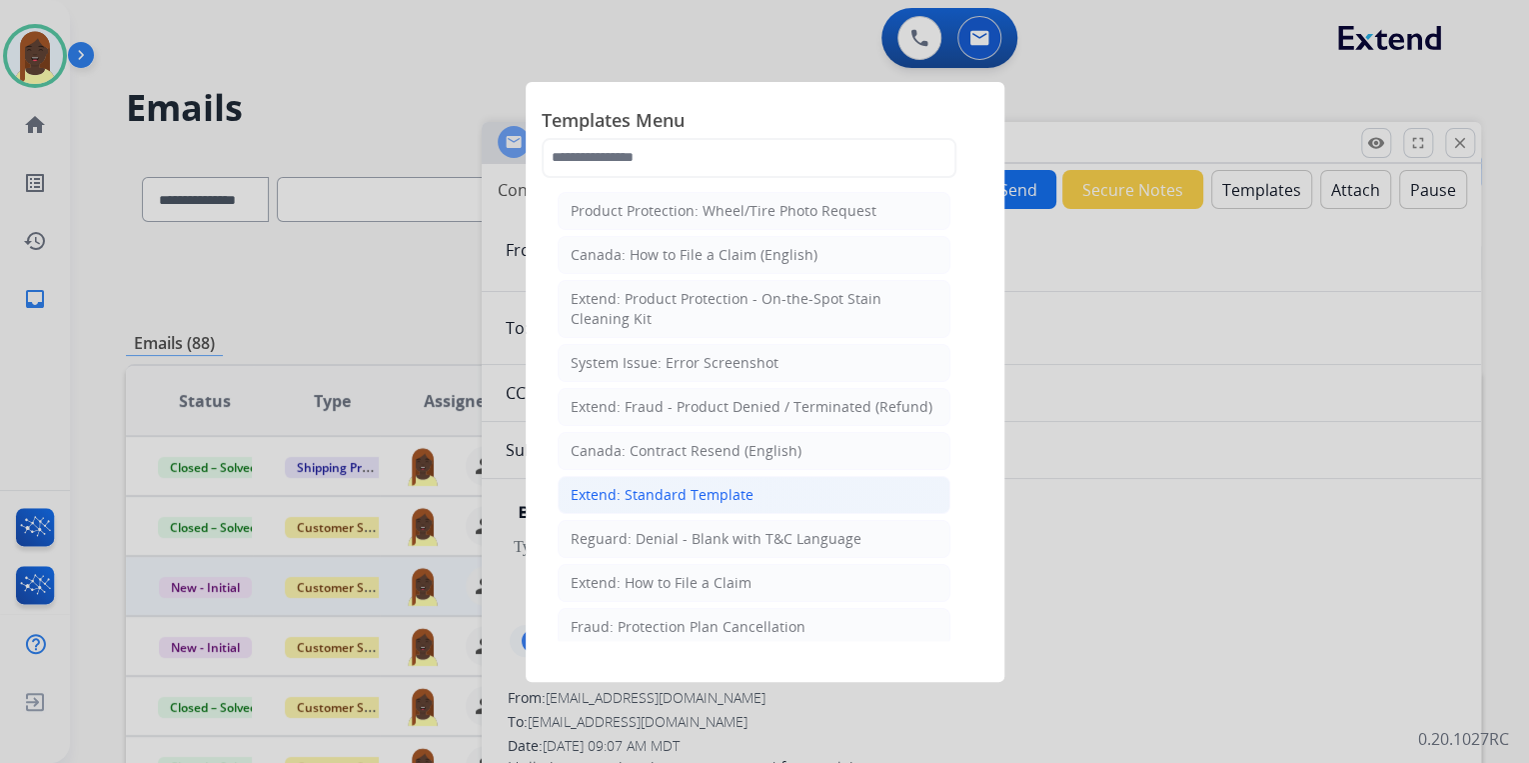
click at [688, 486] on div "Extend: Standard Template" at bounding box center [662, 495] width 183 height 20
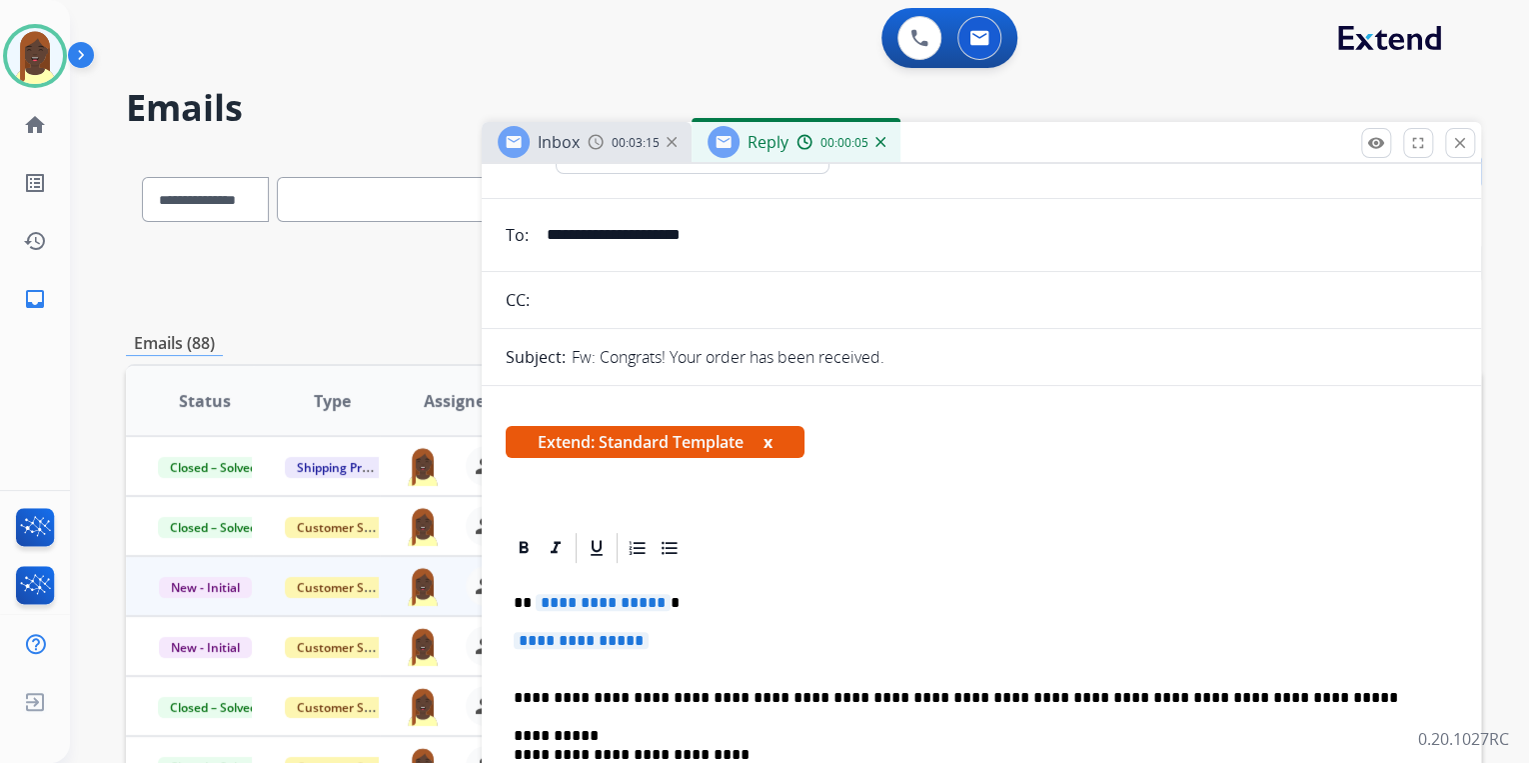
scroll to position [240, 0]
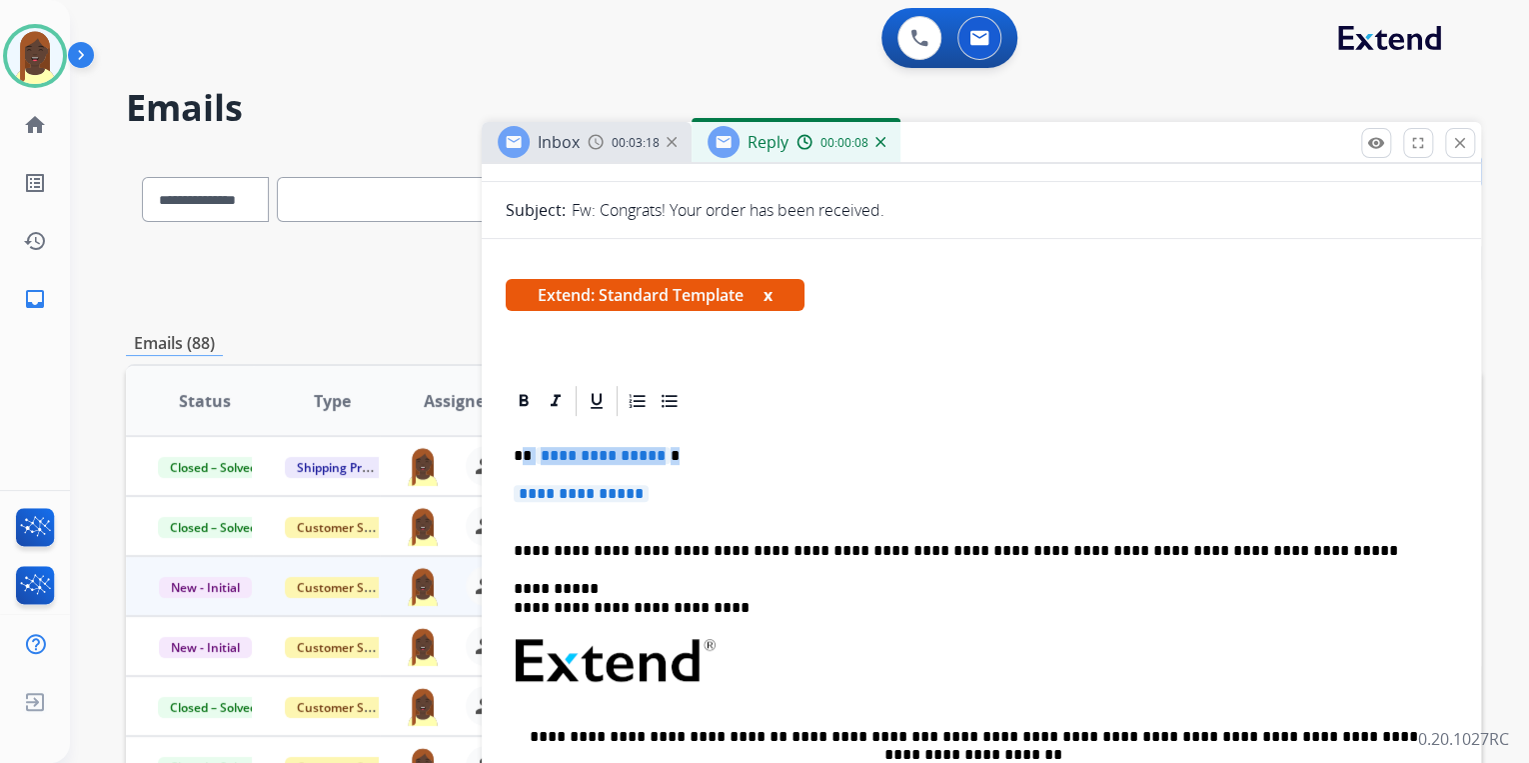
drag, startPoint x: 522, startPoint y: 456, endPoint x: 704, endPoint y: 500, distance: 187.2
click at [704, 500] on div "**********" at bounding box center [982, 708] width 952 height 578
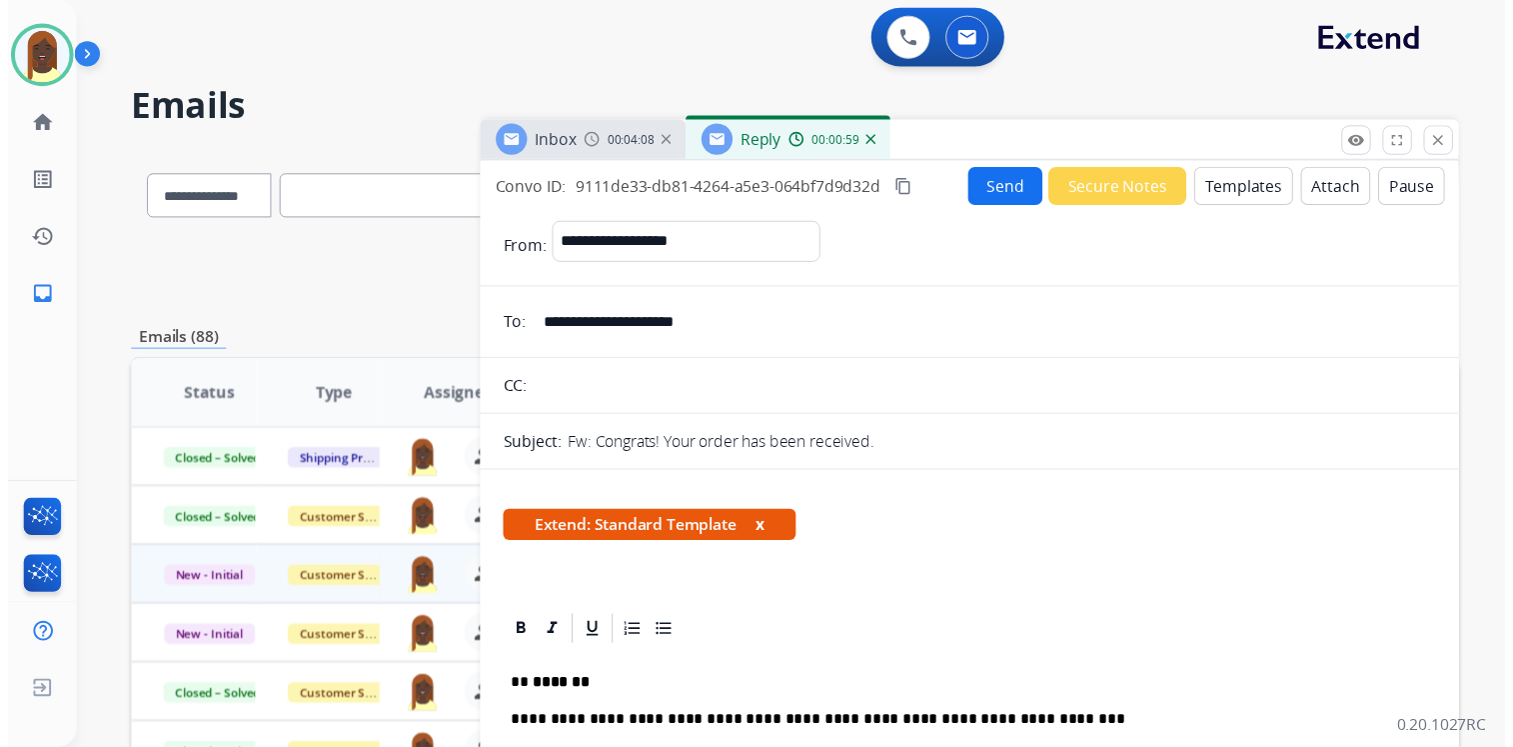
scroll to position [0, 0]
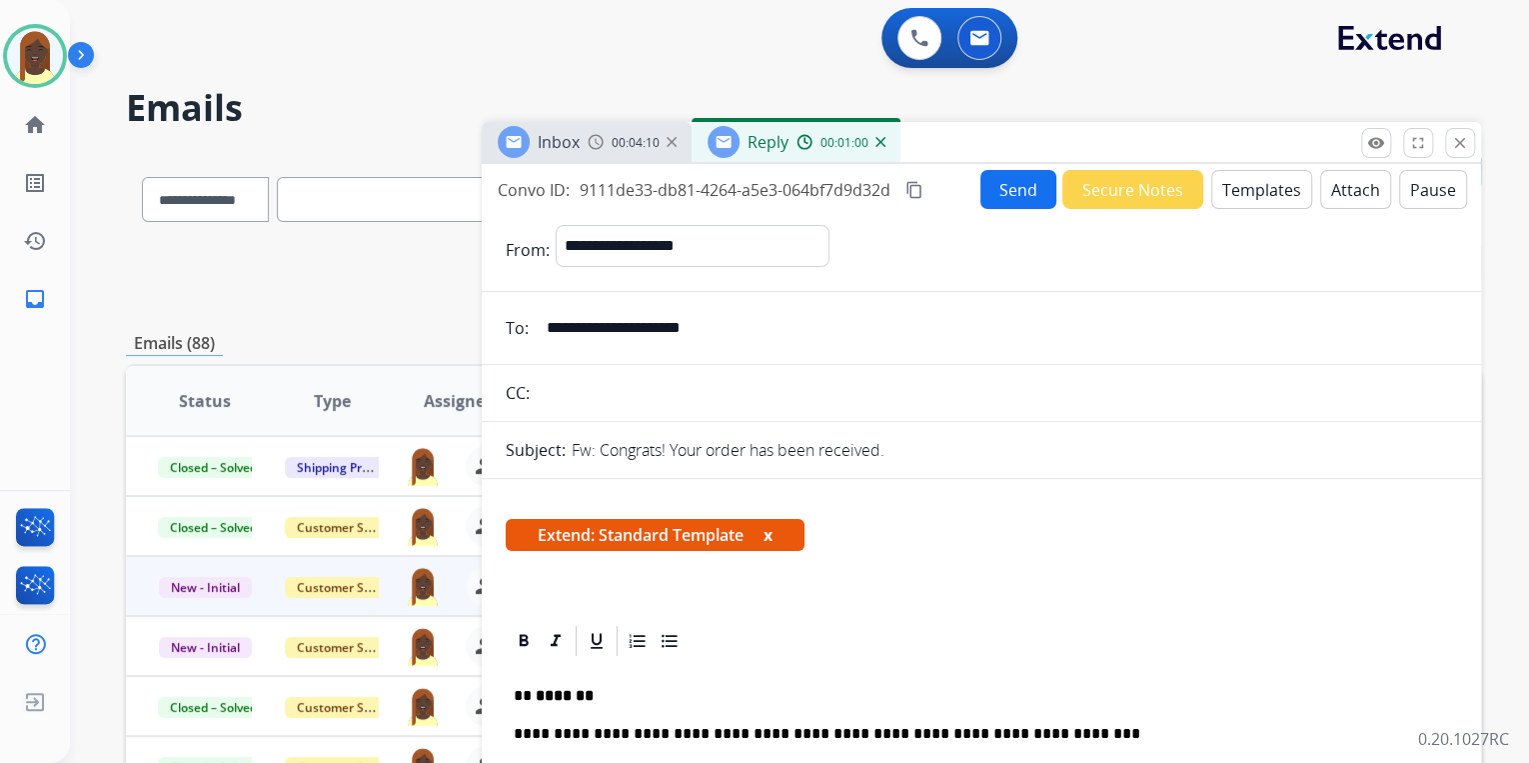
click at [1013, 200] on button "Send" at bounding box center [1019, 189] width 76 height 39
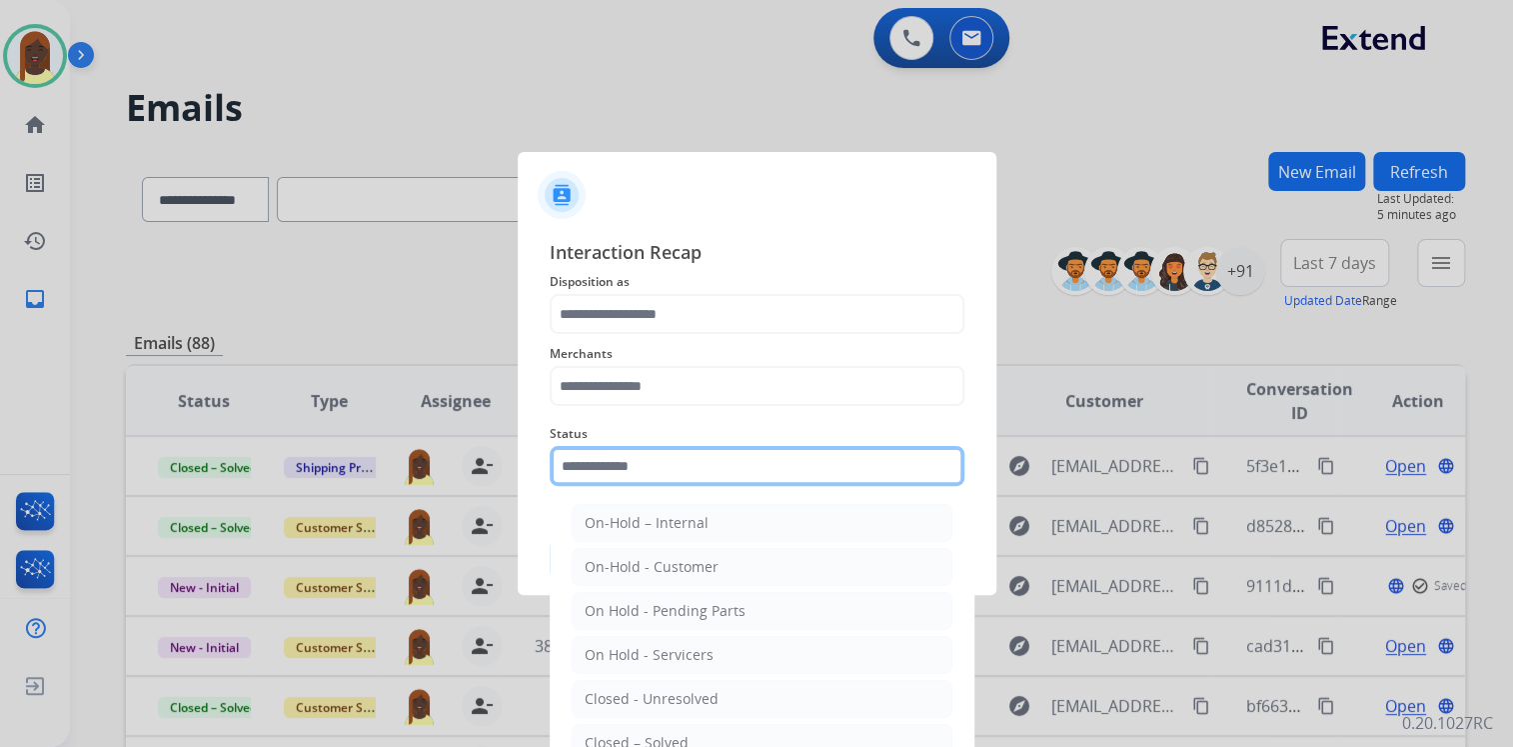
click at [668, 476] on input "text" at bounding box center [757, 466] width 415 height 40
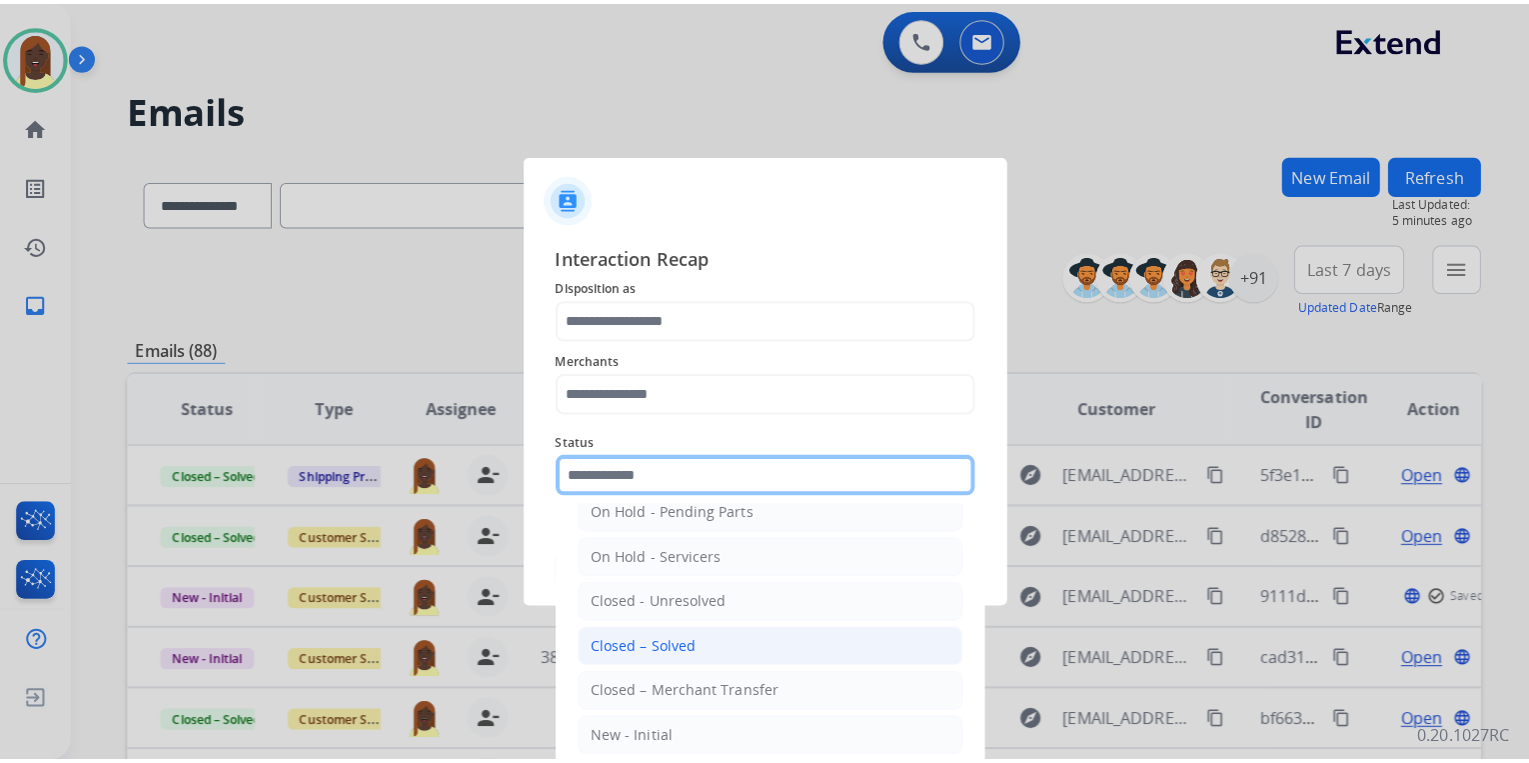
scroll to position [116, 0]
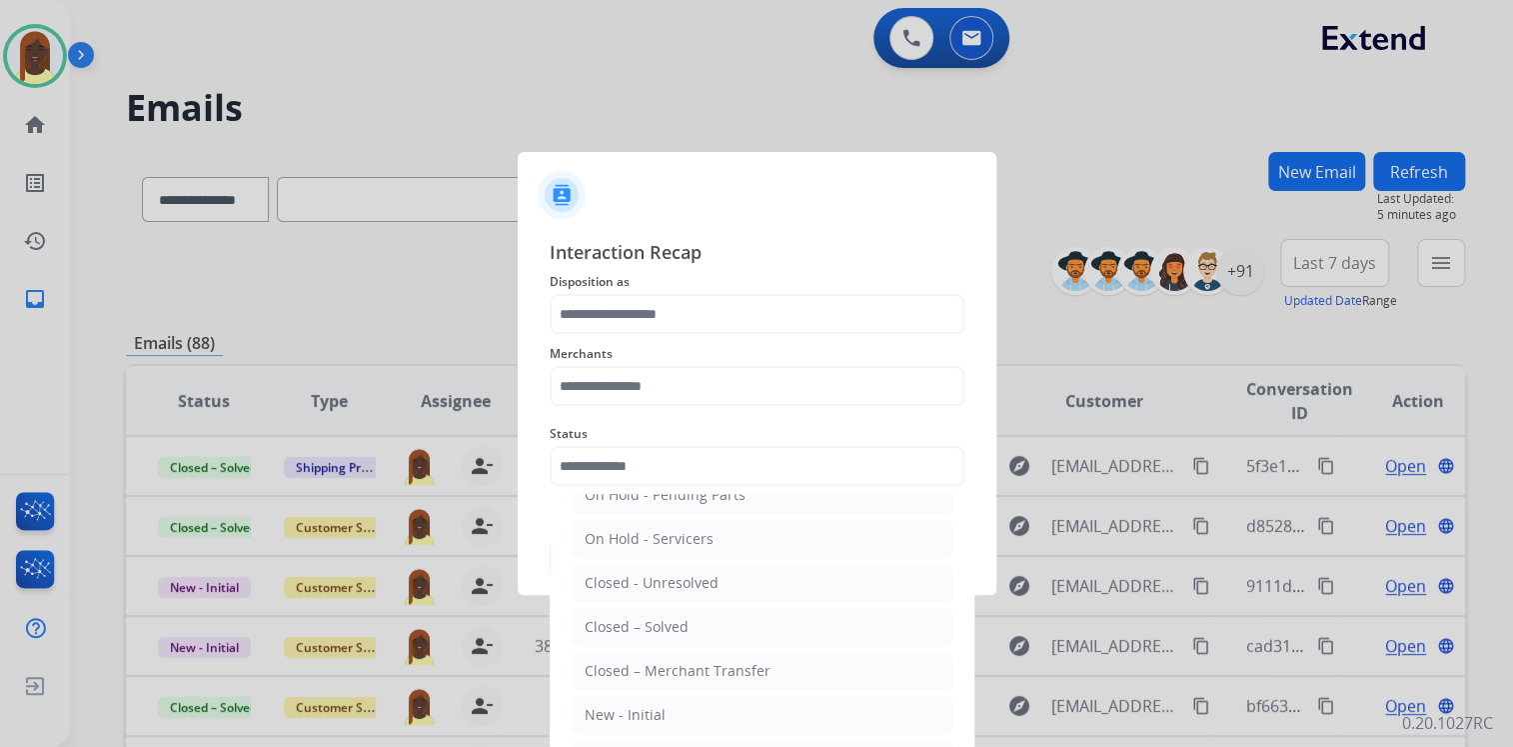
drag, startPoint x: 708, startPoint y: 620, endPoint x: 681, endPoint y: 545, distance: 79.7
click at [707, 620] on li "Closed – Solved" at bounding box center [762, 627] width 381 height 38
type input "**********"
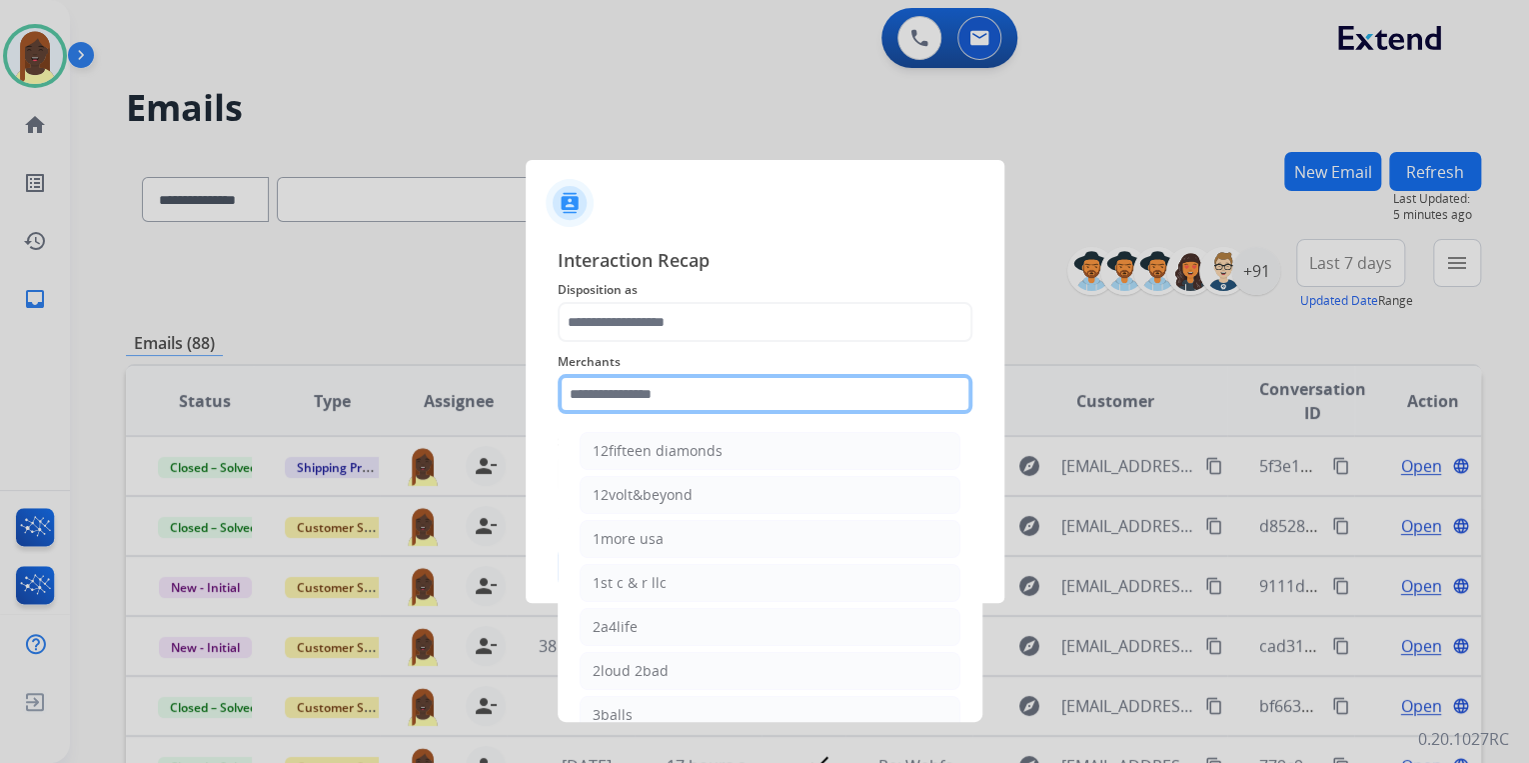
click at [618, 388] on input "text" at bounding box center [765, 394] width 415 height 40
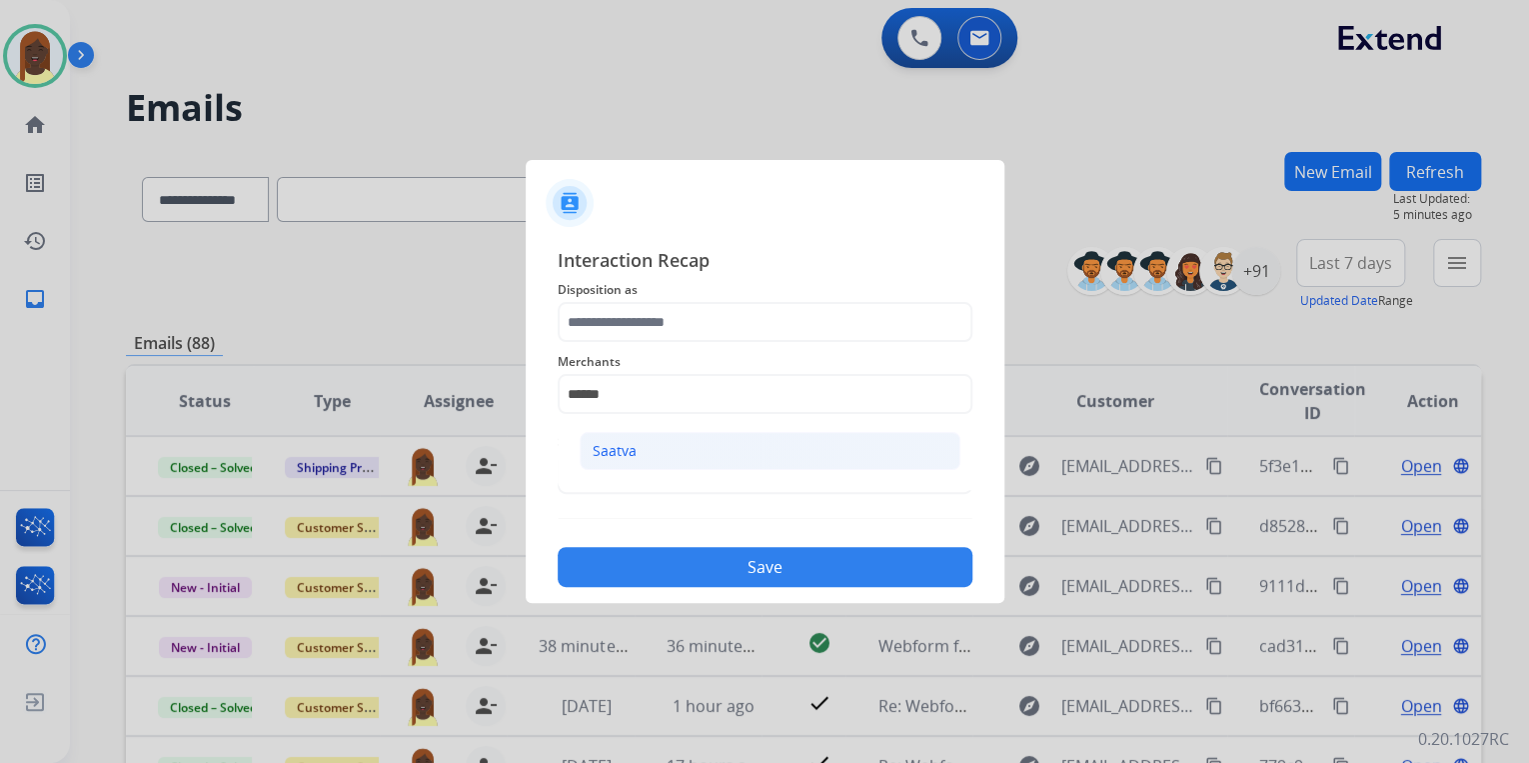
click at [620, 447] on div "Saatva" at bounding box center [615, 451] width 44 height 20
type input "******"
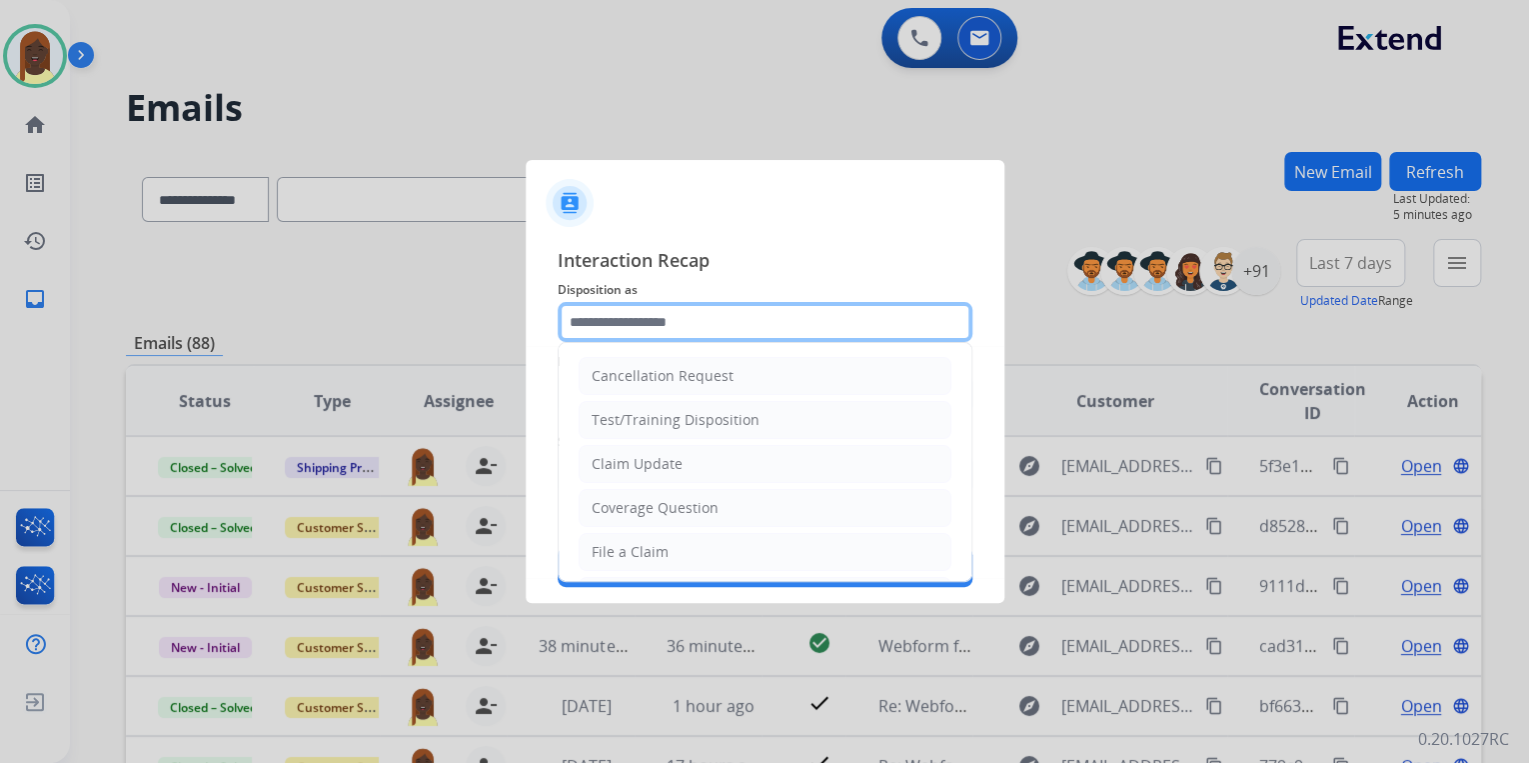
click at [631, 324] on input "text" at bounding box center [765, 322] width 415 height 40
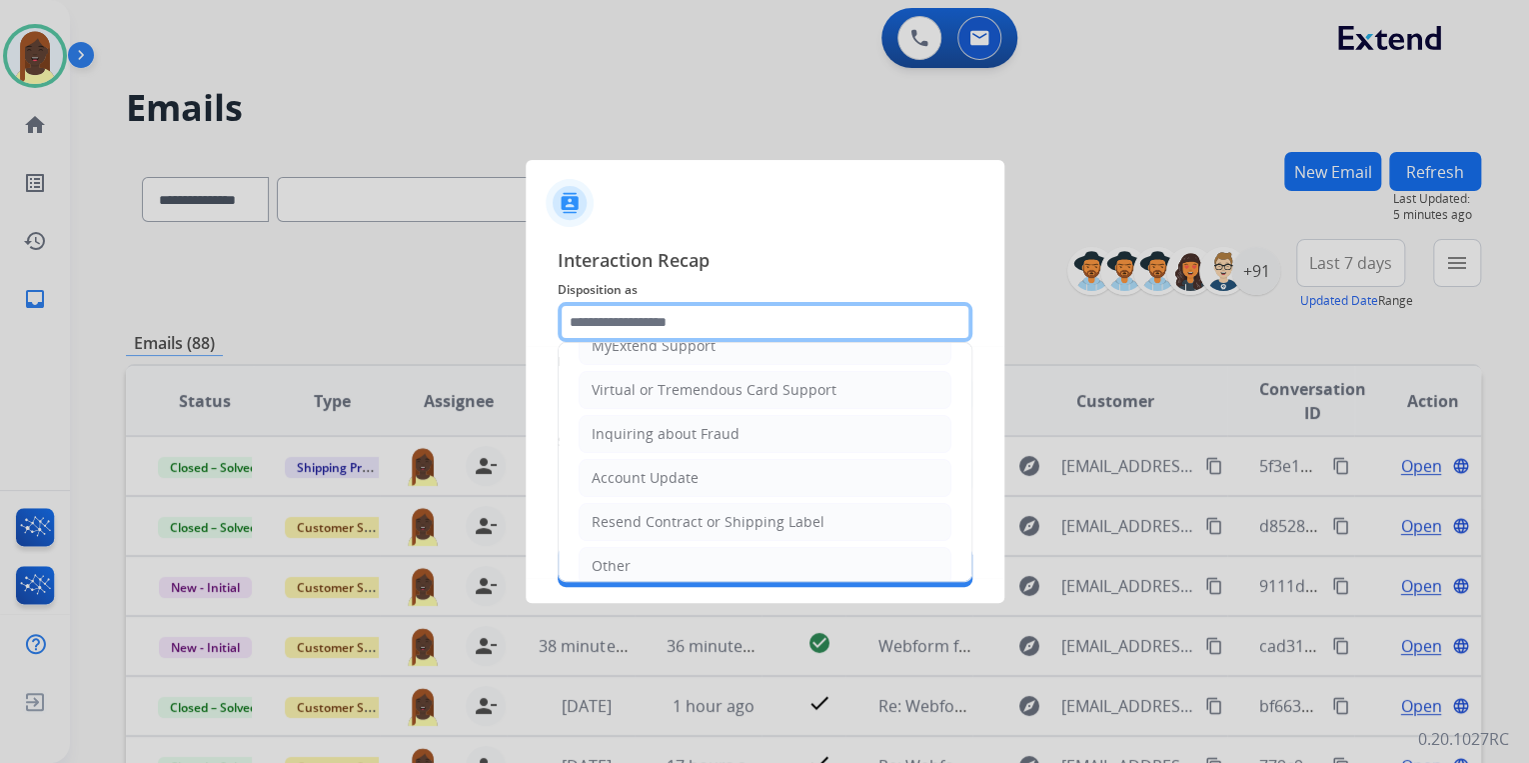
scroll to position [306, 0]
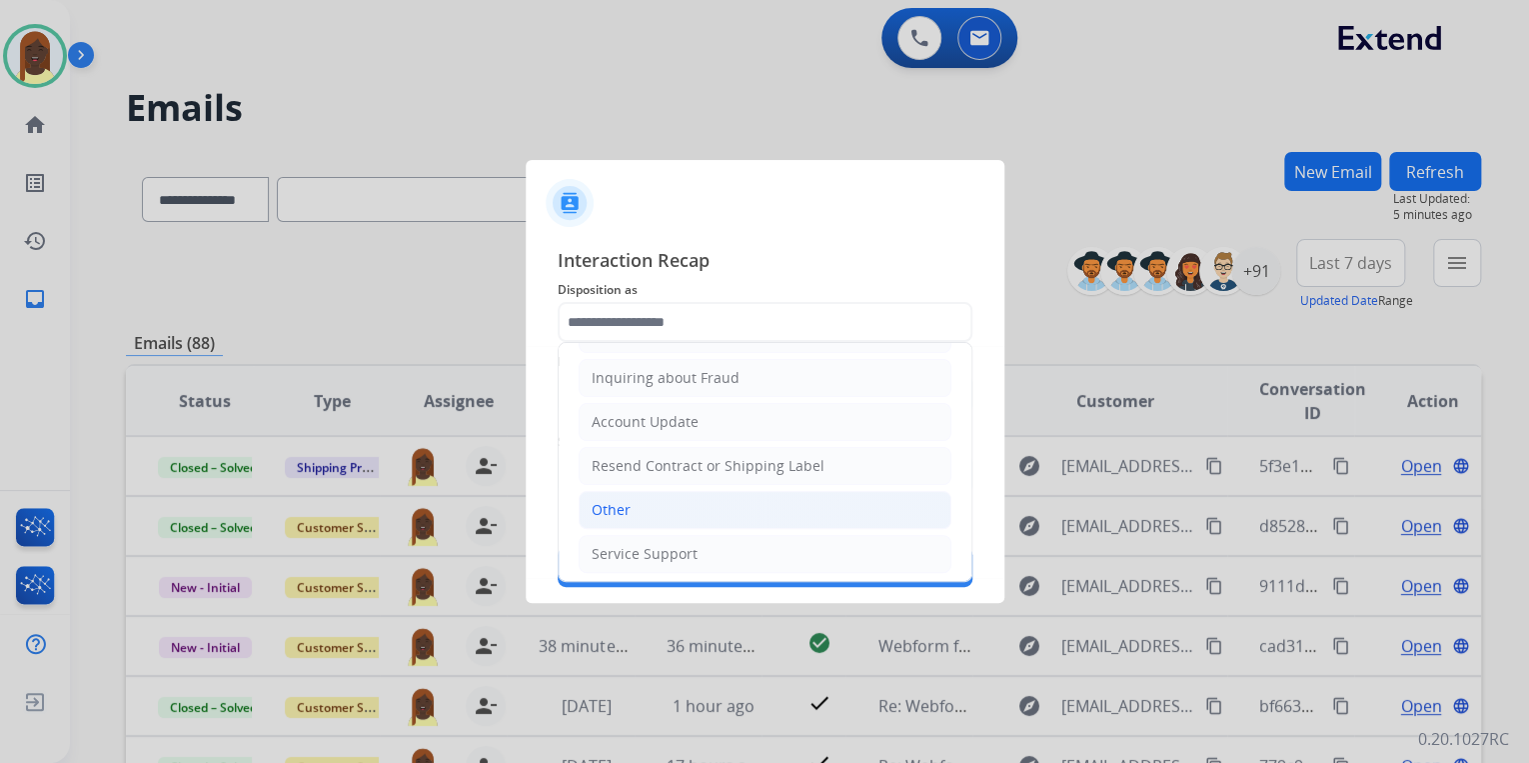
click at [654, 506] on li "Other" at bounding box center [765, 510] width 373 height 38
type input "*****"
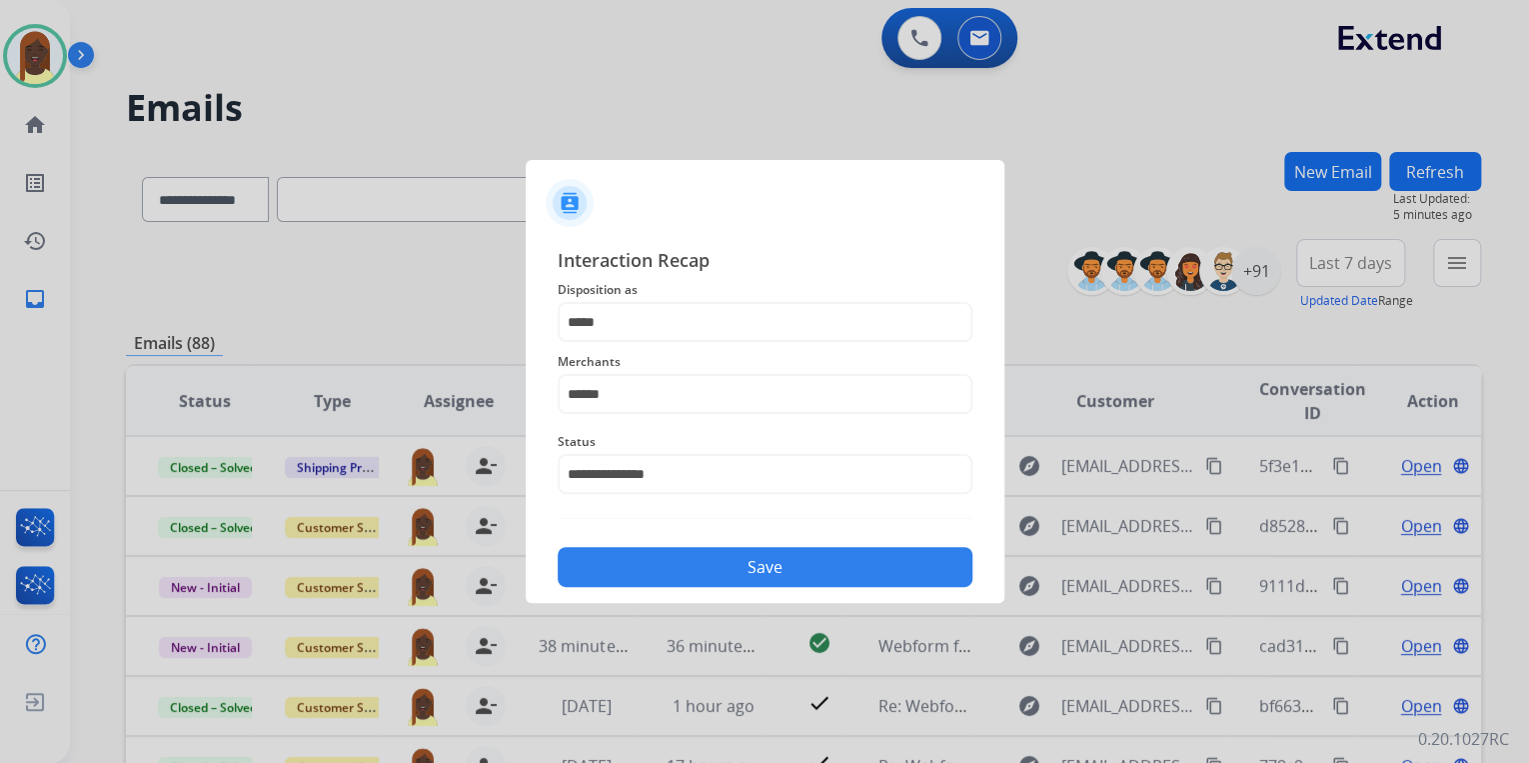
click at [759, 573] on button "Save" at bounding box center [765, 567] width 415 height 40
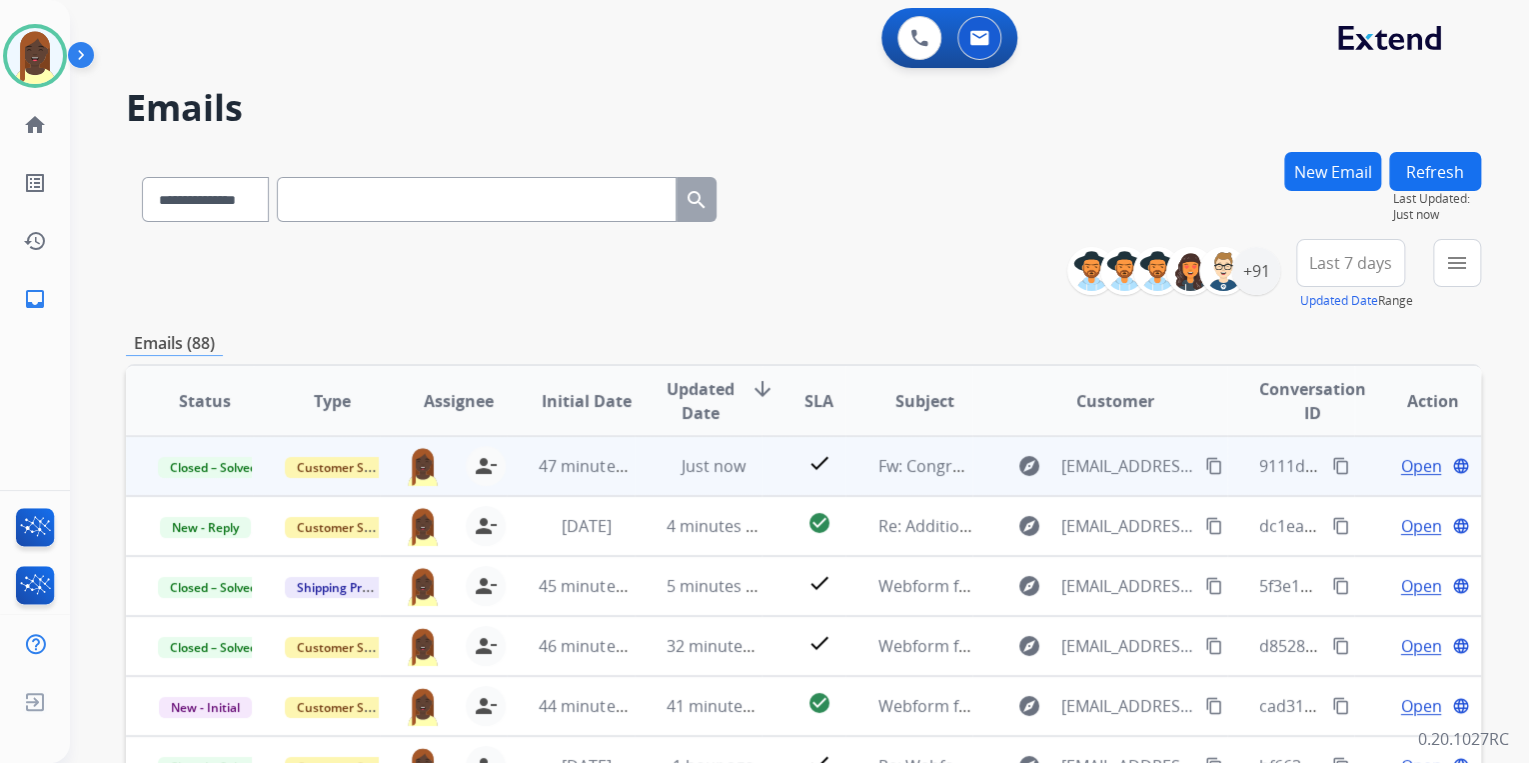
click at [1406, 466] on span "Open" at bounding box center [1420, 466] width 41 height 24
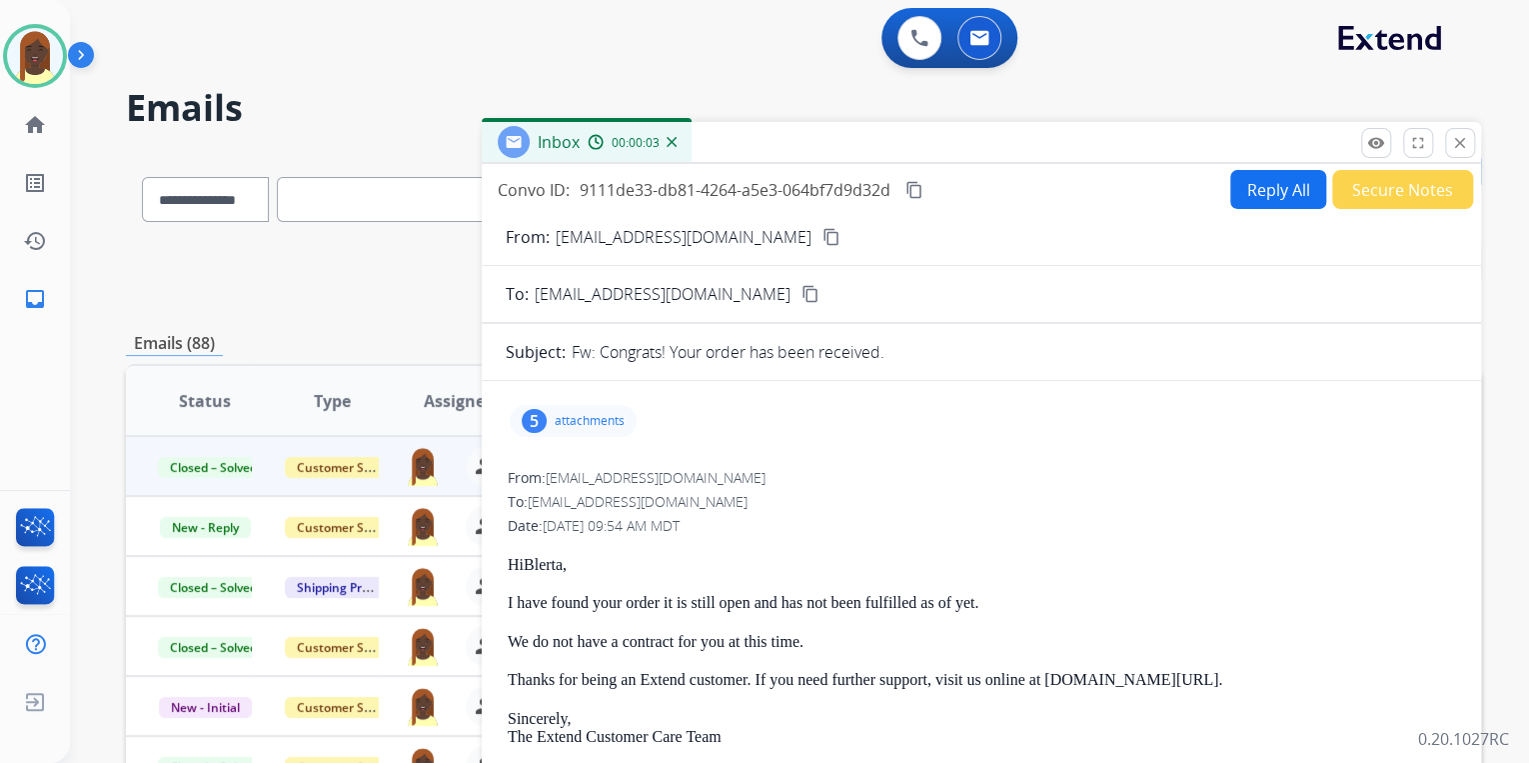
click at [1235, 508] on div "To: [EMAIL_ADDRESS][DOMAIN_NAME]" at bounding box center [982, 502] width 948 height 20
click at [1007, 483] on div "From: [EMAIL_ADDRESS][DOMAIN_NAME] No specific user match" at bounding box center [982, 478] width 948 height 20
click at [1454, 147] on mat-icon "close" at bounding box center [1460, 143] width 18 height 18
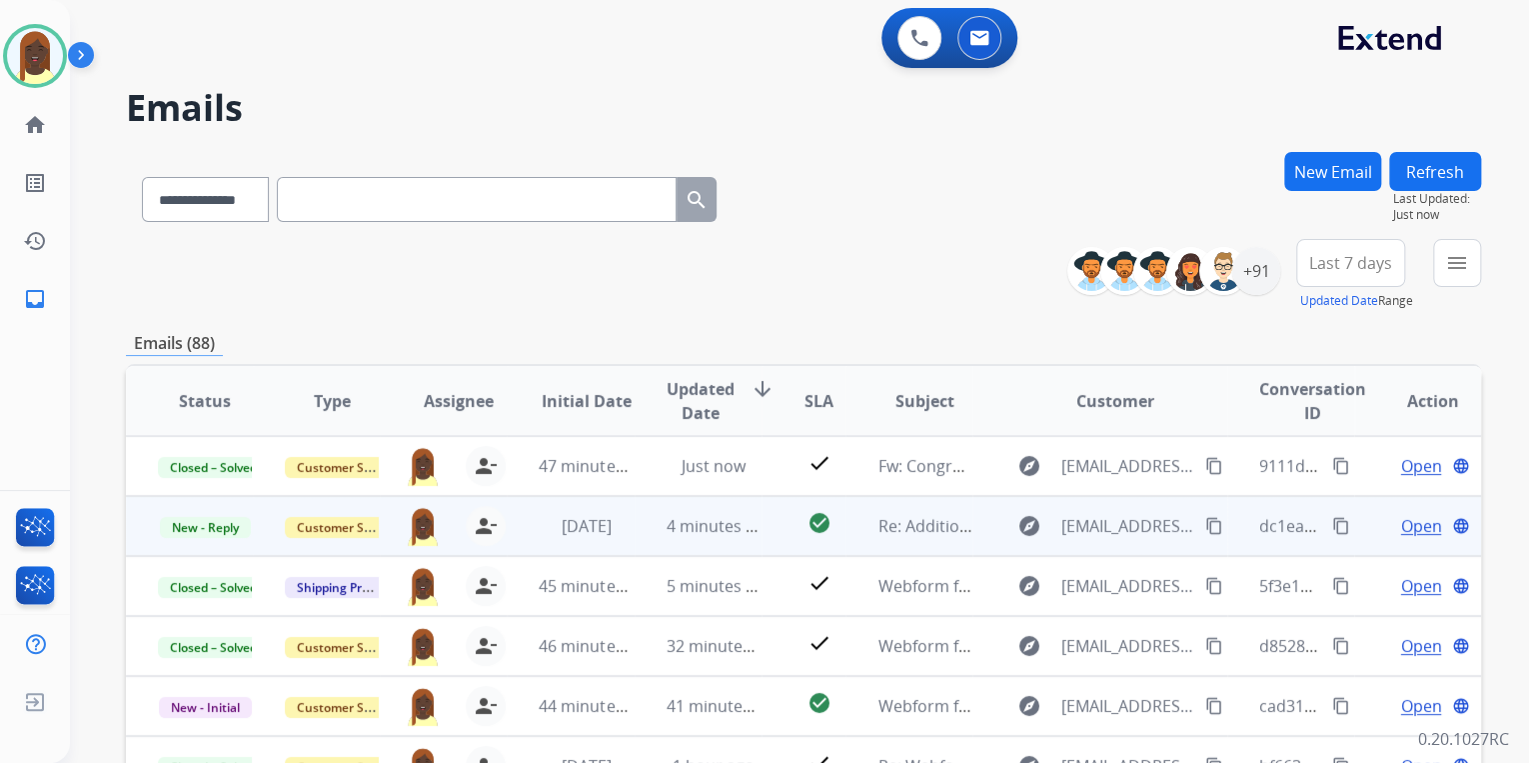
click at [1332, 524] on mat-icon "content_copy" at bounding box center [1341, 526] width 18 height 18
click at [1407, 526] on span "Open" at bounding box center [1420, 526] width 41 height 24
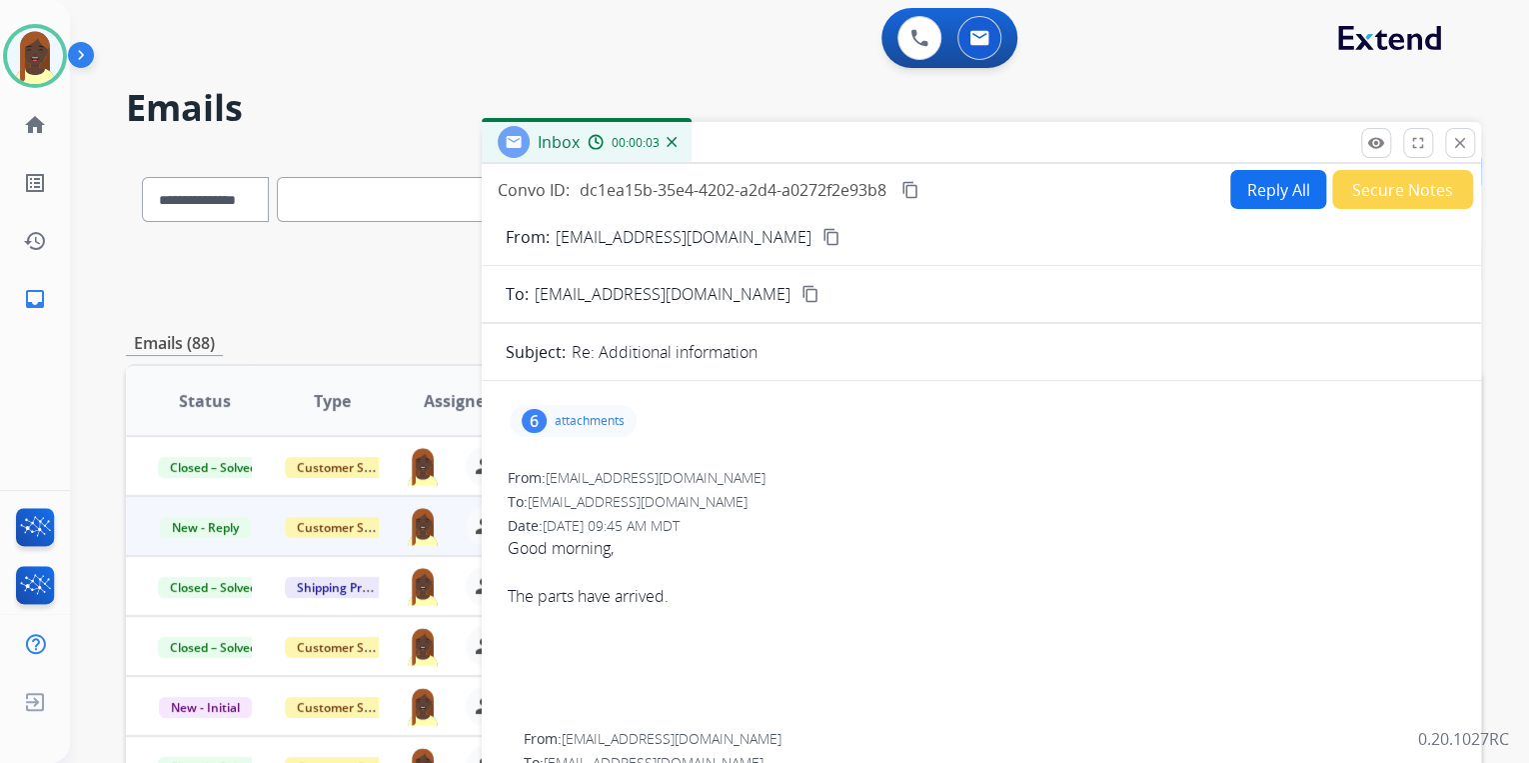
drag, startPoint x: 504, startPoint y: 543, endPoint x: 680, endPoint y: 599, distance: 184.6
drag, startPoint x: 680, startPoint y: 599, endPoint x: 579, endPoint y: 548, distance: 113.1
copy span "Good morning, The parts have arrived."
click at [823, 234] on mat-icon "content_copy" at bounding box center [832, 237] width 18 height 18
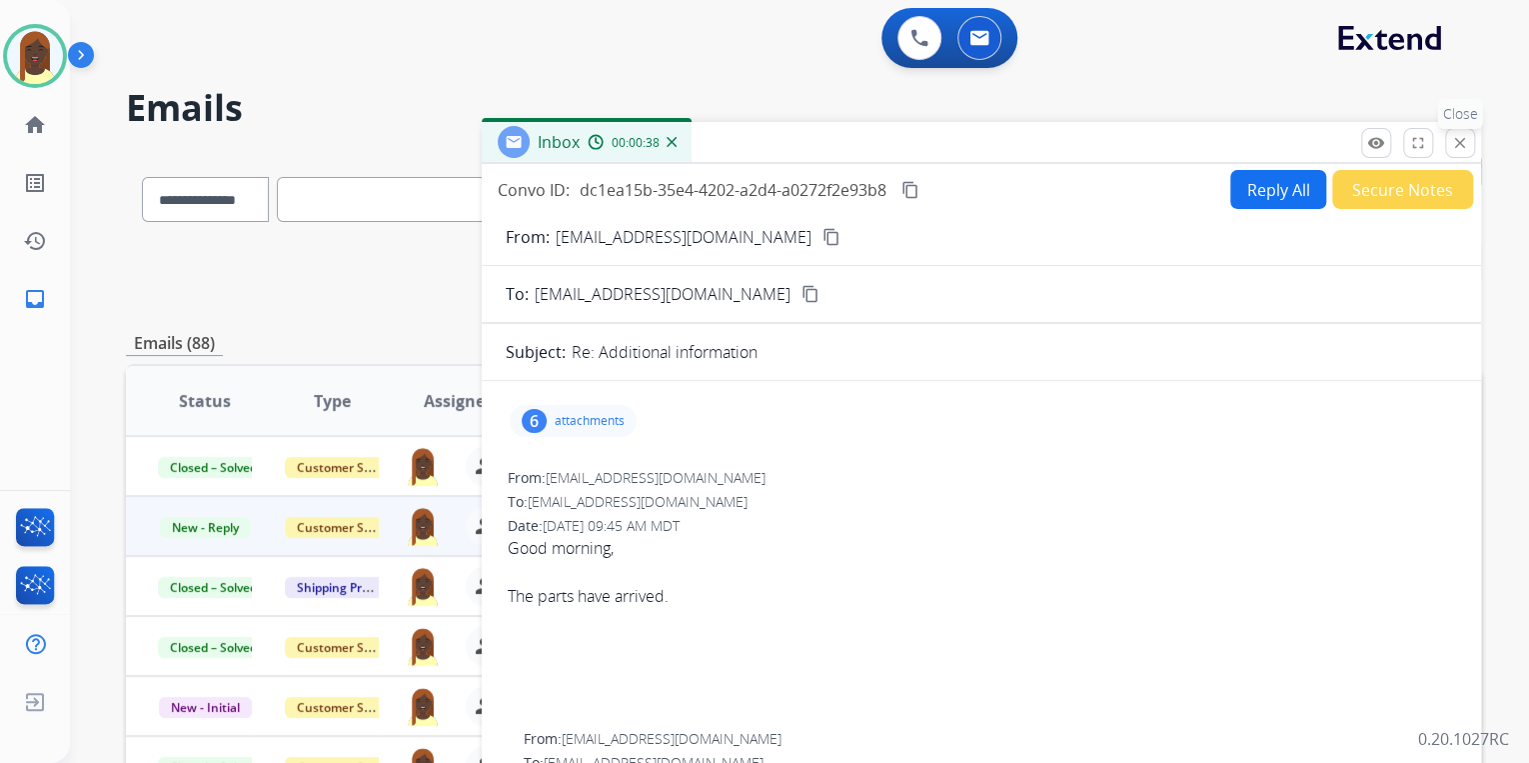
click at [1461, 150] on mat-icon "close" at bounding box center [1460, 143] width 18 height 18
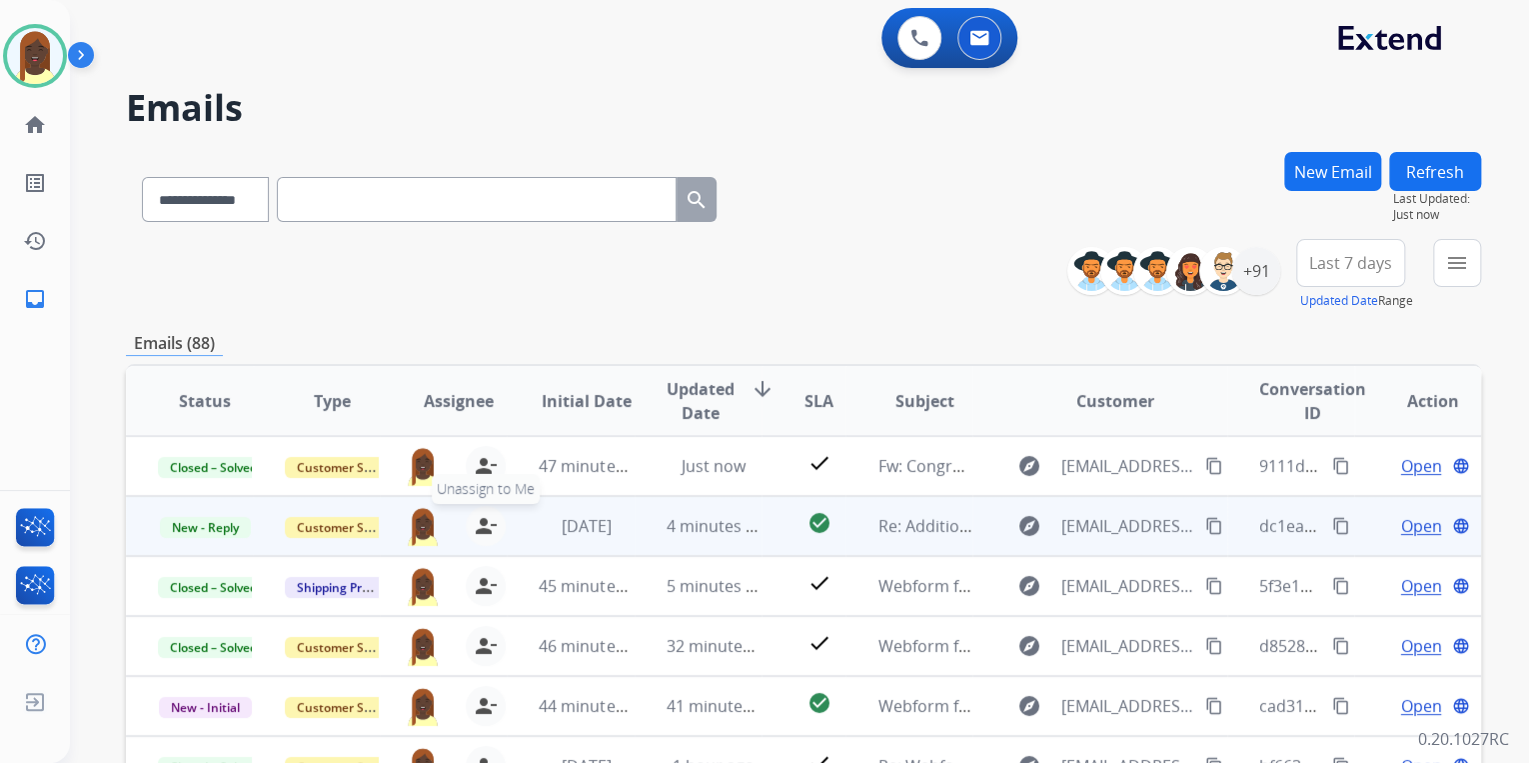
click at [478, 528] on mat-icon "person_remove" at bounding box center [486, 526] width 24 height 24
click at [422, 526] on span "+" at bounding box center [423, 526] width 9 height 24
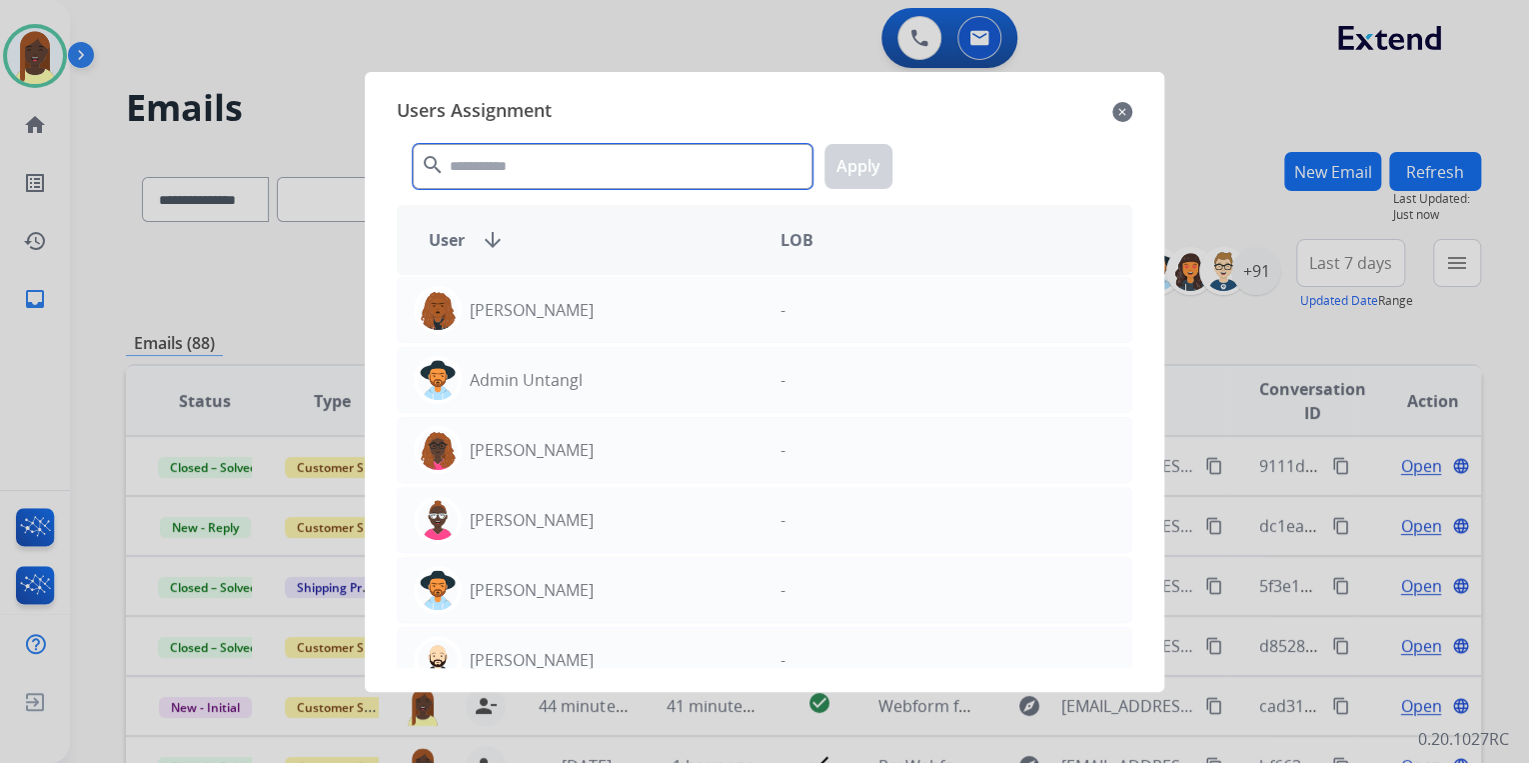
click at [519, 166] on input "text" at bounding box center [613, 166] width 400 height 45
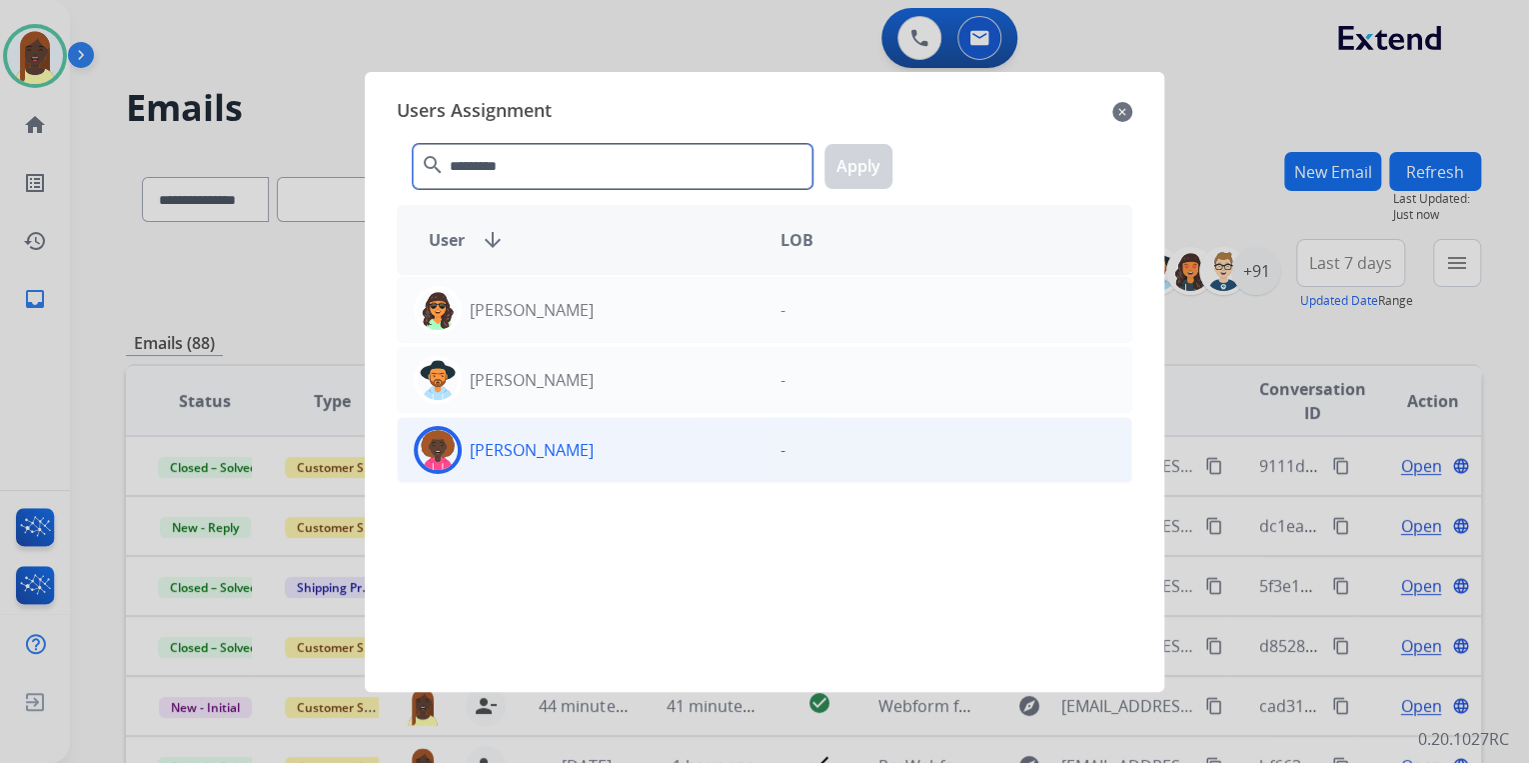
type input "*********"
click at [623, 442] on div "[PERSON_NAME]" at bounding box center [581, 450] width 367 height 48
click at [864, 163] on button "Apply" at bounding box center [859, 166] width 68 height 45
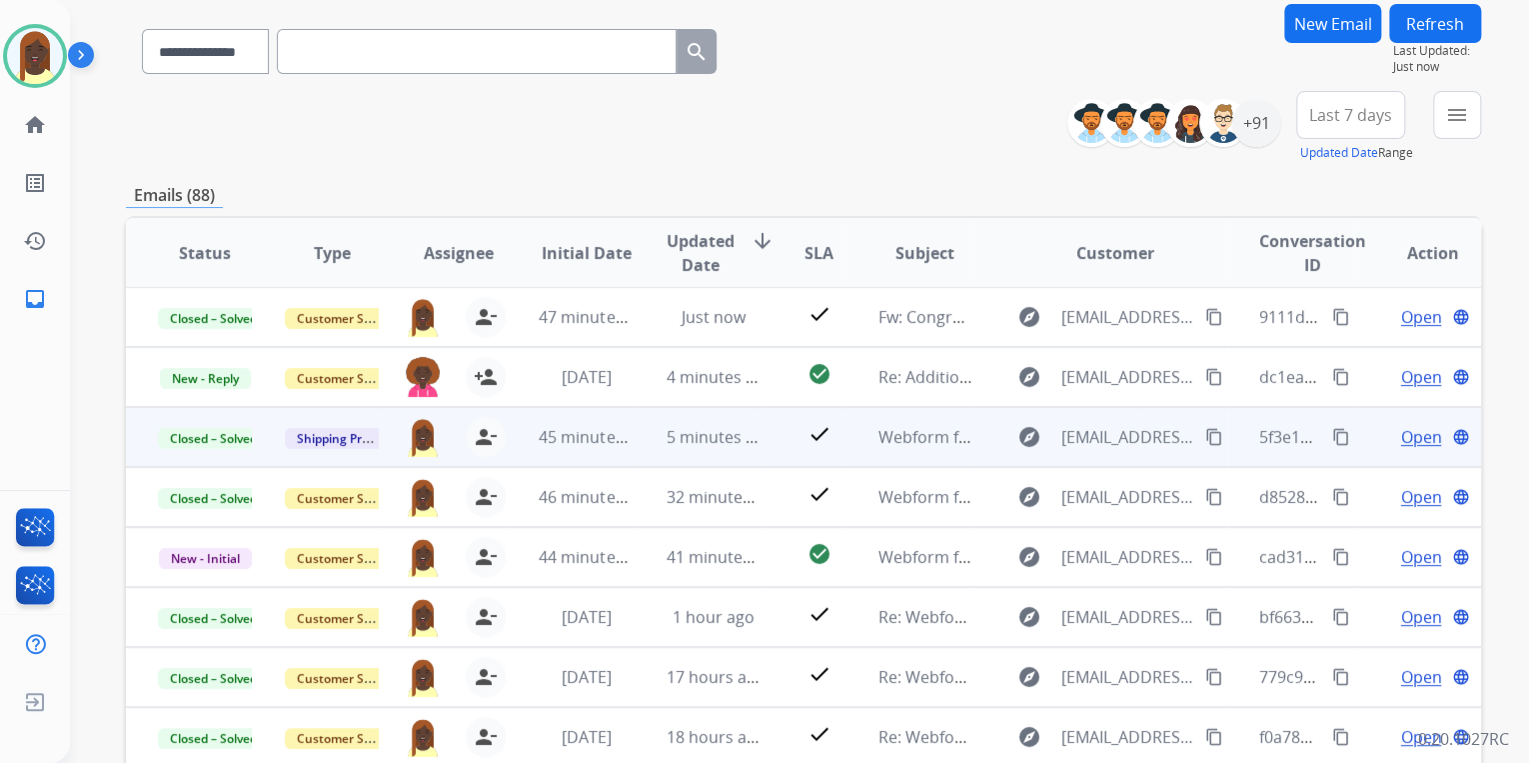
scroll to position [160, 0]
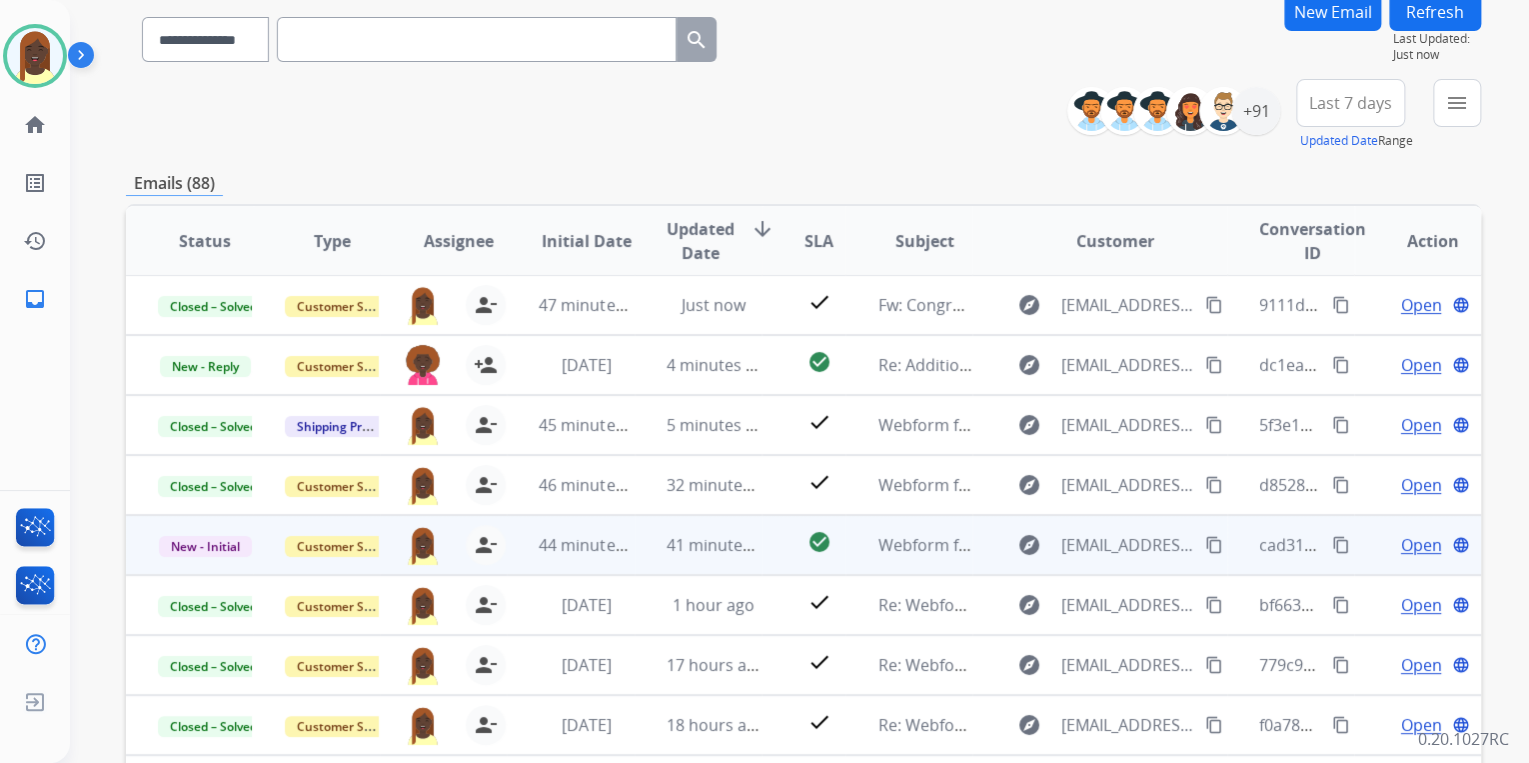
click at [1205, 544] on mat-icon "content_copy" at bounding box center [1214, 545] width 18 height 18
click at [1332, 540] on mat-icon "content_copy" at bounding box center [1341, 545] width 18 height 18
click at [1407, 548] on span "Open" at bounding box center [1420, 545] width 41 height 24
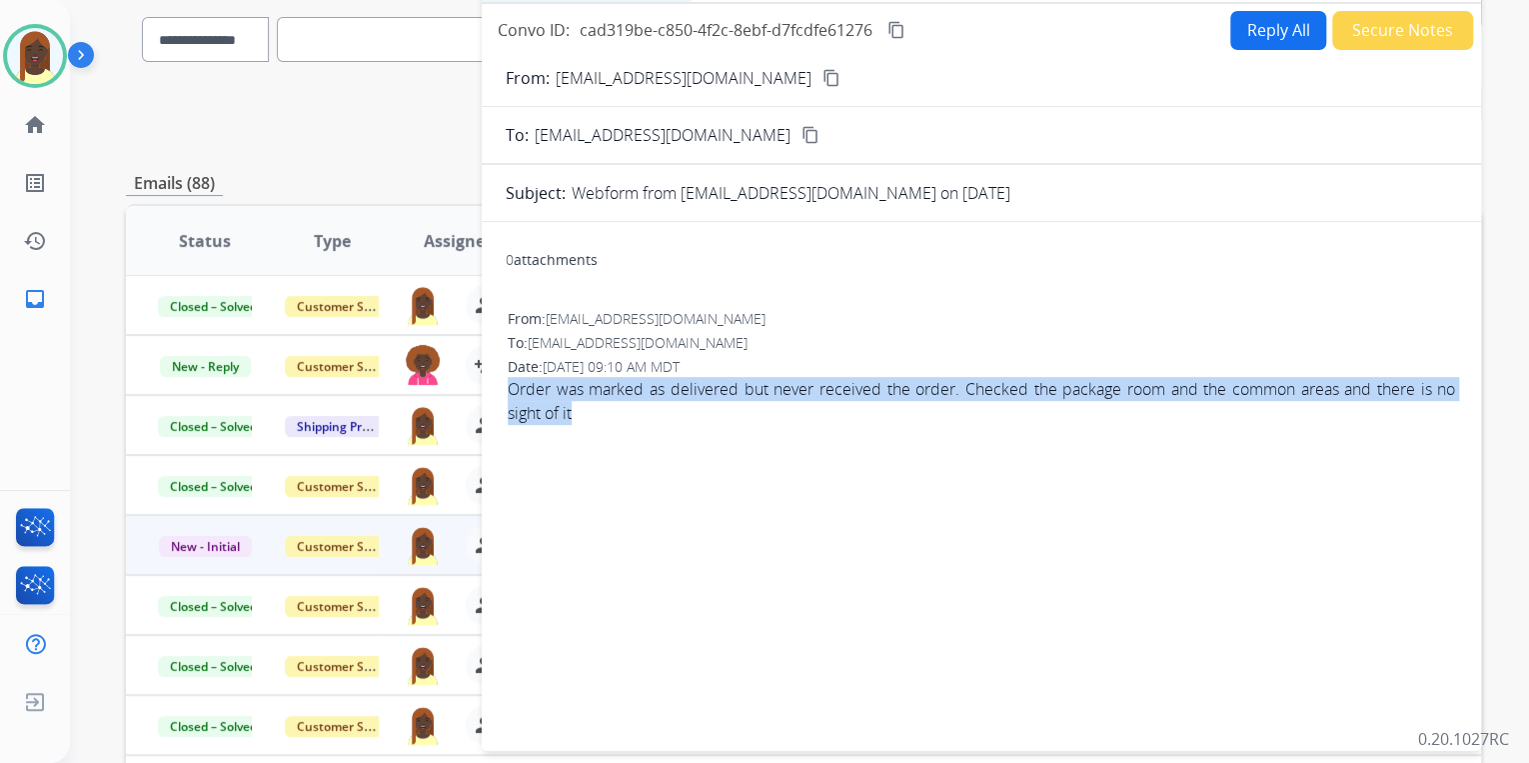
drag, startPoint x: 506, startPoint y: 384, endPoint x: 575, endPoint y: 416, distance: 76.0
click at [575, 416] on div "From: [EMAIL_ADDRESS][DOMAIN_NAME] To: [EMAIL_ADDRESS][DOMAIN_NAME] Date: [DATE…" at bounding box center [982, 375] width 952 height 136
copy span "Order was marked as delivered but never received the order. Checked the package…"
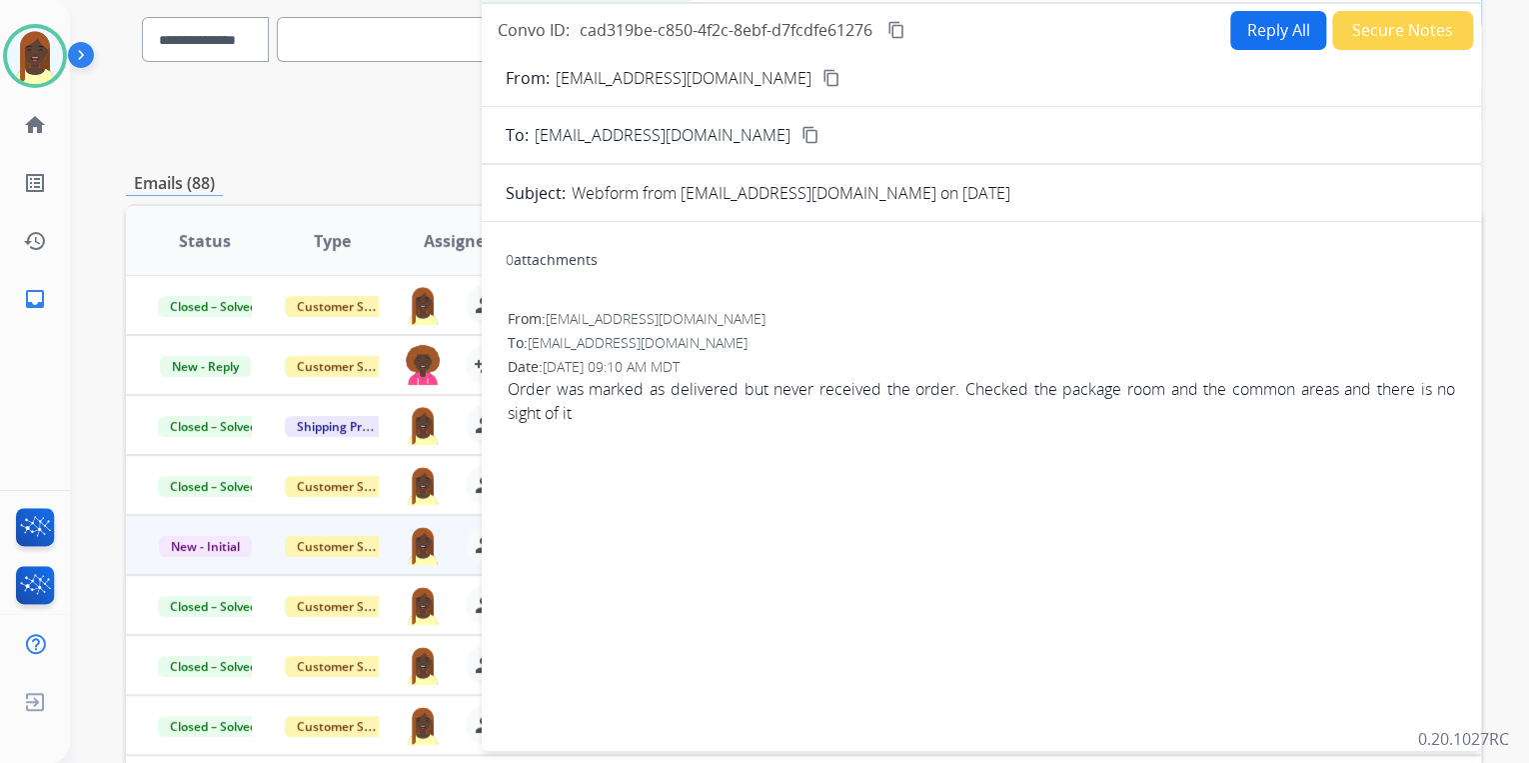
click at [876, 324] on div "From: [EMAIL_ADDRESS][DOMAIN_NAME]" at bounding box center [982, 319] width 948 height 20
click at [823, 80] on mat-icon "content_copy" at bounding box center [832, 78] width 18 height 18
click at [1264, 36] on button "Reply All" at bounding box center [1278, 30] width 96 height 39
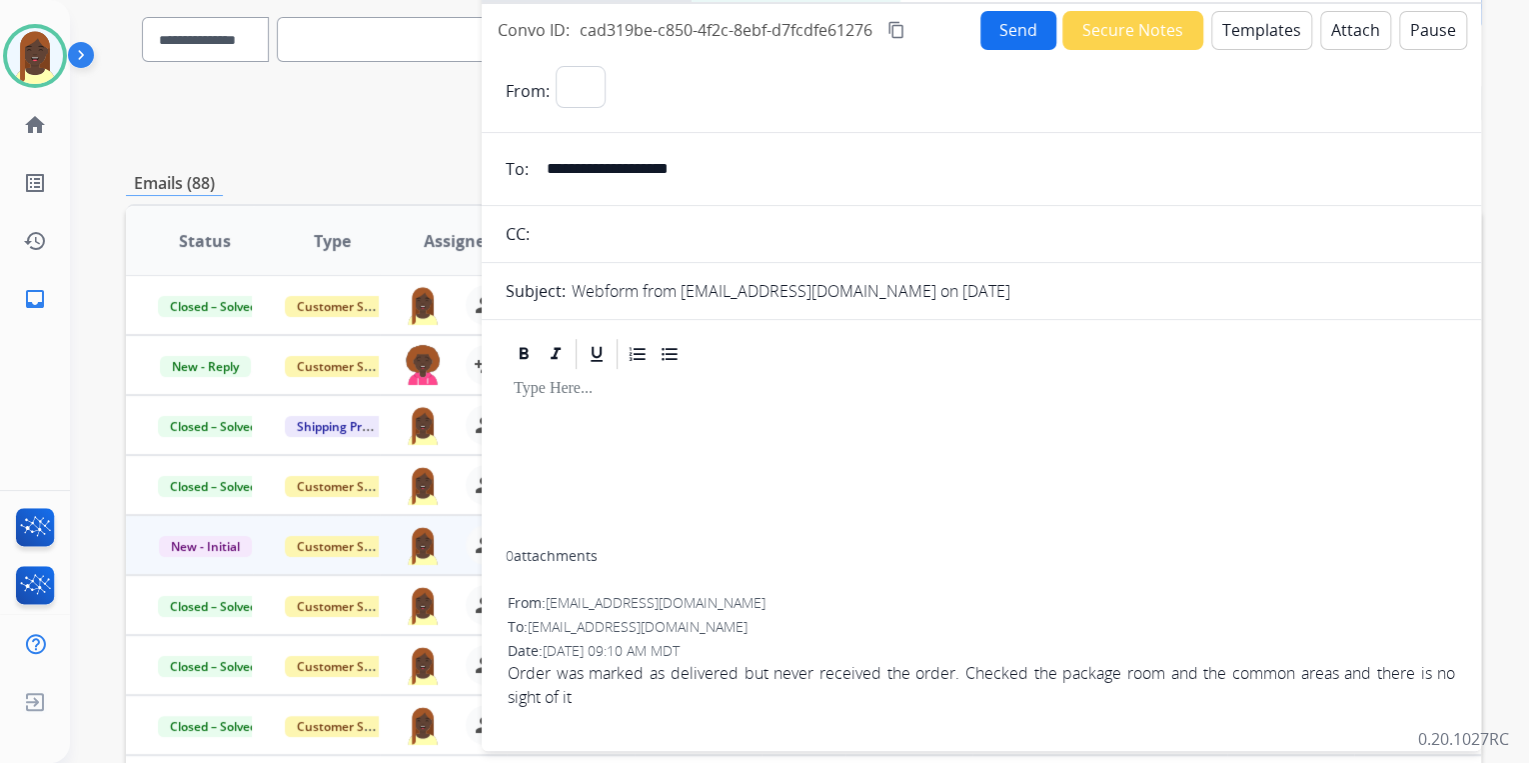
select select "**********"
click at [1259, 35] on button "Templates" at bounding box center [1261, 30] width 101 height 39
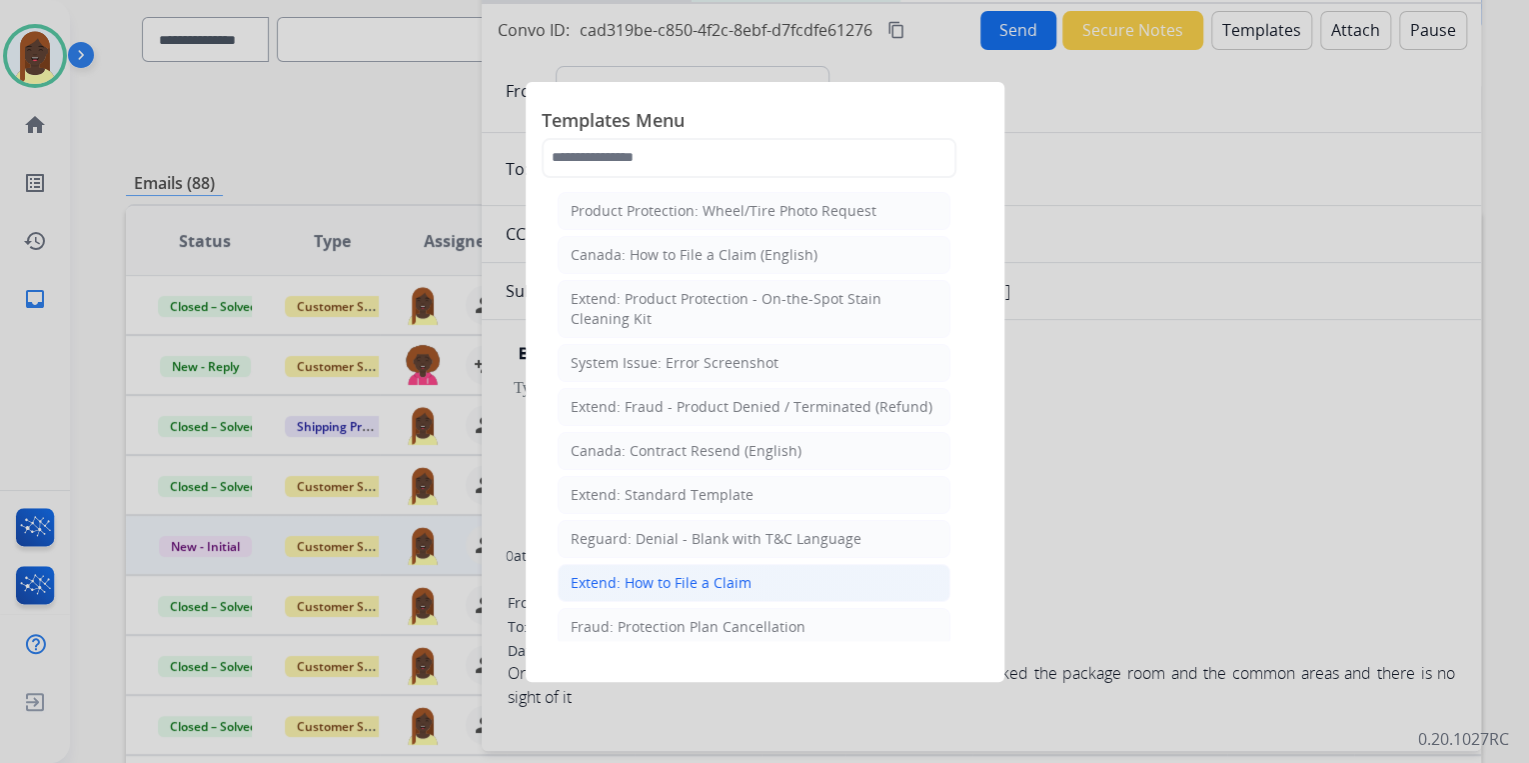
drag, startPoint x: 718, startPoint y: 575, endPoint x: 801, endPoint y: 530, distance: 94.4
click at [718, 573] on div "Extend: How to File a Claim" at bounding box center [661, 583] width 181 height 20
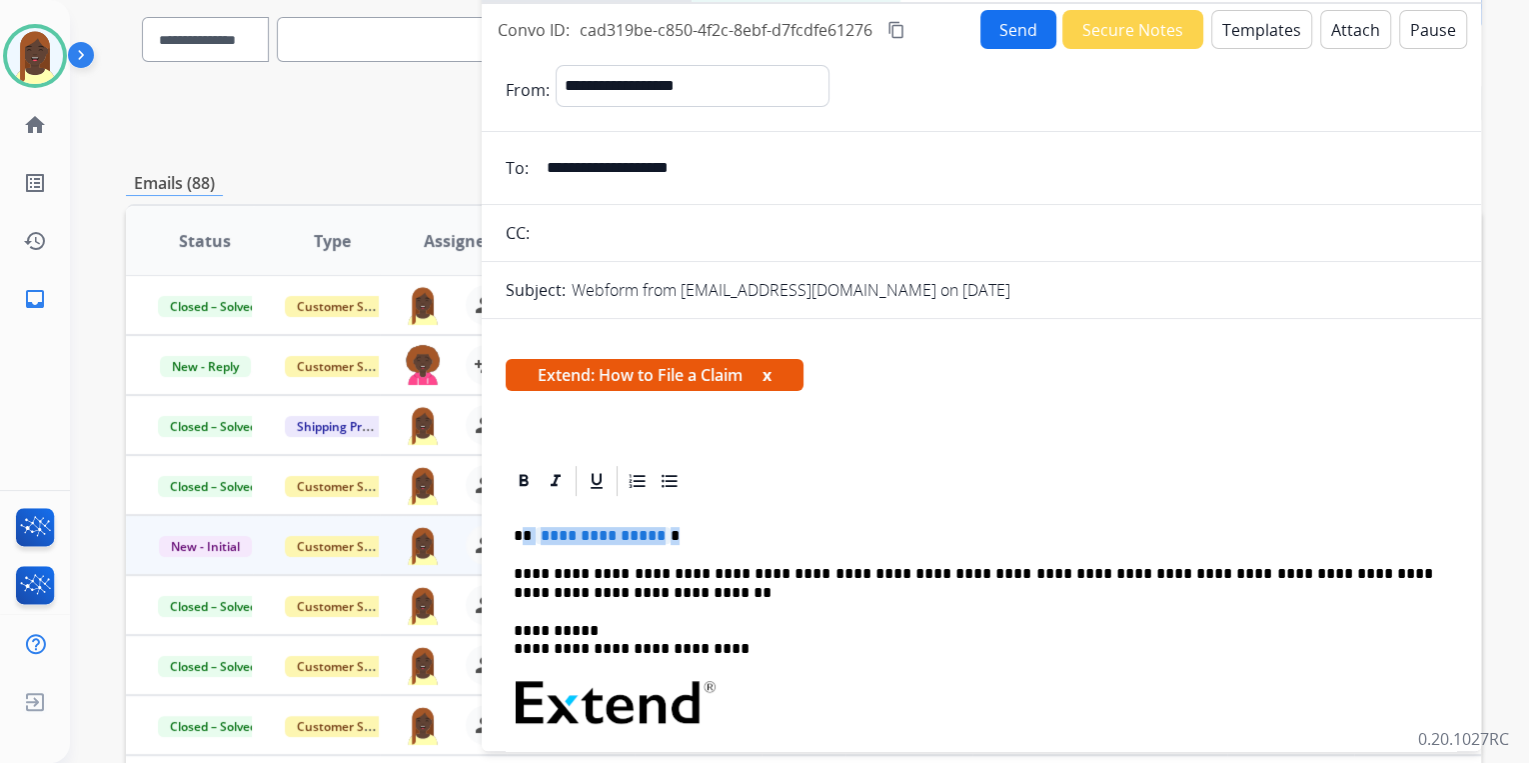
drag, startPoint x: 522, startPoint y: 537, endPoint x: 671, endPoint y: 532, distance: 149.0
click at [671, 532] on p "**********" at bounding box center [974, 536] width 920 height 18
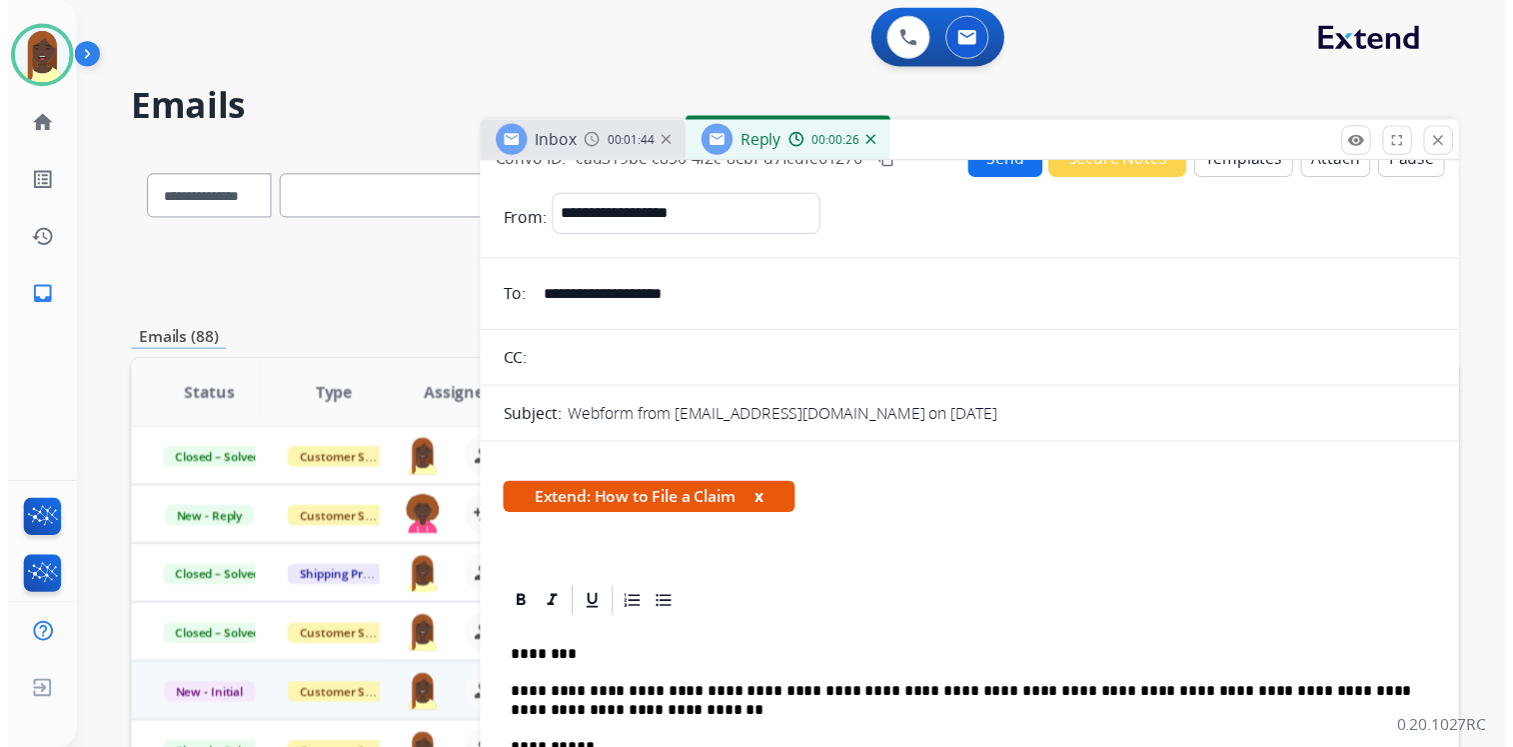
scroll to position [0, 0]
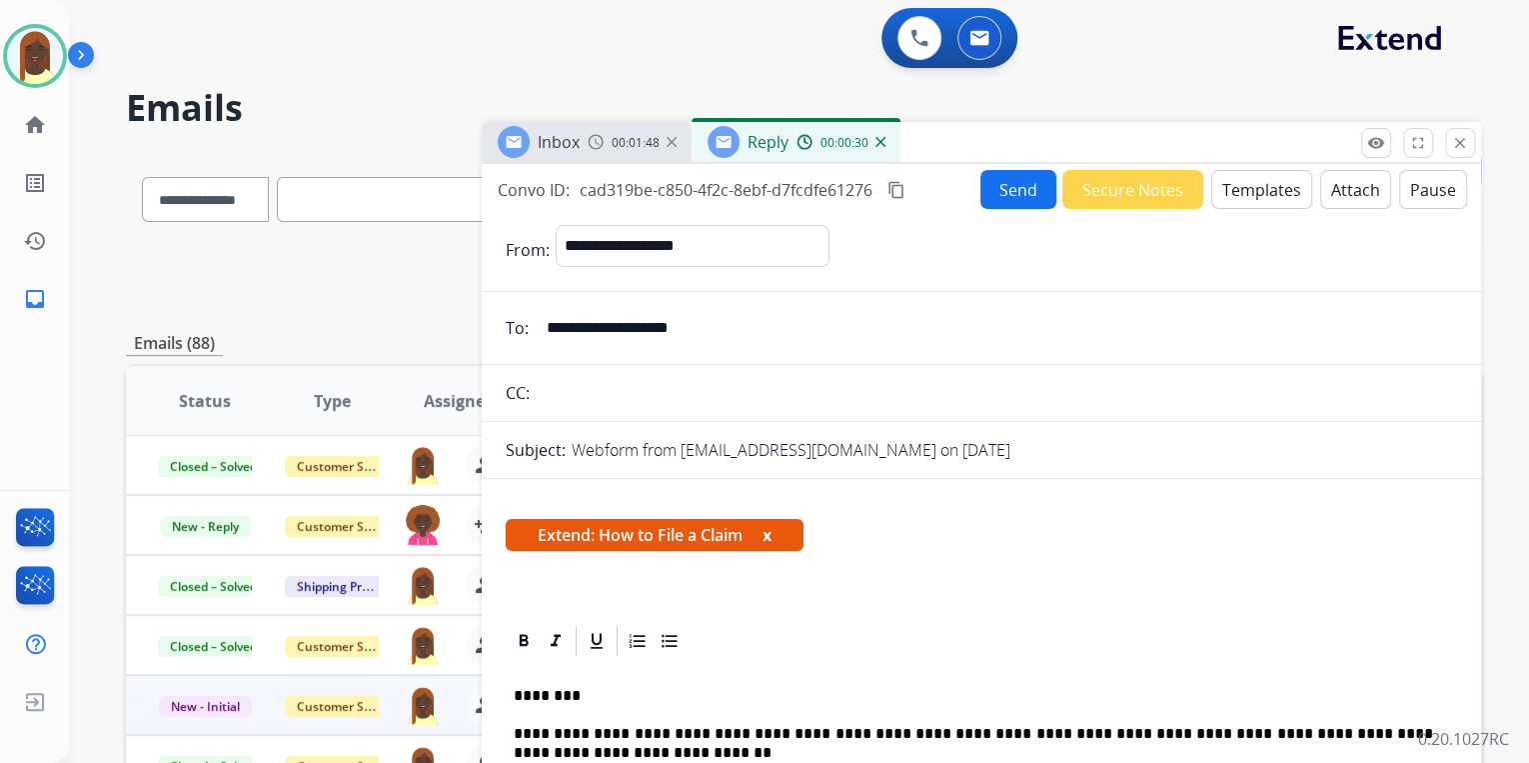
click at [1011, 192] on button "Send" at bounding box center [1019, 189] width 76 height 39
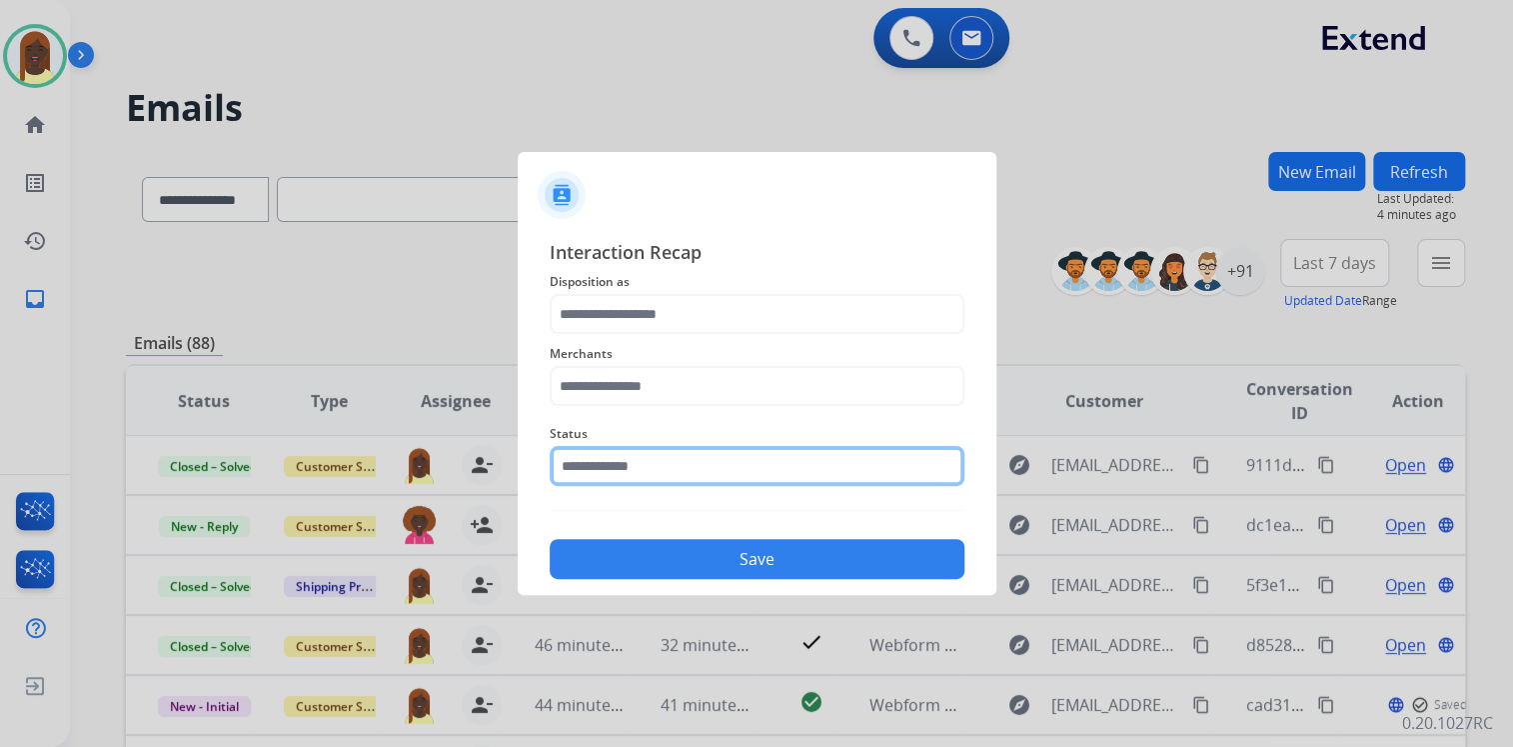
click at [618, 473] on input "text" at bounding box center [757, 466] width 415 height 40
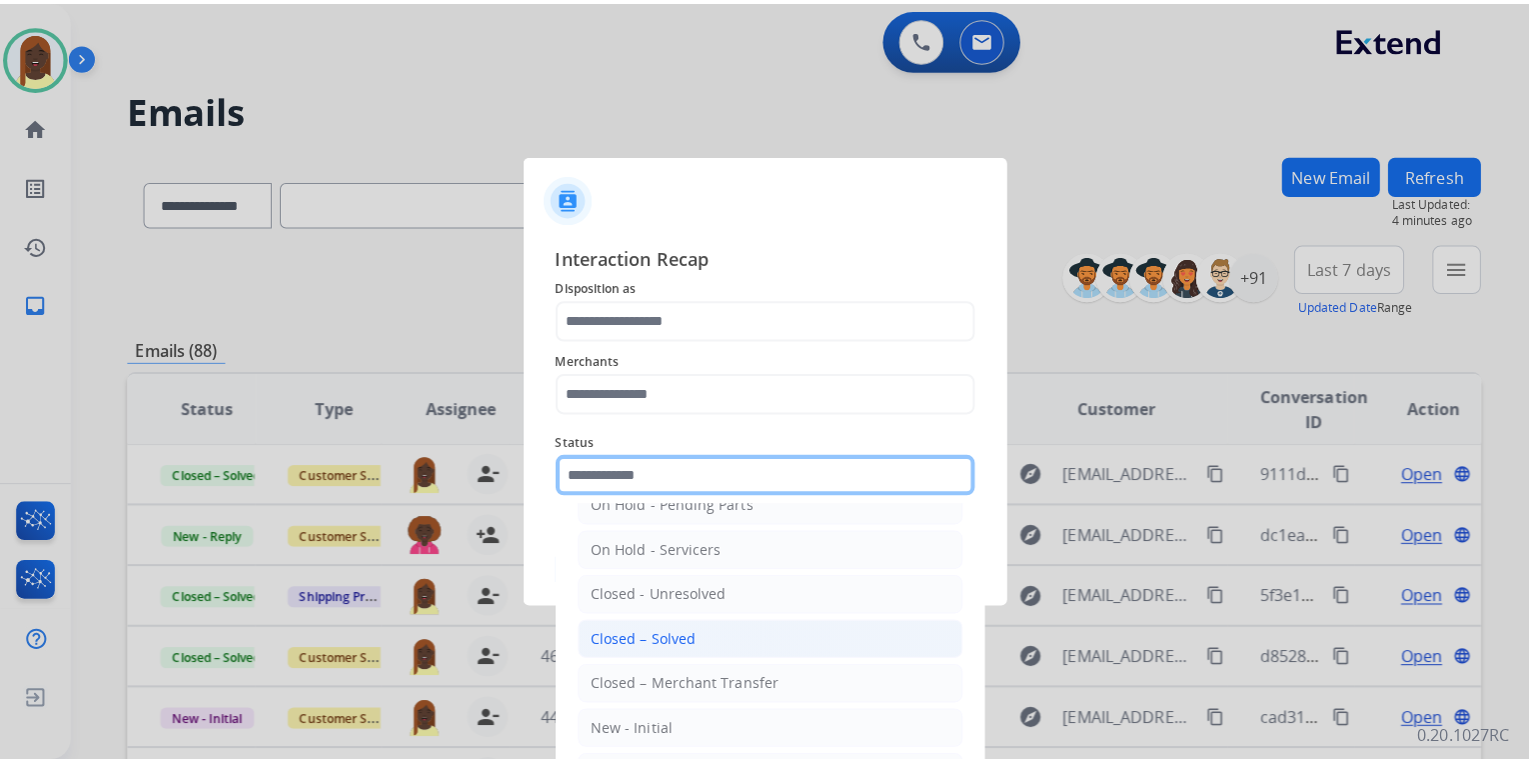
scroll to position [116, 0]
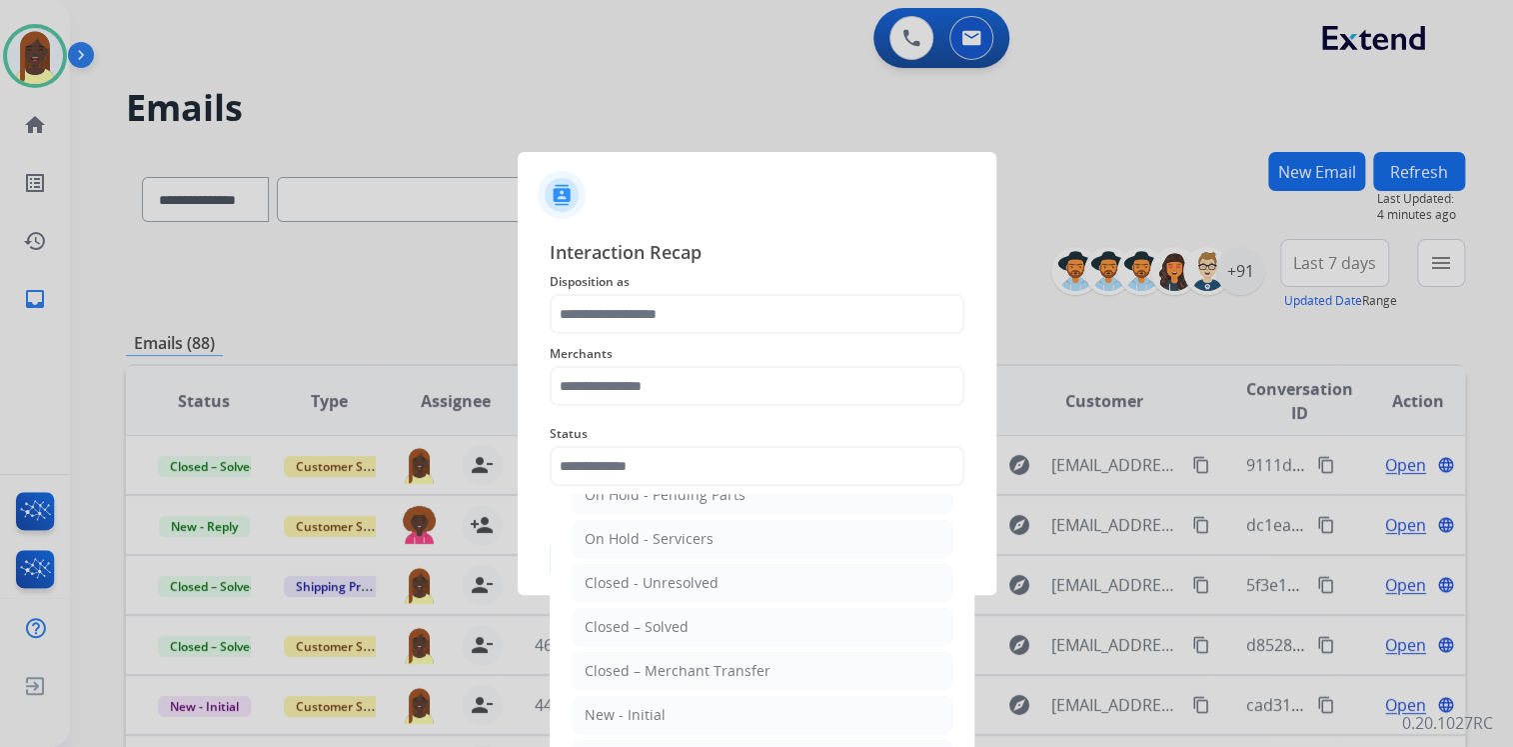
drag, startPoint x: 628, startPoint y: 627, endPoint x: 606, endPoint y: 548, distance: 82.0
click at [622, 609] on li "Closed – Solved" at bounding box center [762, 627] width 381 height 38
type input "**********"
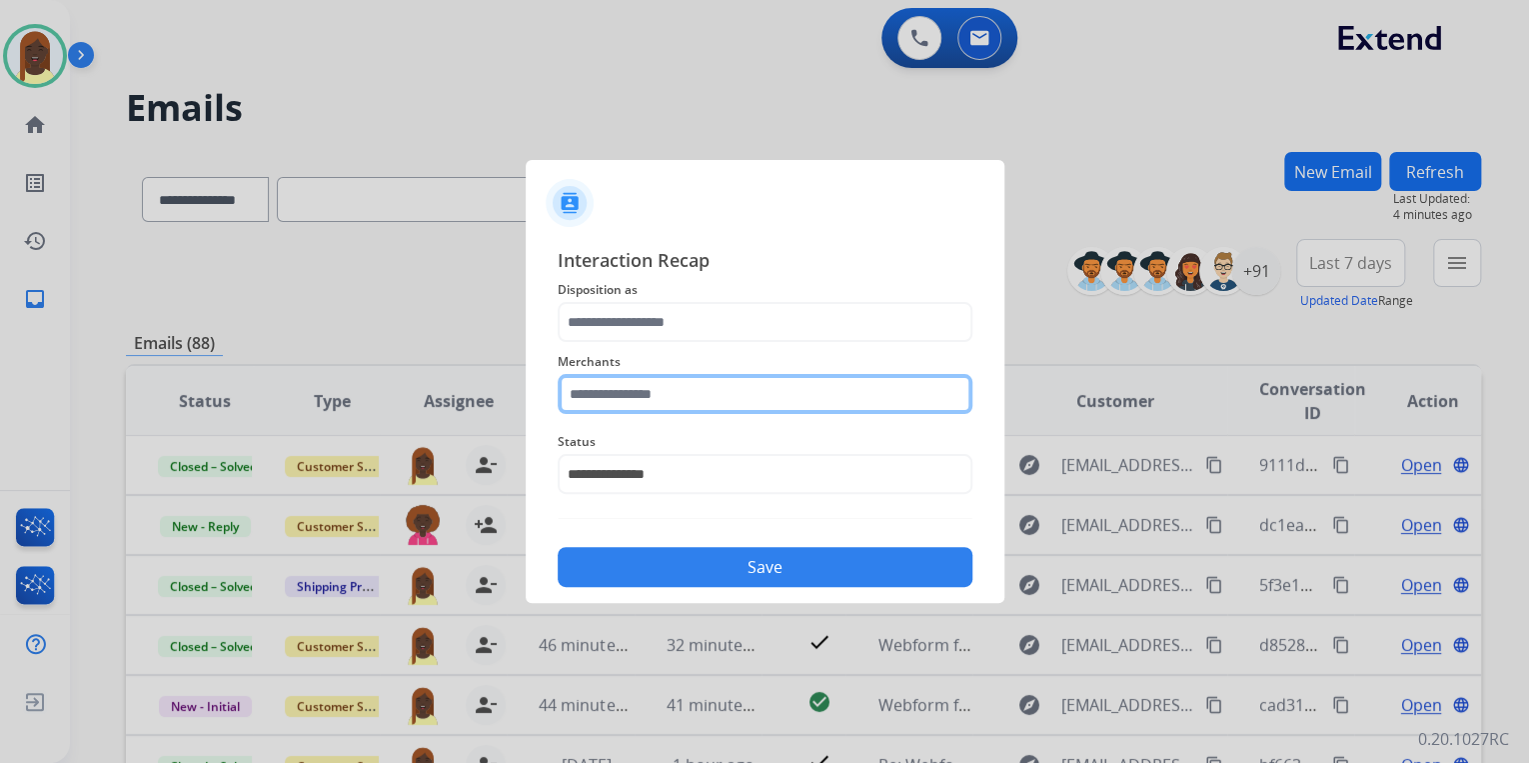
click at [631, 398] on input "text" at bounding box center [765, 394] width 415 height 40
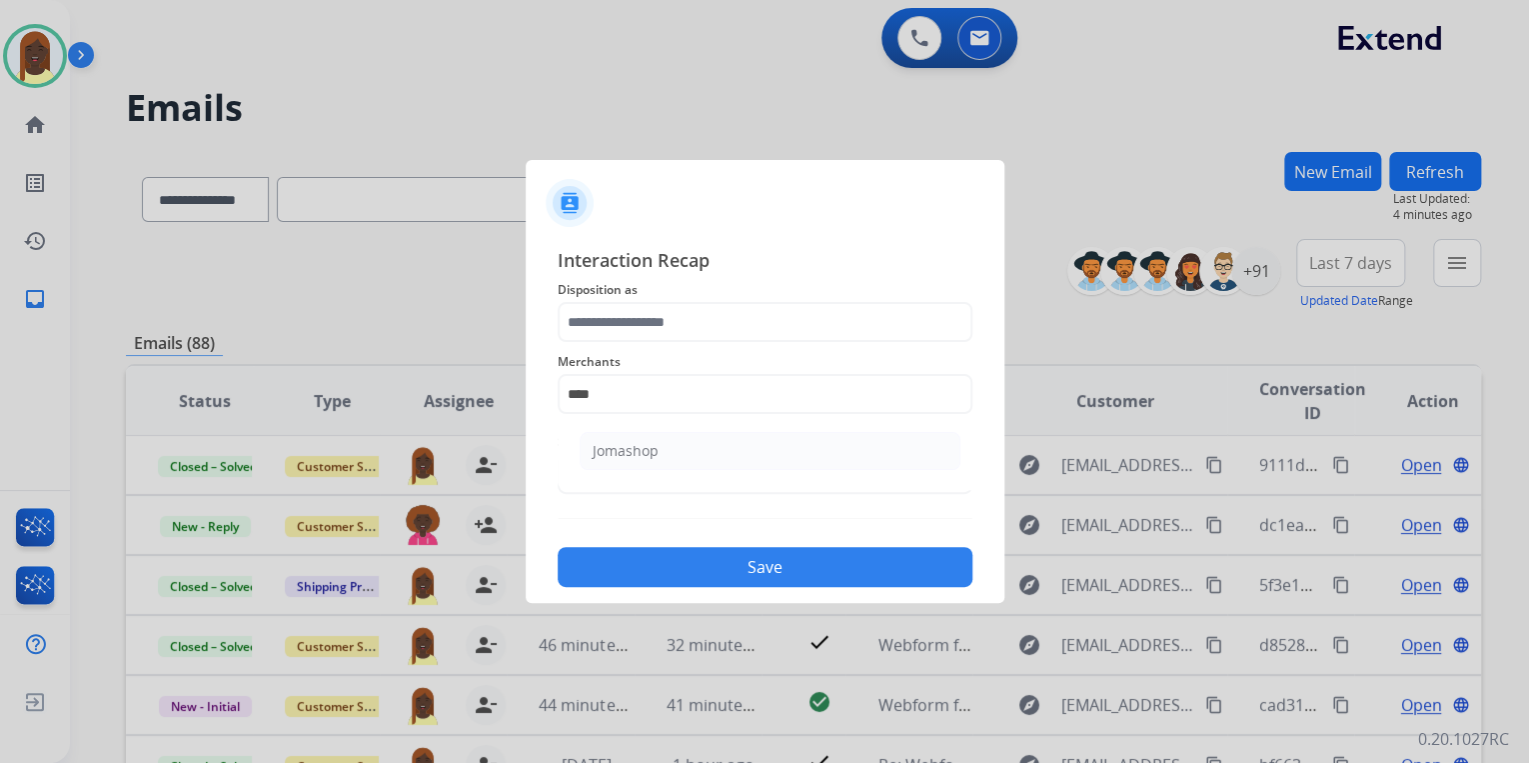
drag, startPoint x: 673, startPoint y: 456, endPoint x: 662, endPoint y: 376, distance: 80.7
click at [673, 451] on li "Jomashop" at bounding box center [770, 451] width 381 height 38
type input "********"
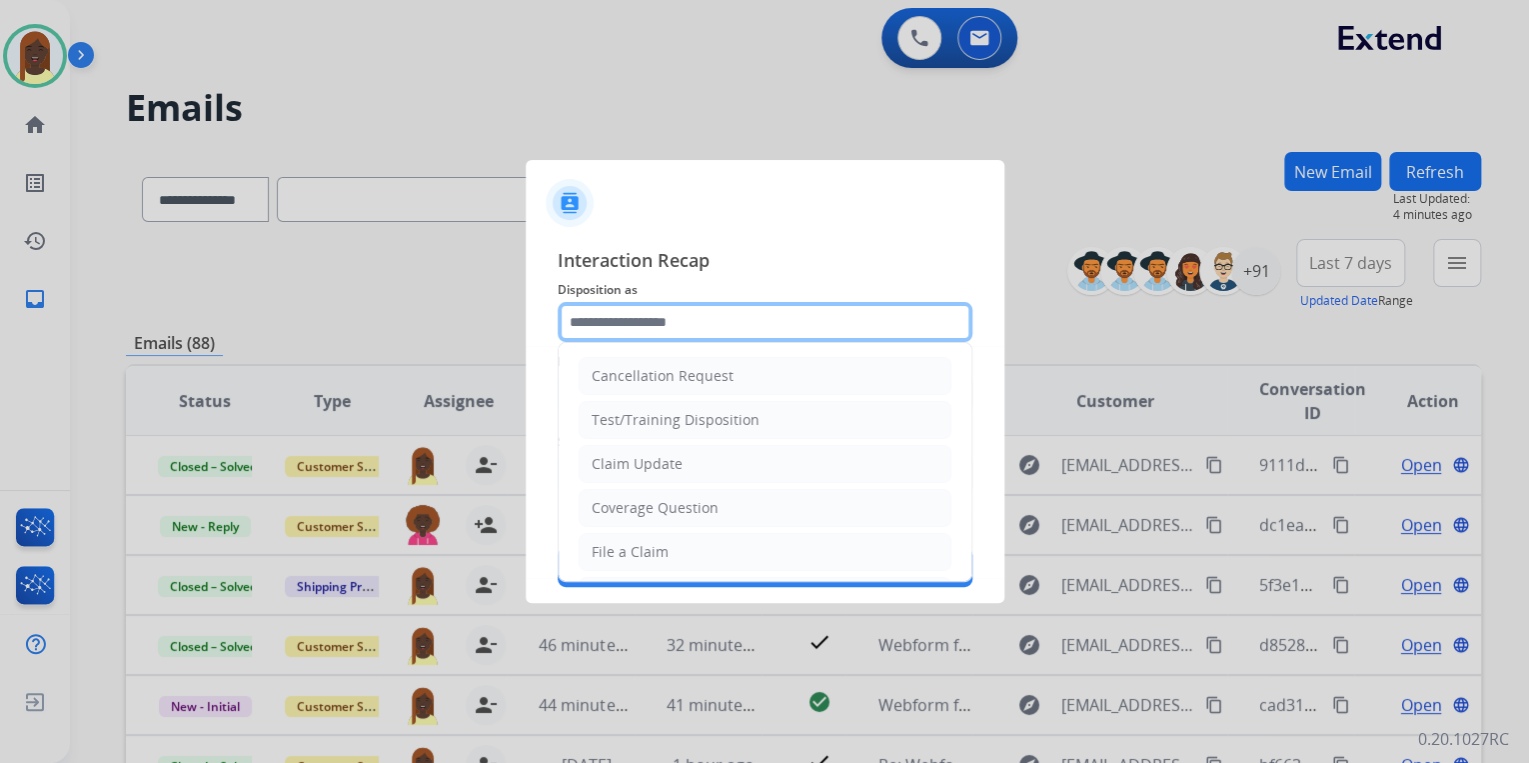
click at [637, 316] on input "text" at bounding box center [765, 322] width 415 height 40
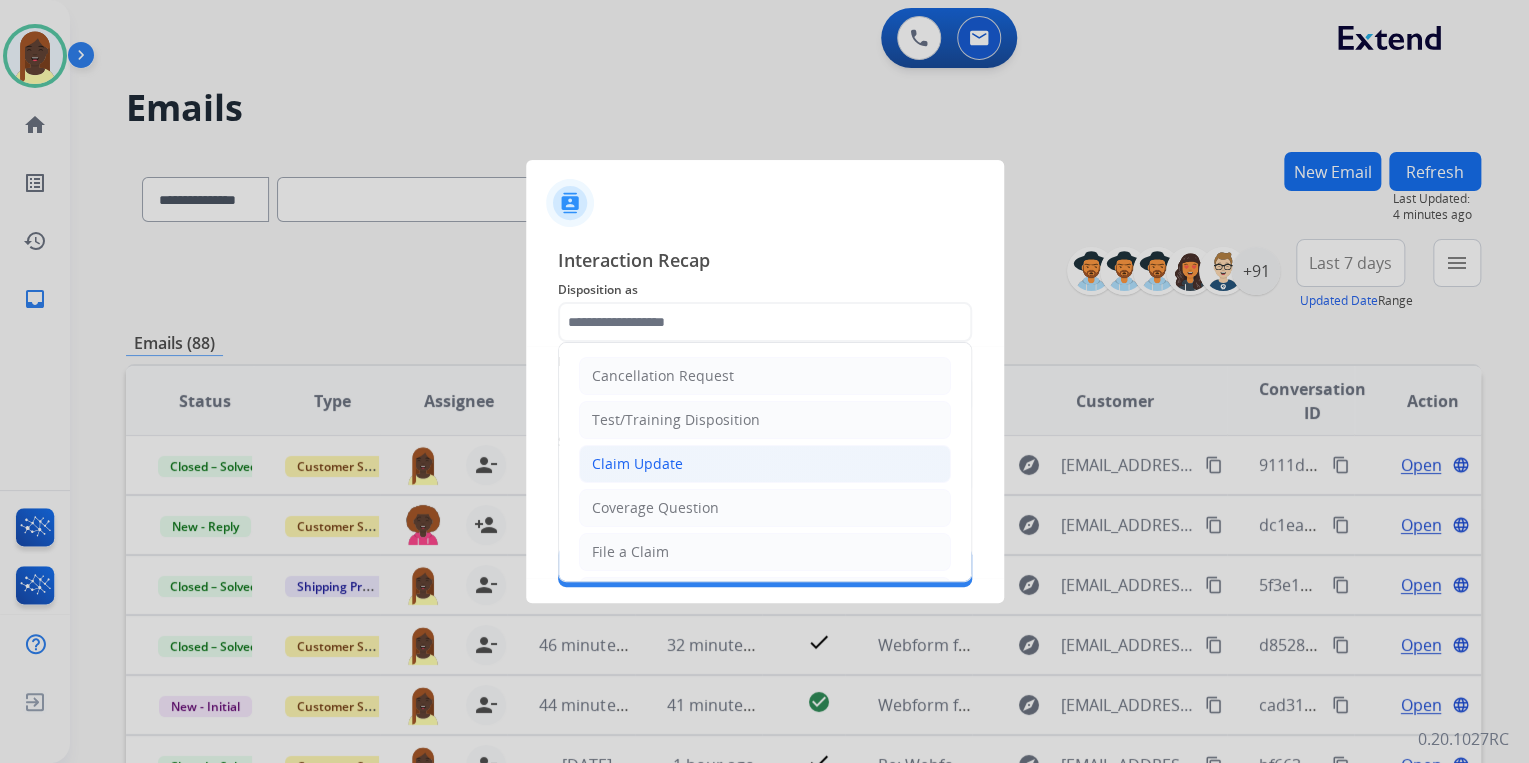
click at [648, 455] on div "Claim Update" at bounding box center [637, 464] width 91 height 20
type input "**********"
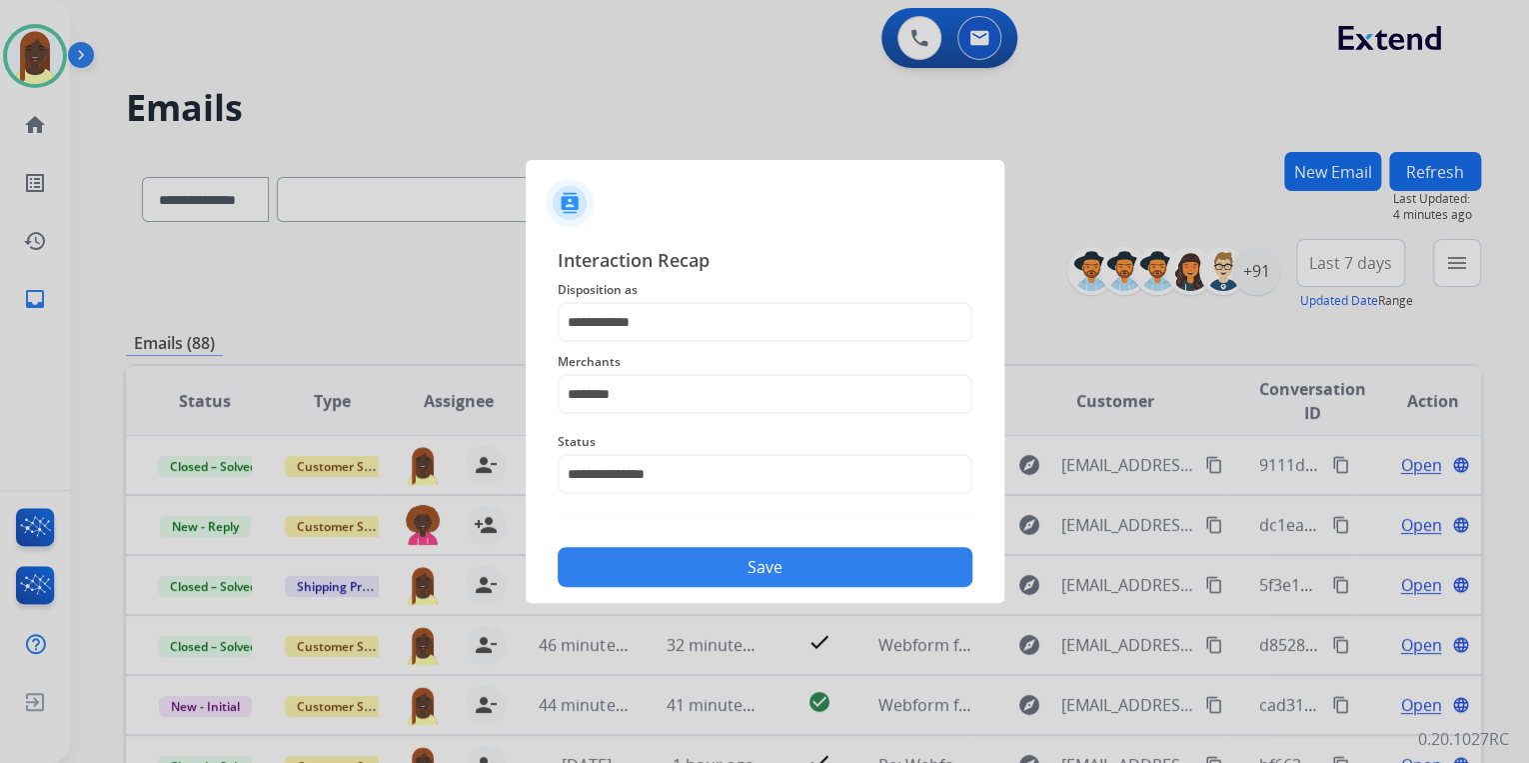
drag, startPoint x: 706, startPoint y: 574, endPoint x: 755, endPoint y: 476, distance: 109.5
click at [707, 574] on button "Save" at bounding box center [765, 567] width 415 height 40
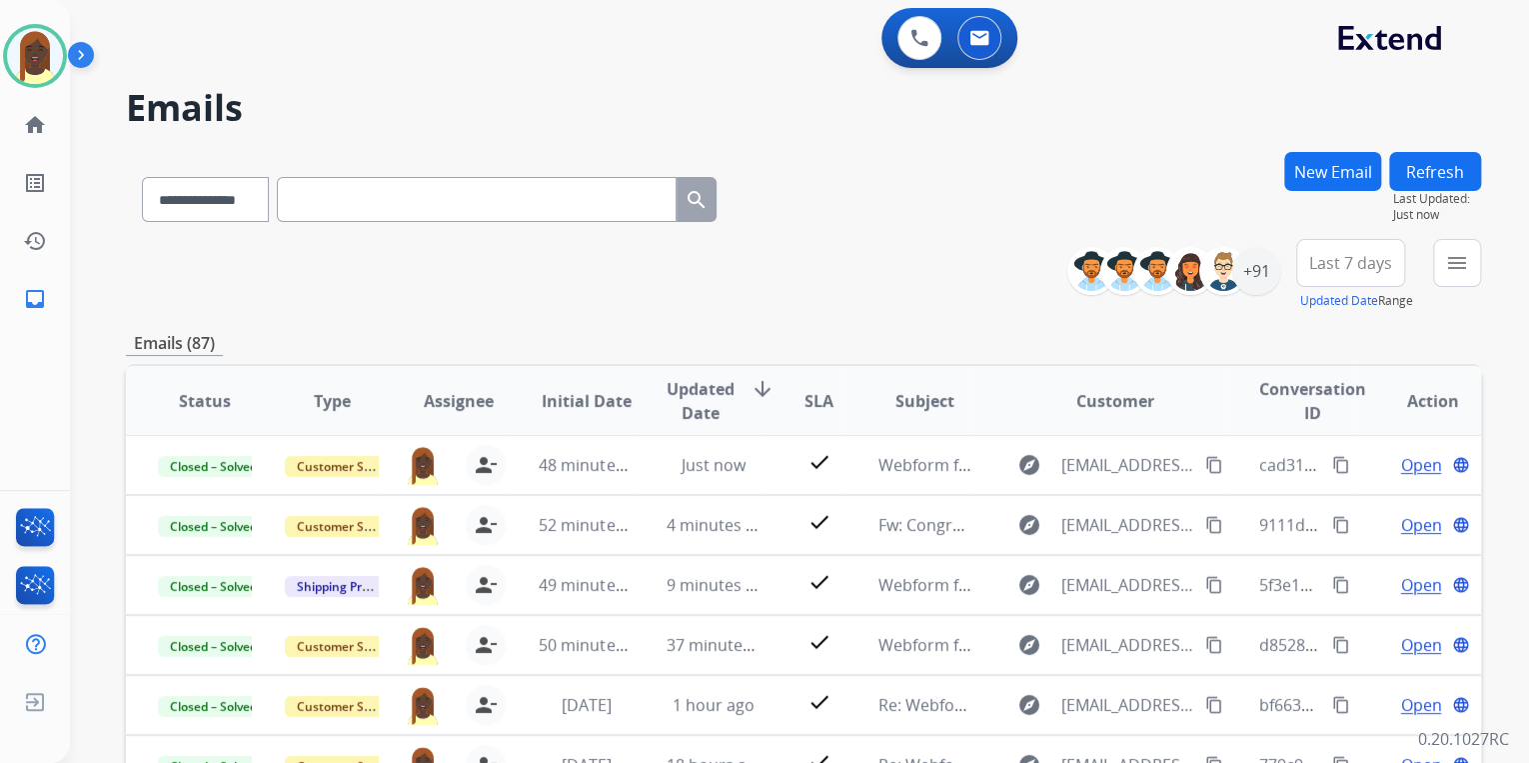
click at [881, 304] on div "**********" at bounding box center [803, 275] width 1355 height 72
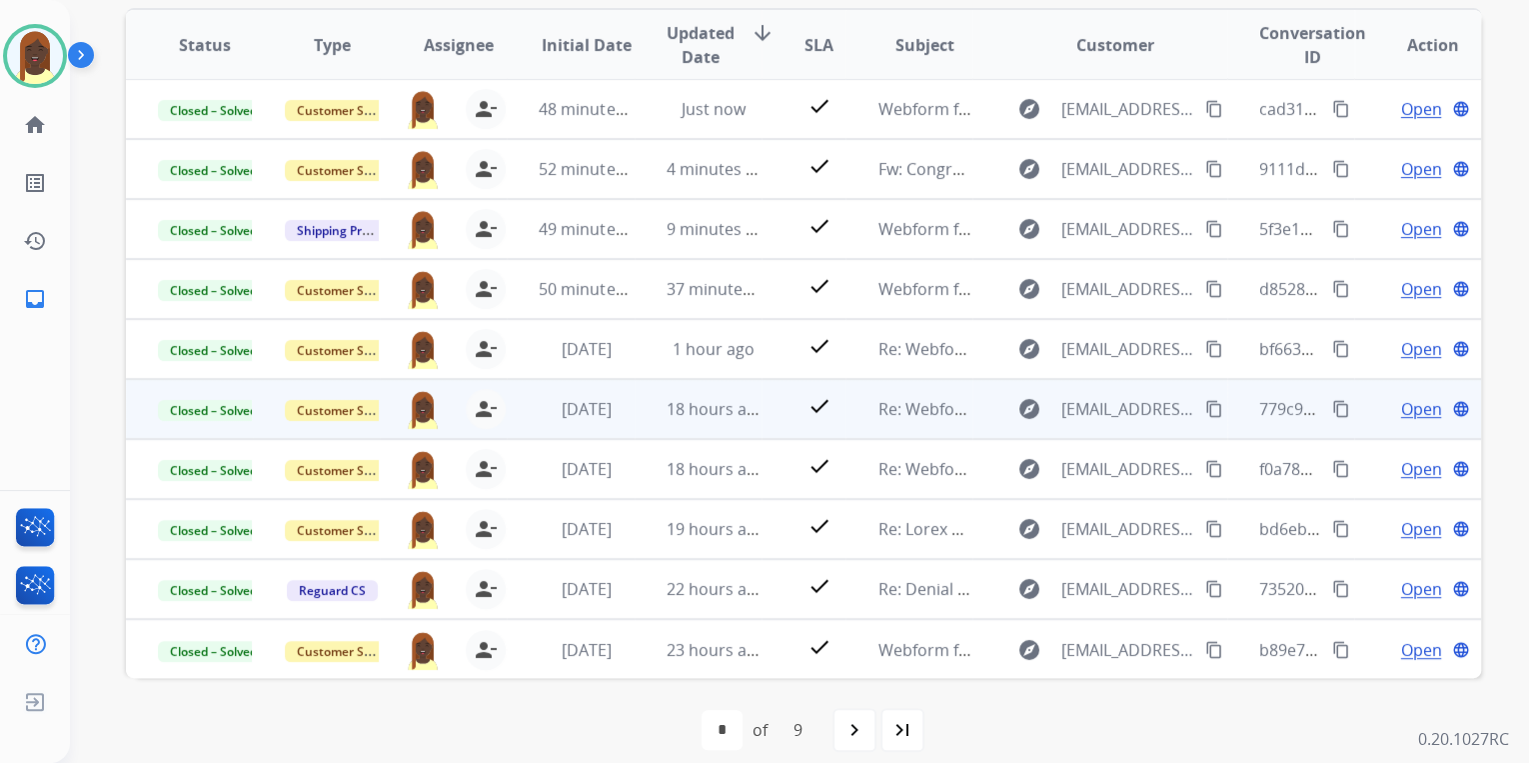
scroll to position [374, 0]
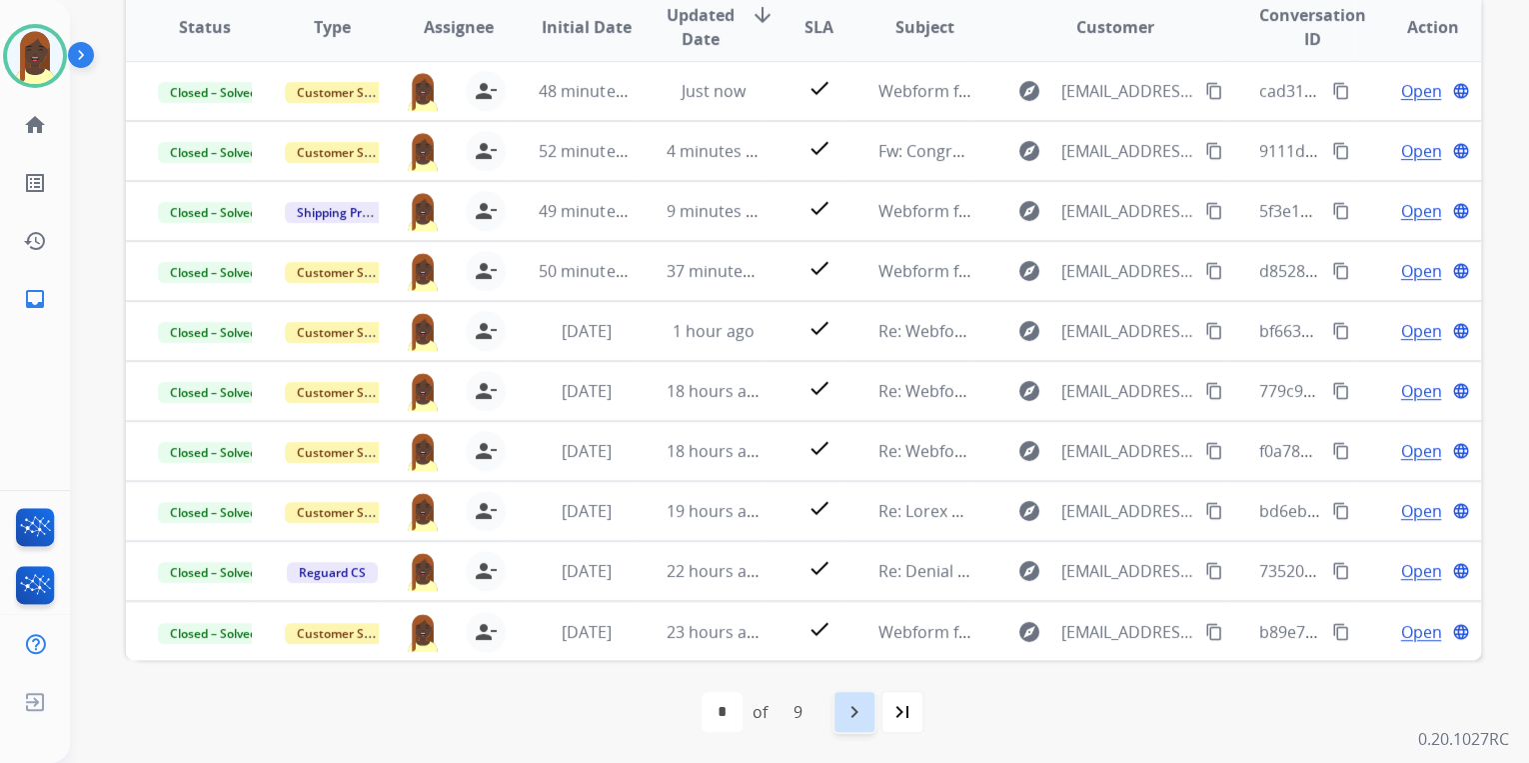
click at [850, 709] on mat-icon "navigate_next" at bounding box center [855, 712] width 24 height 24
select select "*"
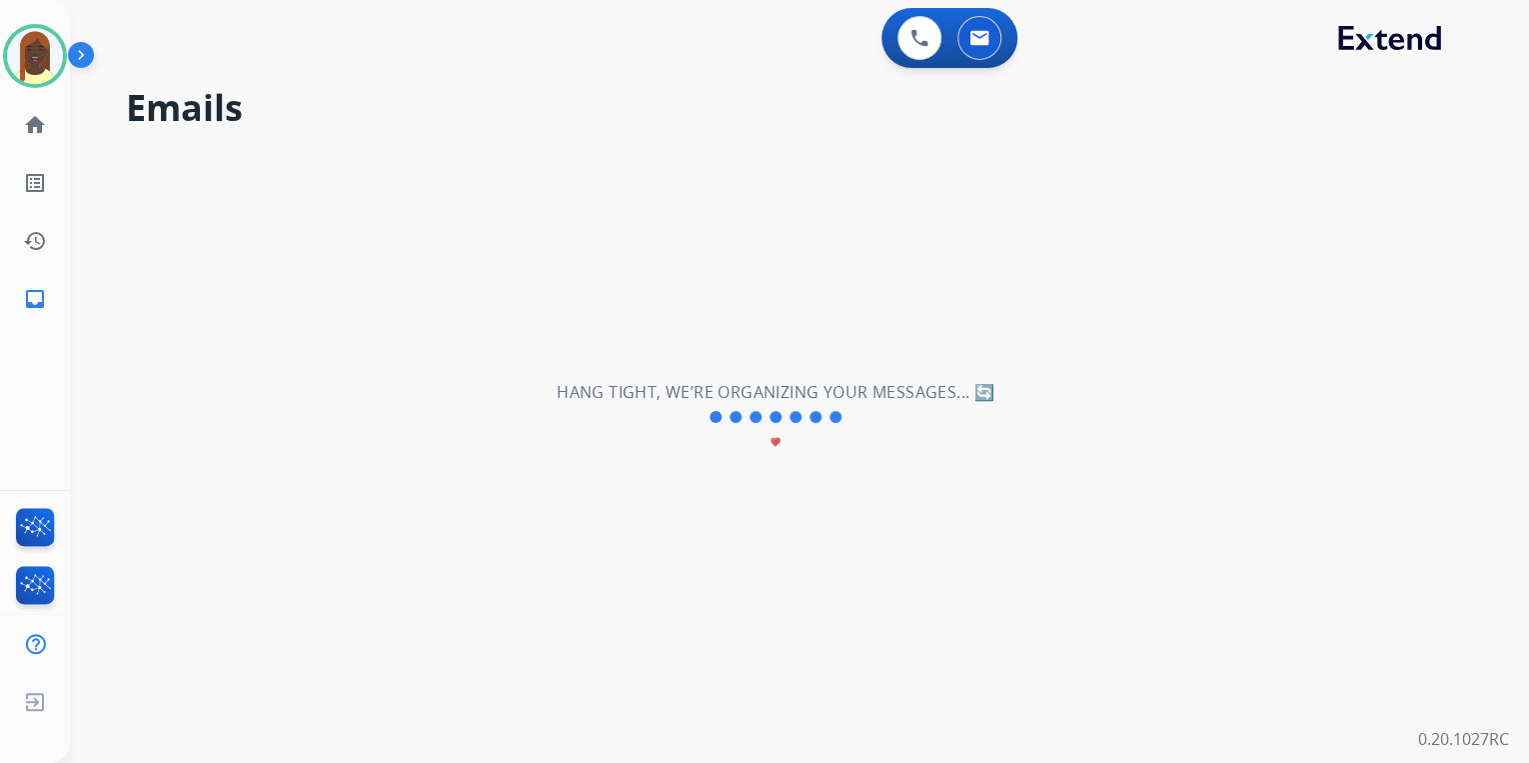
scroll to position [0, 0]
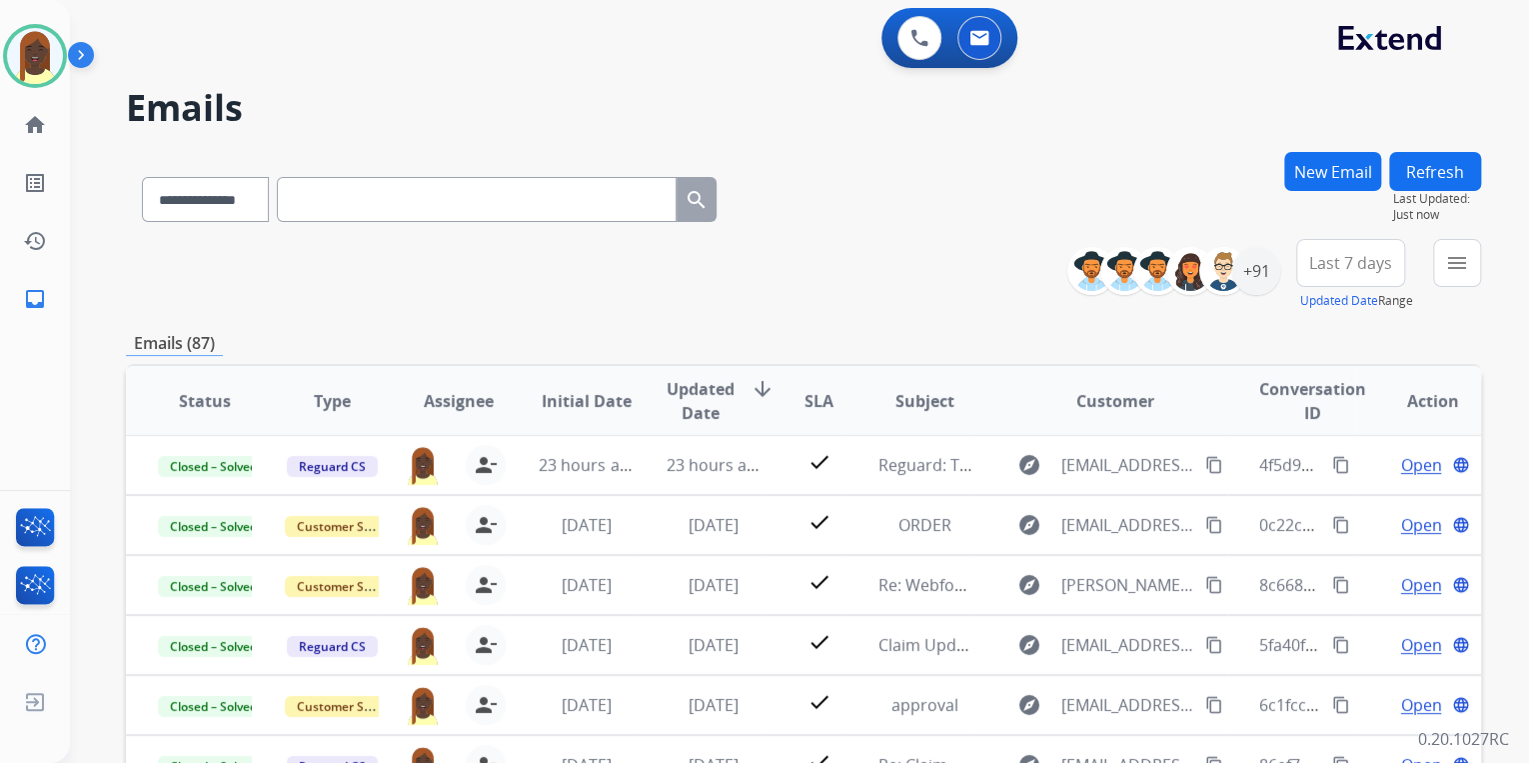
click at [912, 296] on div "**********" at bounding box center [803, 275] width 1355 height 72
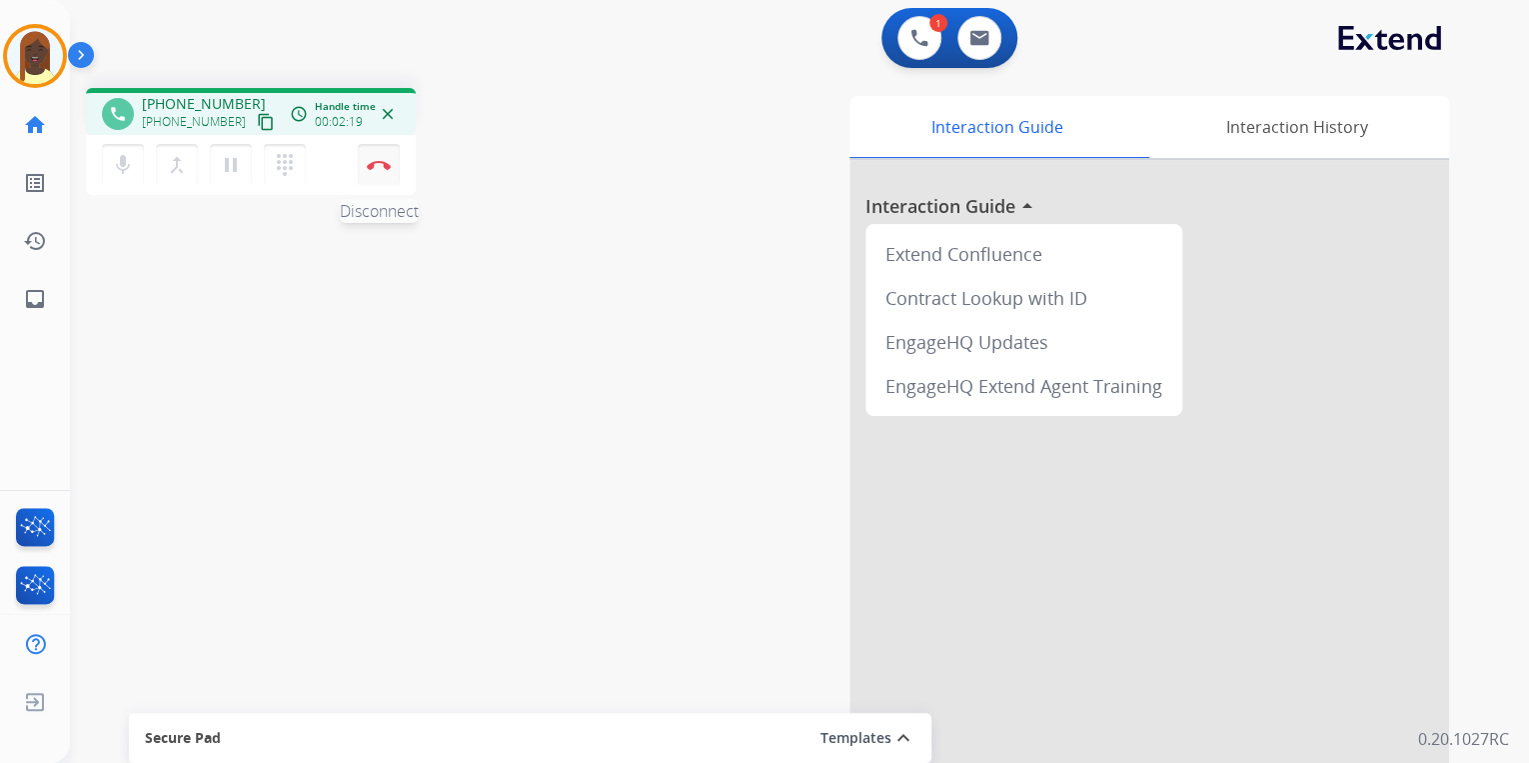
click at [388, 168] on img at bounding box center [379, 165] width 24 height 10
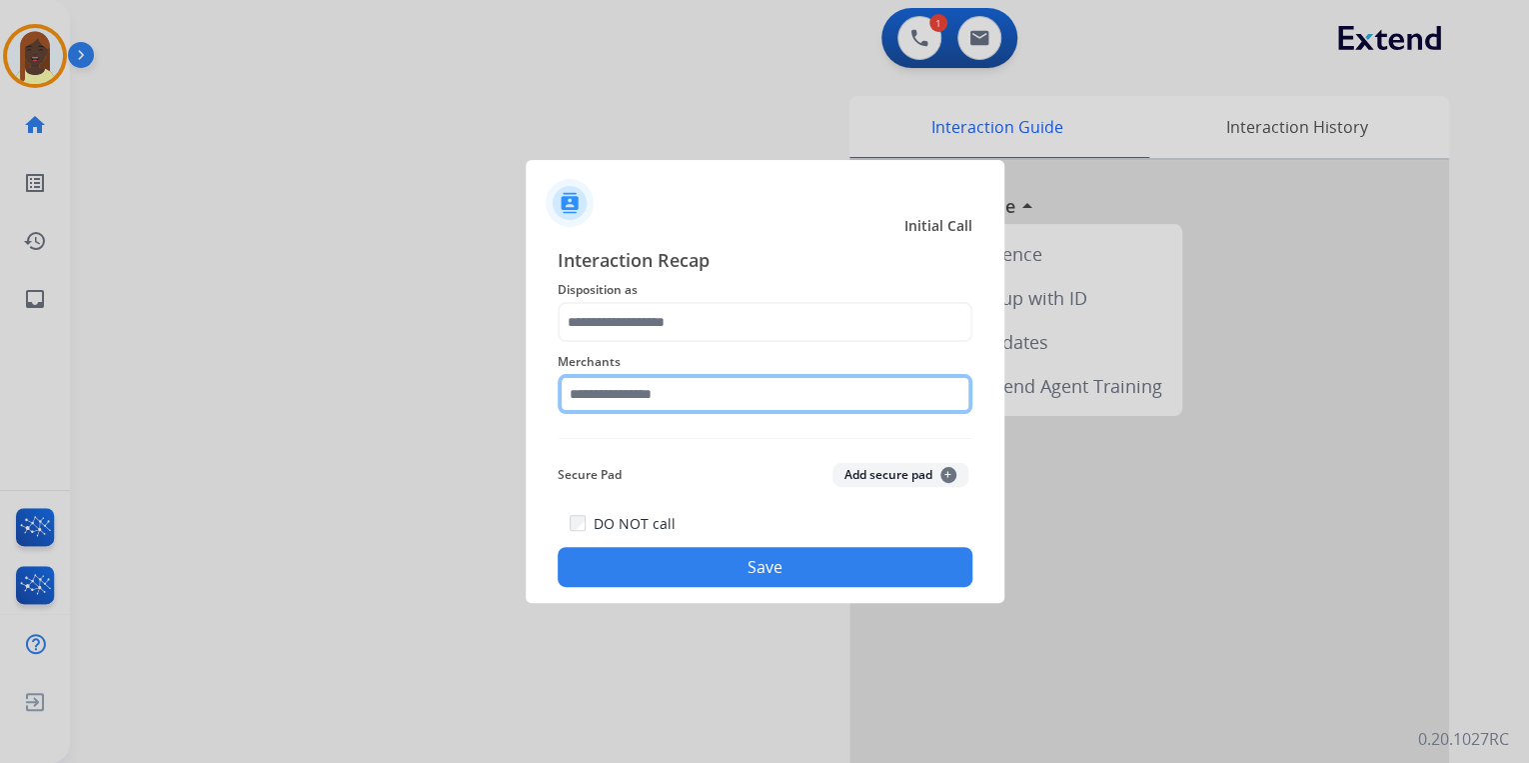
click at [628, 399] on input "text" at bounding box center [765, 394] width 415 height 40
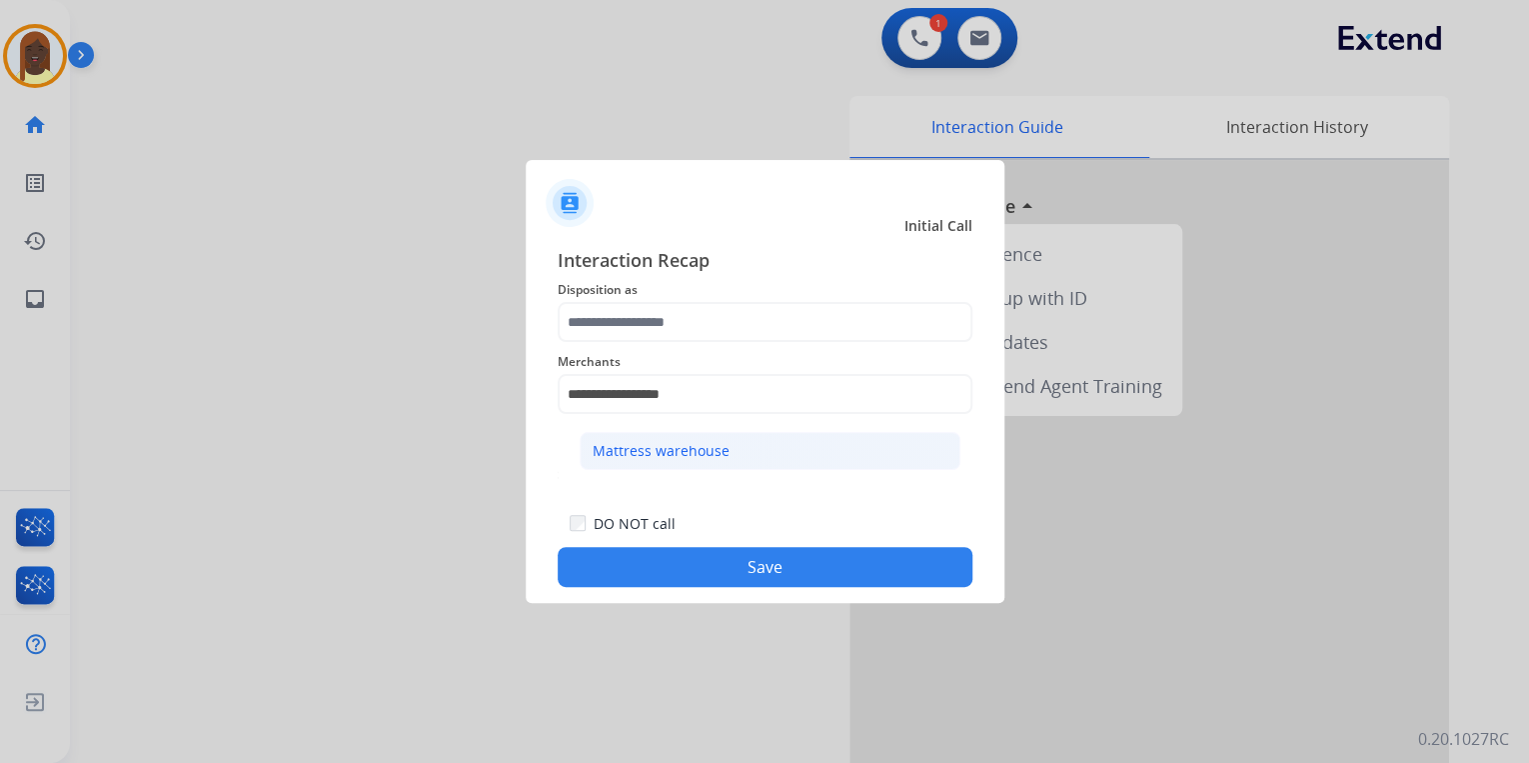
click at [672, 455] on div "Mattress warehouse" at bounding box center [661, 451] width 137 height 20
type input "**********"
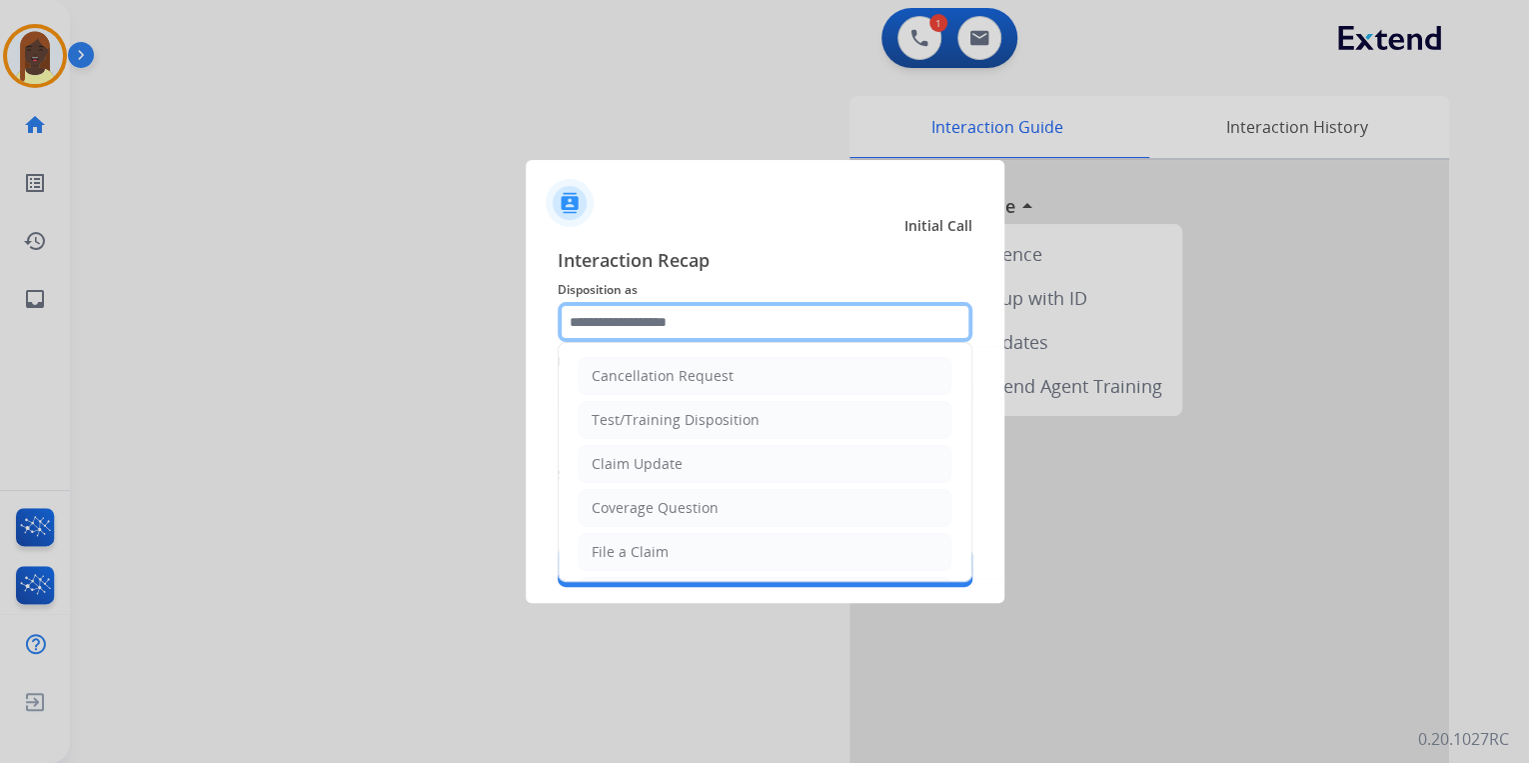
click at [640, 325] on input "text" at bounding box center [765, 322] width 415 height 40
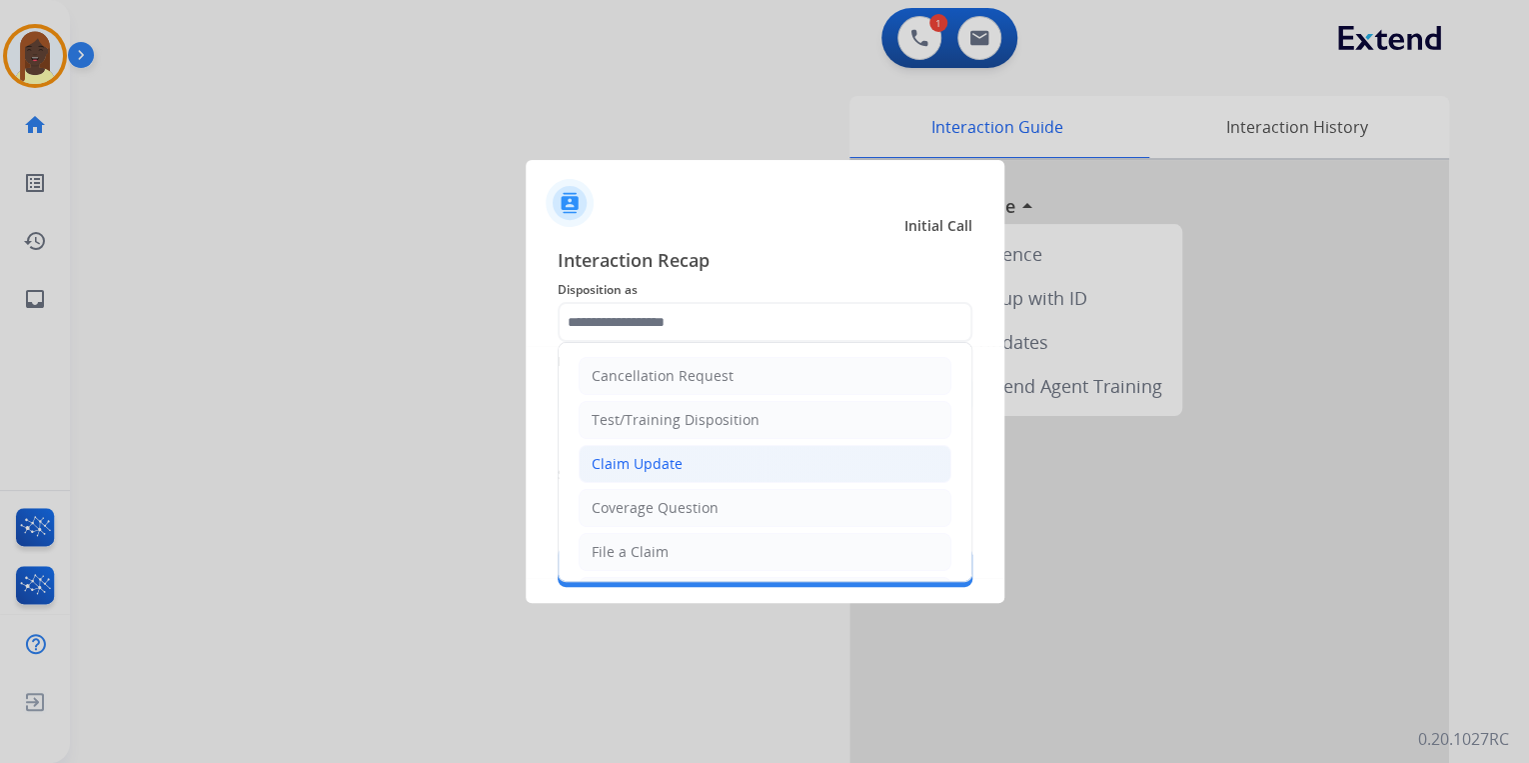
click at [689, 464] on li "Claim Update" at bounding box center [765, 464] width 373 height 38
type input "**********"
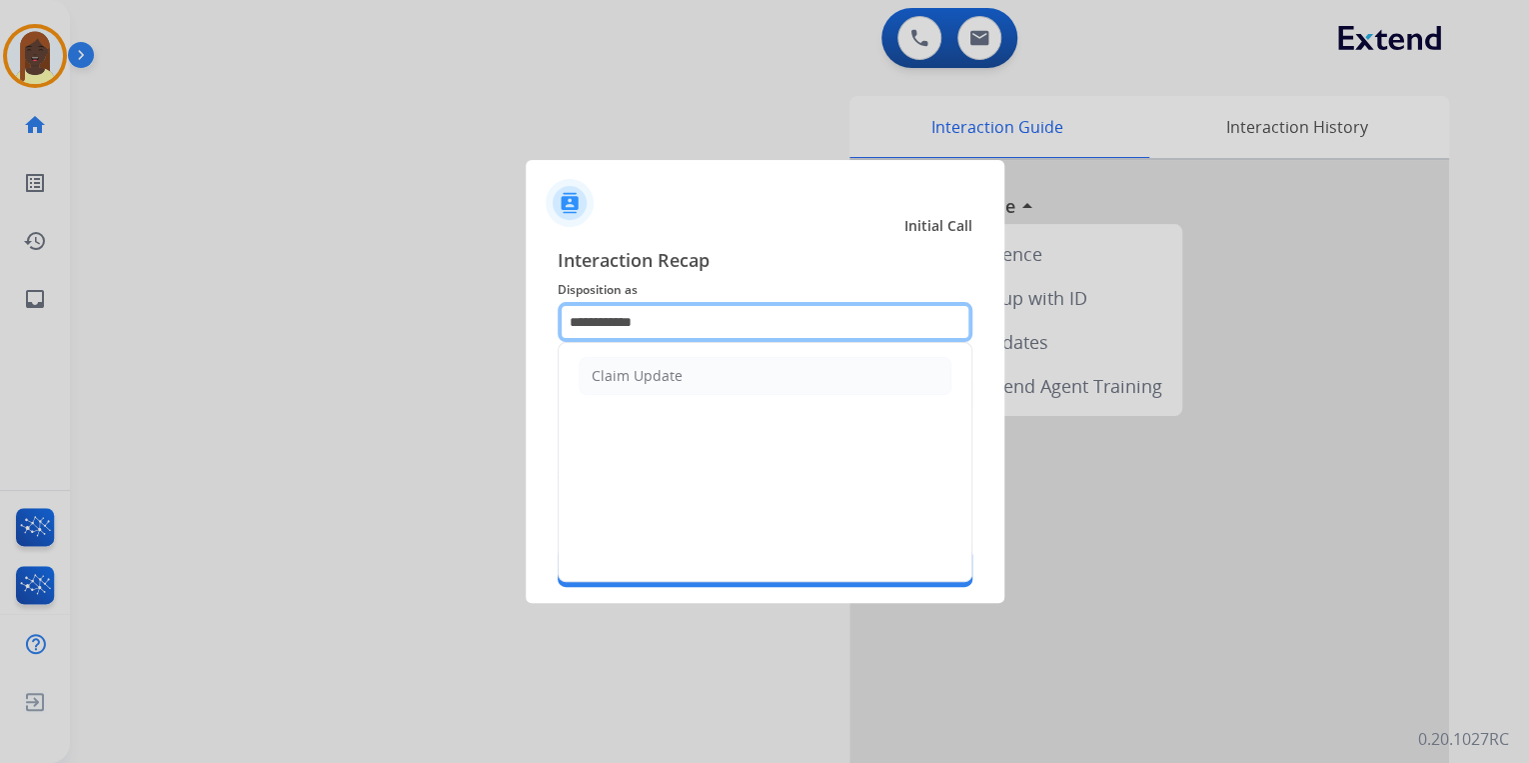
drag, startPoint x: 682, startPoint y: 322, endPoint x: 572, endPoint y: 324, distance: 110.0
click at [572, 324] on input "**********" at bounding box center [765, 322] width 415 height 40
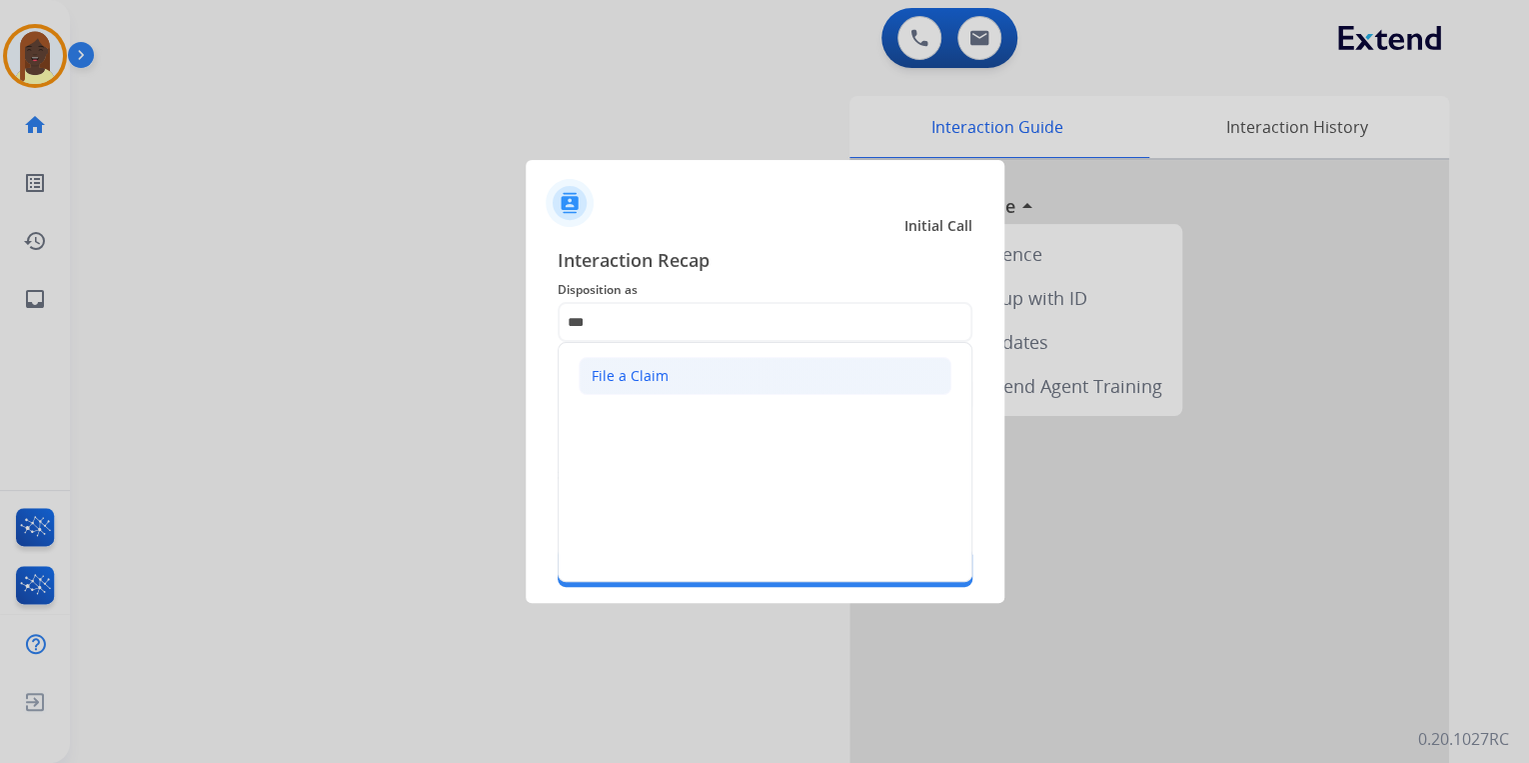
click at [628, 372] on div "File a Claim" at bounding box center [630, 376] width 77 height 20
type input "**********"
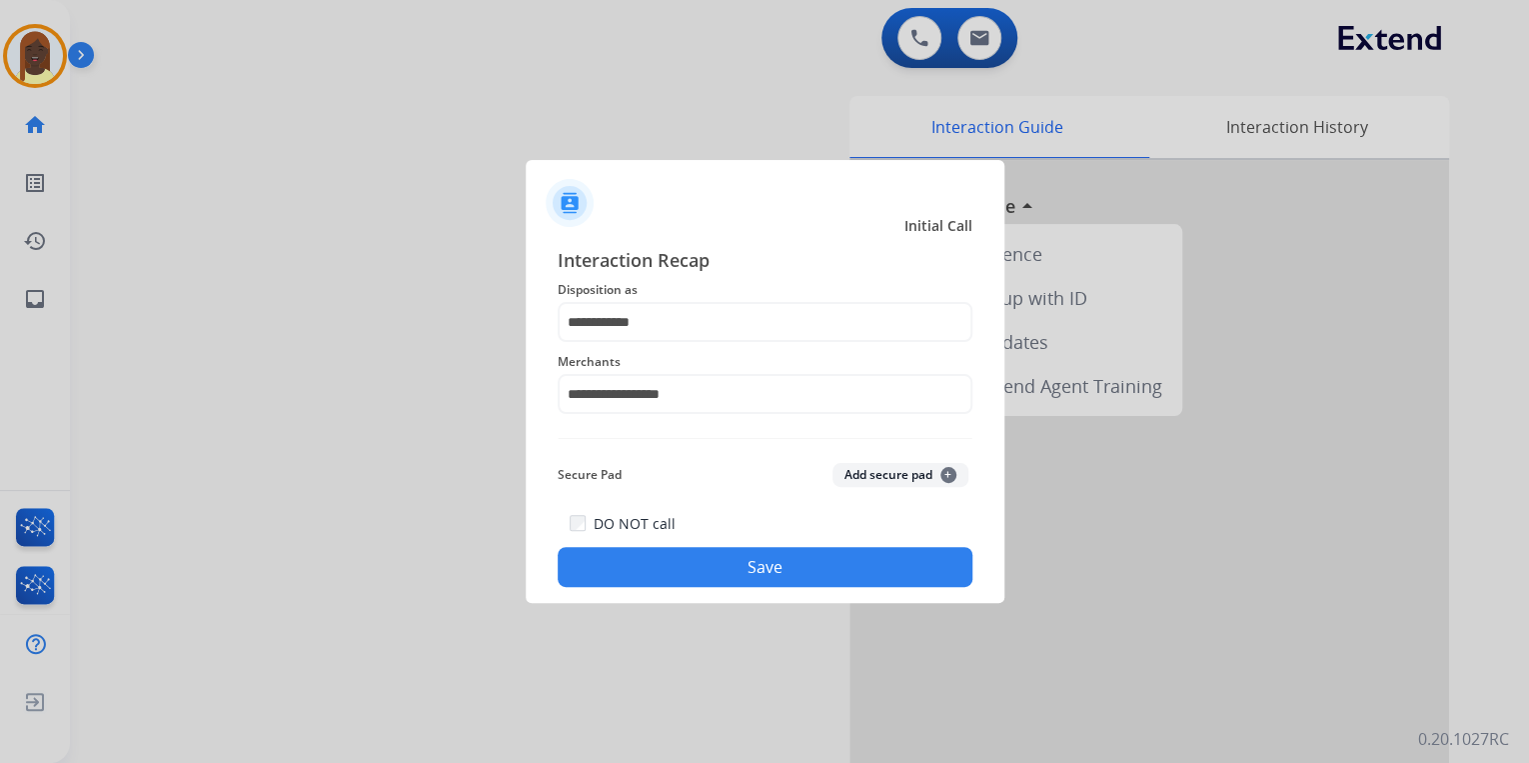
click at [730, 570] on button "Save" at bounding box center [765, 567] width 415 height 40
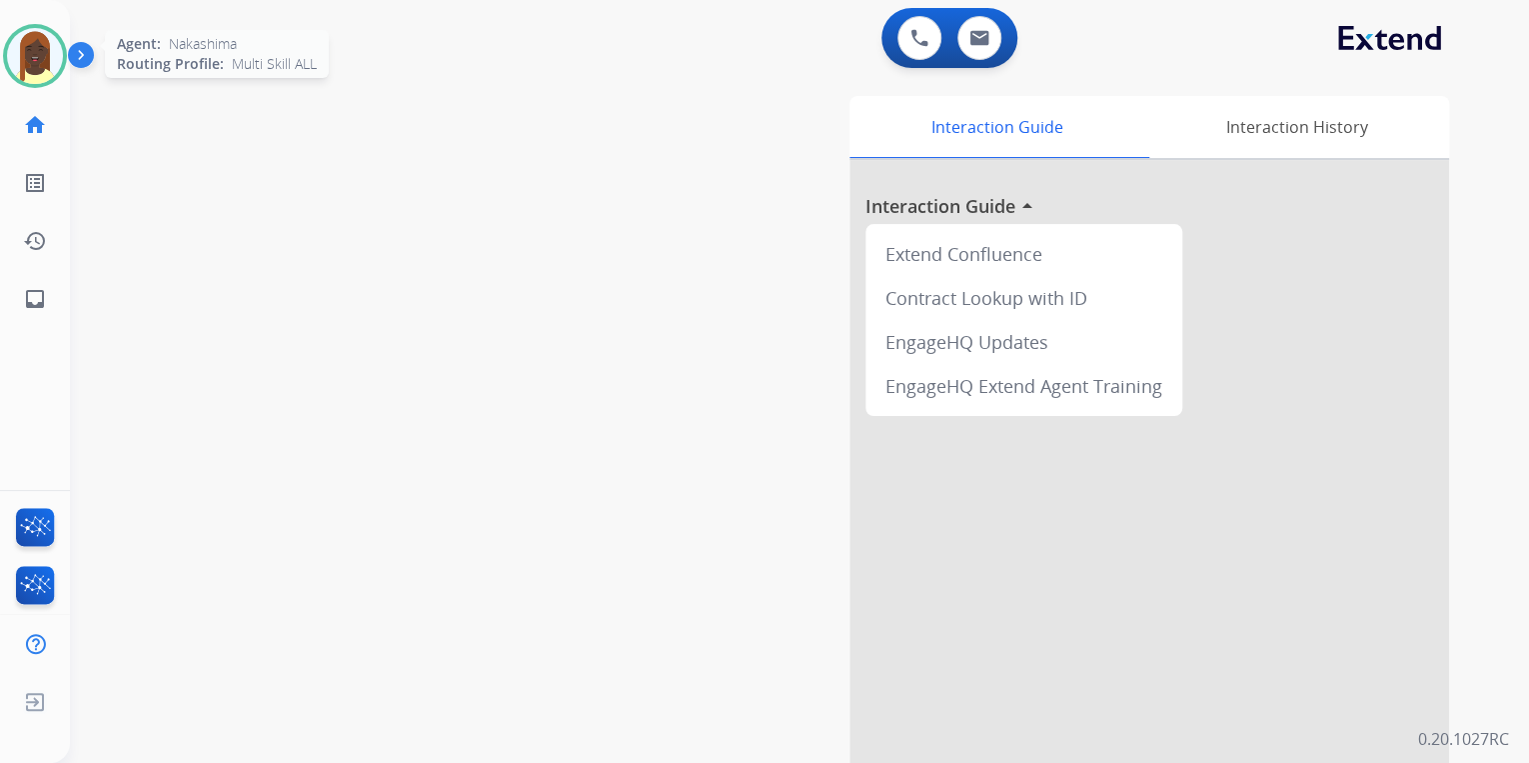
click at [46, 66] on img at bounding box center [35, 56] width 56 height 56
click at [47, 64] on img at bounding box center [35, 56] width 56 height 56
